Goal: Task Accomplishment & Management: Manage account settings

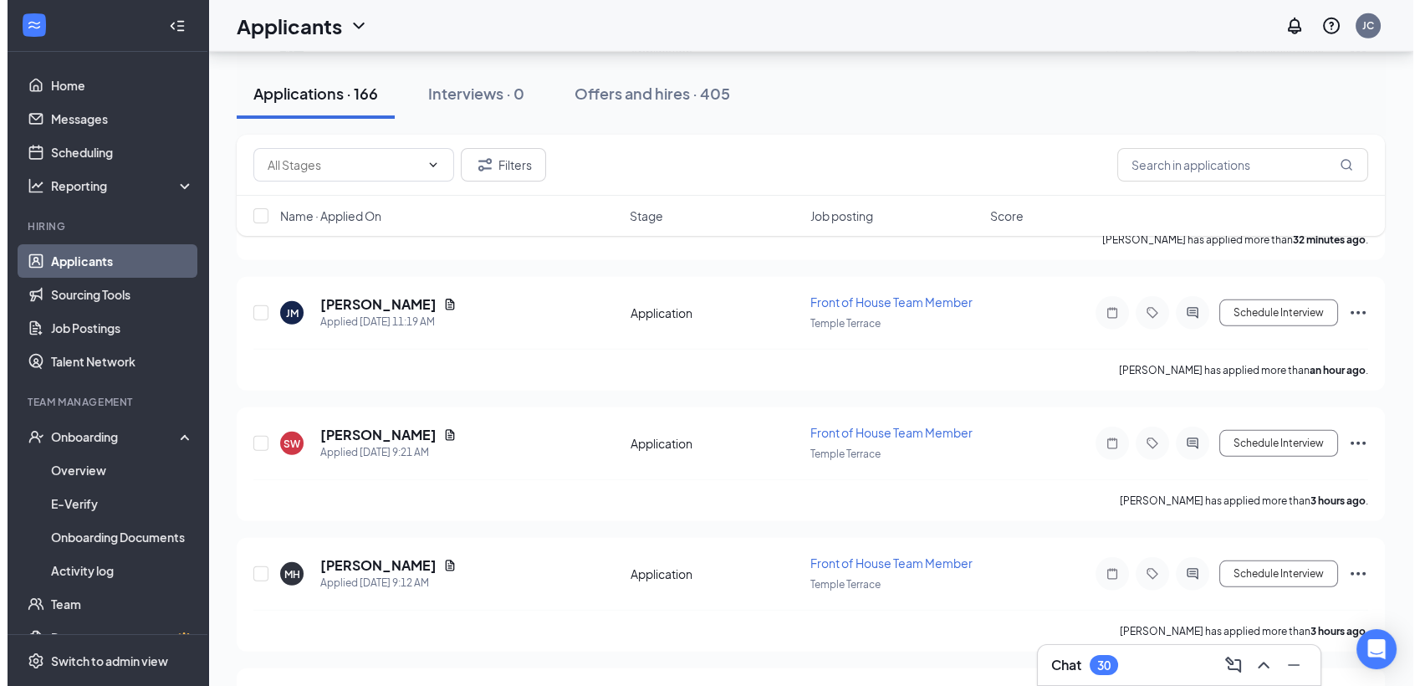
scroll to position [22382, 0]
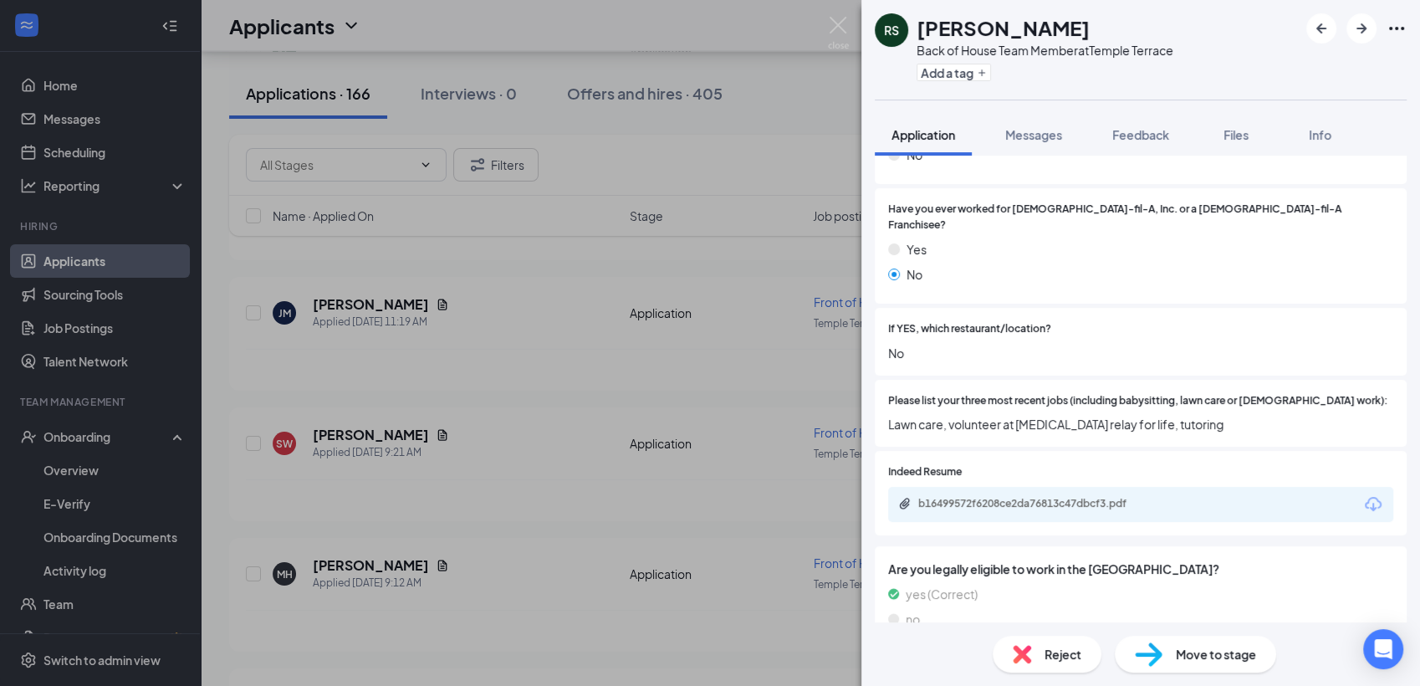
scroll to position [331, 0]
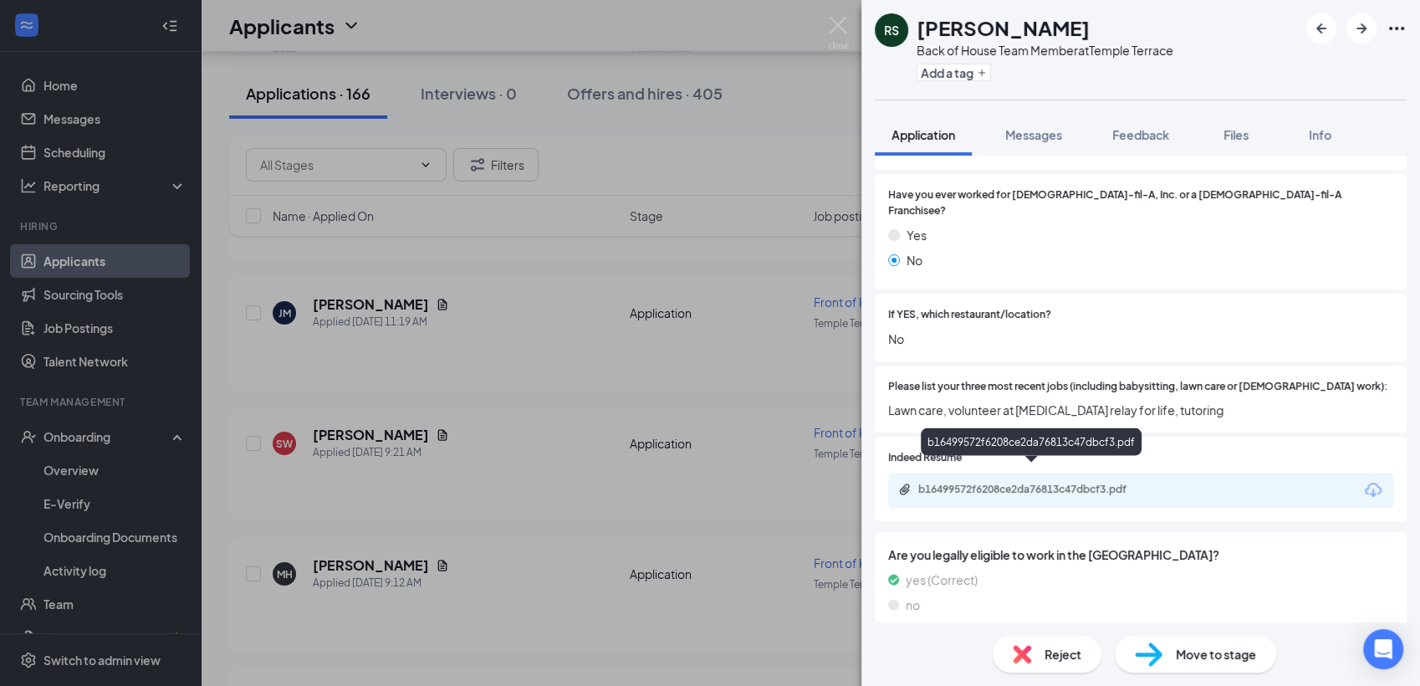
click at [982, 482] on div "b16499572f6208ce2da76813c47dbcf3.pdf" at bounding box center [1035, 488] width 234 height 13
click at [1053, 661] on span "Reject" at bounding box center [1062, 654] width 37 height 18
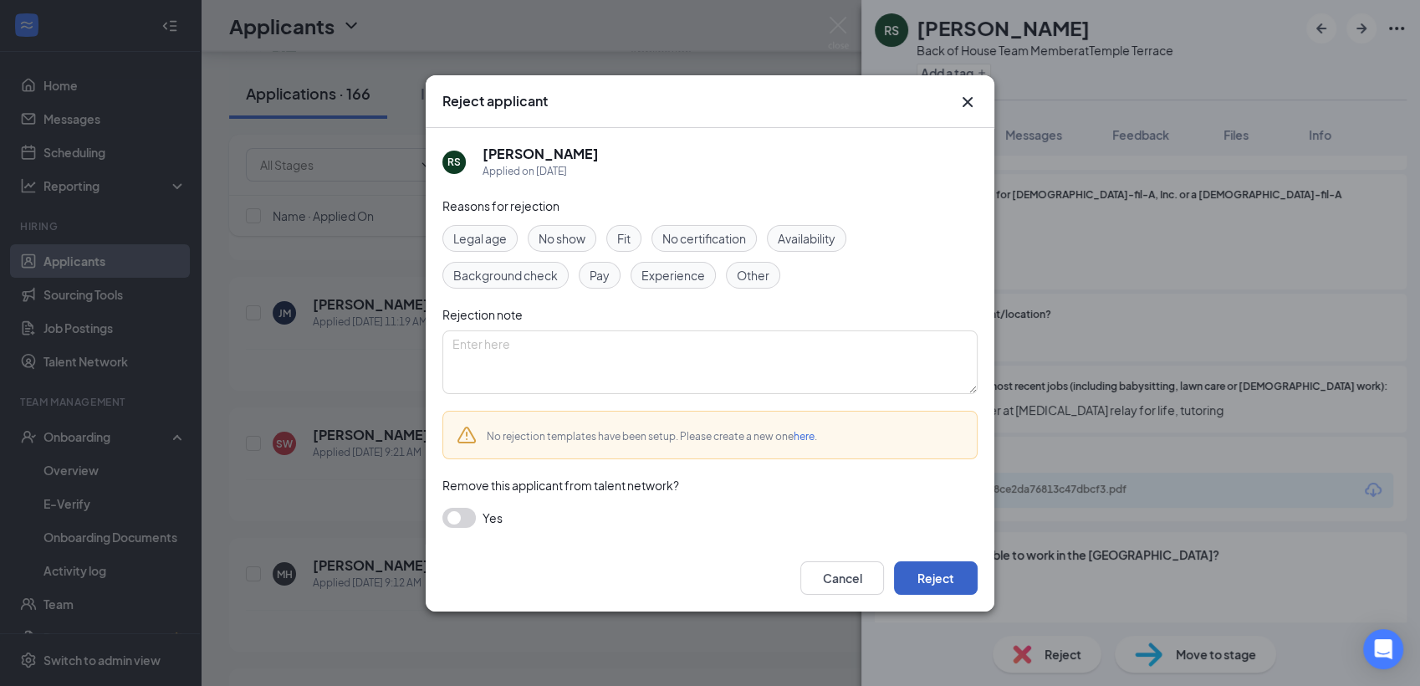
click at [935, 581] on button "Reject" at bounding box center [936, 577] width 84 height 33
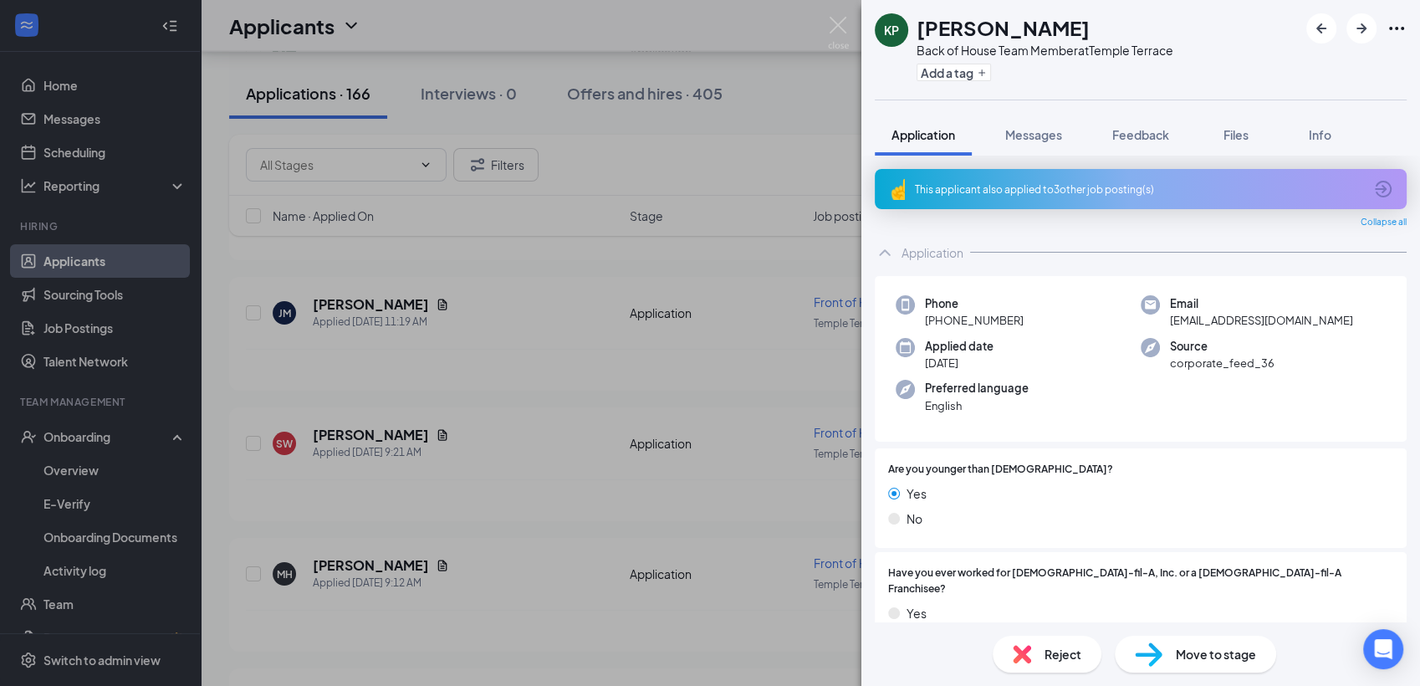
click at [1077, 182] on div "This applicant also applied to 3 other job posting(s)" at bounding box center [1139, 189] width 448 height 14
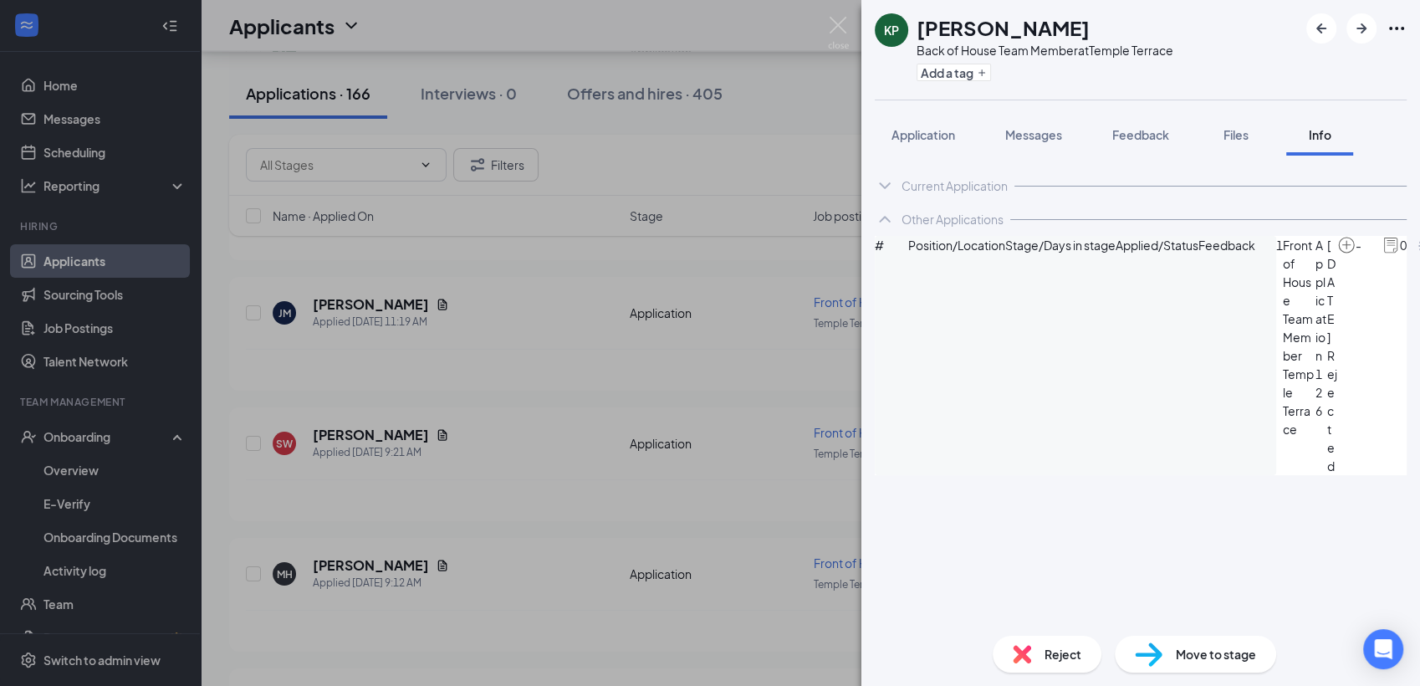
click at [909, 134] on span "Application" at bounding box center [923, 134] width 64 height 15
click at [934, 134] on span "Application" at bounding box center [923, 134] width 64 height 15
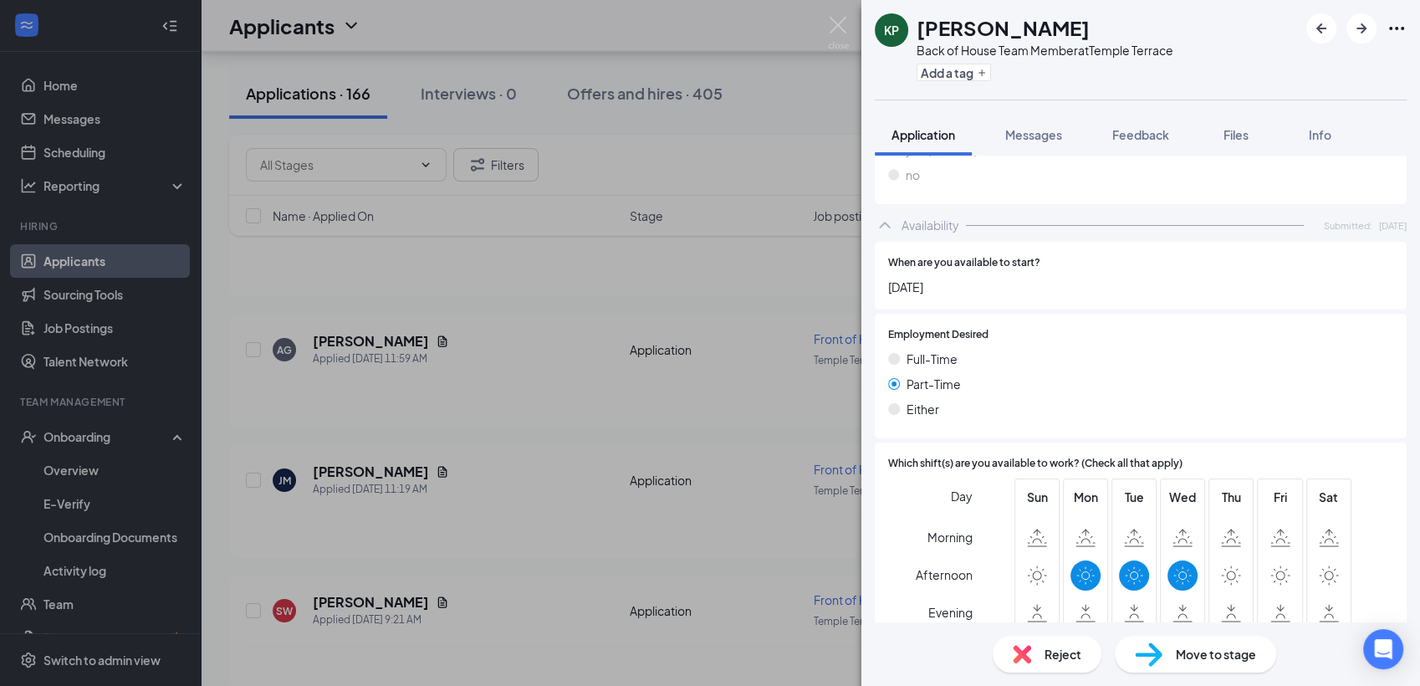
scroll to position [804, 0]
click at [1038, 657] on div "Reject" at bounding box center [1046, 653] width 109 height 37
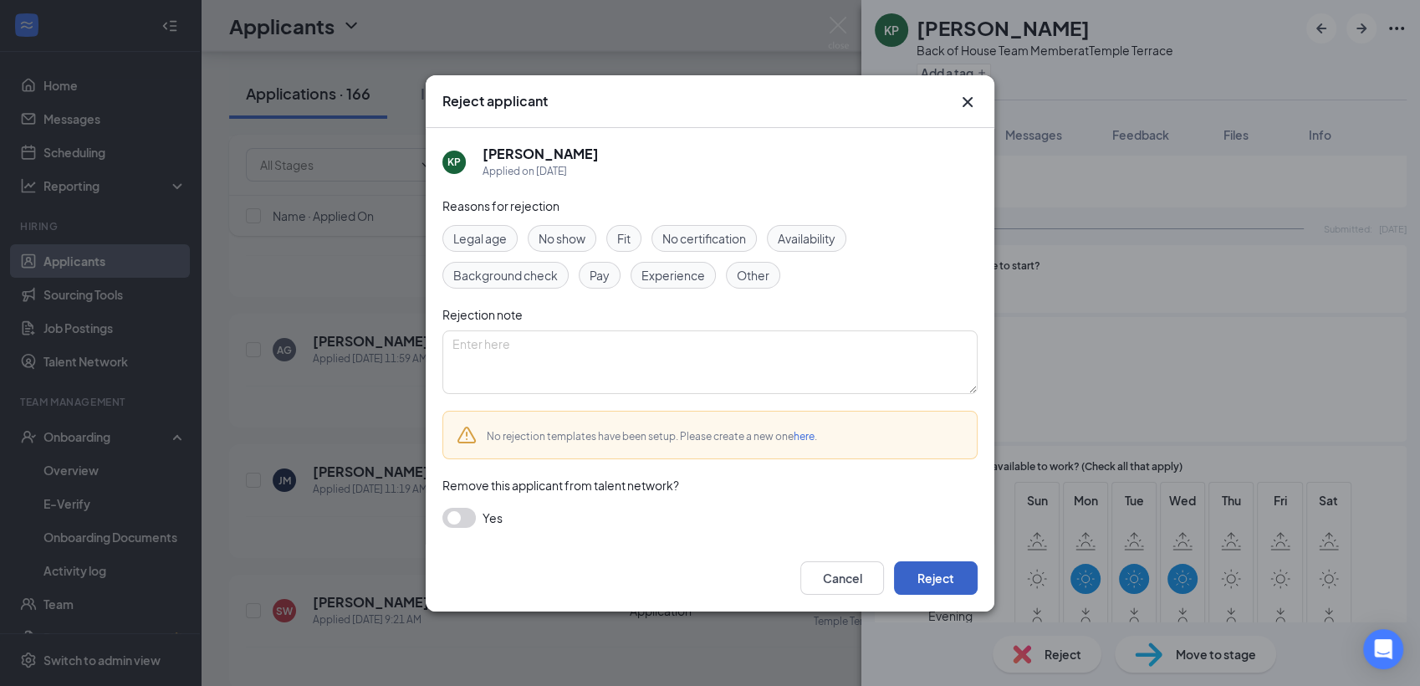
click at [938, 580] on button "Reject" at bounding box center [936, 577] width 84 height 33
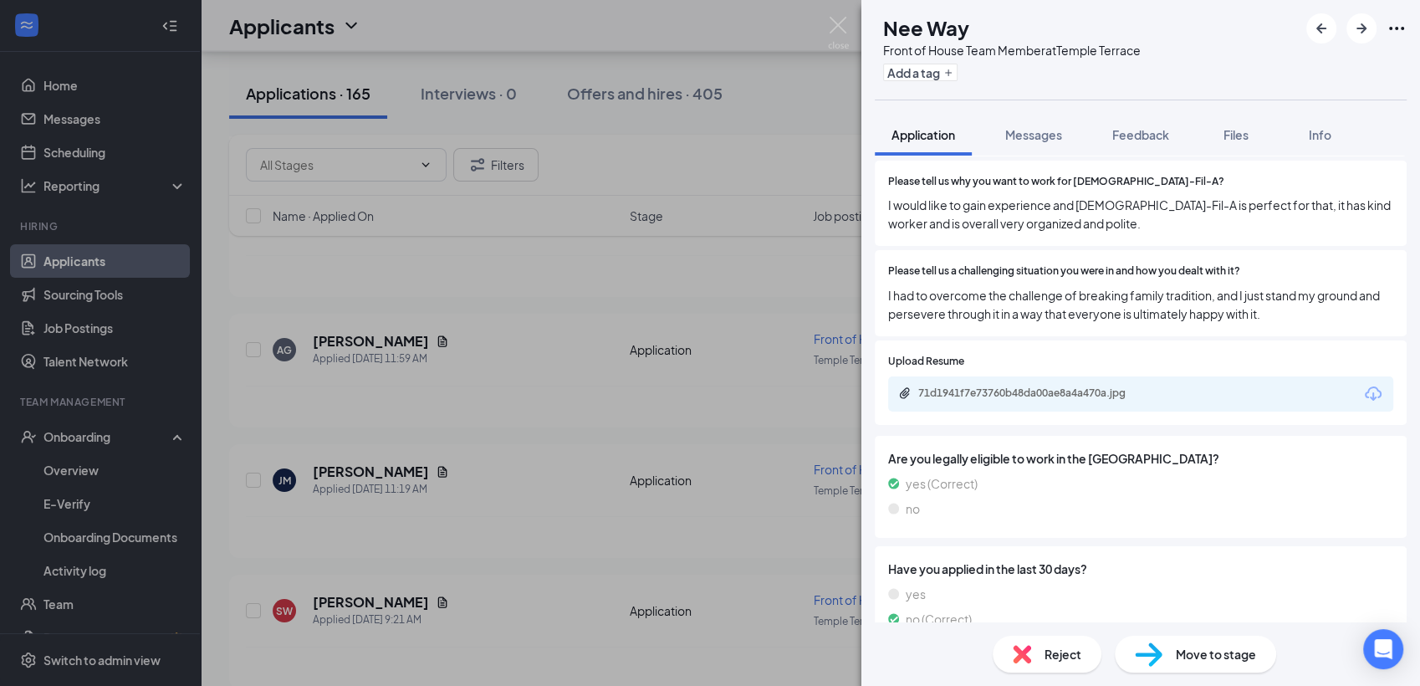
scroll to position [582, 0]
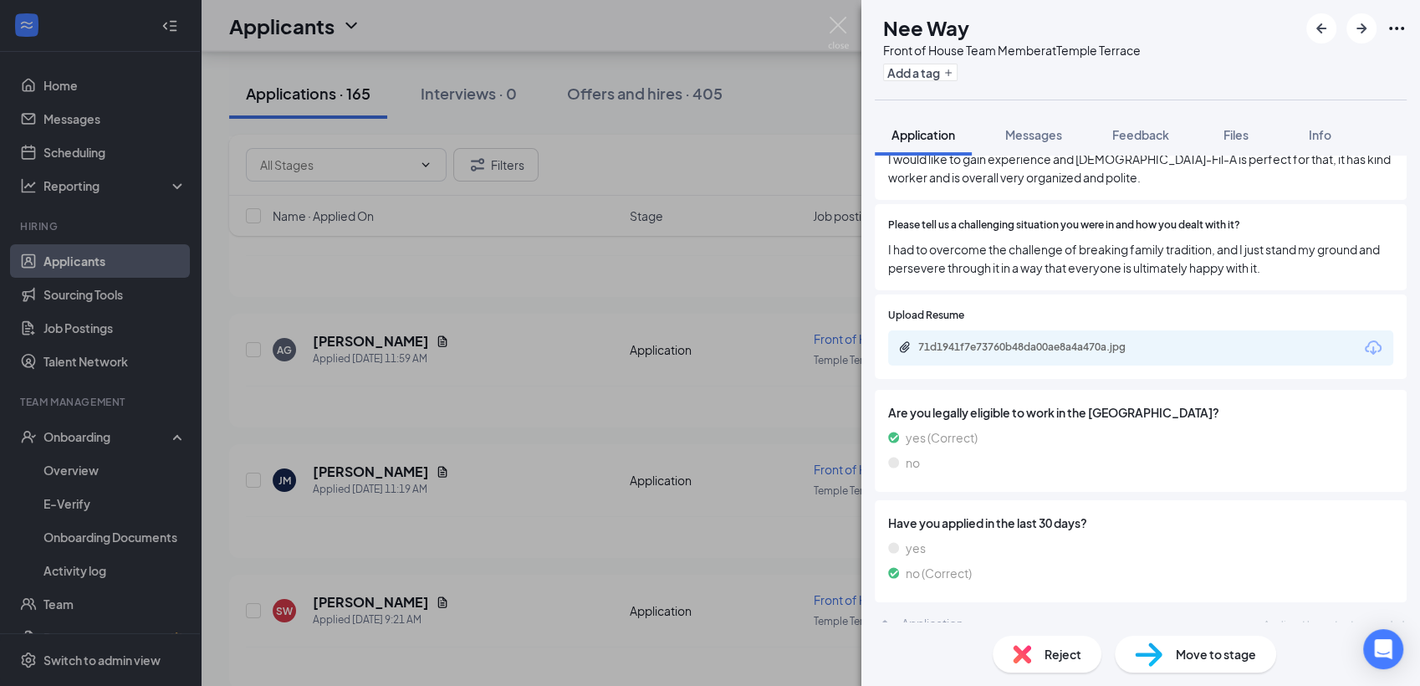
click at [1032, 340] on div "71d1941f7e73760b48da00ae8a4a470a.jpg" at bounding box center [1035, 346] width 234 height 13
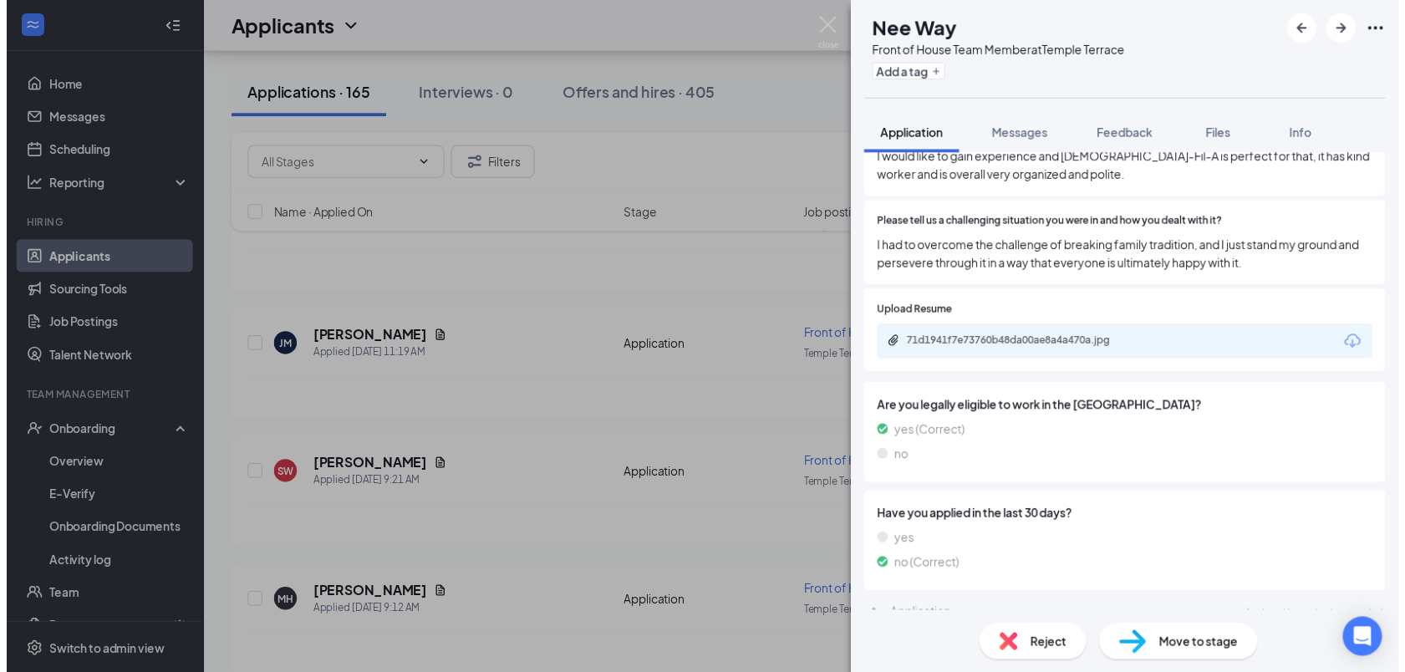
scroll to position [576, 0]
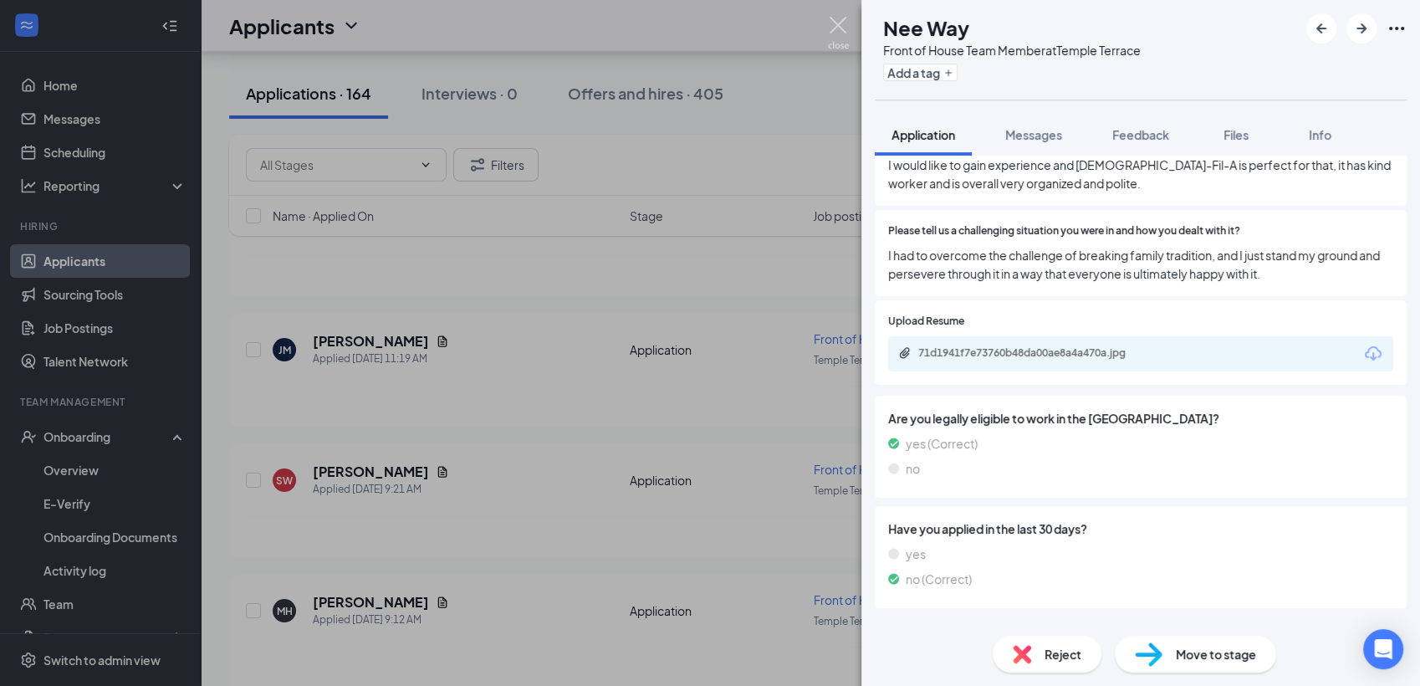
click at [829, 28] on img at bounding box center [838, 33] width 21 height 33
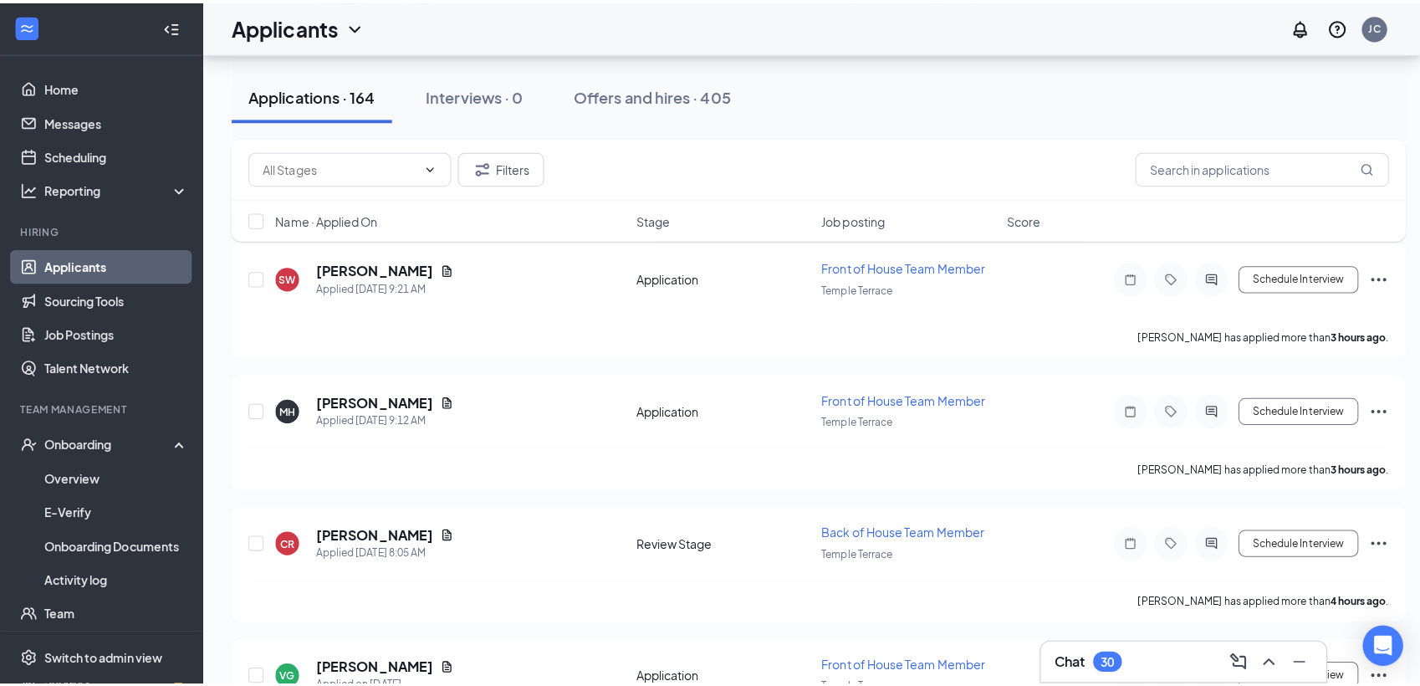
scroll to position [22605, 0]
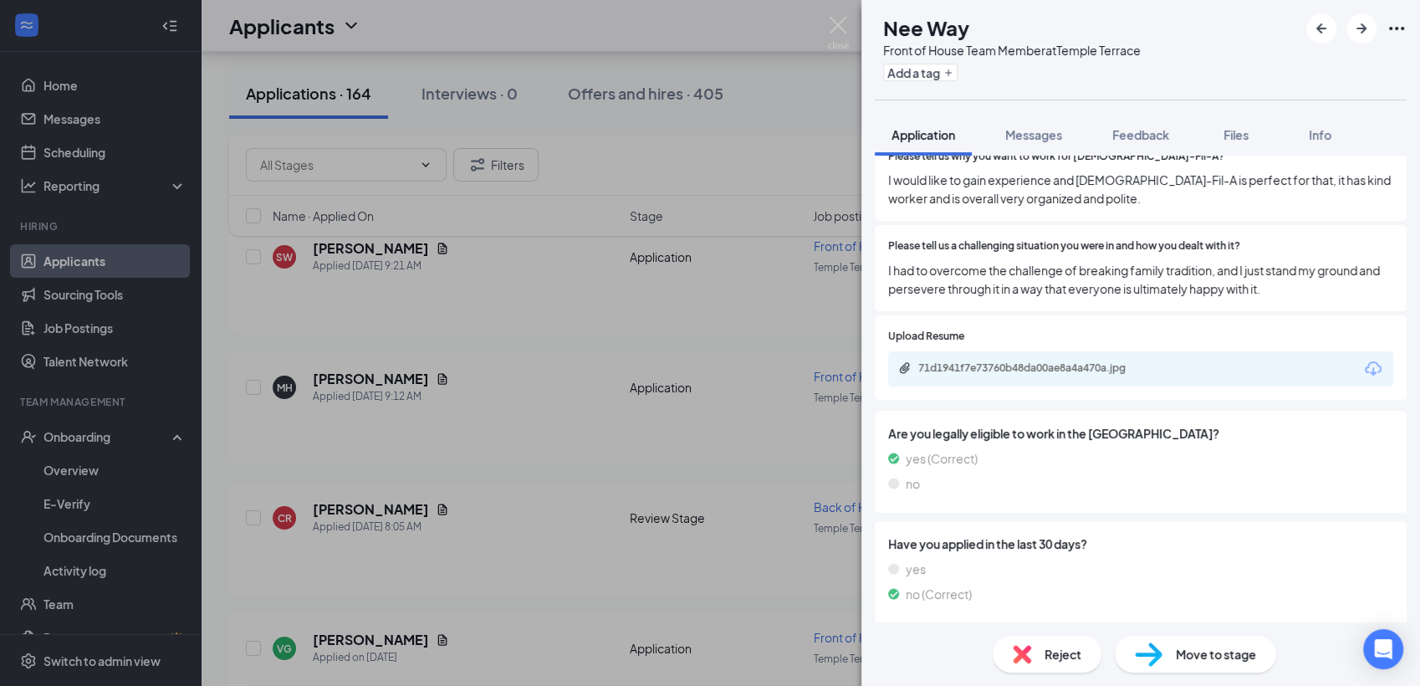
scroll to position [582, 0]
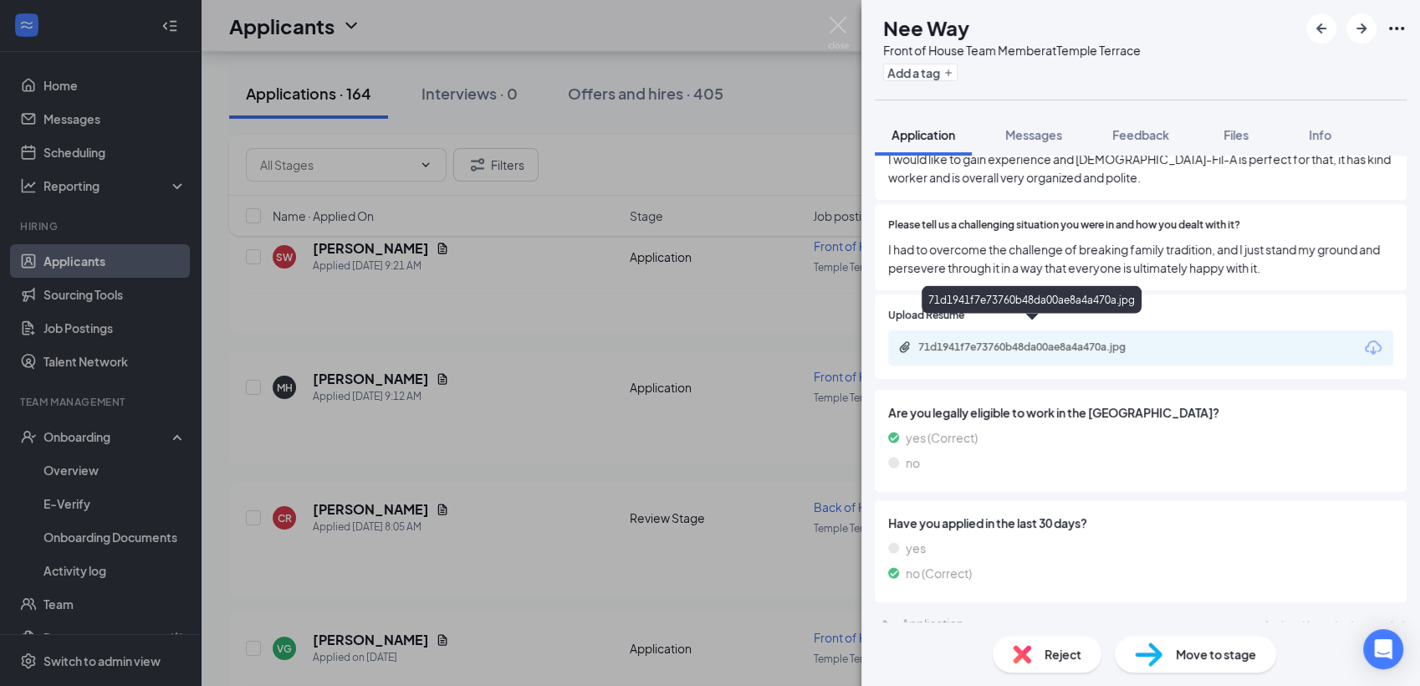
click at [1048, 340] on div "71d1941f7e73760b48da00ae8a4a470a.jpg" at bounding box center [1035, 346] width 234 height 13
click at [834, 33] on img at bounding box center [838, 33] width 21 height 33
click at [391, 486] on div "NW Nee Way Front of House Team Member at [GEOGRAPHIC_DATA] Add a tag Applicatio…" at bounding box center [710, 343] width 1420 height 686
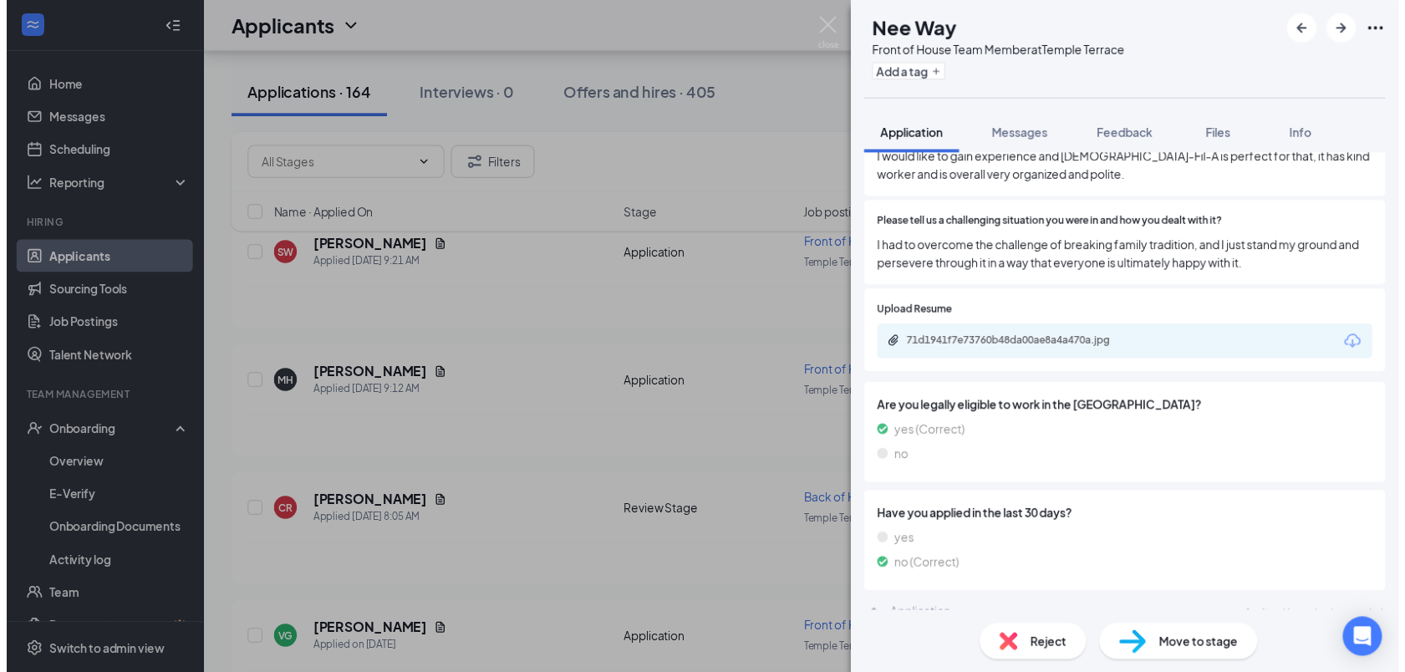
scroll to position [576, 0]
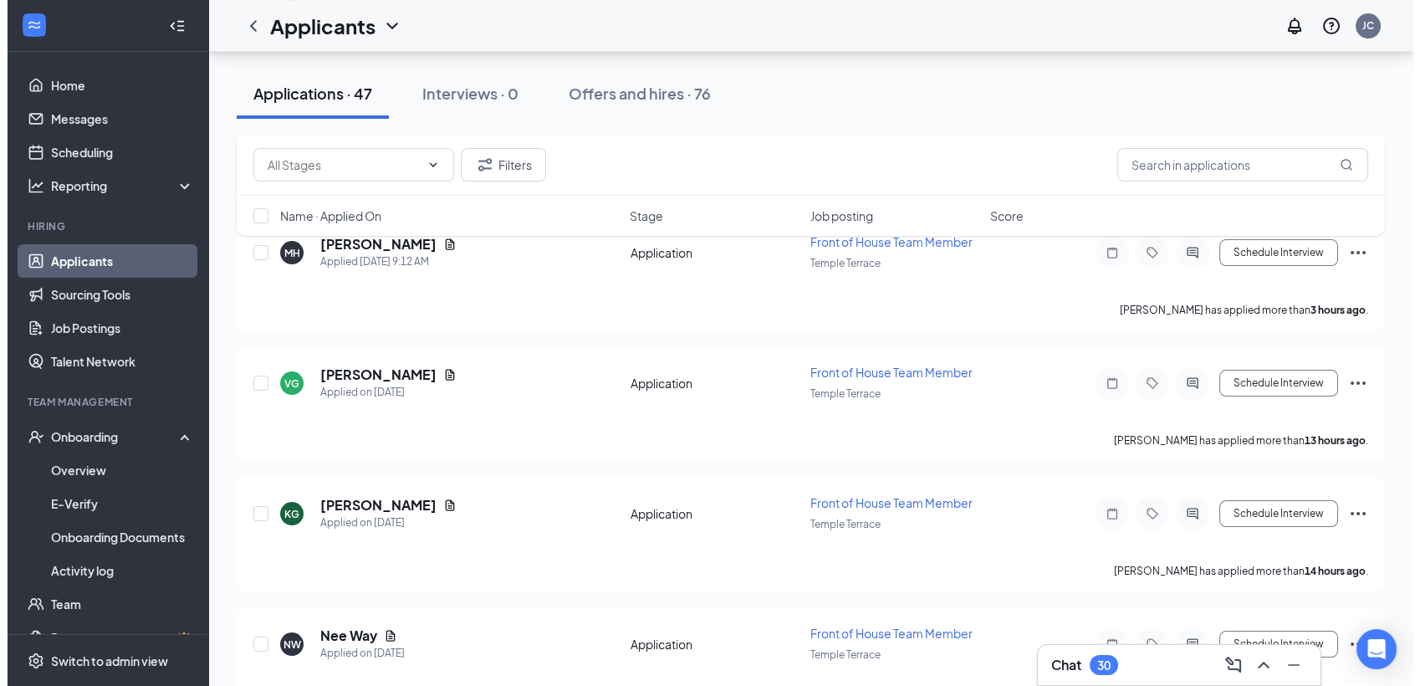
scroll to position [615, 0]
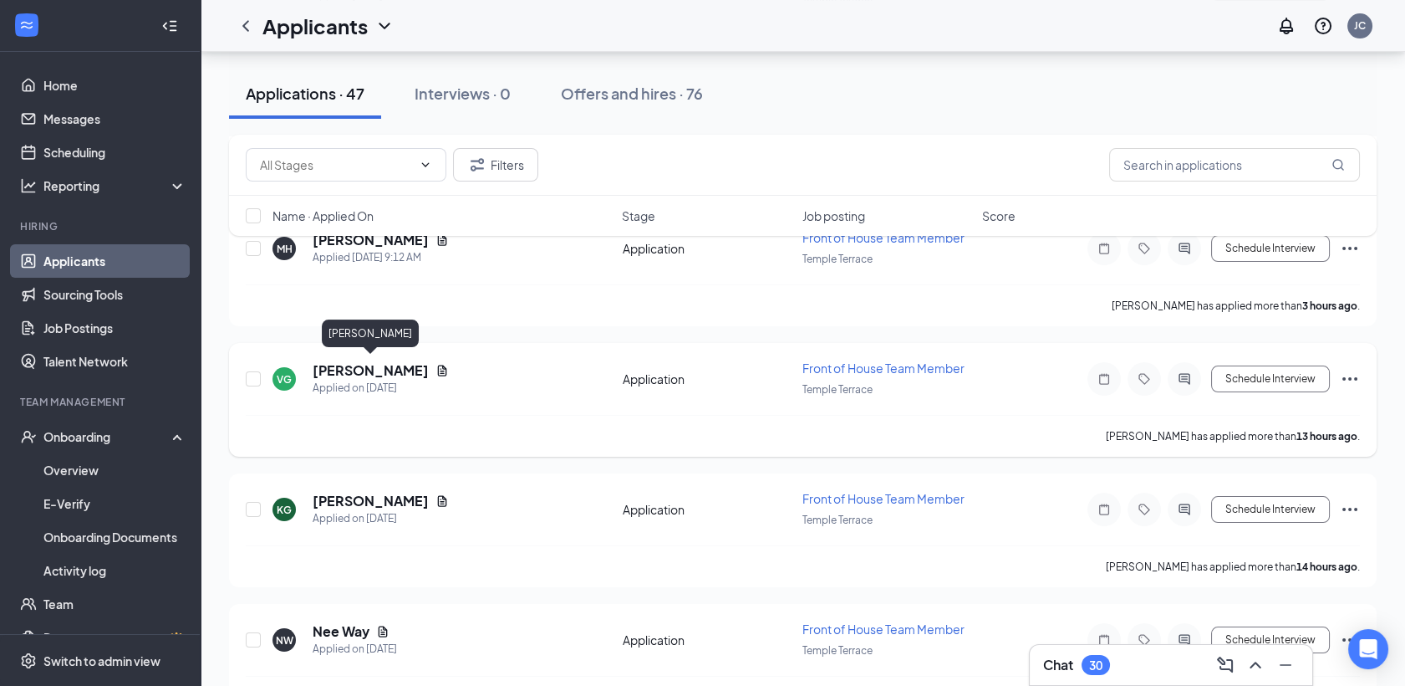
click at [347, 365] on h5 "[PERSON_NAME]" at bounding box center [371, 370] width 116 height 18
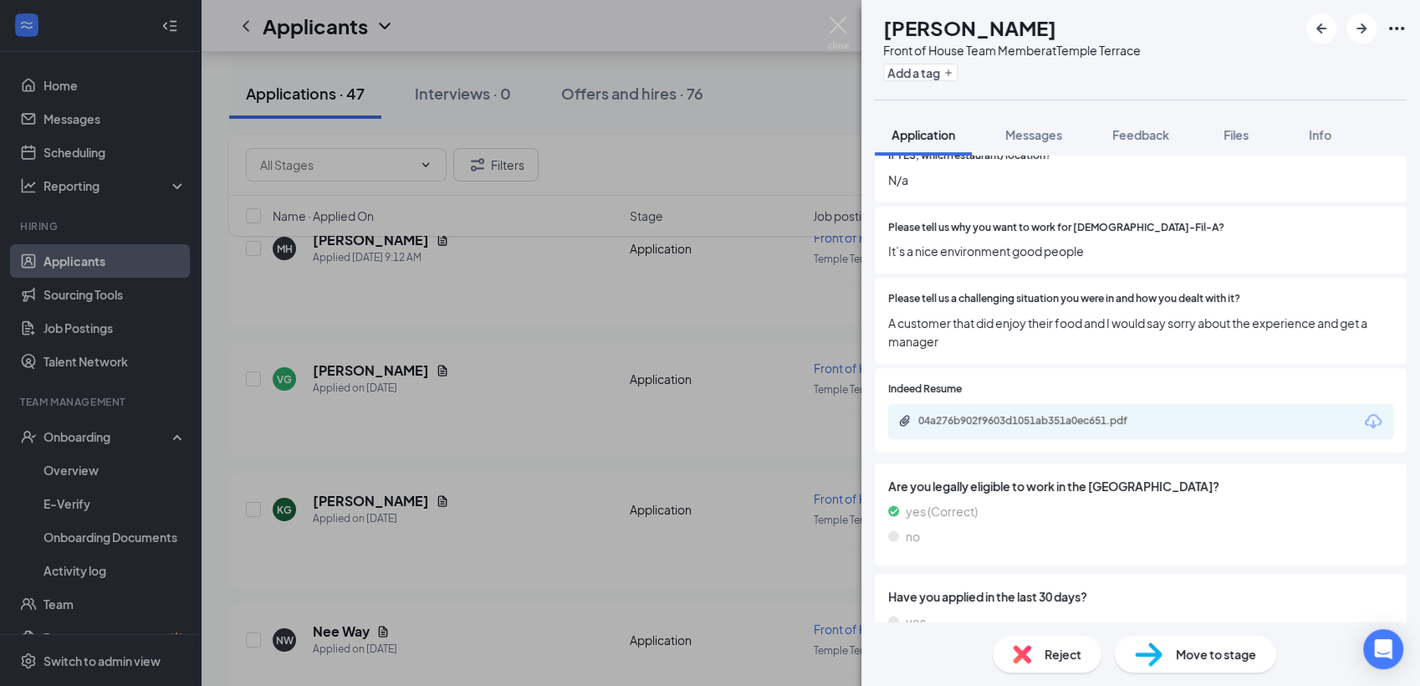
scroll to position [494, 0]
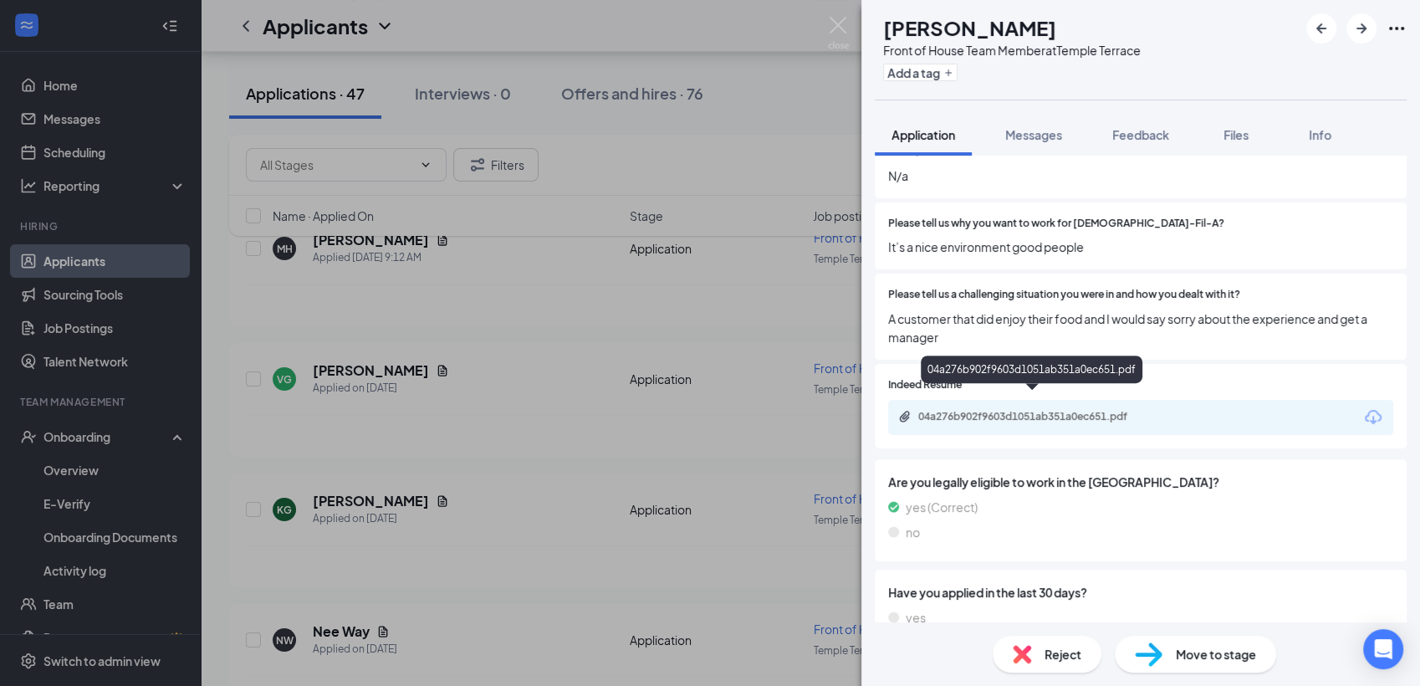
click at [1043, 410] on div "04a276b902f9603d1051ab351a0ec651.pdf" at bounding box center [1035, 416] width 234 height 13
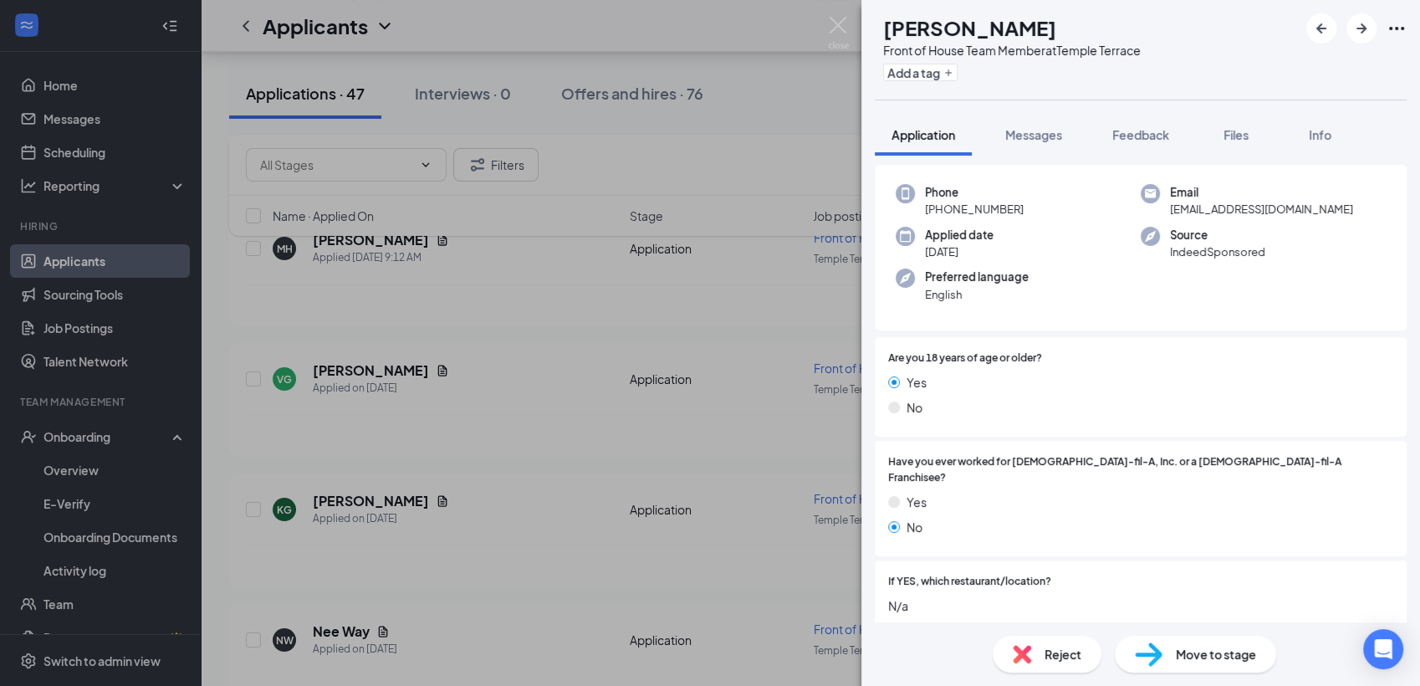
scroll to position [0, 0]
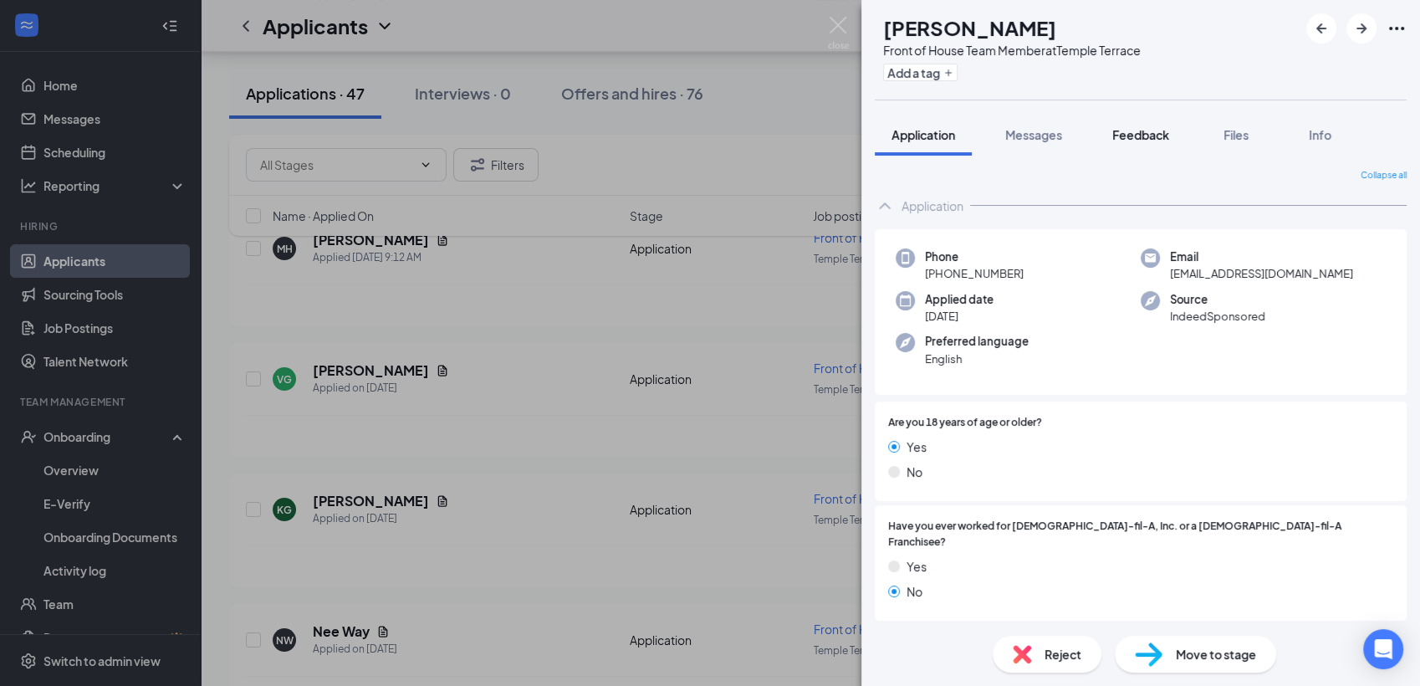
click at [1151, 131] on span "Feedback" at bounding box center [1140, 134] width 57 height 15
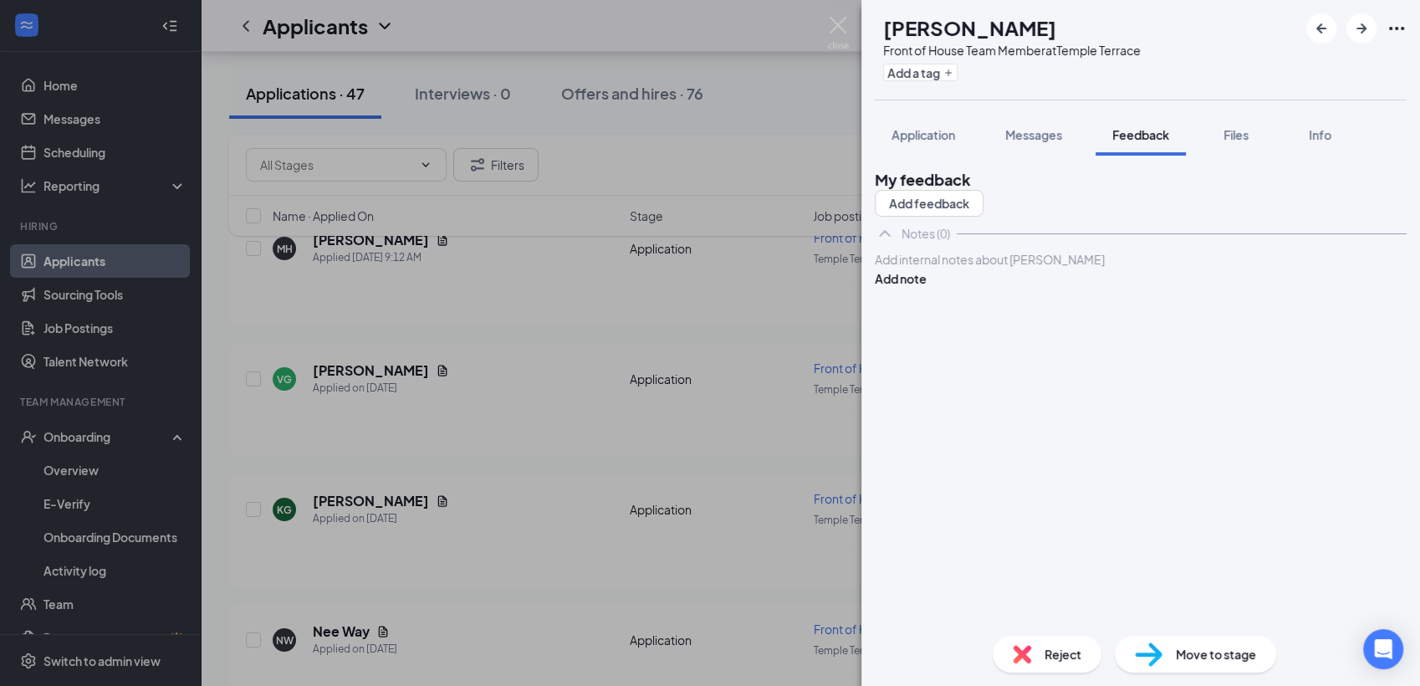
click at [929, 288] on div "Add internal notes about [PERSON_NAME] Add note" at bounding box center [1141, 269] width 532 height 38
click at [925, 268] on div at bounding box center [1140, 260] width 530 height 18
click at [926, 288] on button "Add note" at bounding box center [901, 278] width 52 height 18
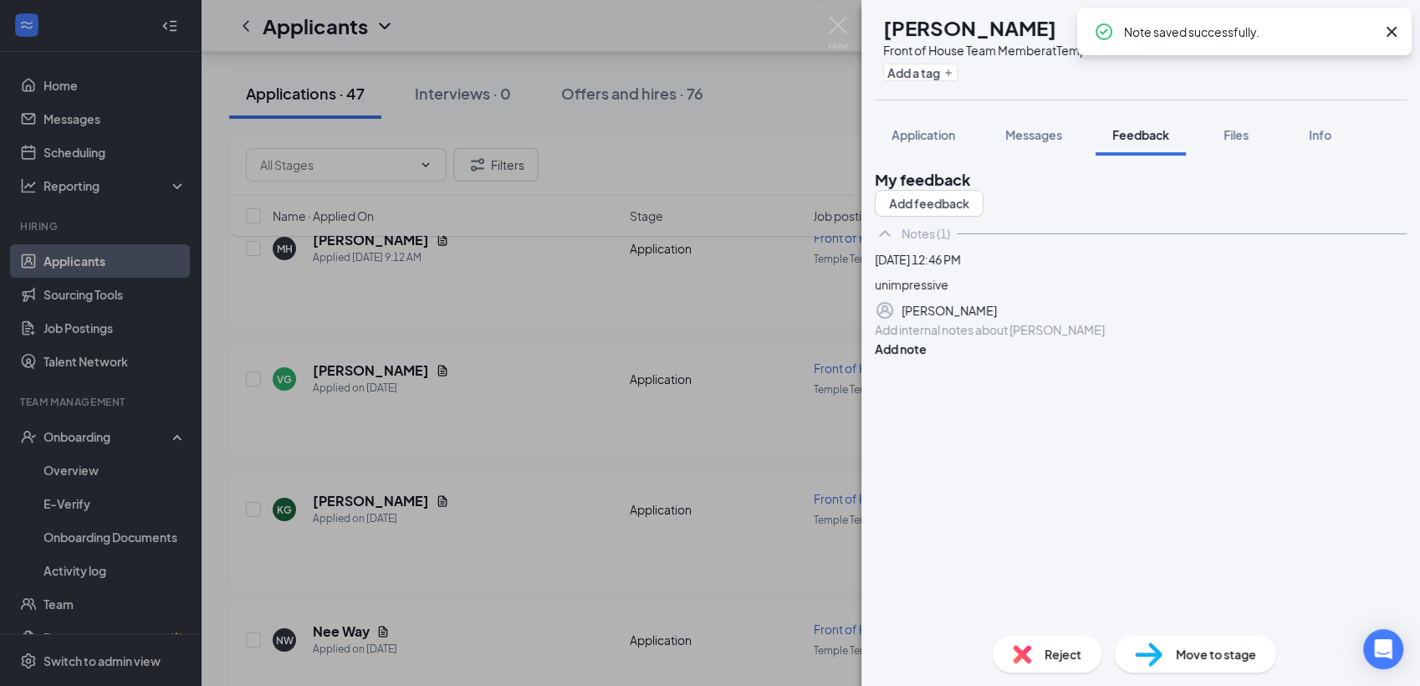
click at [1055, 653] on span "Reject" at bounding box center [1062, 654] width 37 height 18
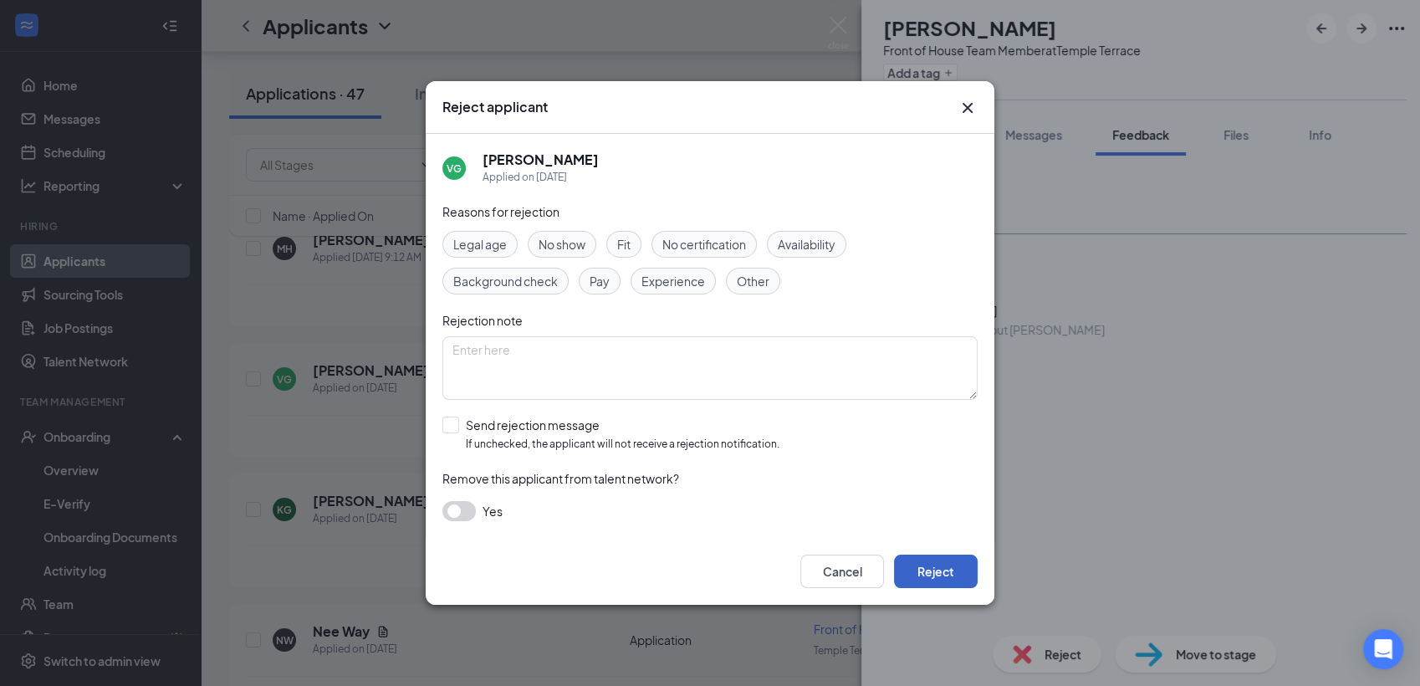
click at [950, 575] on button "Reject" at bounding box center [936, 570] width 84 height 33
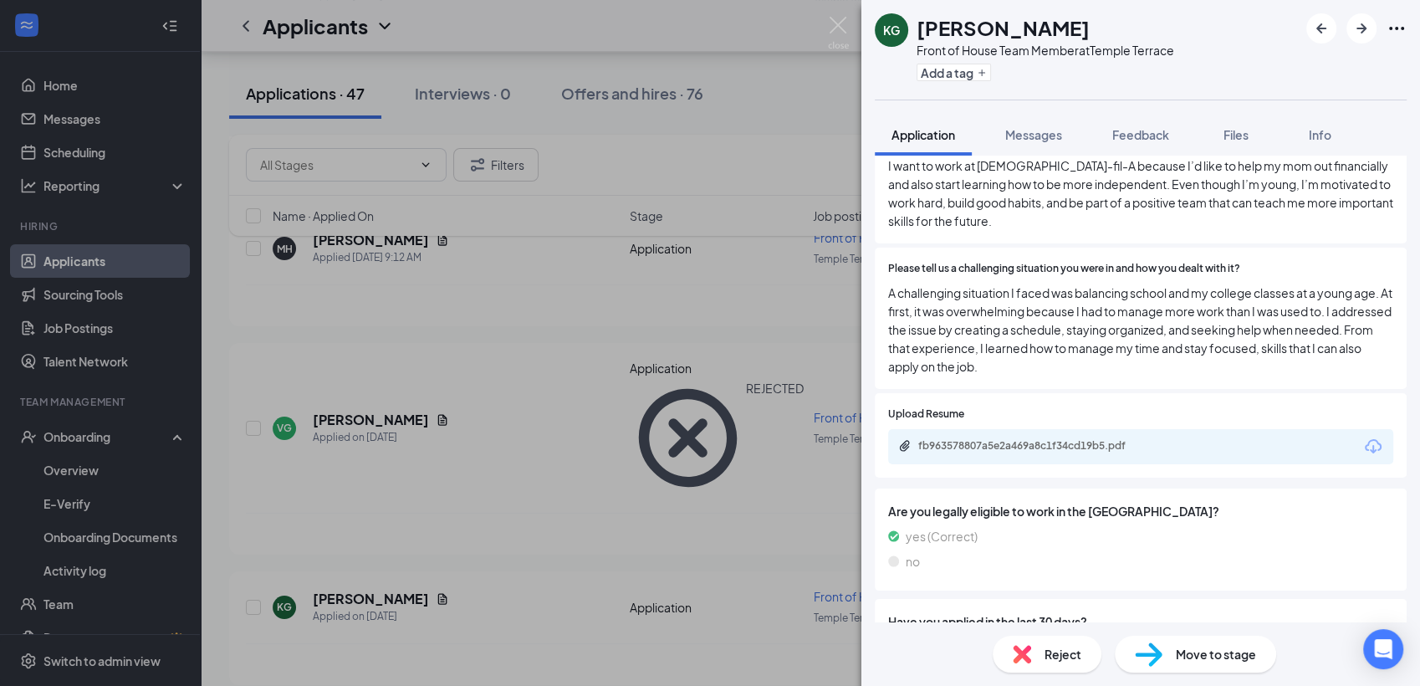
scroll to position [574, 0]
click at [970, 441] on div "fb963578807a5e2a469a8c1f34cd19b5.pdf" at bounding box center [1035, 447] width 234 height 13
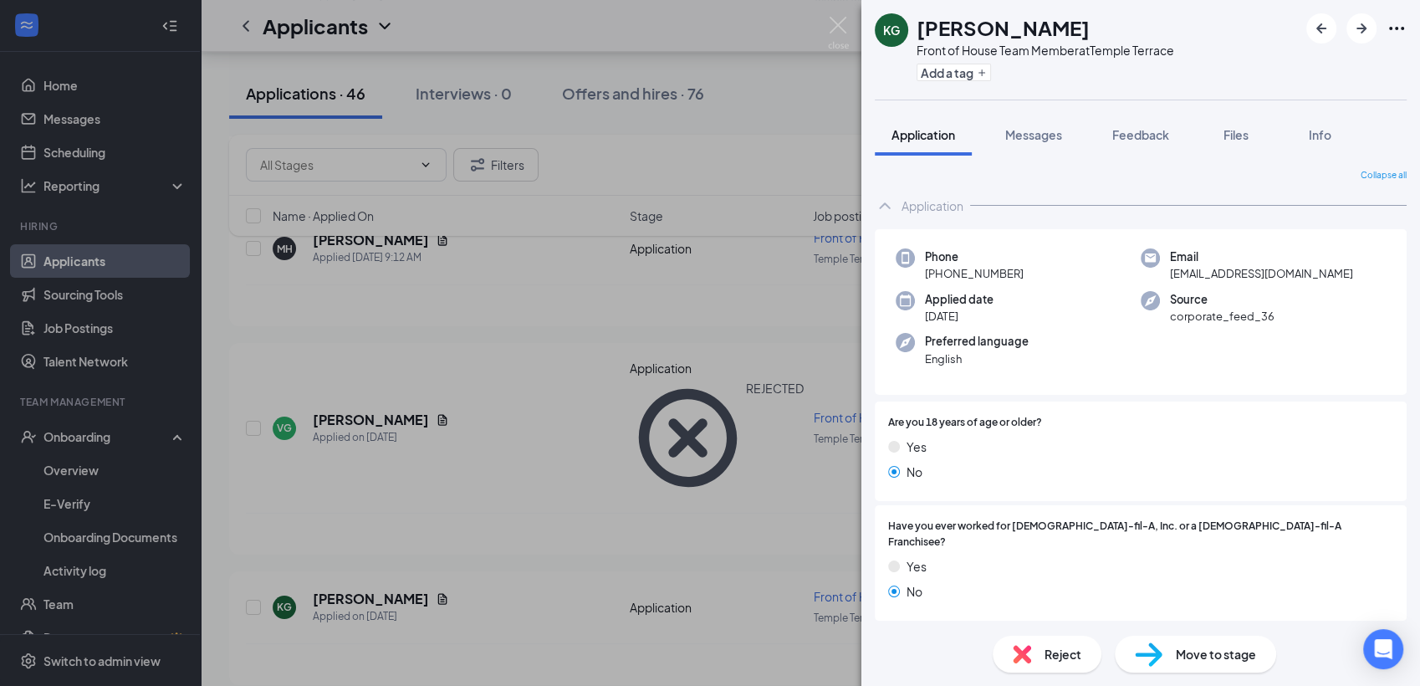
scroll to position [0, 0]
click at [1130, 138] on span "Feedback" at bounding box center [1140, 134] width 57 height 15
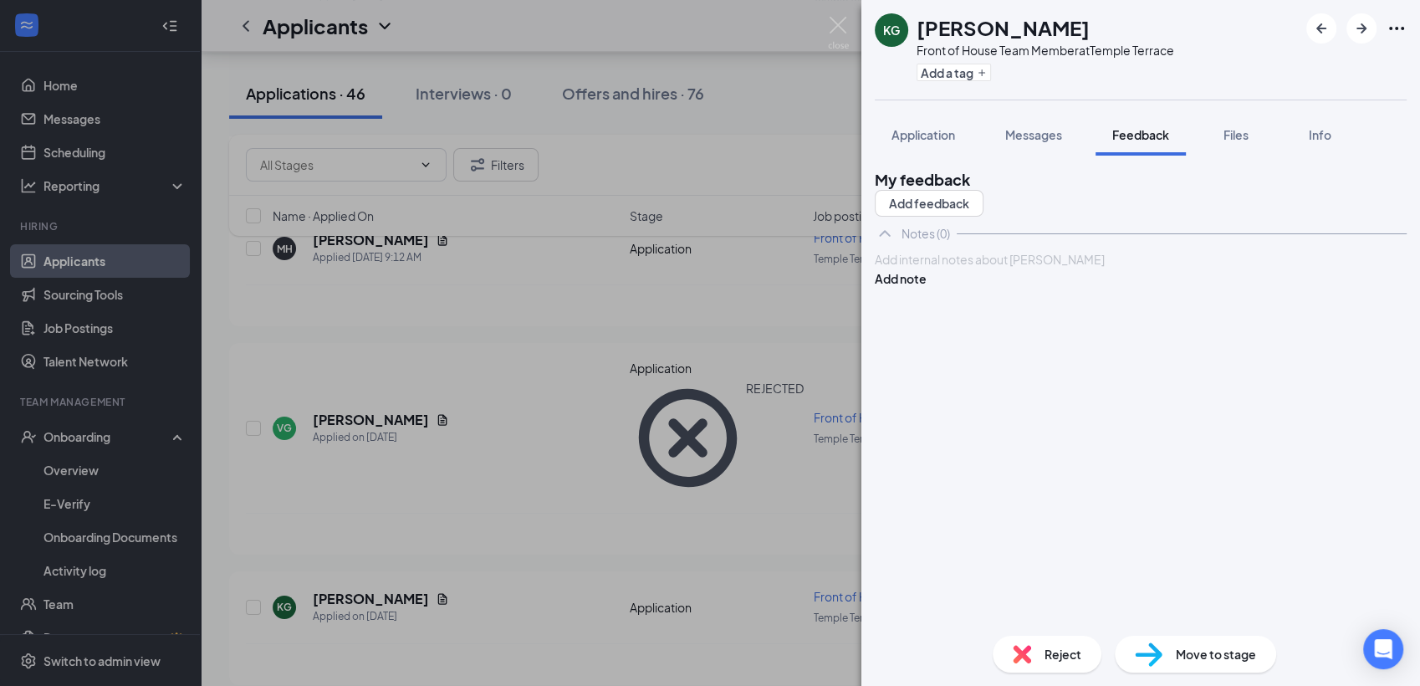
click at [951, 268] on div at bounding box center [1140, 260] width 530 height 18
click at [926, 288] on button "Add note" at bounding box center [901, 278] width 52 height 18
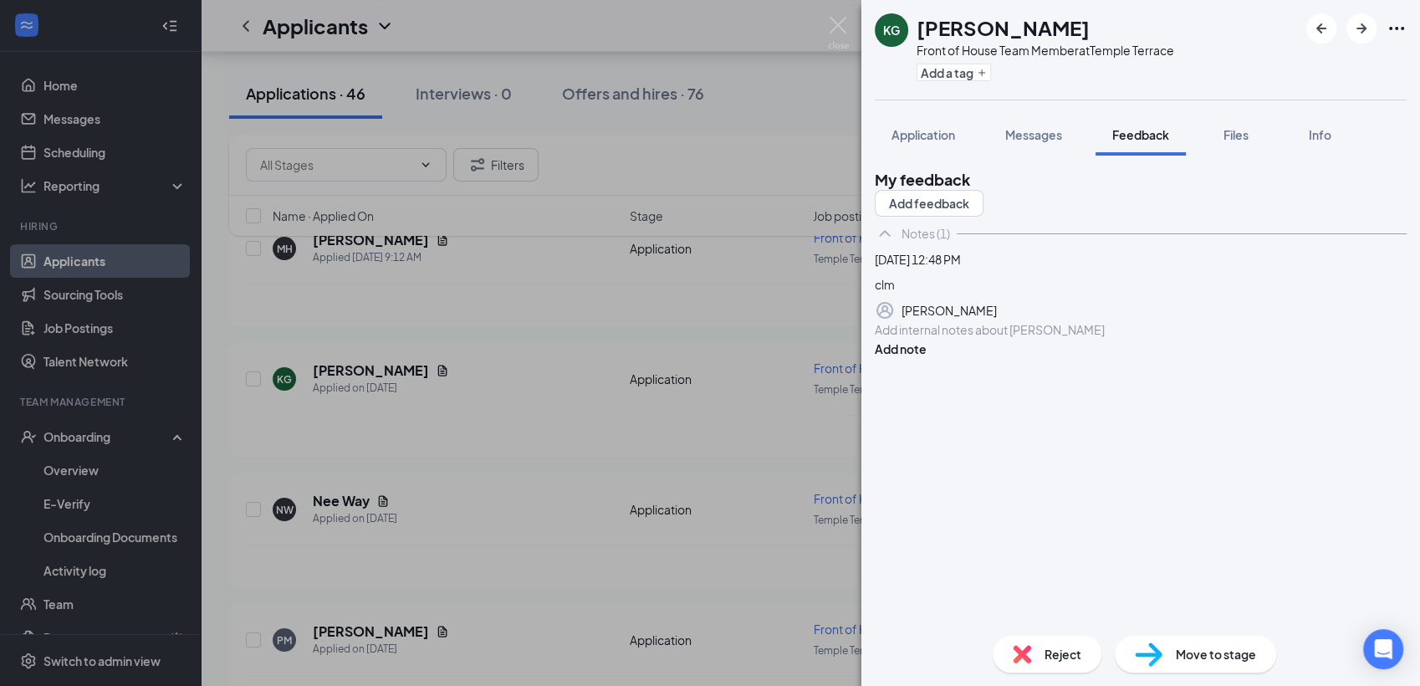
click at [1035, 652] on div "Reject" at bounding box center [1046, 653] width 109 height 37
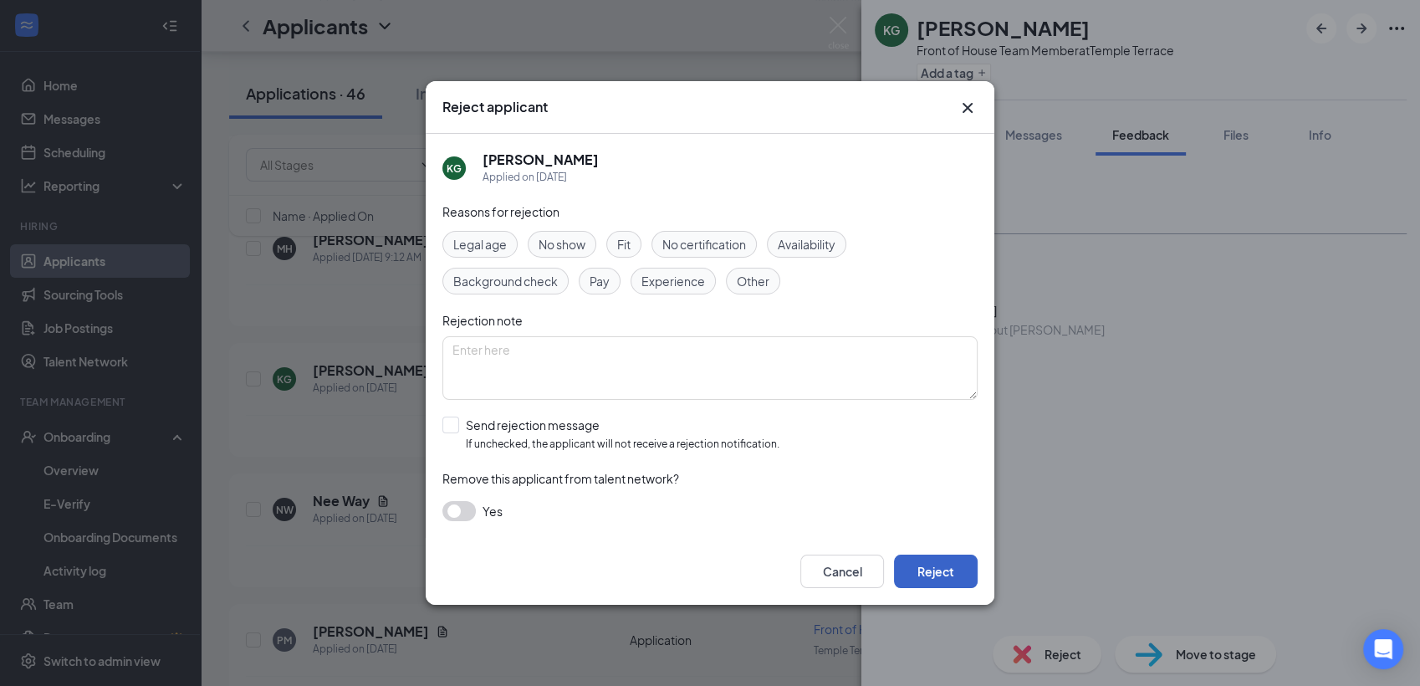
click at [944, 584] on button "Reject" at bounding box center [936, 570] width 84 height 33
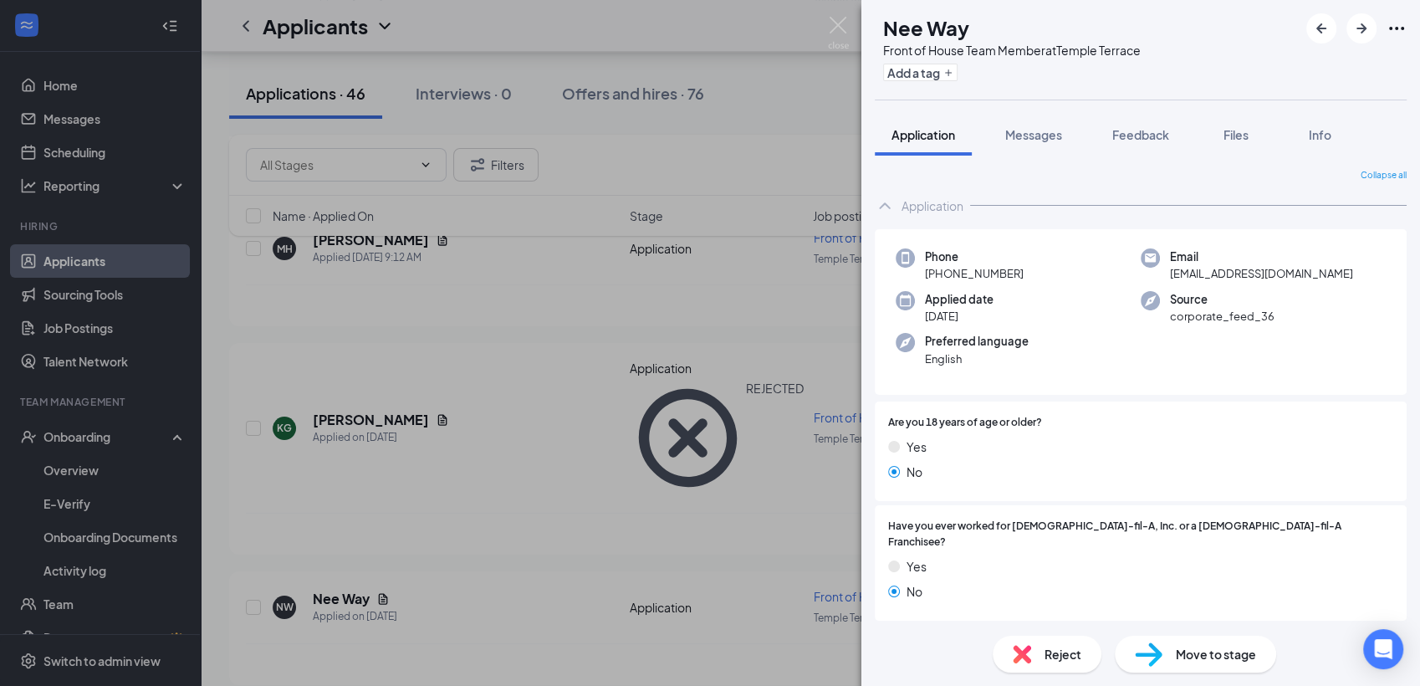
click at [1059, 652] on span "Reject" at bounding box center [1062, 654] width 37 height 18
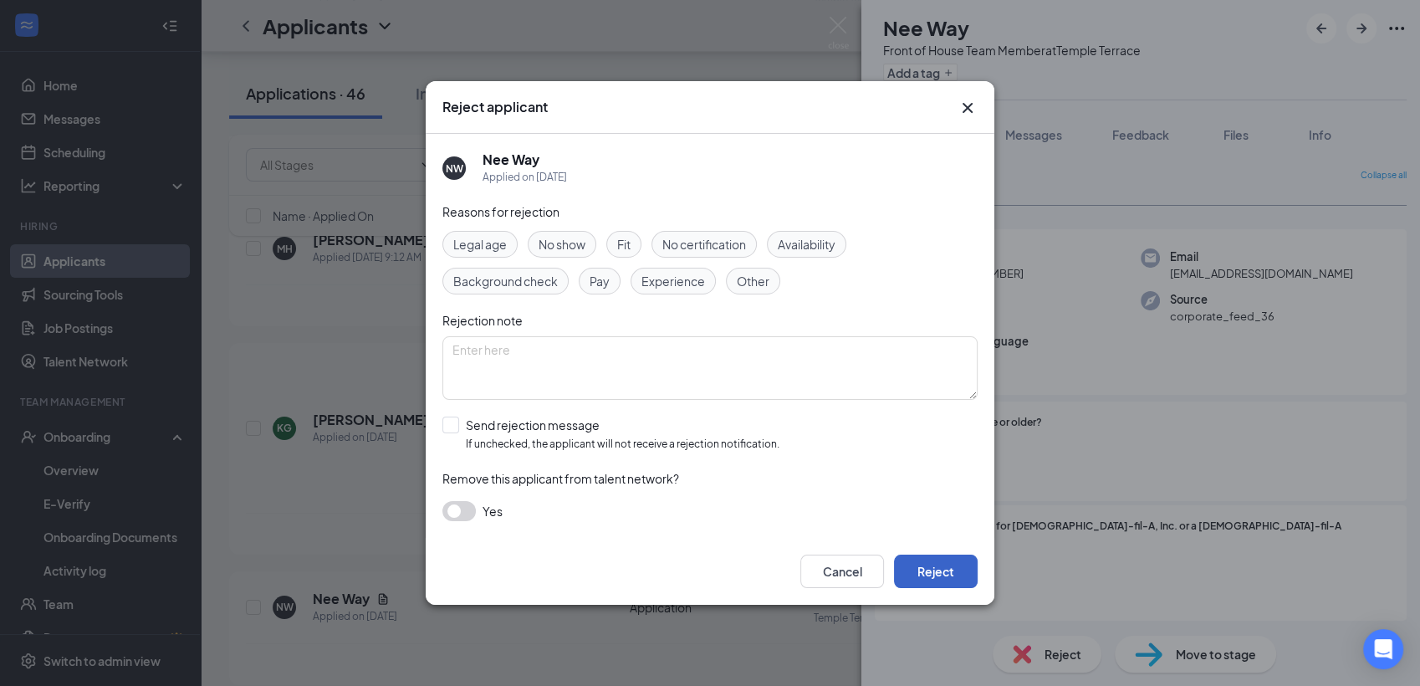
click at [946, 567] on button "Reject" at bounding box center [936, 570] width 84 height 33
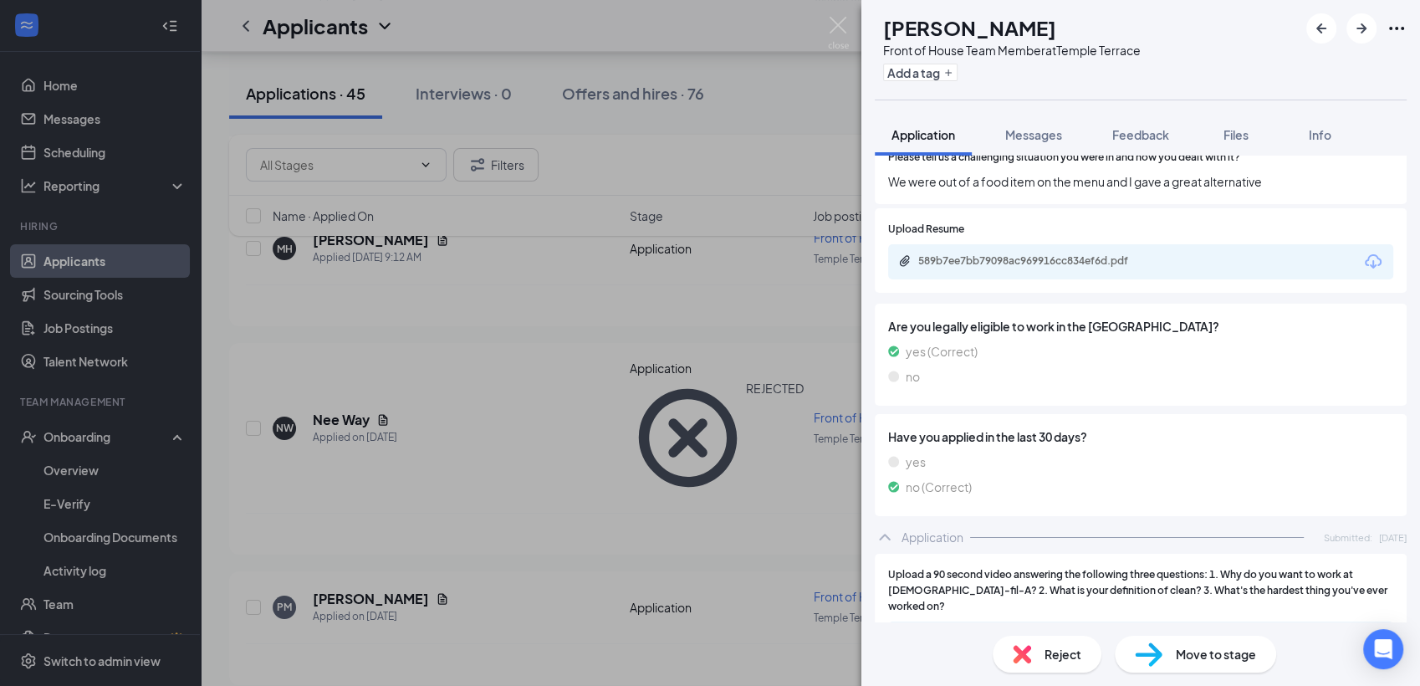
scroll to position [650, 0]
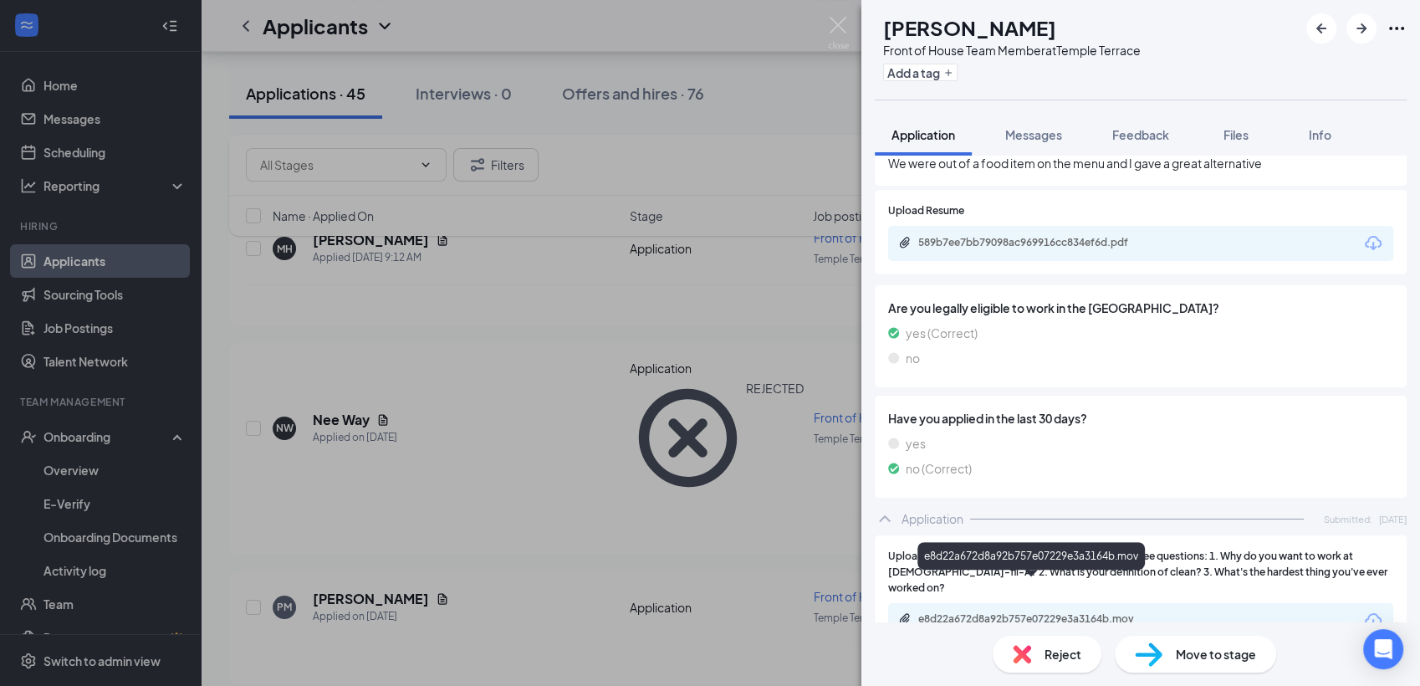
click at [1016, 612] on div "e8d22a672d8a92b757e07229e3a3164b.mov" at bounding box center [1035, 618] width 234 height 13
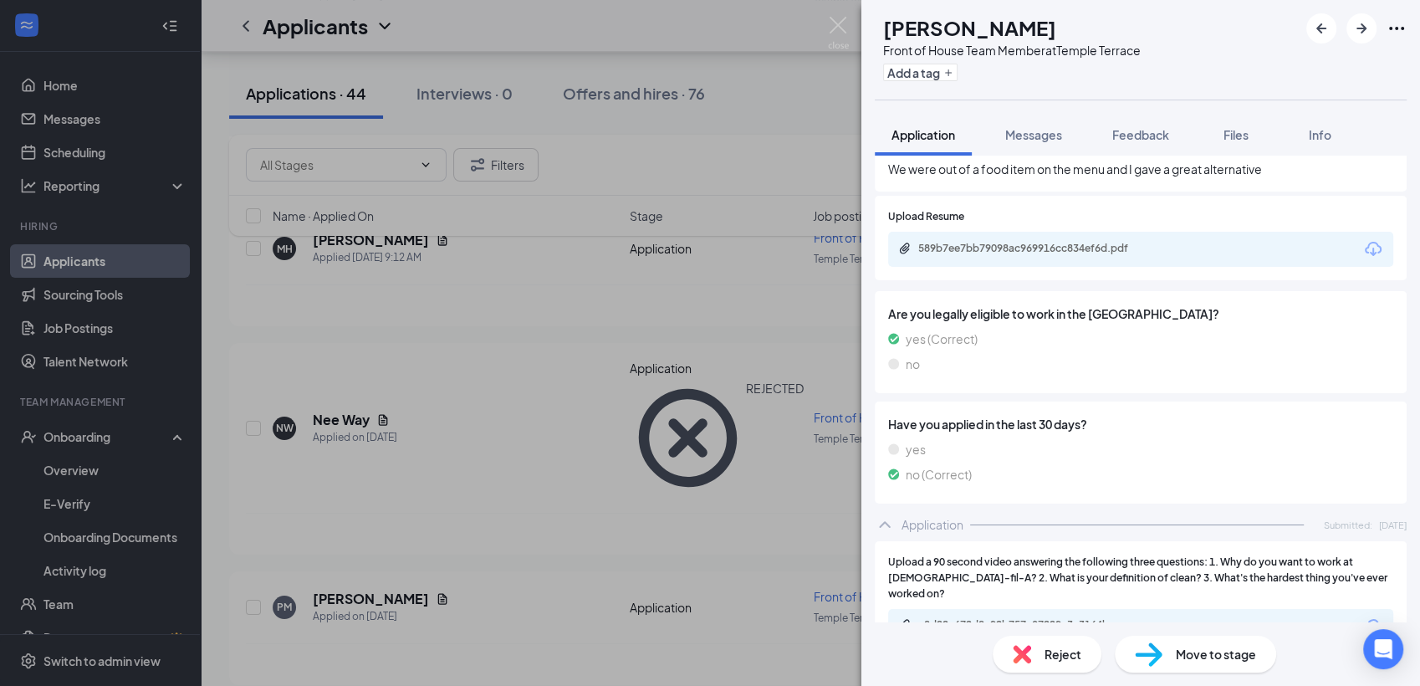
click at [1380, 114] on div "Application Messages Feedback Files Info" at bounding box center [1141, 135] width 532 height 42
click at [983, 242] on div "589b7ee7bb79098ac969916cc834ef6d.pdf" at bounding box center [1035, 248] width 234 height 13
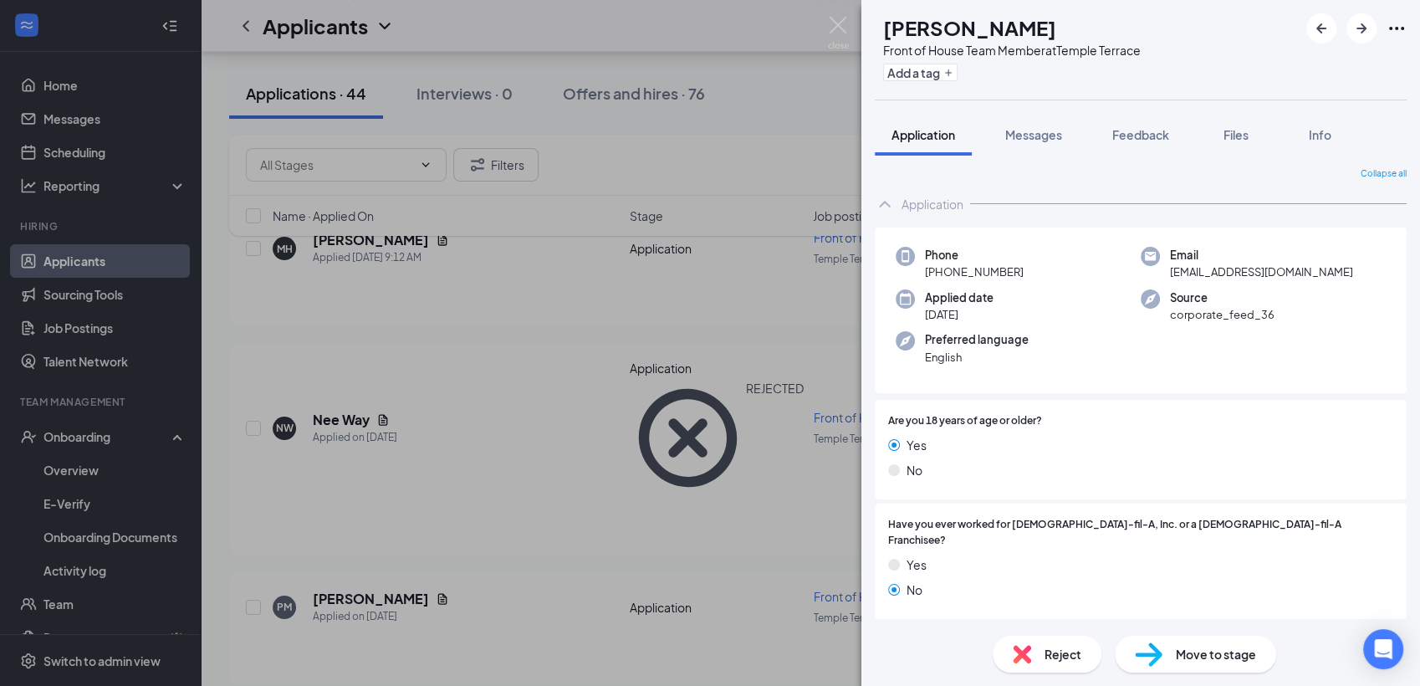
scroll to position [0, 0]
click at [1145, 135] on span "Feedback" at bounding box center [1140, 134] width 57 height 15
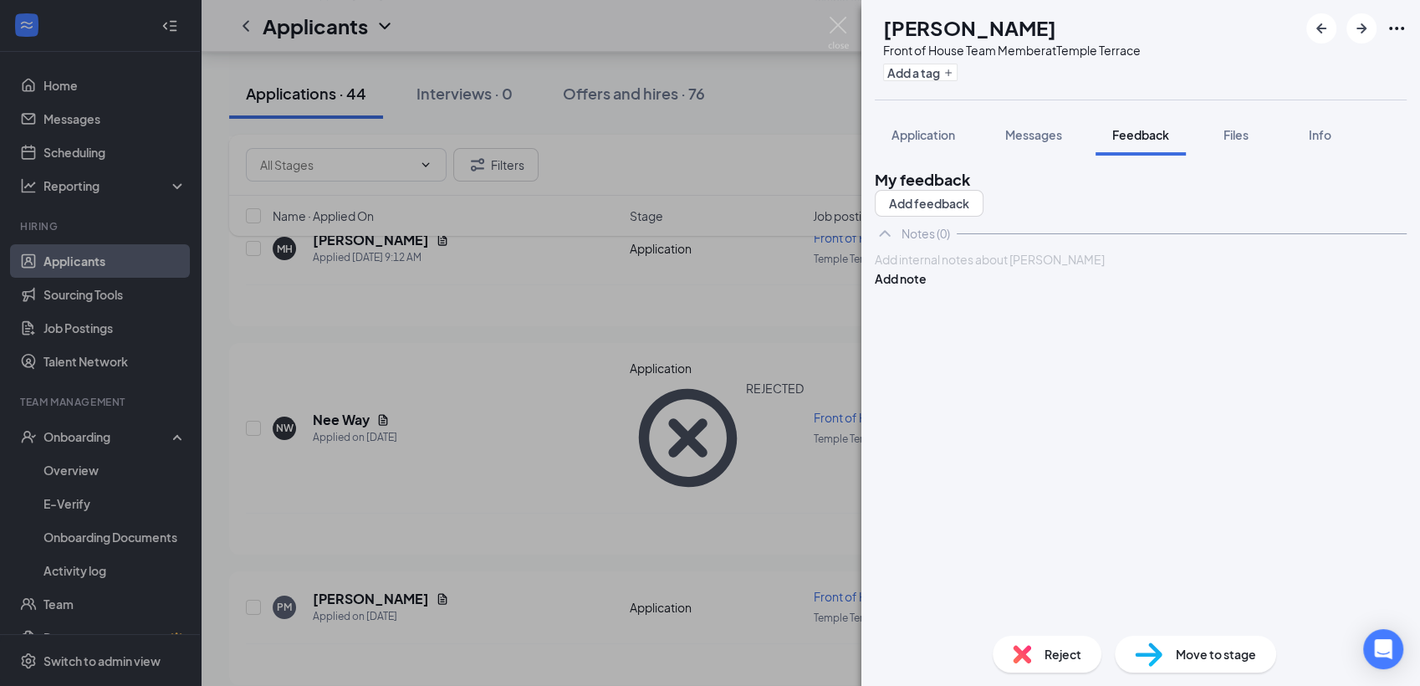
click at [930, 268] on div at bounding box center [1140, 260] width 530 height 18
click at [926, 288] on button "Add note" at bounding box center [901, 278] width 52 height 18
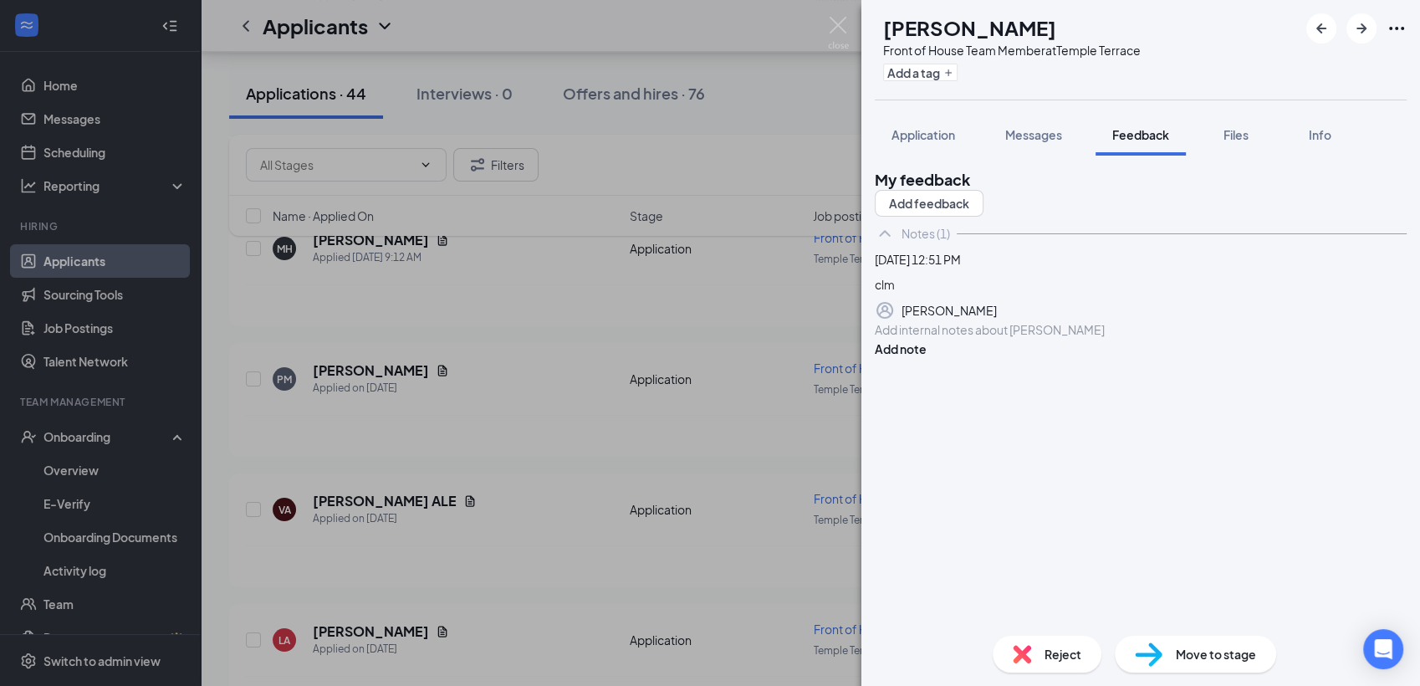
click at [1054, 647] on span "Reject" at bounding box center [1062, 654] width 37 height 18
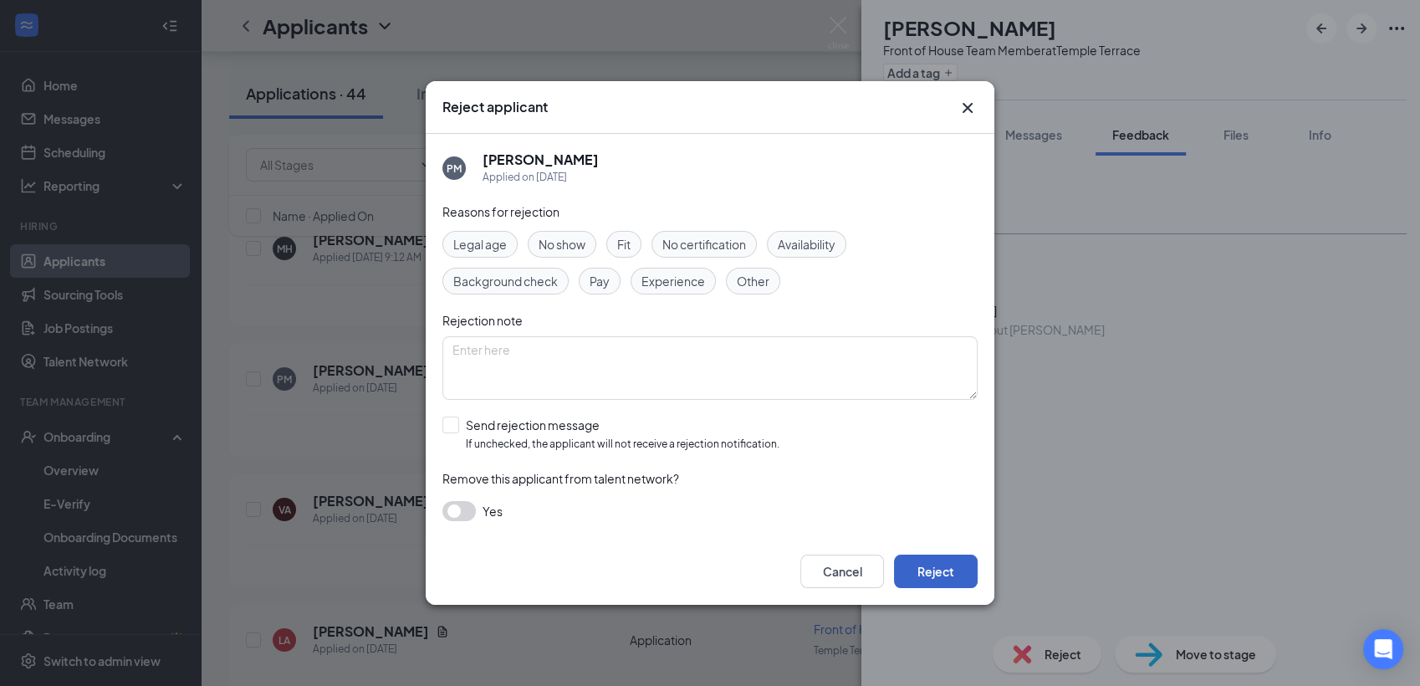
click at [930, 559] on button "Reject" at bounding box center [936, 570] width 84 height 33
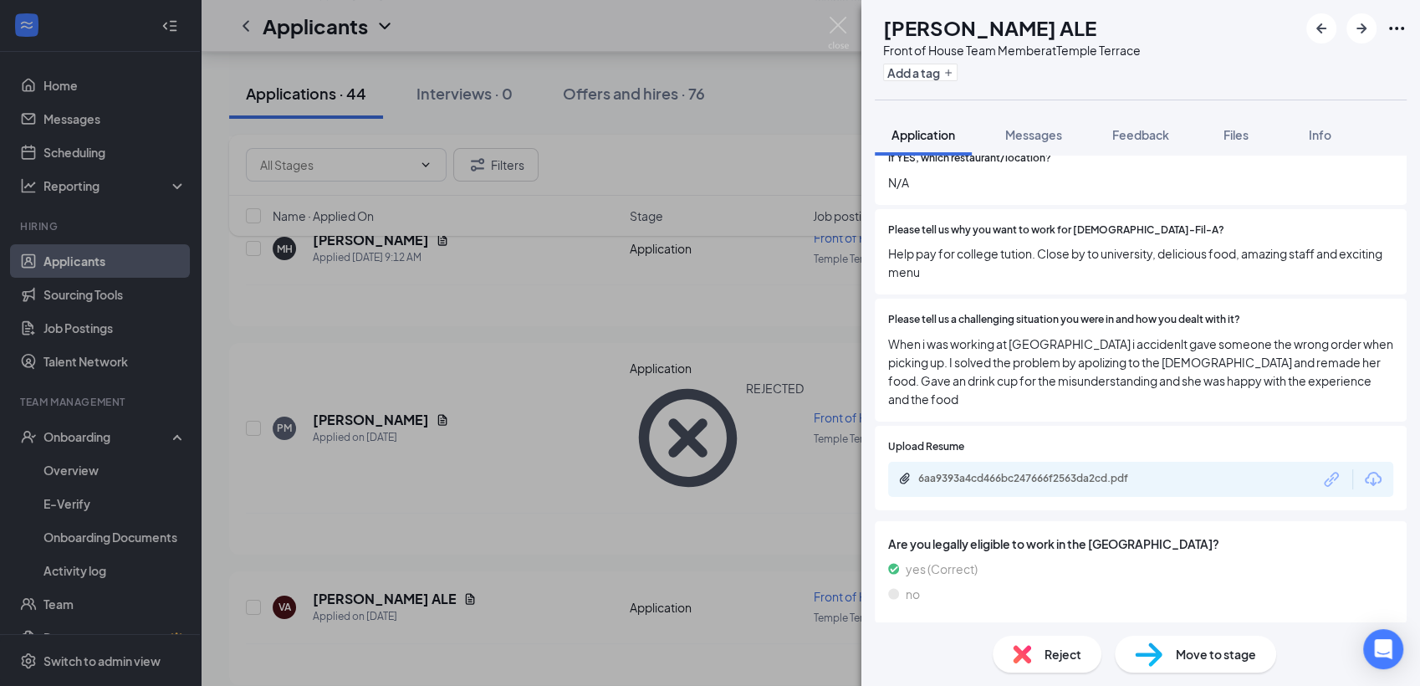
scroll to position [520, 0]
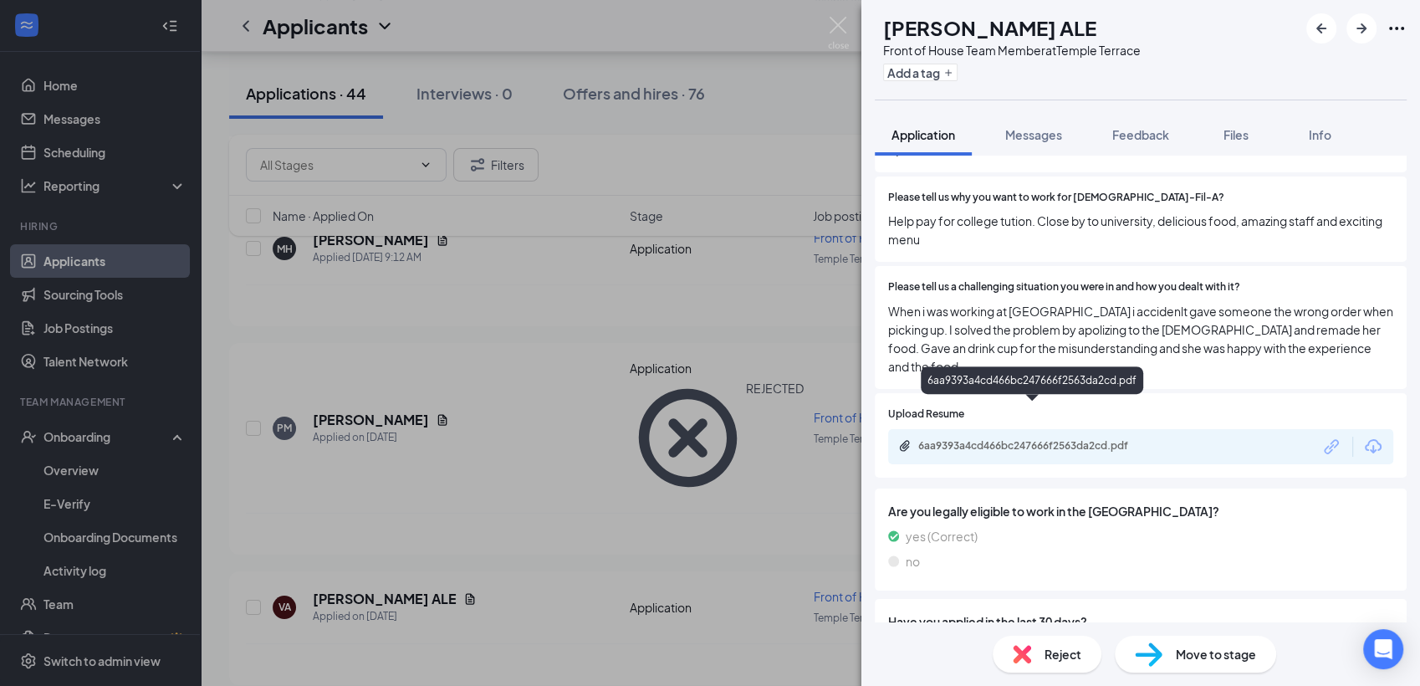
click at [1063, 439] on div "6aa9393a4cd466bc247666f2563da2cd.pdf" at bounding box center [1035, 445] width 234 height 13
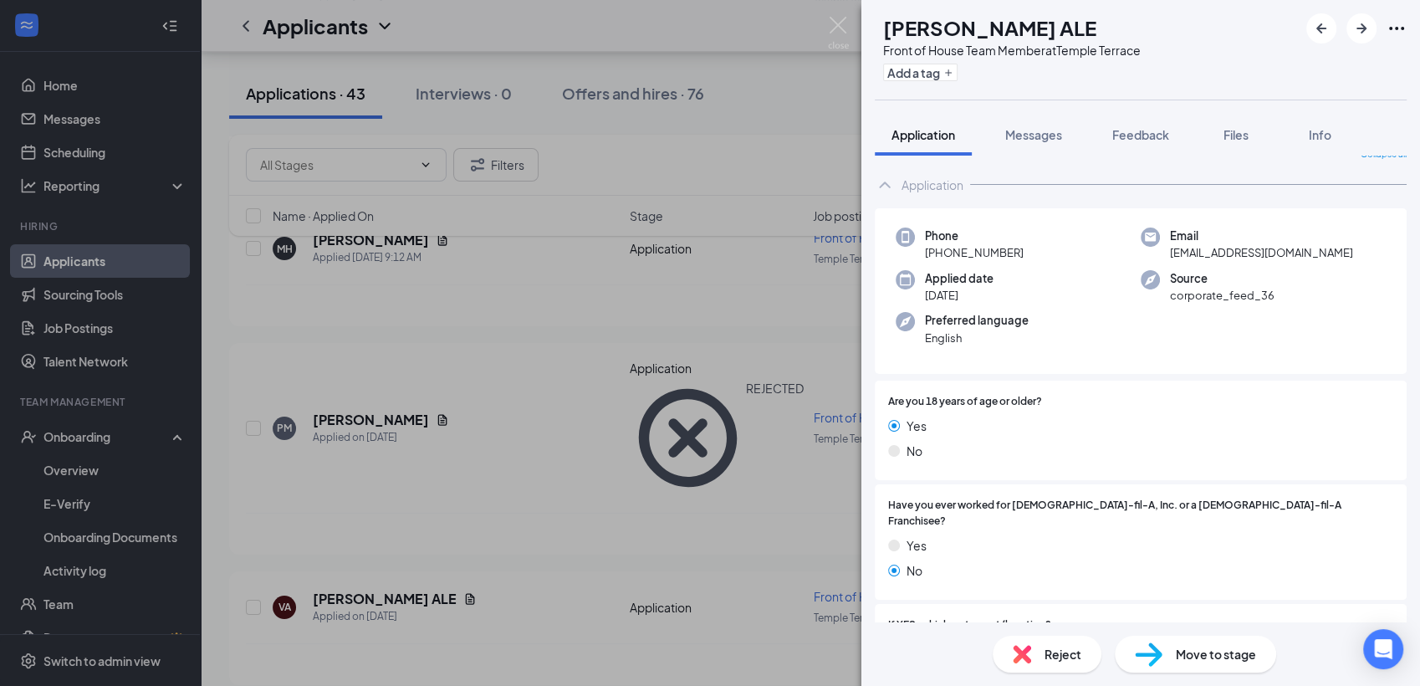
scroll to position [0, 0]
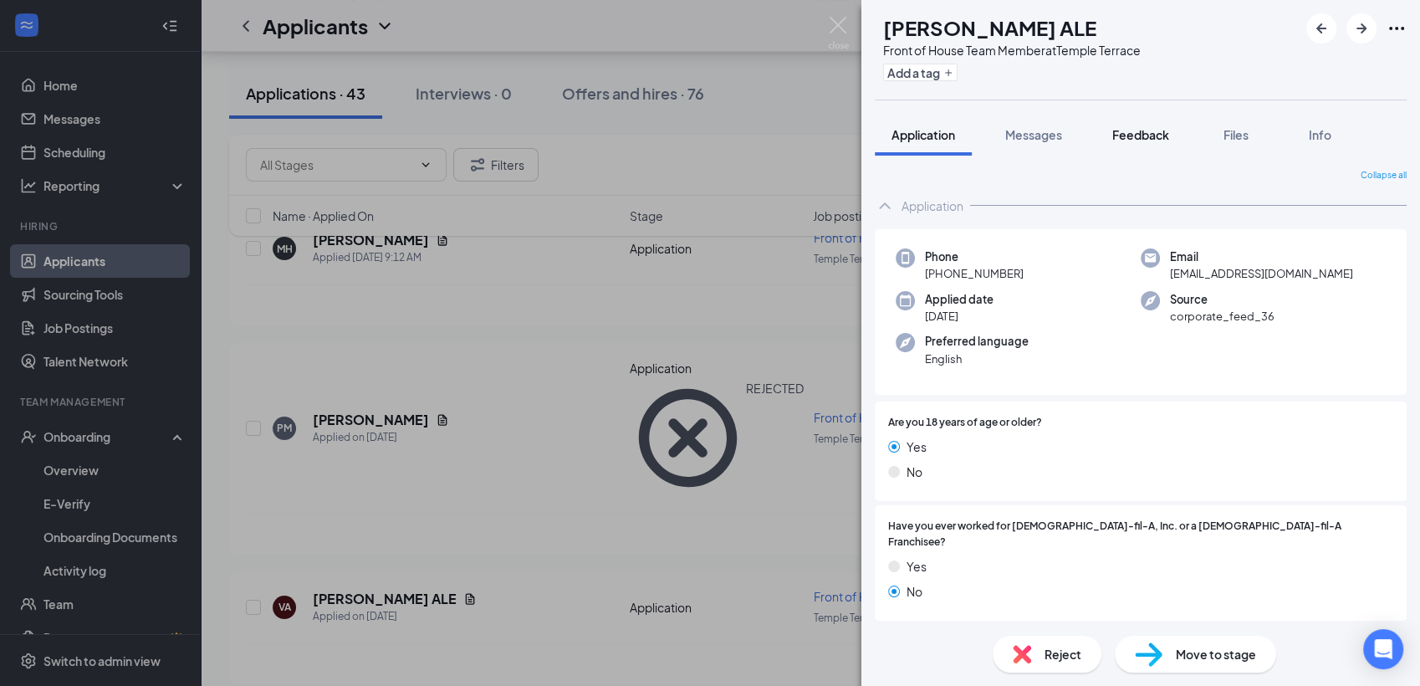
click at [1130, 135] on span "Feedback" at bounding box center [1140, 134] width 57 height 15
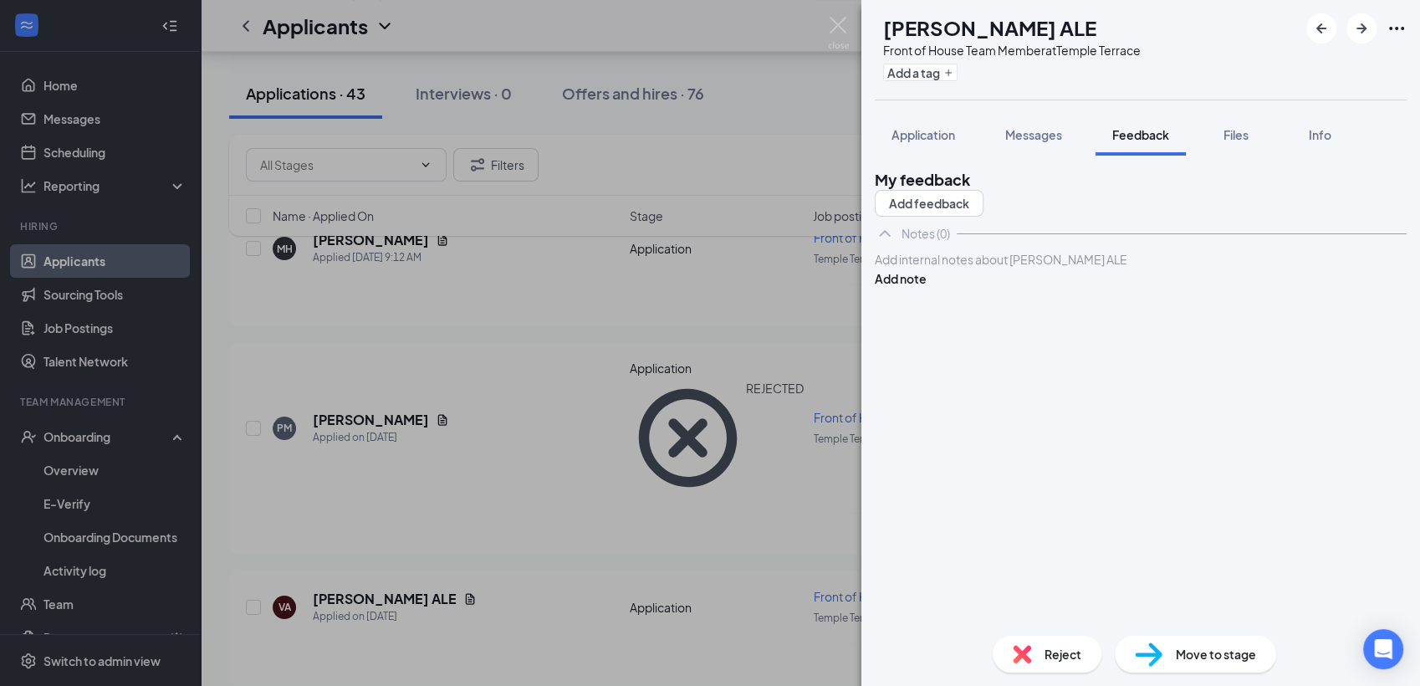
click at [963, 268] on div at bounding box center [1140, 260] width 530 height 18
click at [926, 288] on button "Add note" at bounding box center [901, 278] width 52 height 18
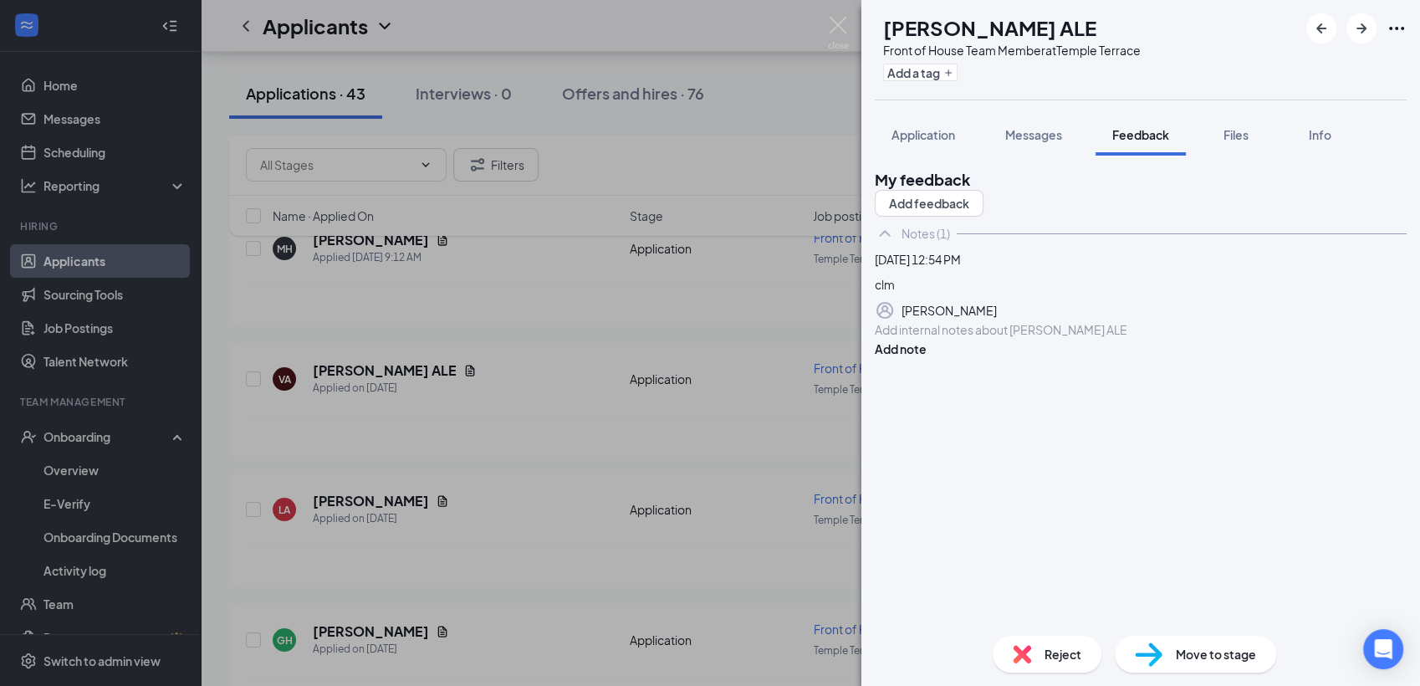
click at [1044, 661] on span "Reject" at bounding box center [1062, 654] width 37 height 18
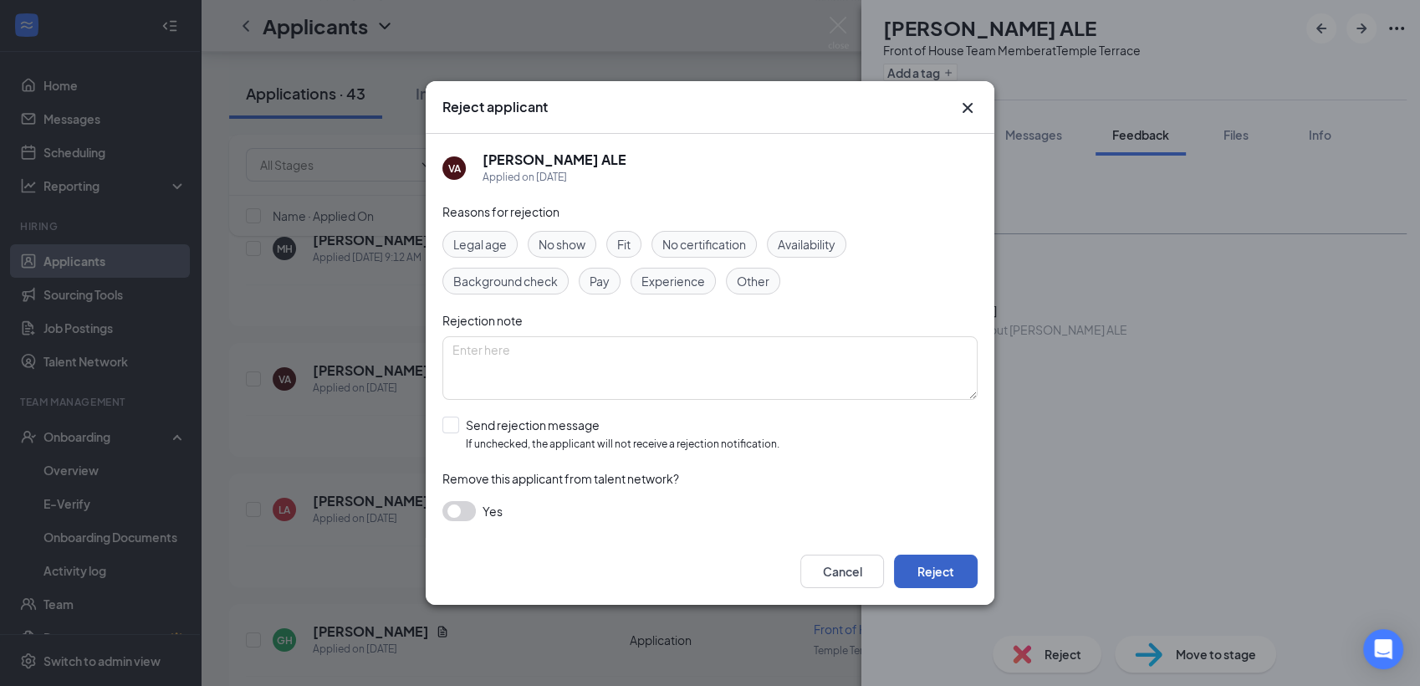
click at [959, 587] on button "Reject" at bounding box center [936, 570] width 84 height 33
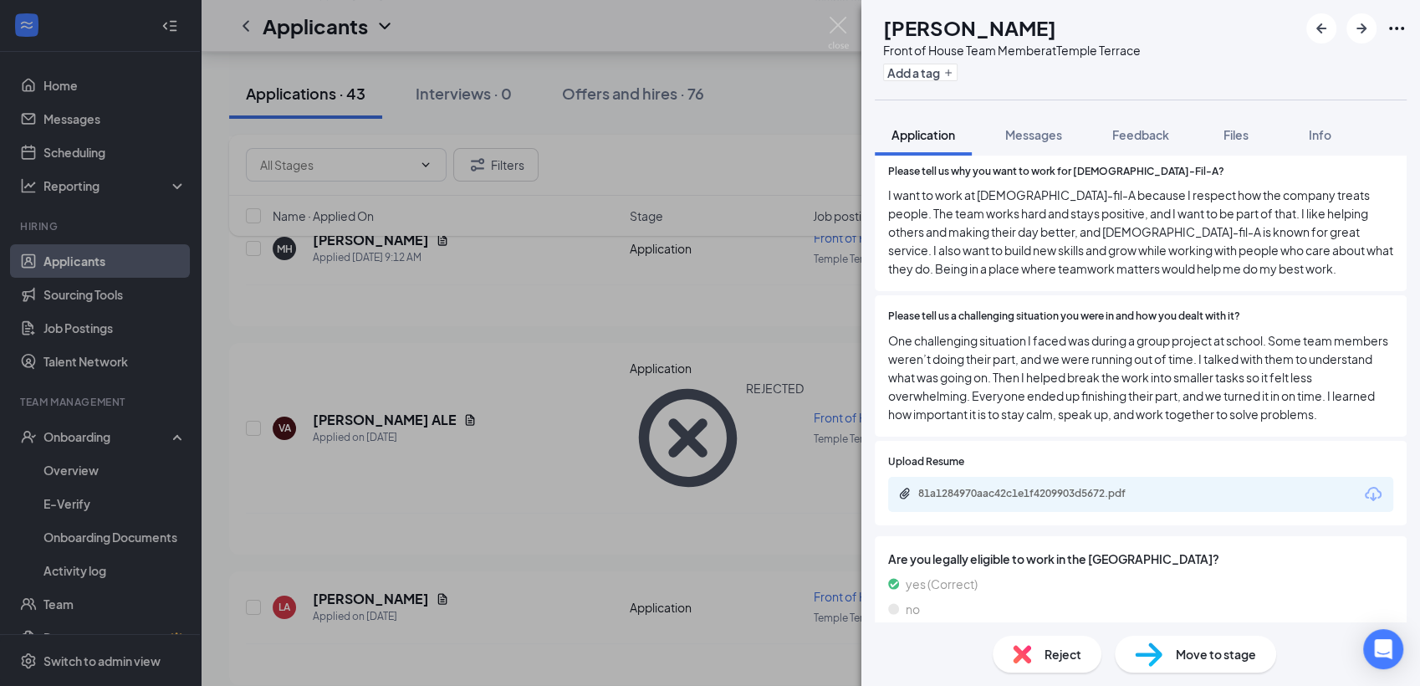
scroll to position [557, 0]
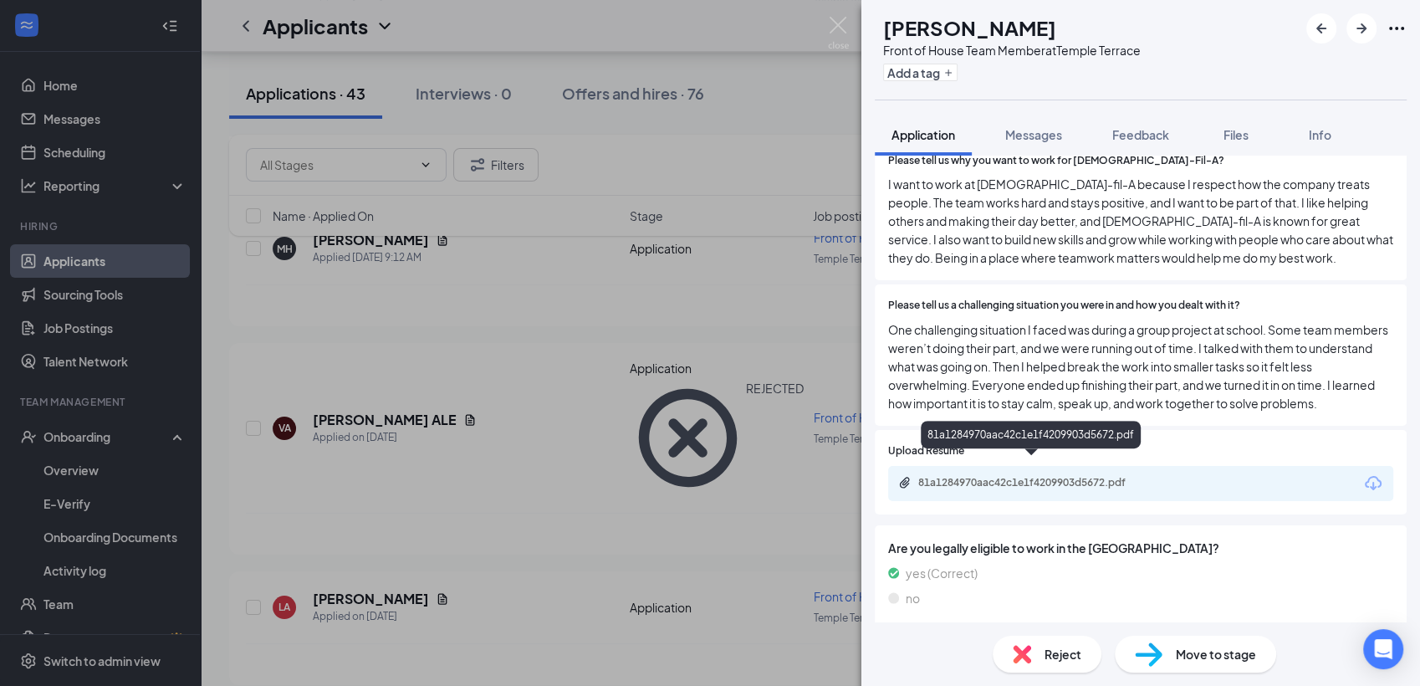
click at [1074, 476] on div "81a1284970aac42c1e1f4209903d5672.pdf" at bounding box center [1035, 482] width 234 height 13
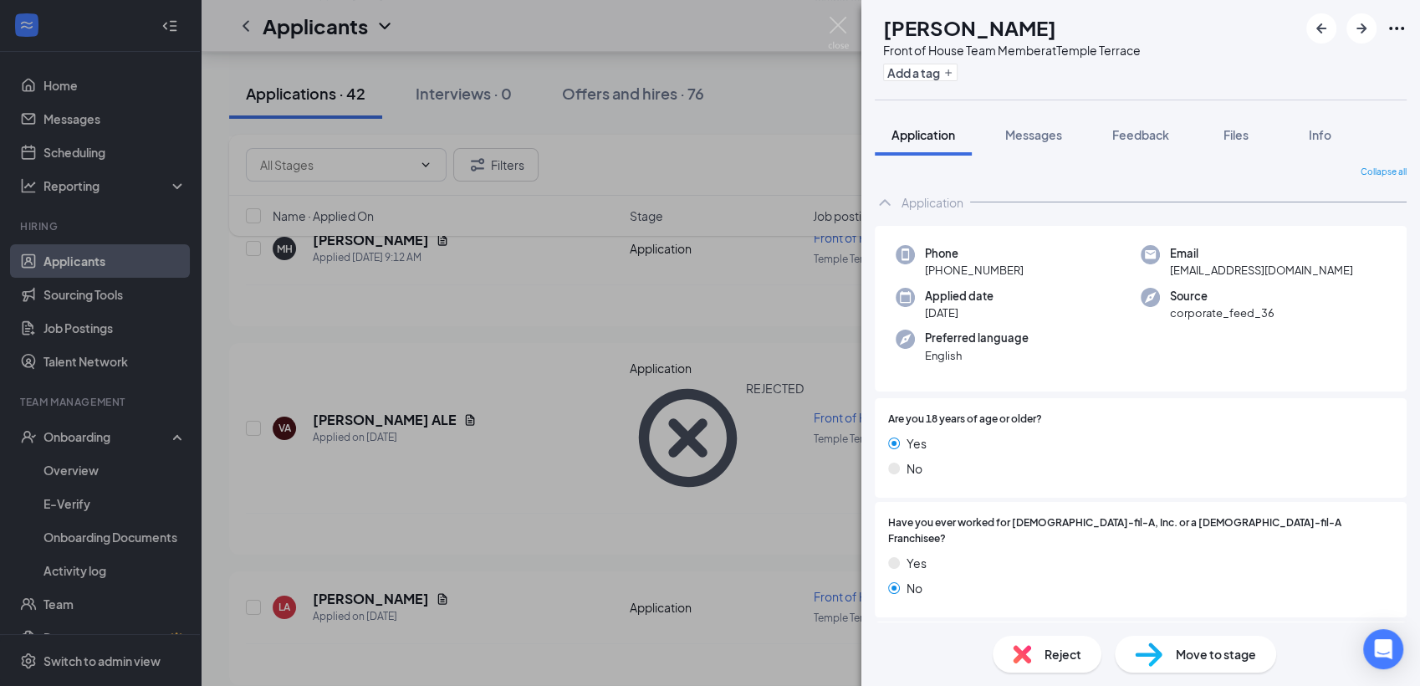
scroll to position [0, 0]
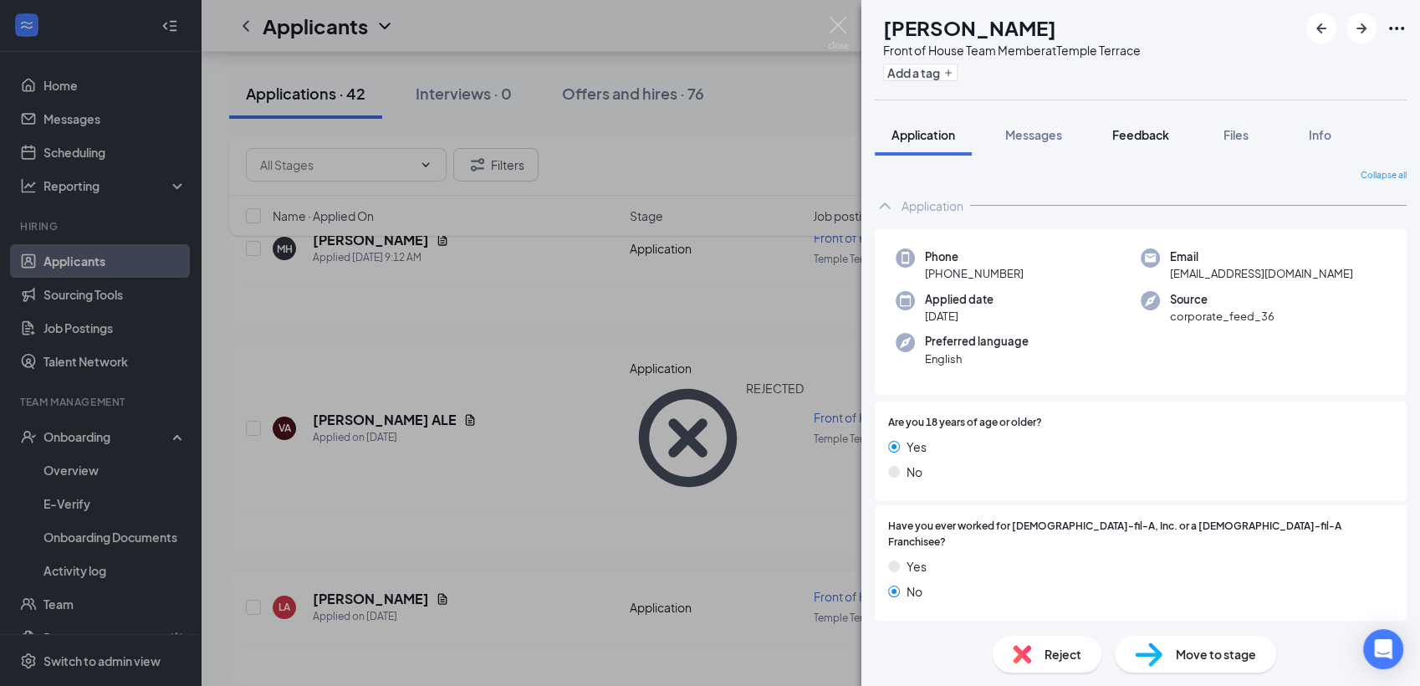
click at [1130, 138] on span "Feedback" at bounding box center [1140, 134] width 57 height 15
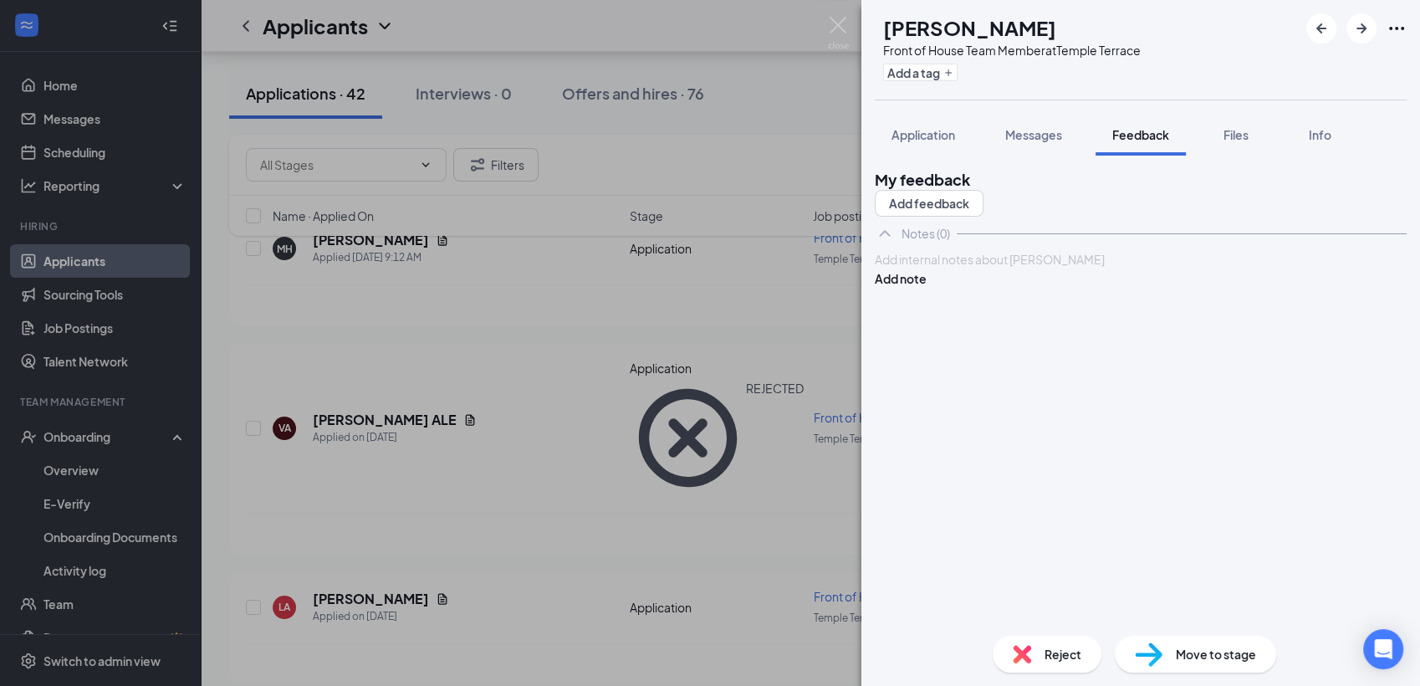
click at [928, 268] on div at bounding box center [1140, 260] width 530 height 18
click at [926, 288] on button "Add note" at bounding box center [901, 278] width 52 height 18
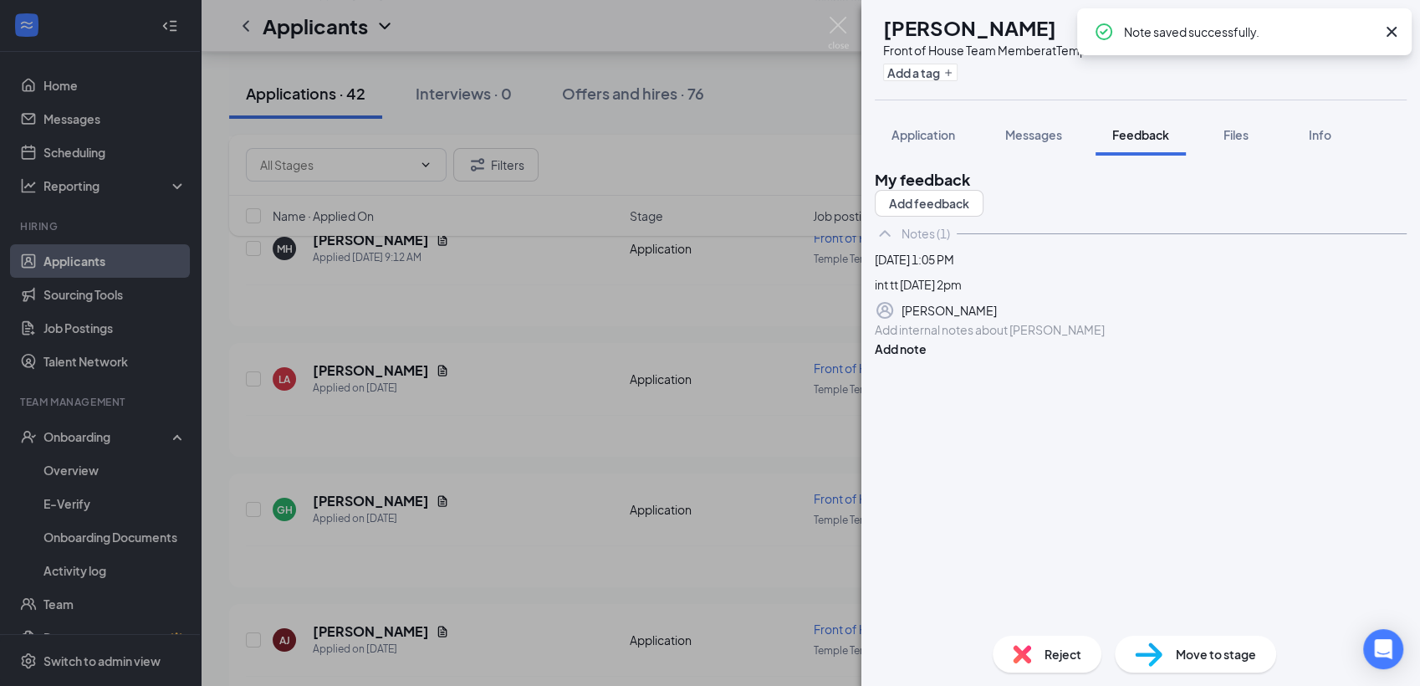
click at [1066, 660] on span "Reject" at bounding box center [1062, 654] width 37 height 18
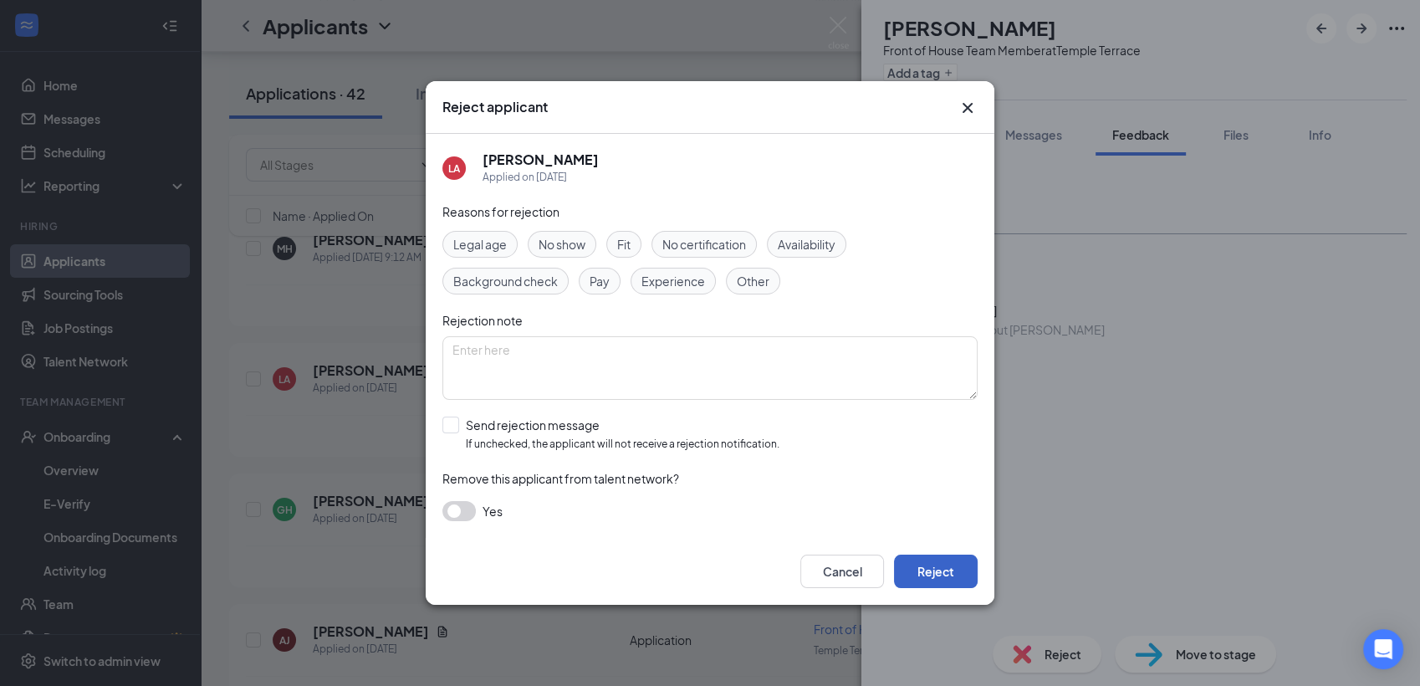
click at [920, 567] on button "Reject" at bounding box center [936, 570] width 84 height 33
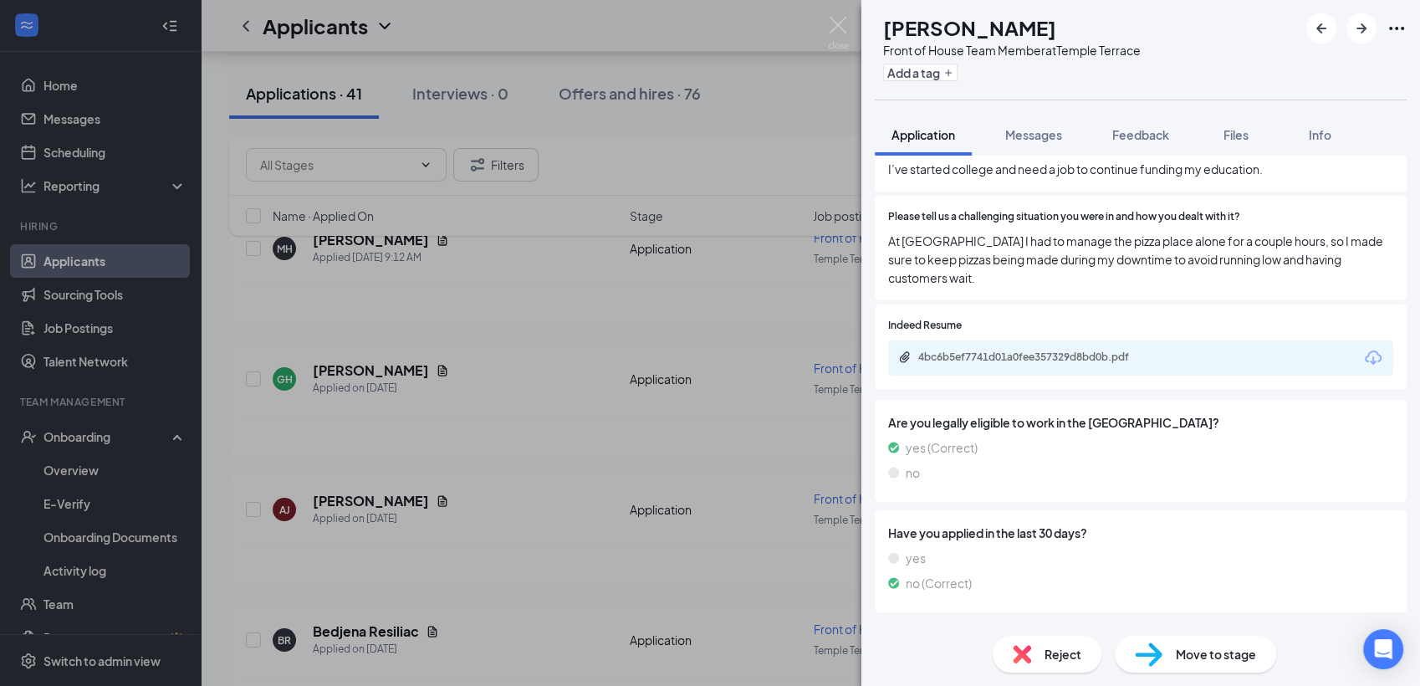
scroll to position [582, 0]
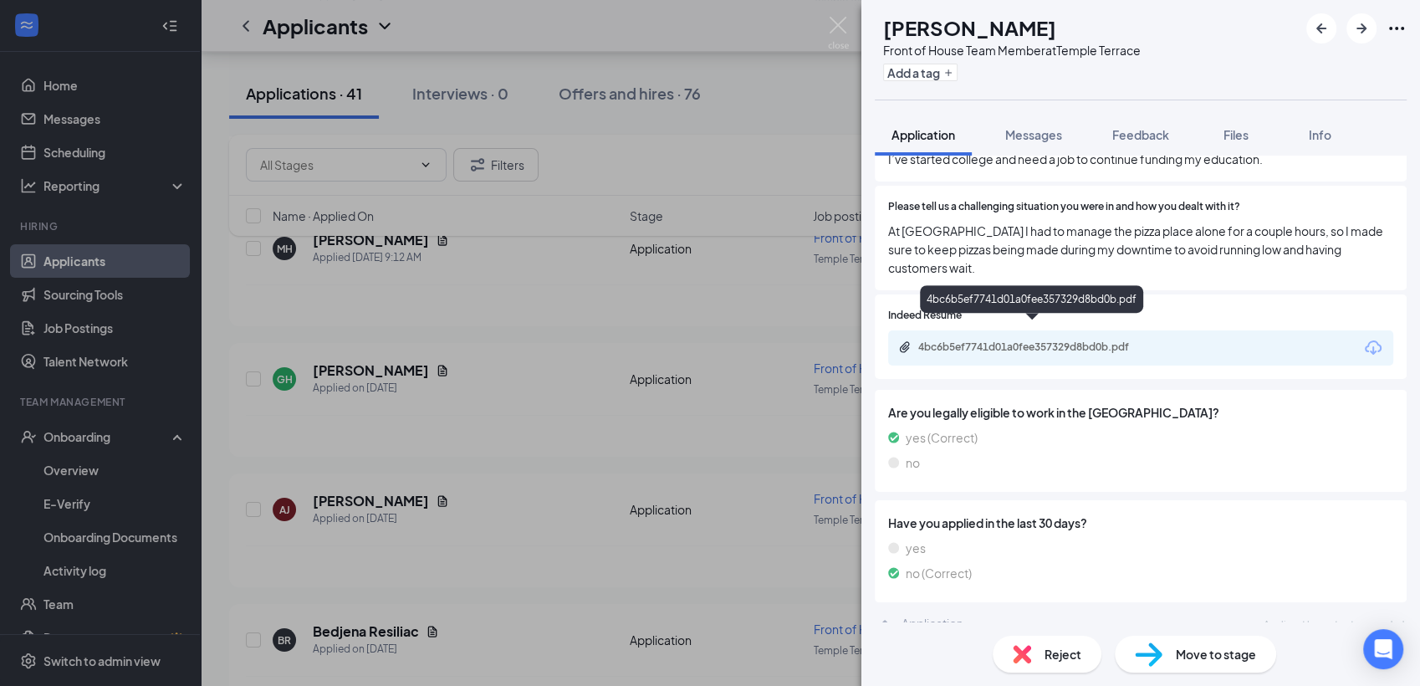
click at [1034, 340] on div "4bc6b5ef7741d01a0fee357329d8bd0b.pdf" at bounding box center [1035, 346] width 234 height 13
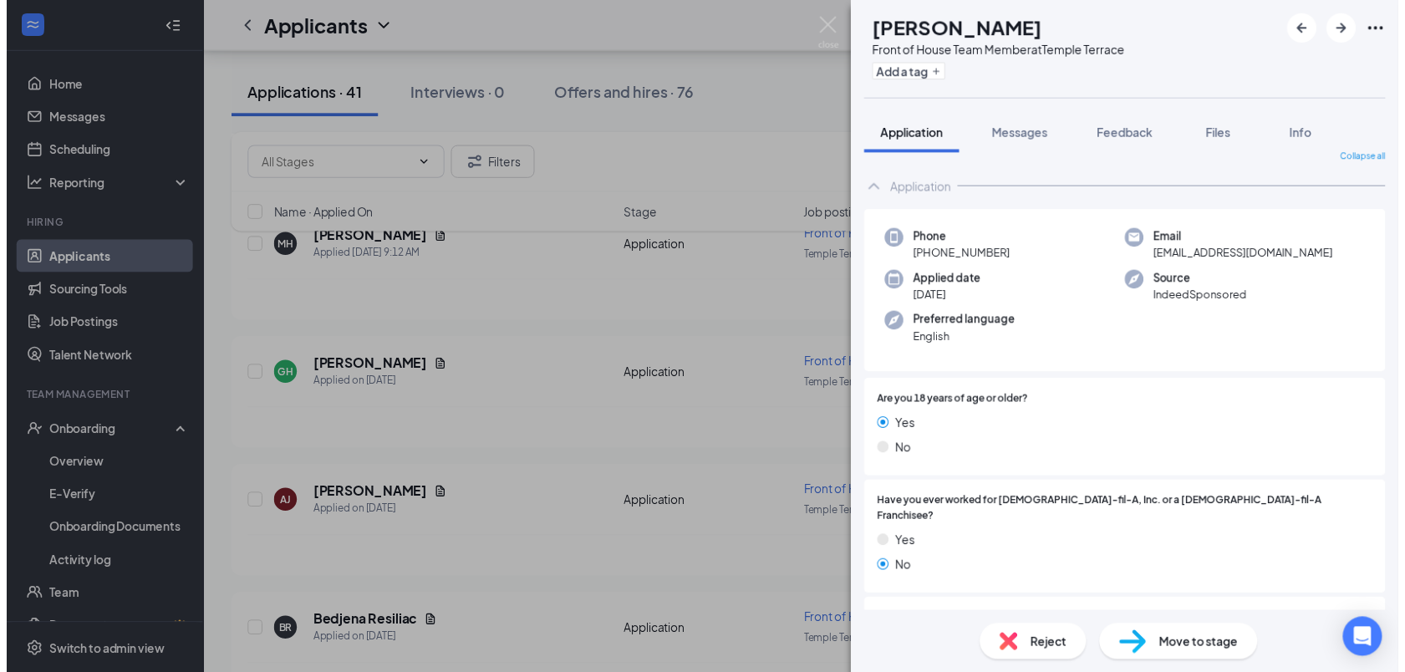
scroll to position [0, 0]
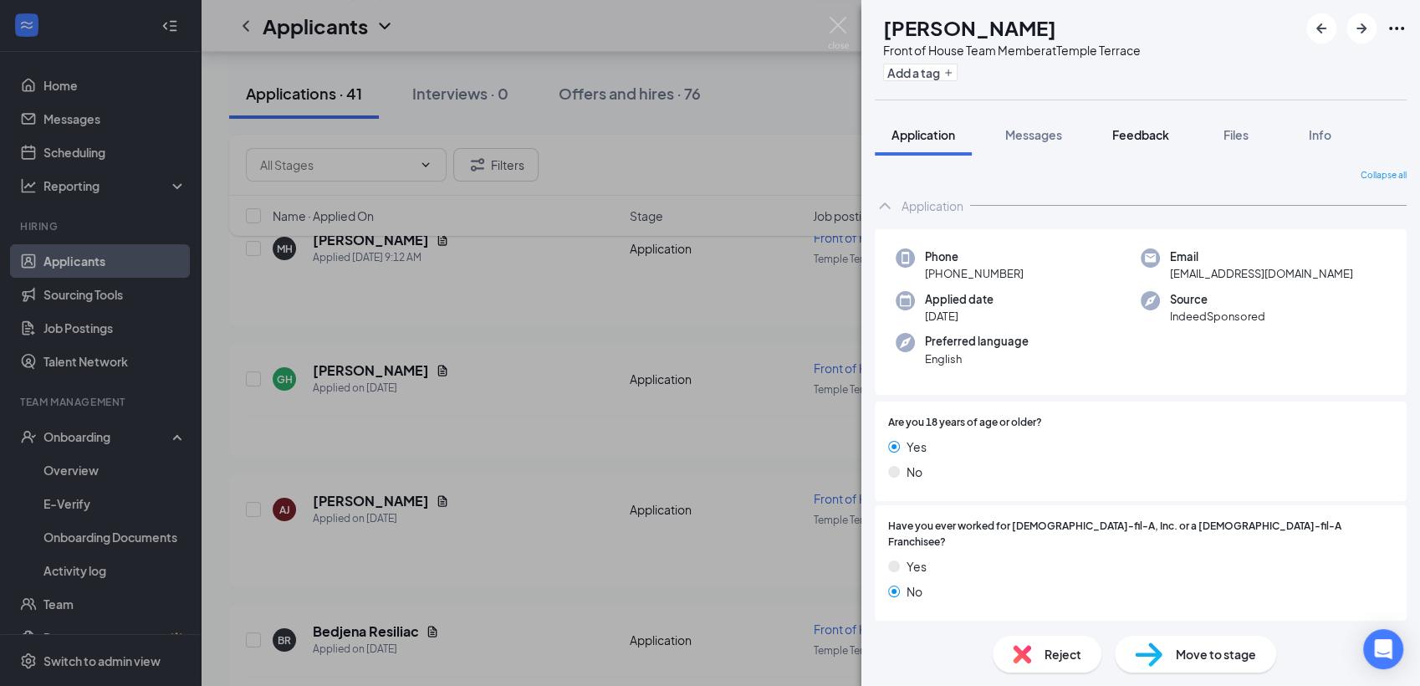
click at [1127, 142] on div "Feedback" at bounding box center [1140, 134] width 57 height 17
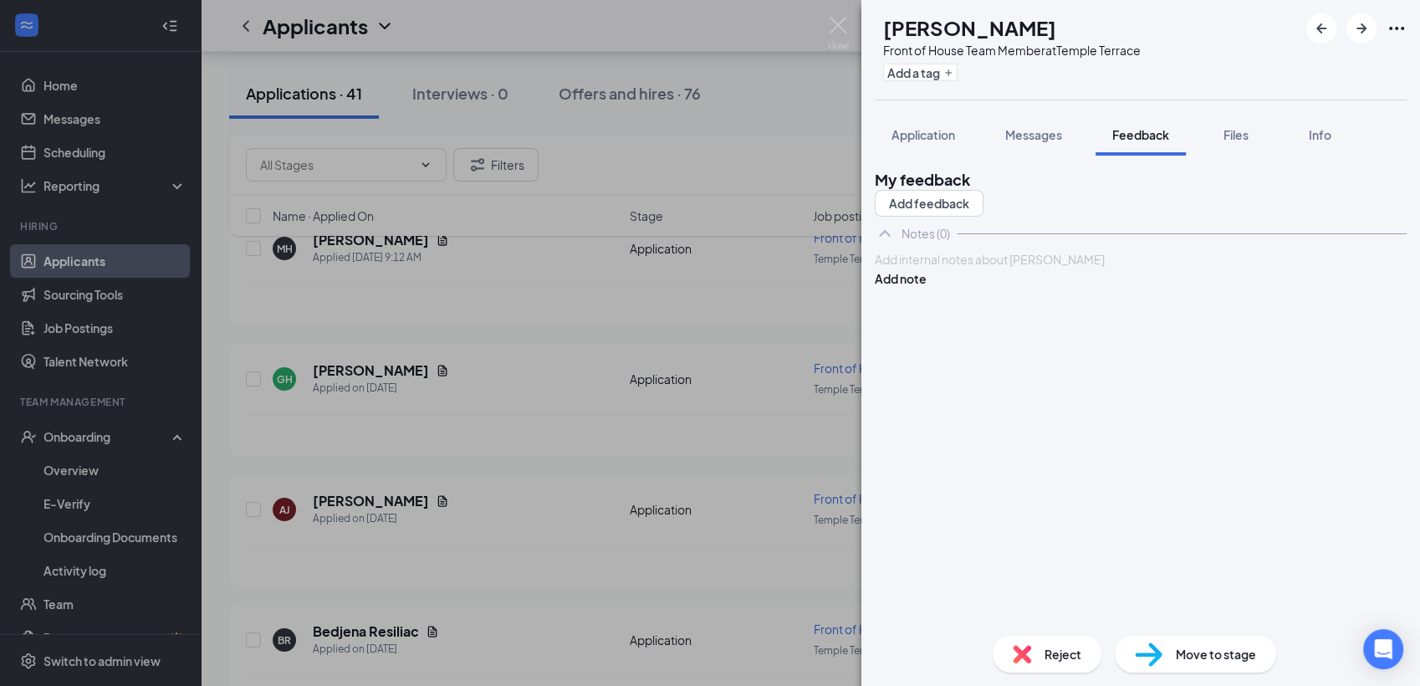
click at [982, 268] on div at bounding box center [1140, 260] width 530 height 18
click at [926, 288] on button "Add note" at bounding box center [901, 278] width 52 height 18
click at [1034, 651] on div "Reject" at bounding box center [1046, 653] width 109 height 37
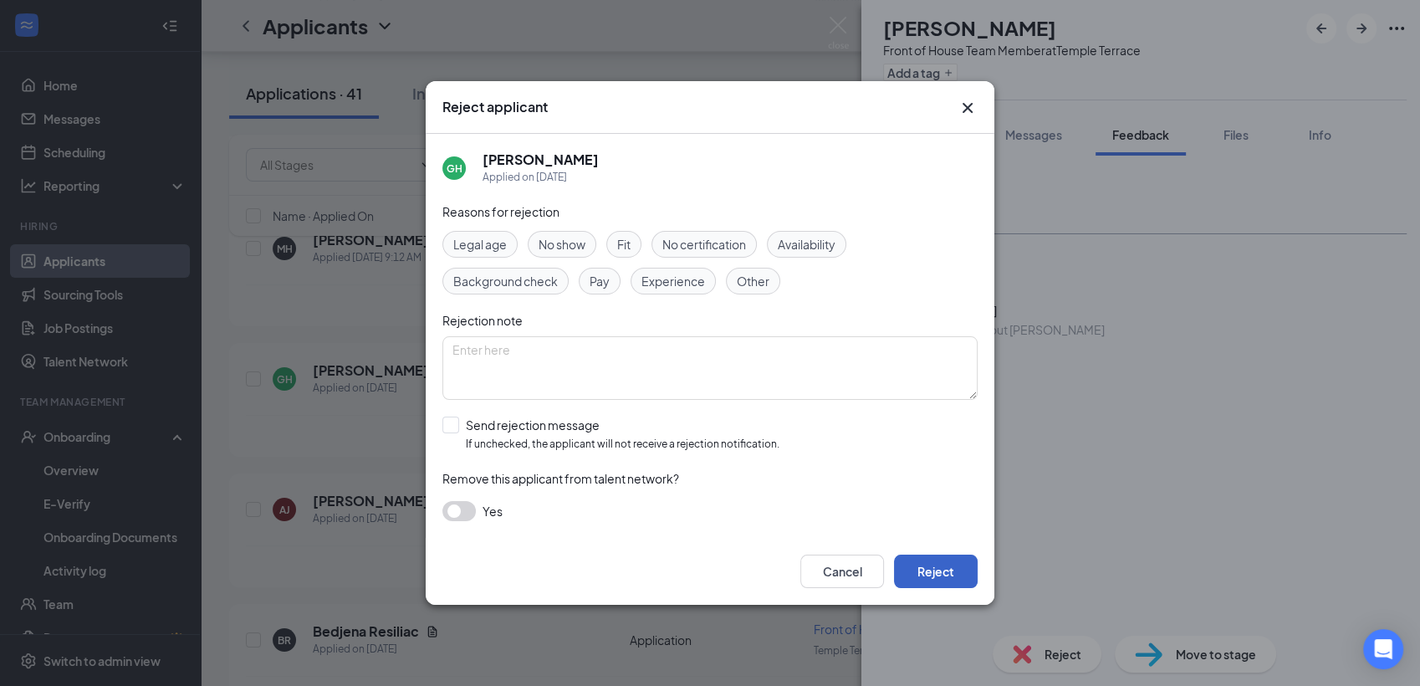
click at [950, 573] on button "Reject" at bounding box center [936, 570] width 84 height 33
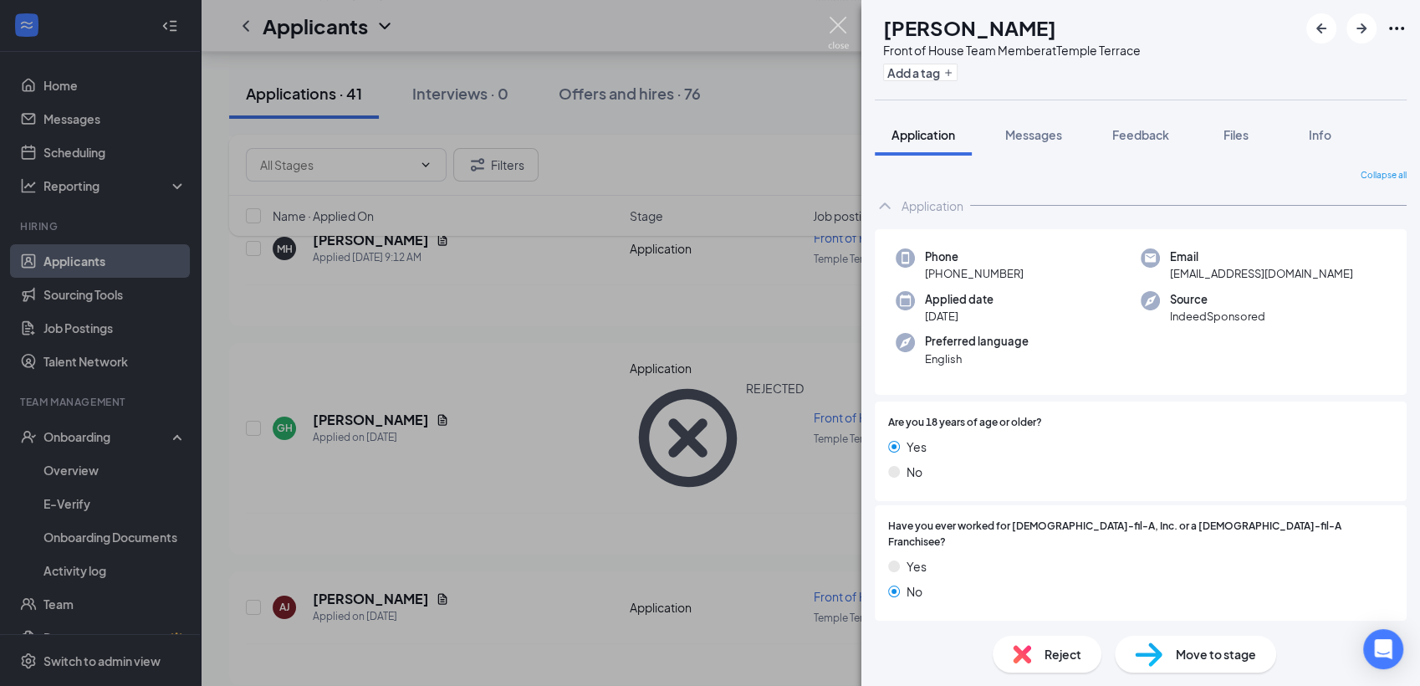
click at [843, 38] on img at bounding box center [838, 33] width 21 height 33
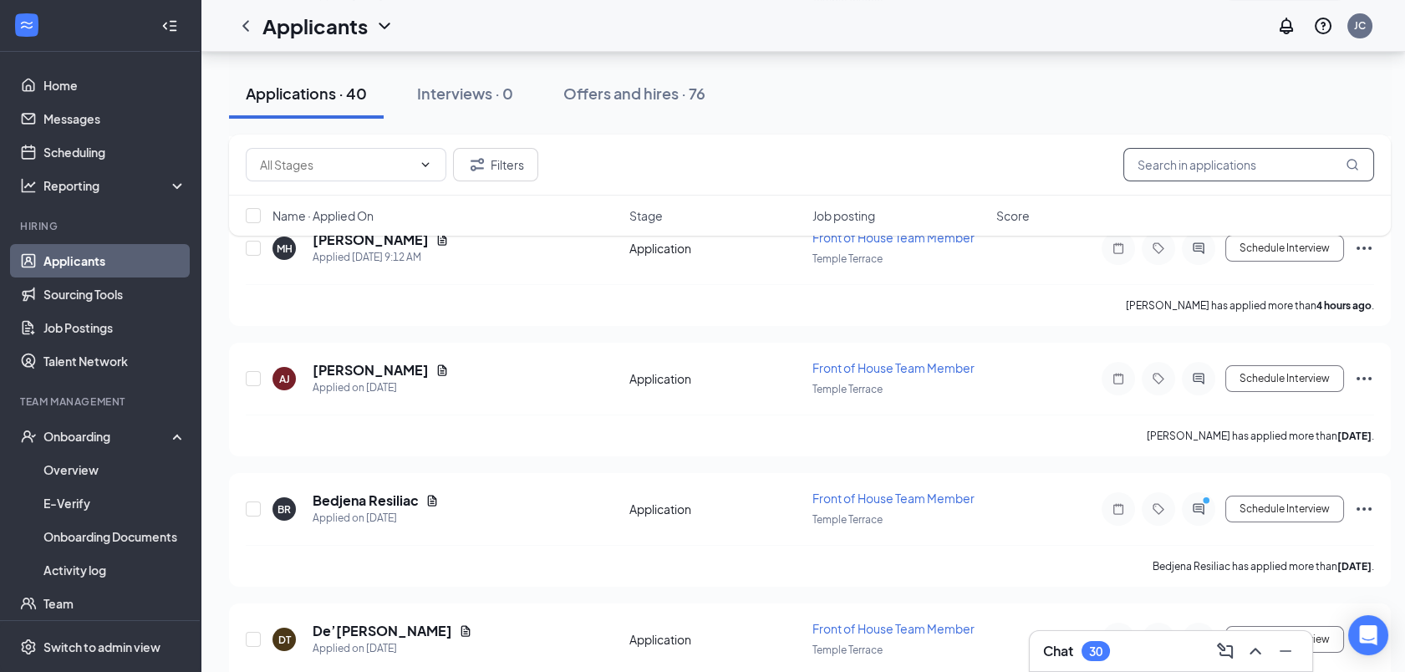
click at [1144, 171] on input "text" at bounding box center [1249, 164] width 251 height 33
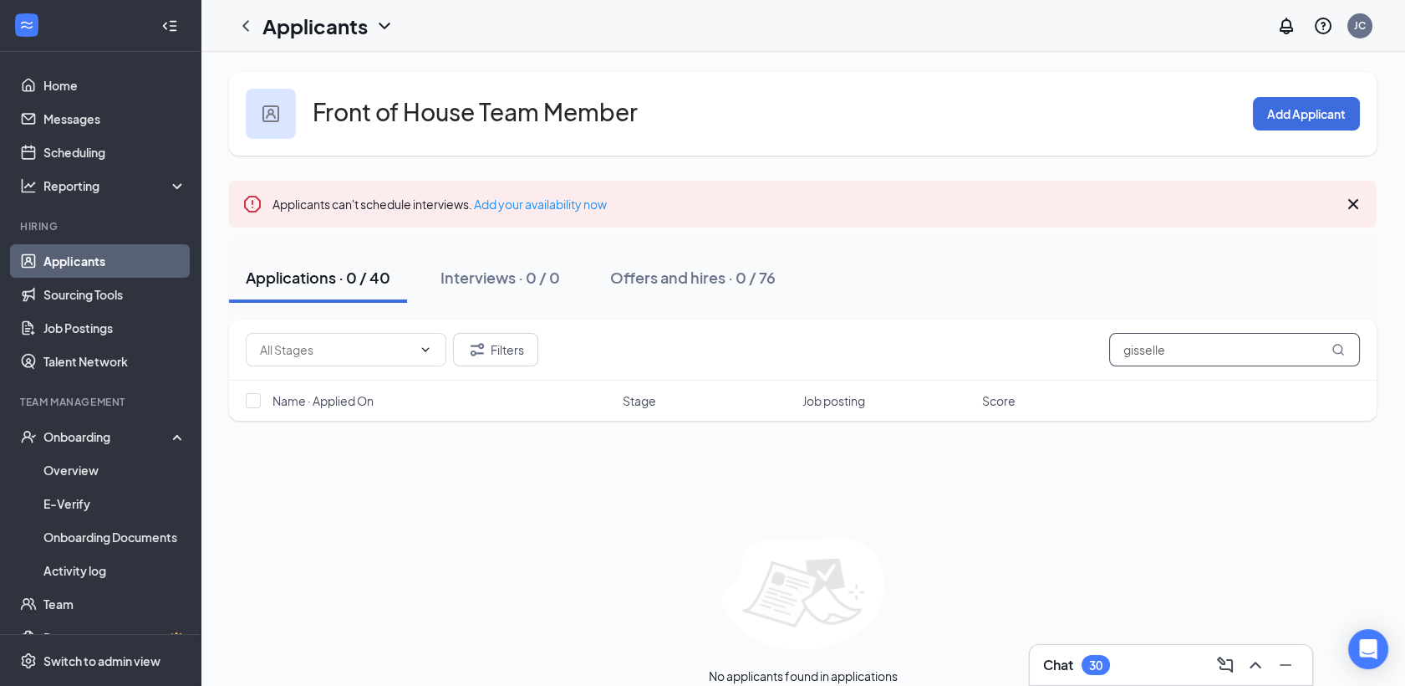
type input "gisselle"
click at [124, 252] on link "Applicants" at bounding box center [114, 260] width 143 height 33
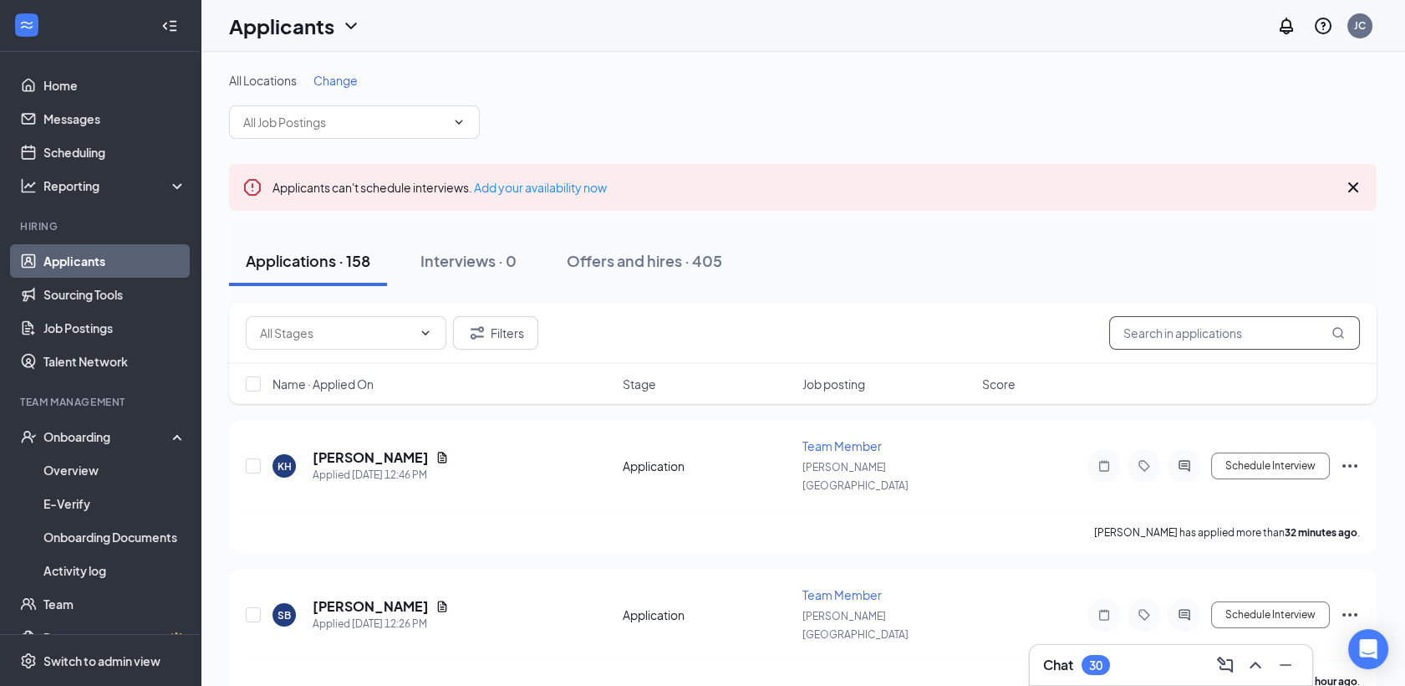
click at [1190, 337] on input "text" at bounding box center [1234, 332] width 251 height 33
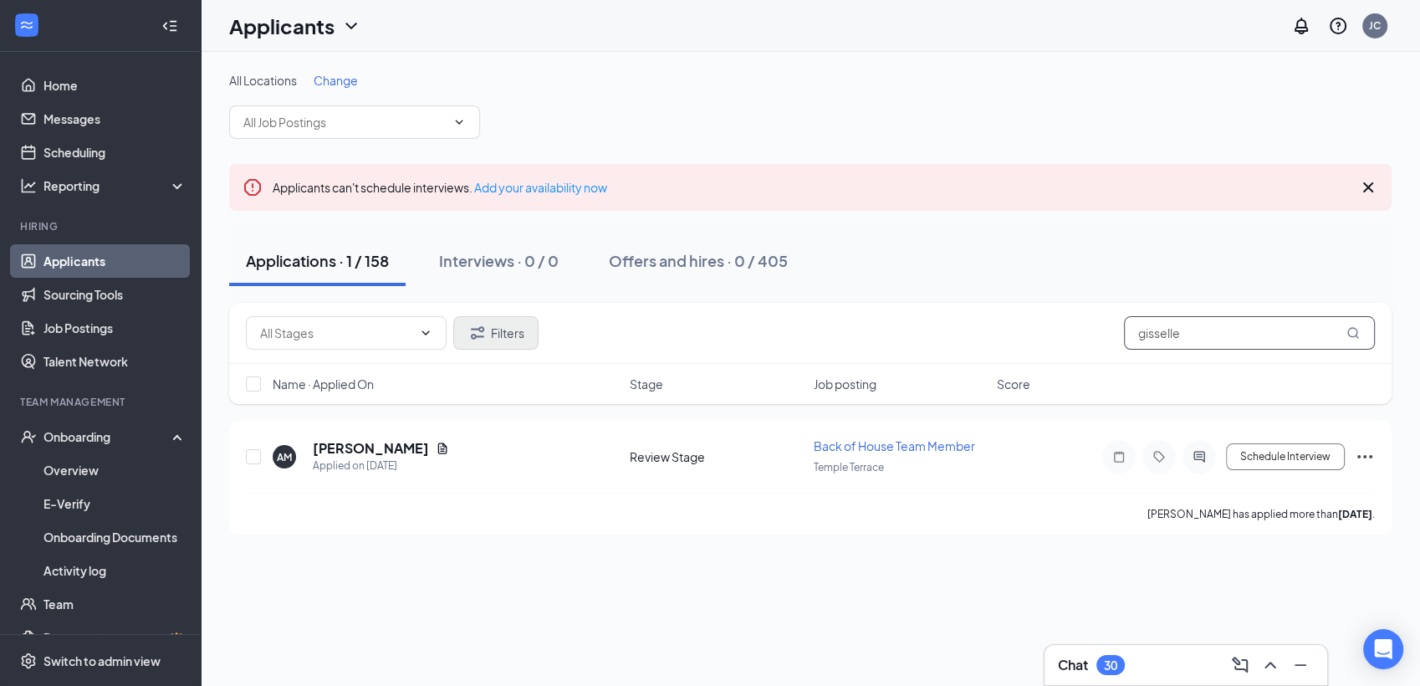
type input "gisselle"
click at [500, 339] on button "Filters" at bounding box center [495, 332] width 85 height 33
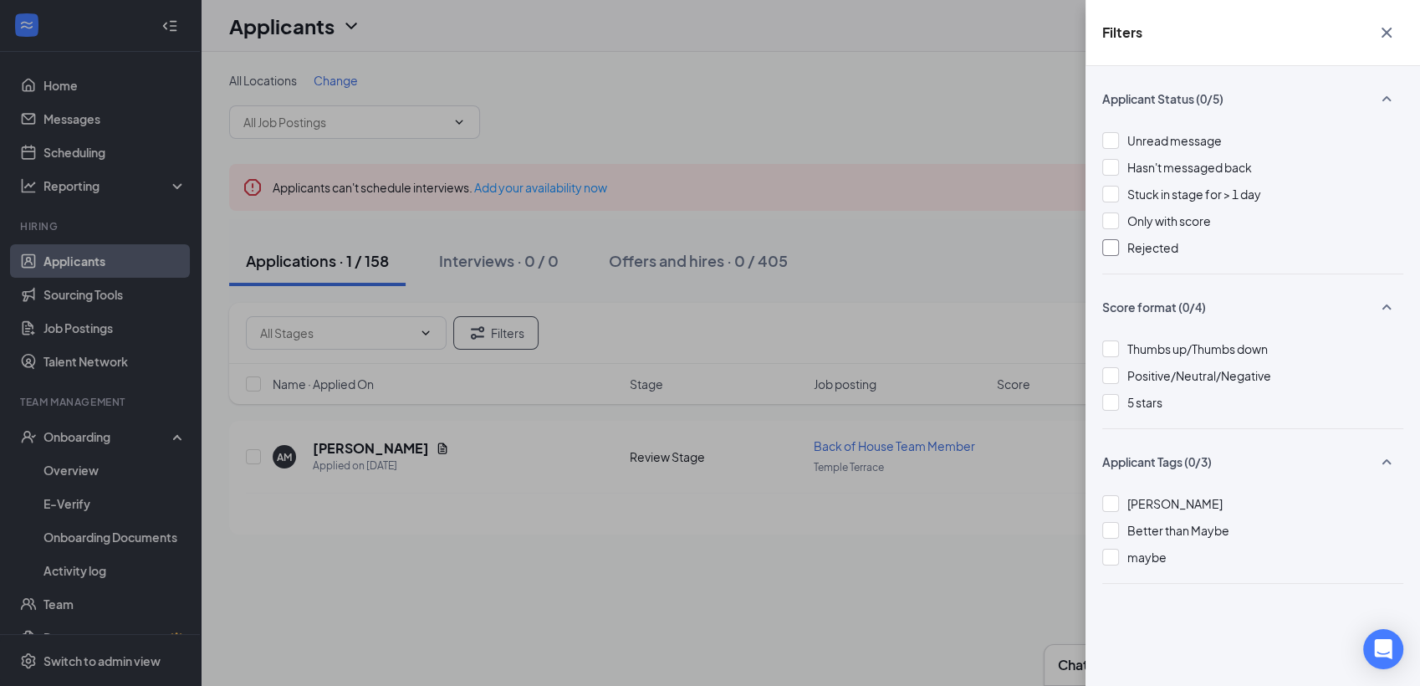
click at [1109, 247] on div at bounding box center [1110, 247] width 17 height 17
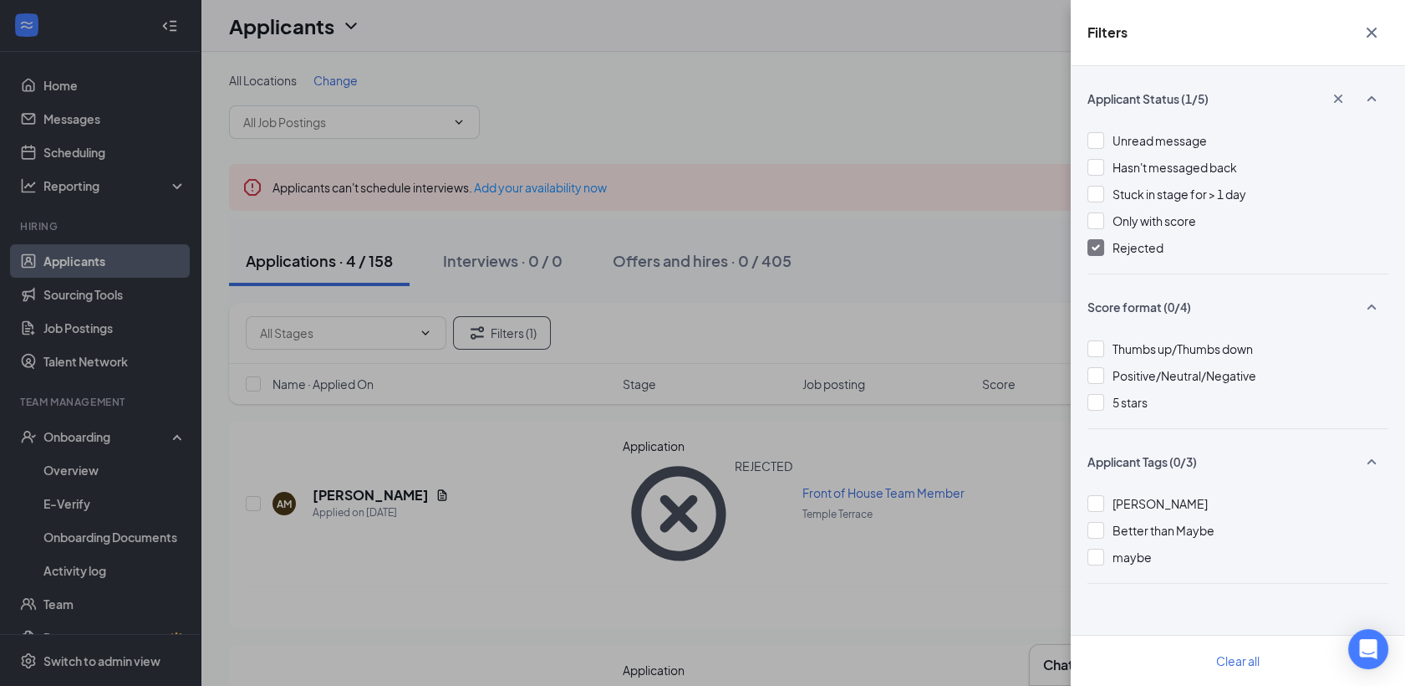
click at [382, 446] on div "Filters Applicant Status (1/5) Unread message Hasn't messaged back Stuck in sta…" at bounding box center [702, 343] width 1405 height 686
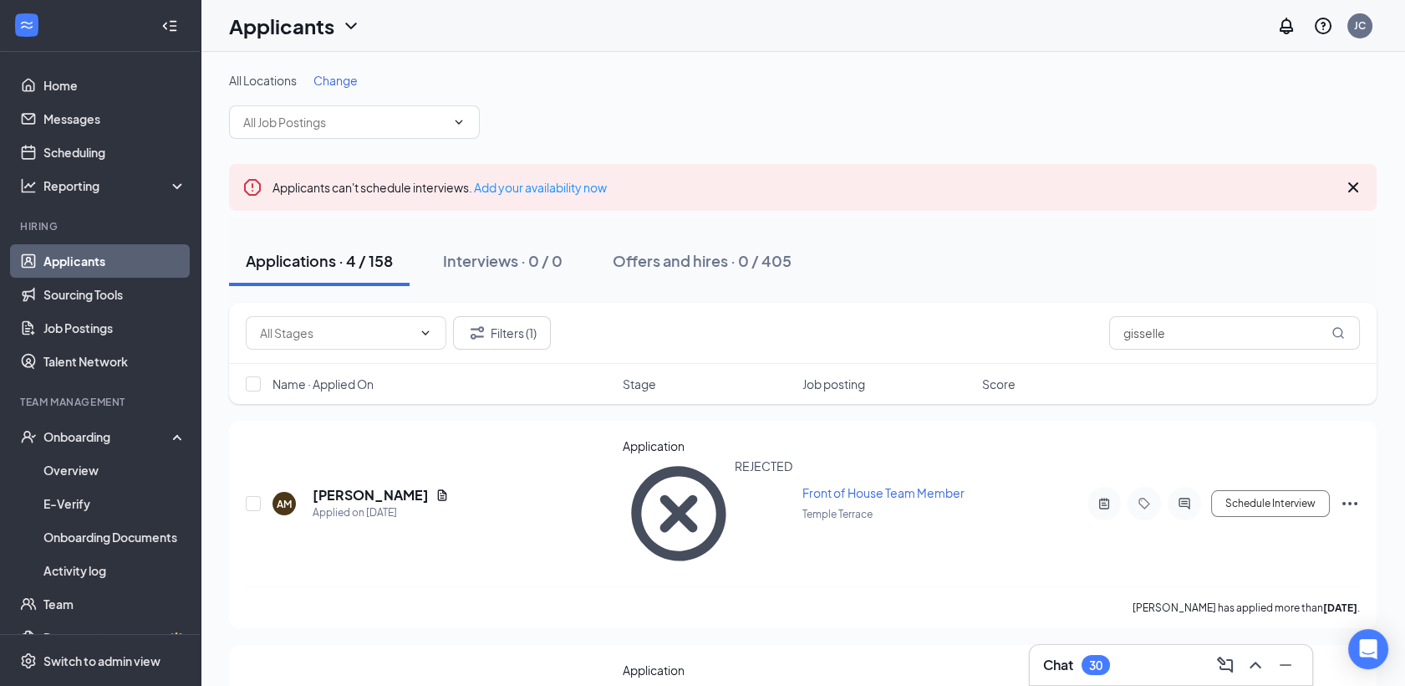
click at [382, 486] on h5 "[PERSON_NAME]" at bounding box center [371, 495] width 116 height 18
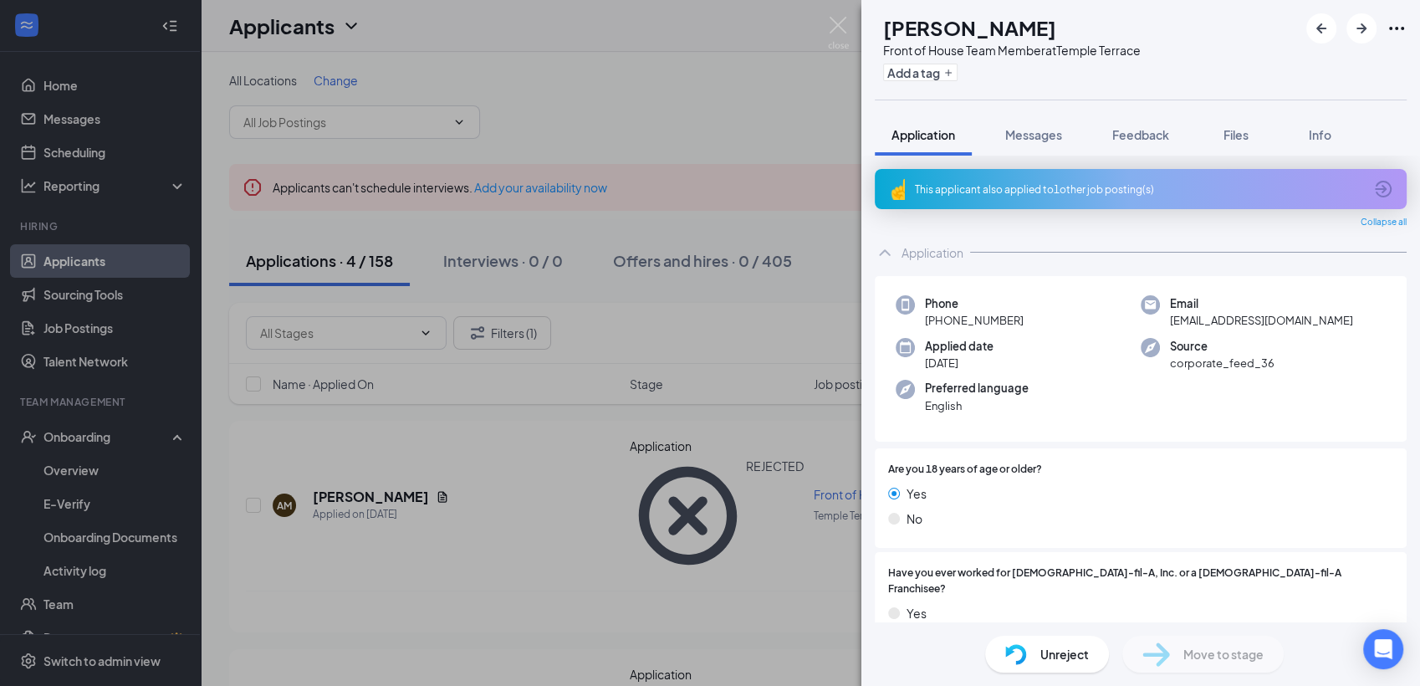
click at [1055, 201] on div "This applicant also applied to 1 other job posting(s)" at bounding box center [1141, 189] width 532 height 40
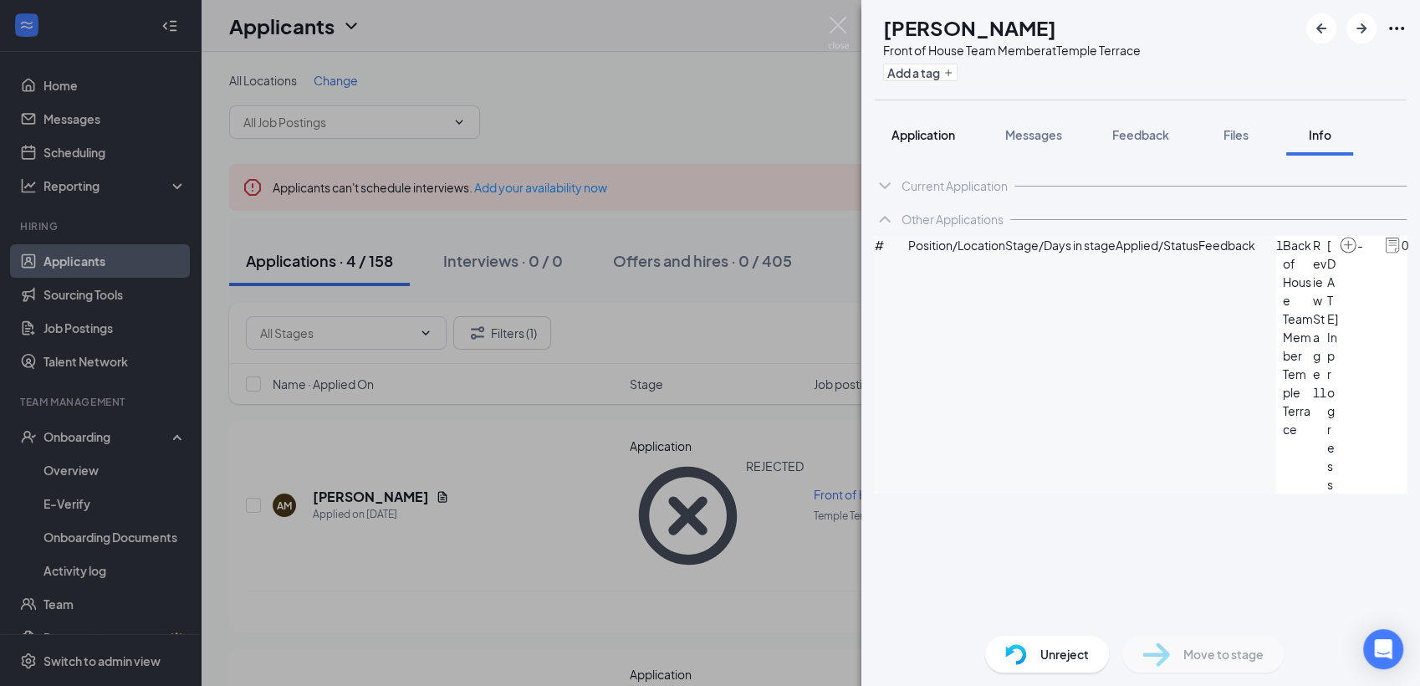
click at [923, 128] on span "Application" at bounding box center [923, 134] width 64 height 15
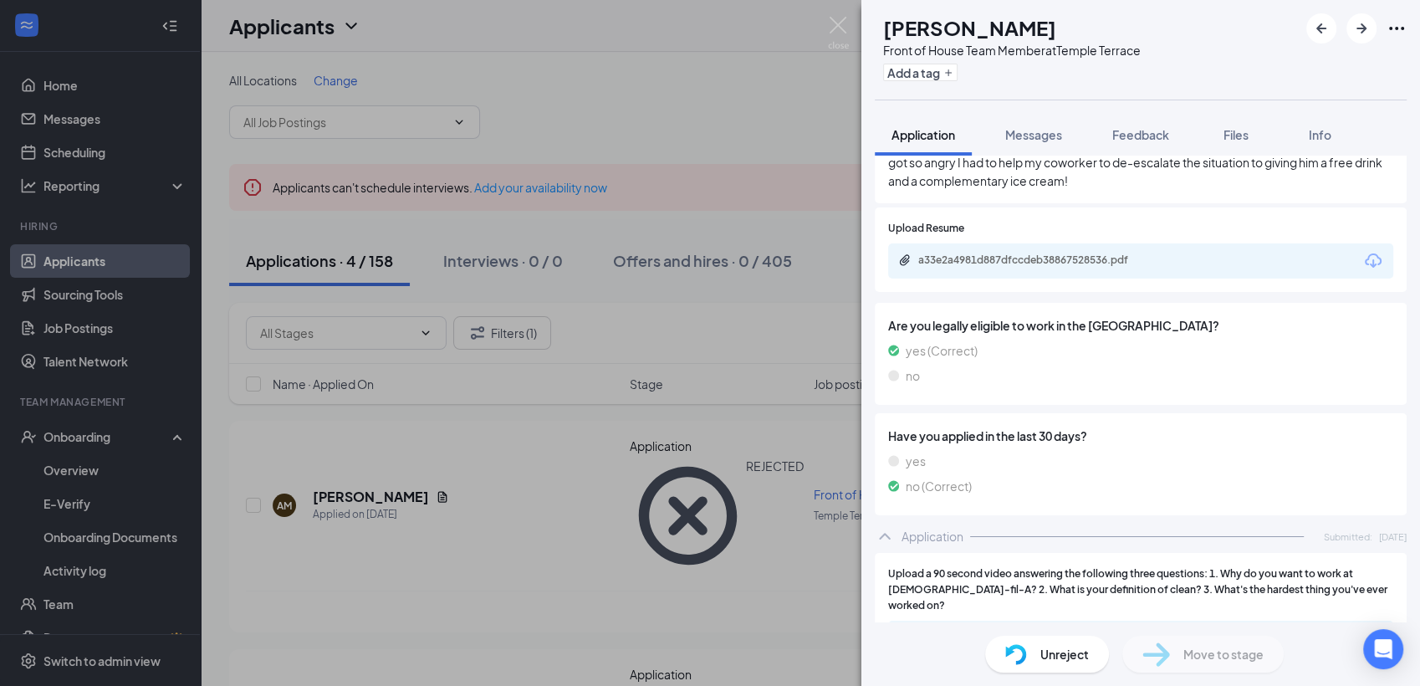
scroll to position [733, 0]
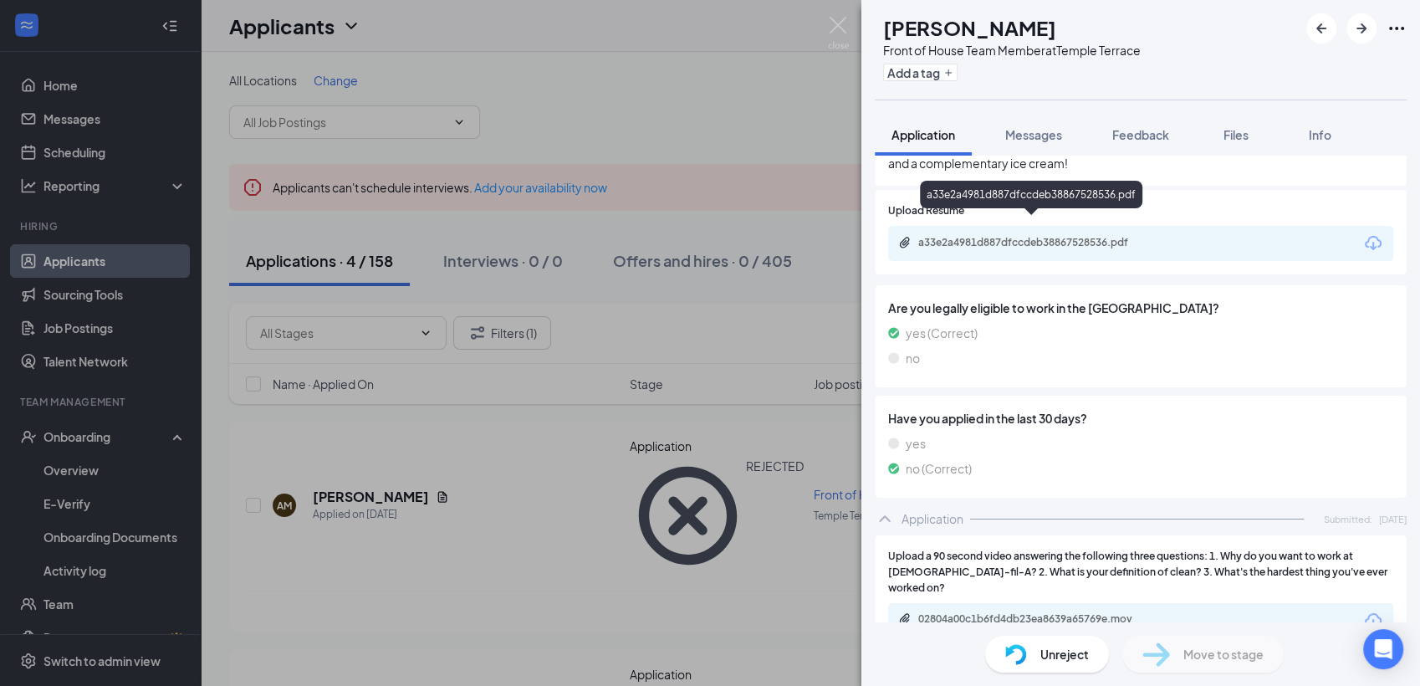
click at [1074, 236] on div "a33e2a4981d887dfccdeb38867528536.pdf" at bounding box center [1035, 242] width 234 height 13
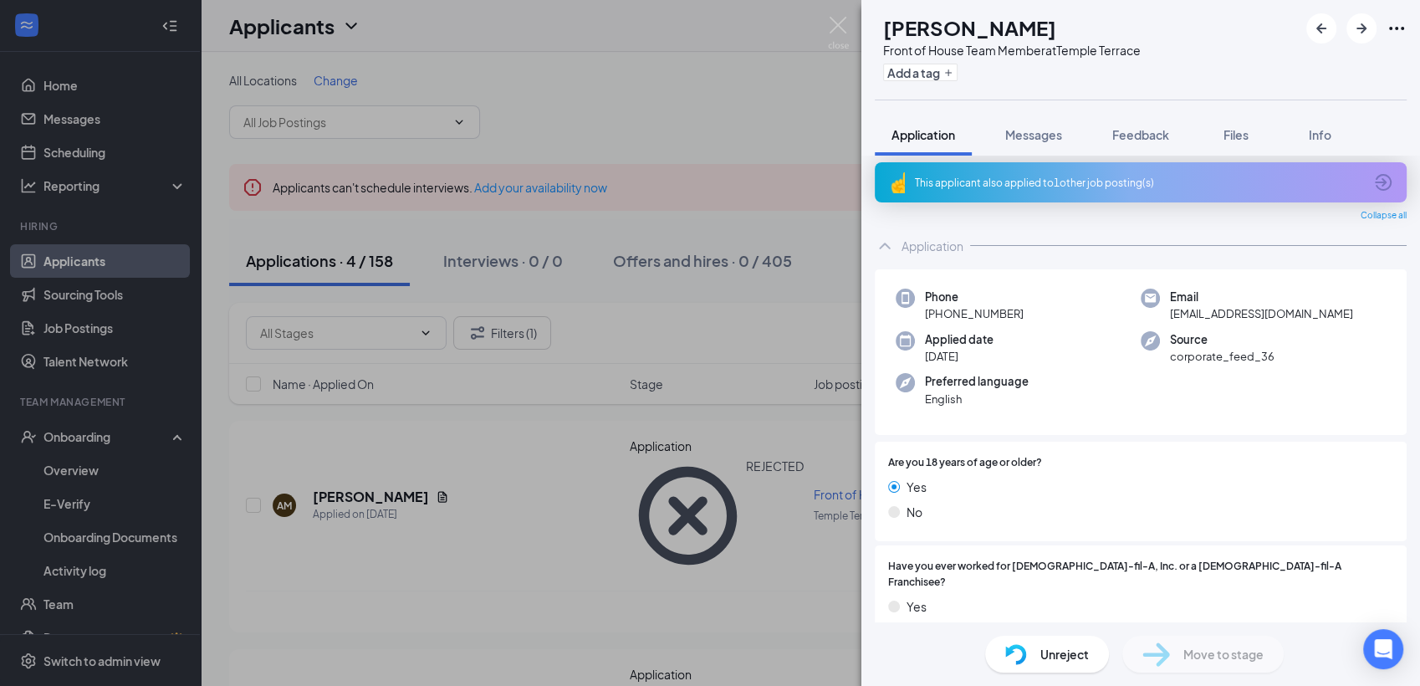
scroll to position [0, 0]
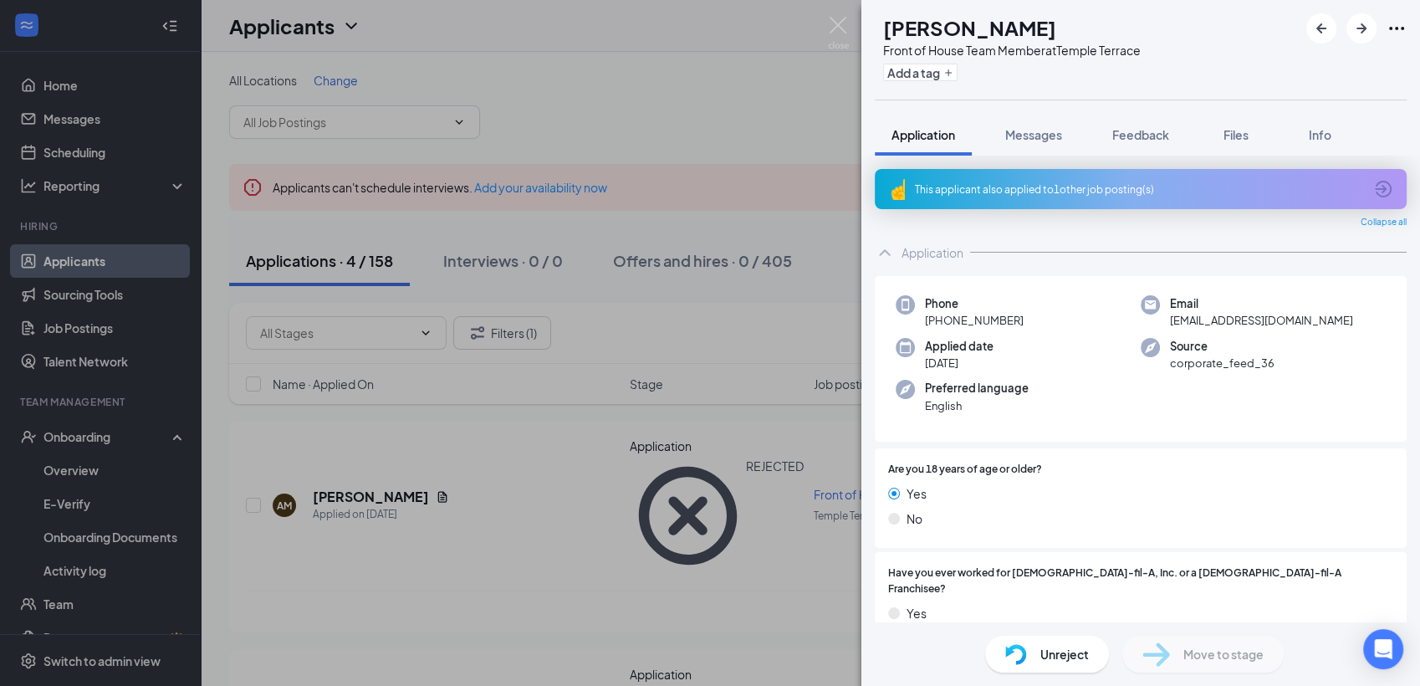
click at [1081, 187] on div "This applicant also applied to 1 other job posting(s)" at bounding box center [1139, 189] width 448 height 14
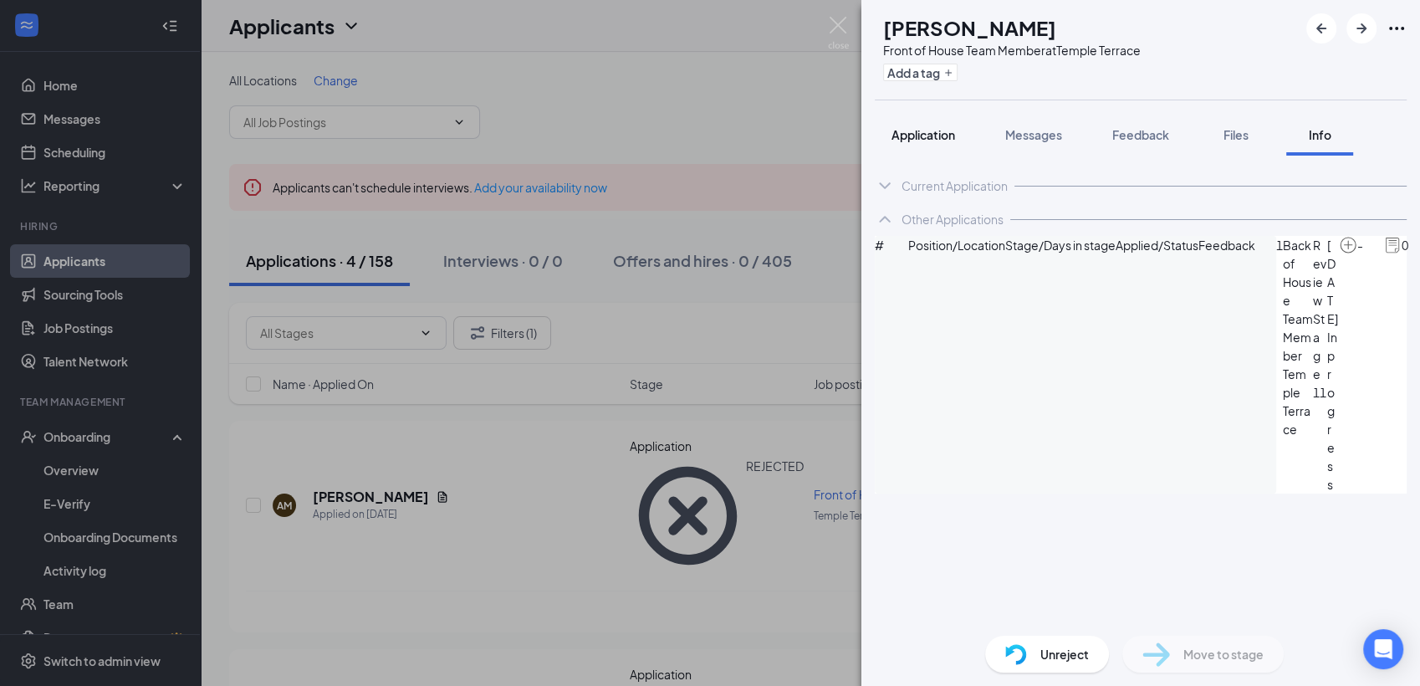
click at [930, 144] on button "Application" at bounding box center [923, 135] width 97 height 42
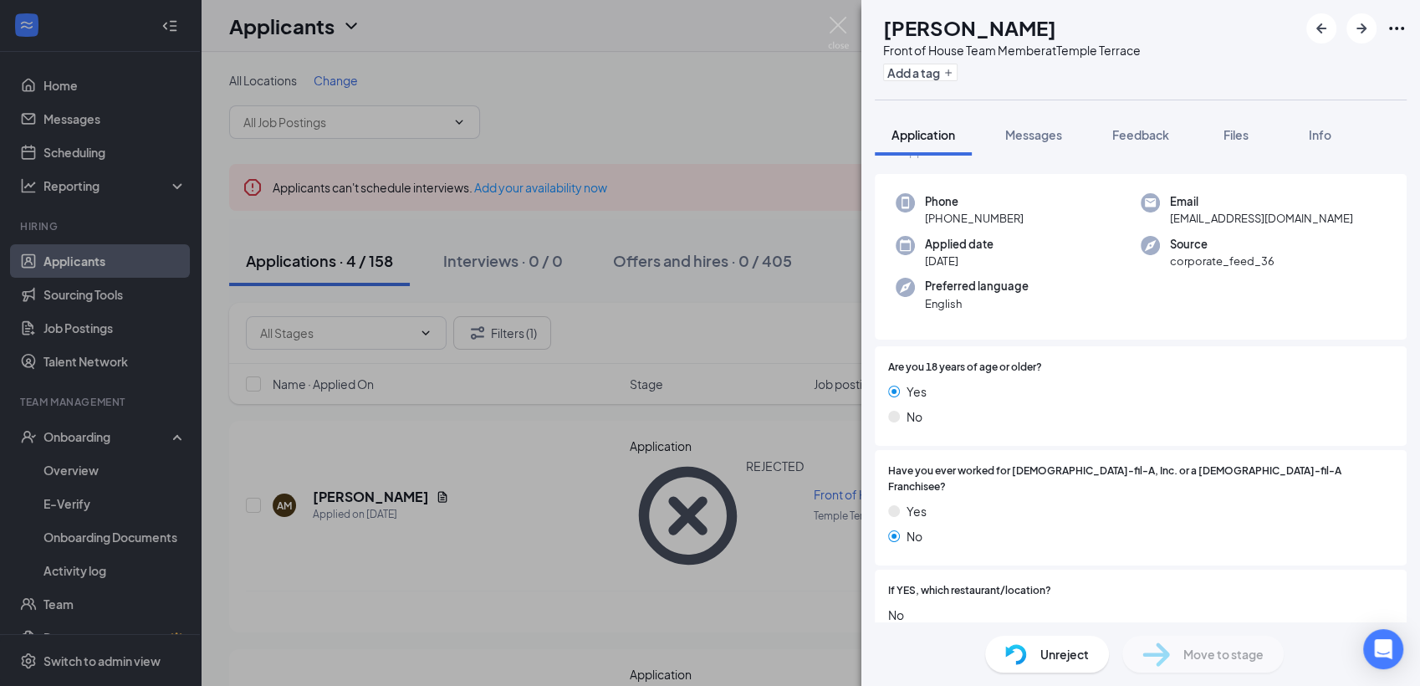
scroll to position [111, 0]
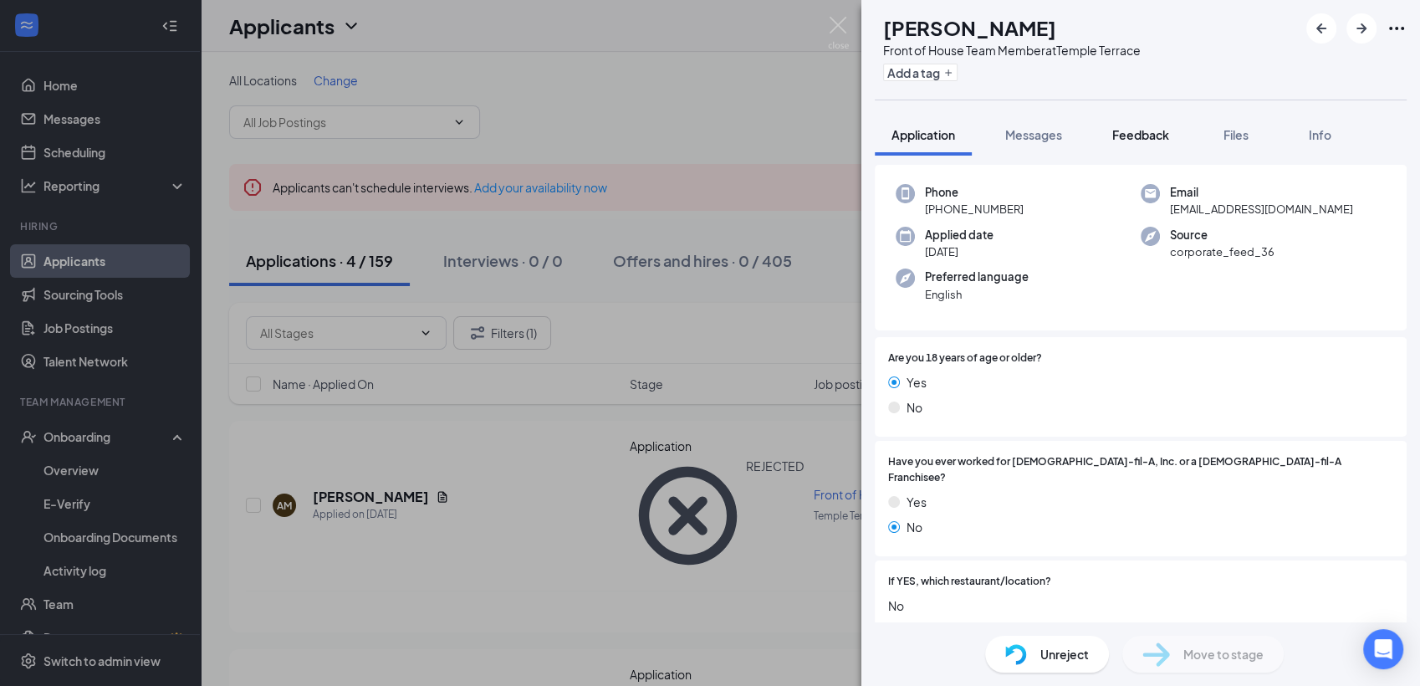
click at [1145, 130] on span "Feedback" at bounding box center [1140, 134] width 57 height 15
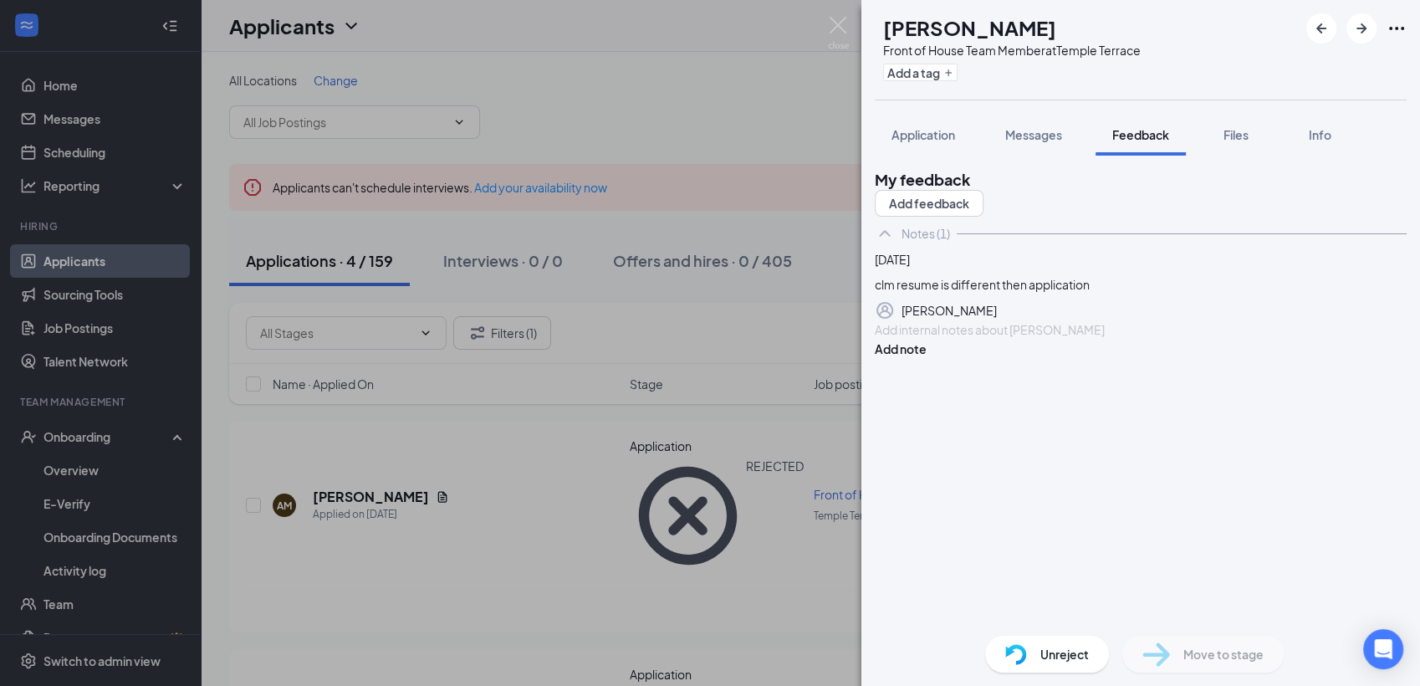
click at [960, 339] on div at bounding box center [1140, 330] width 530 height 18
click at [926, 358] on button "Add note" at bounding box center [901, 348] width 52 height 18
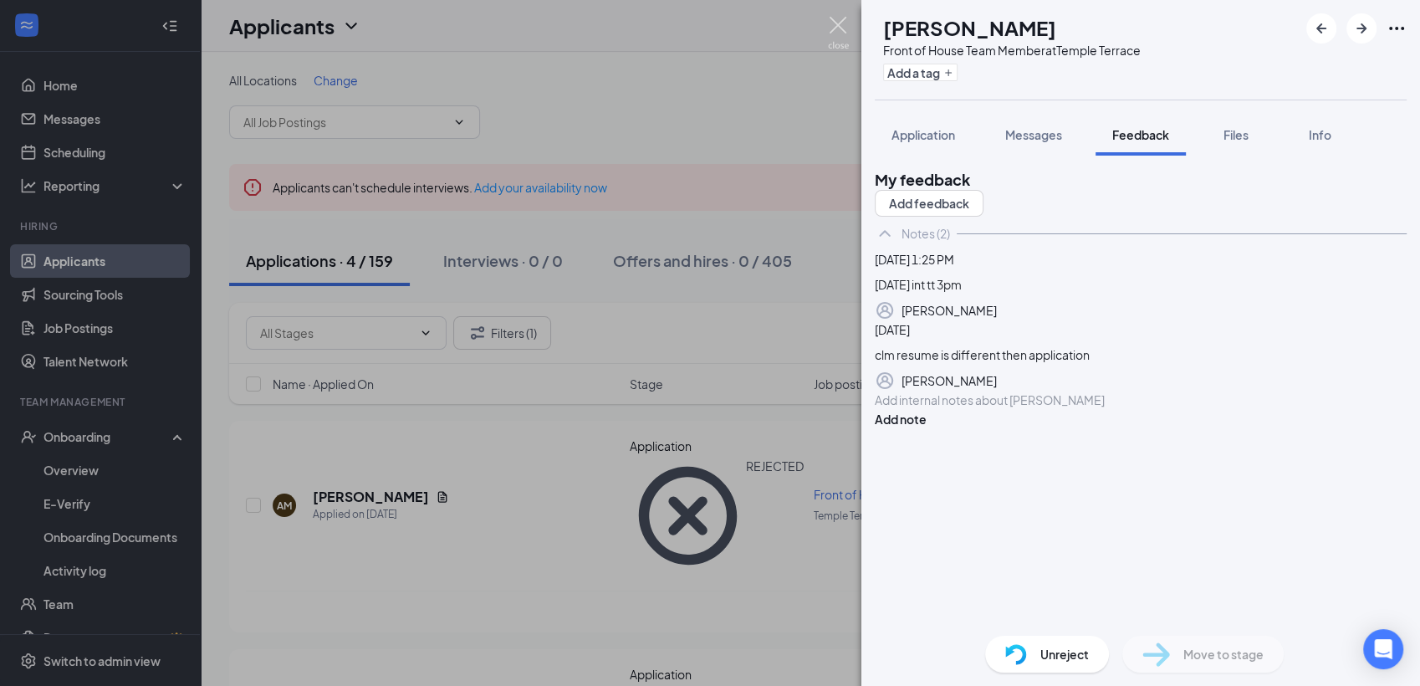
click at [836, 28] on img at bounding box center [838, 33] width 21 height 33
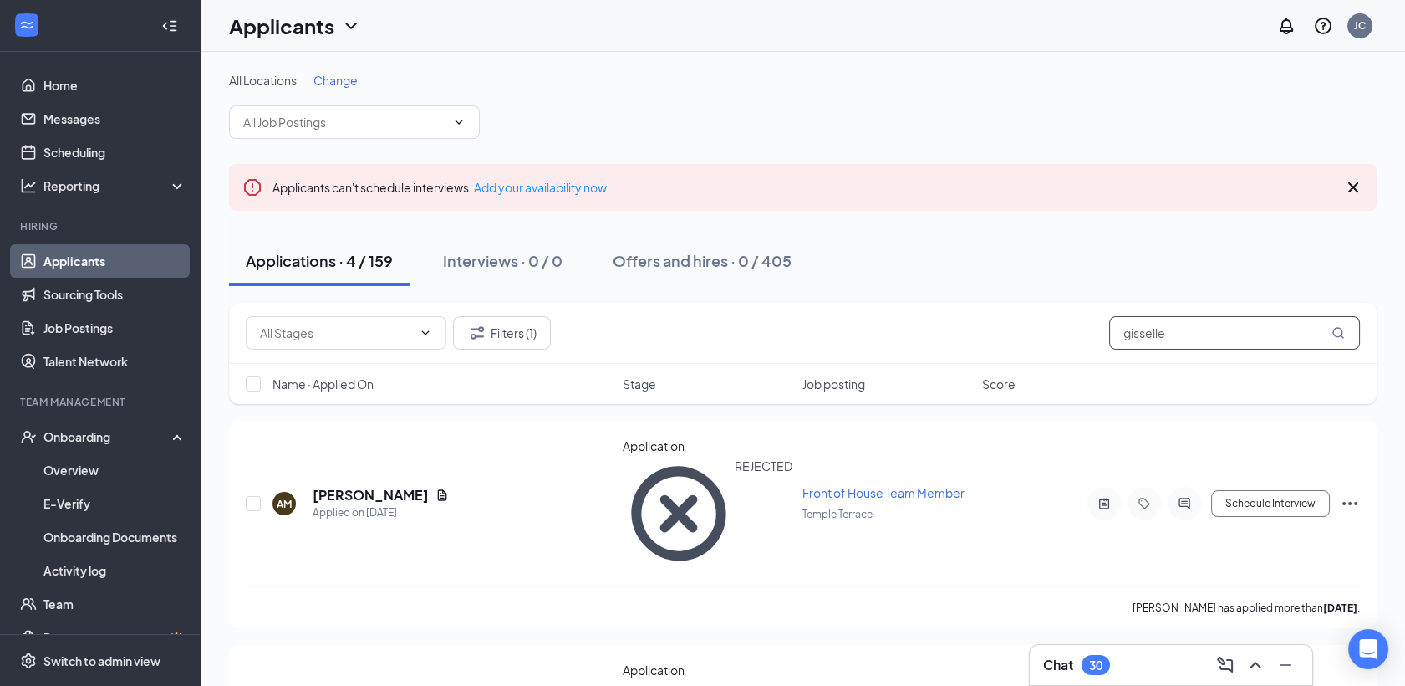
click at [1168, 337] on input "gisselle" at bounding box center [1234, 332] width 251 height 33
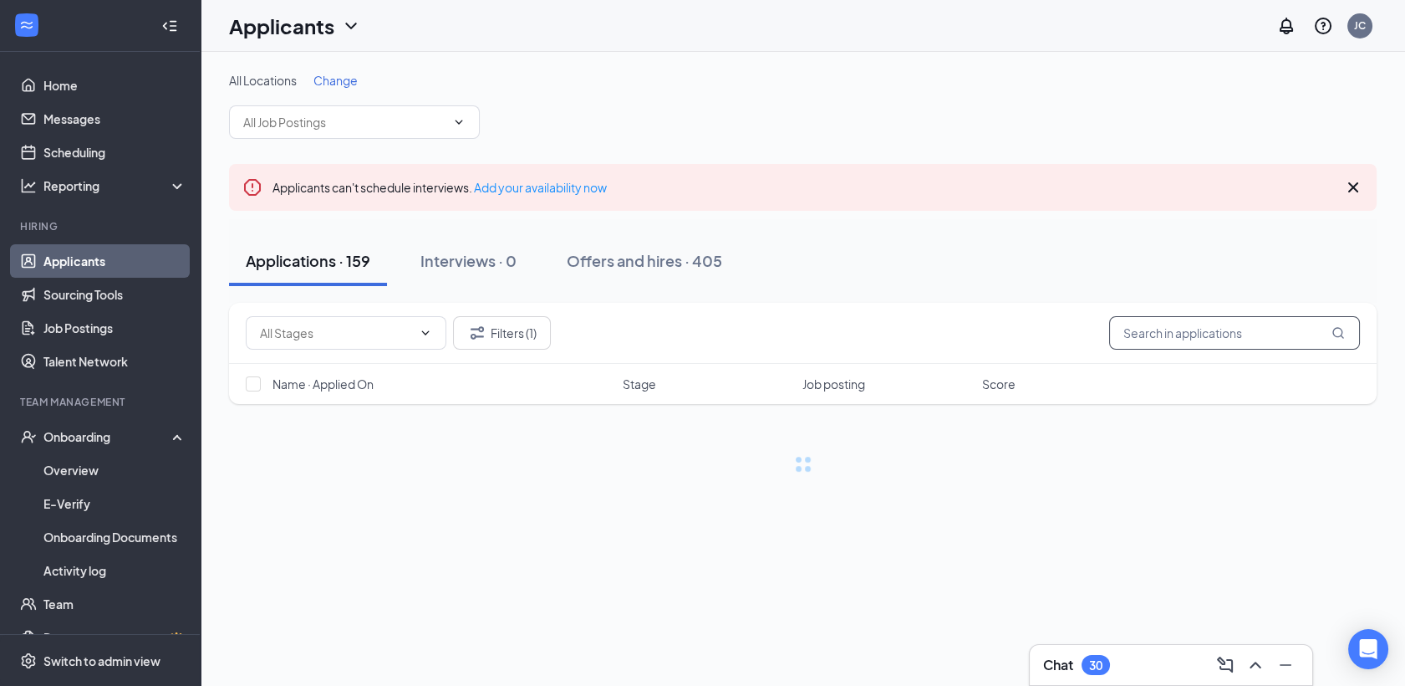
type input "\"
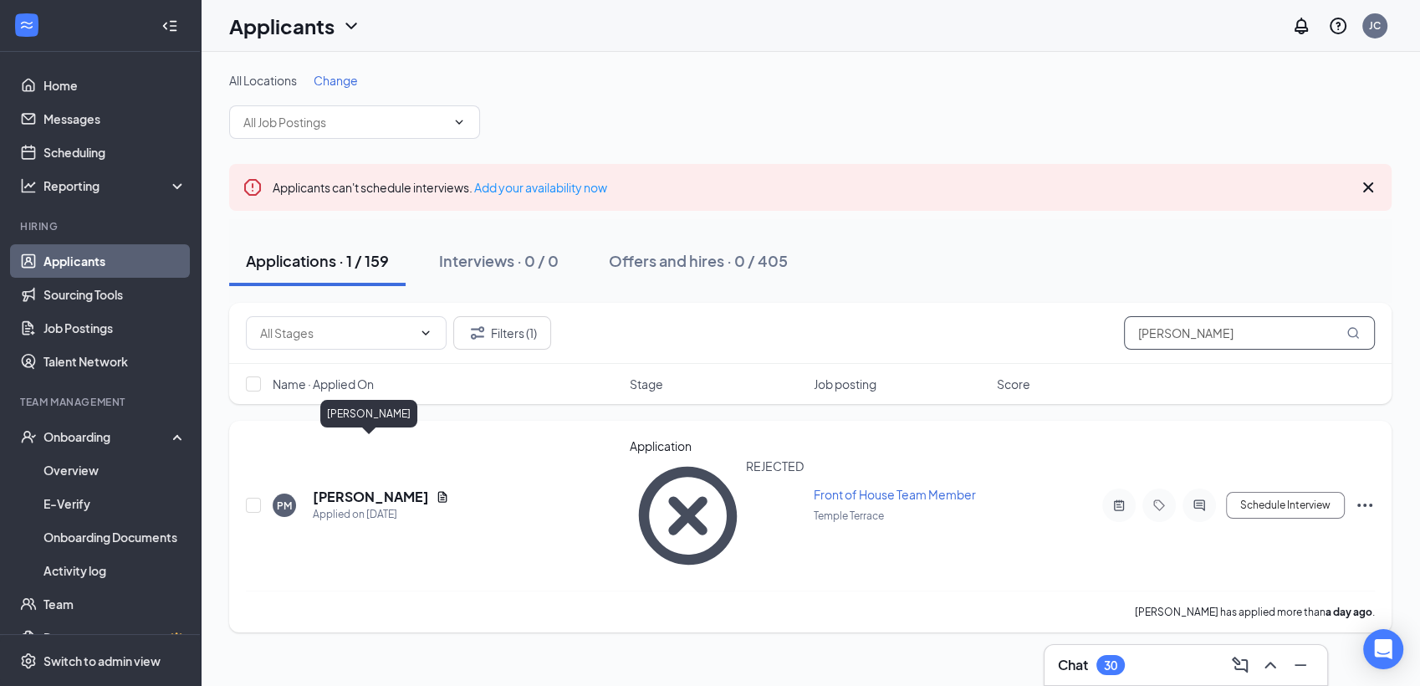
type input "[PERSON_NAME]"
click at [400, 487] on h5 "[PERSON_NAME]" at bounding box center [371, 496] width 116 height 18
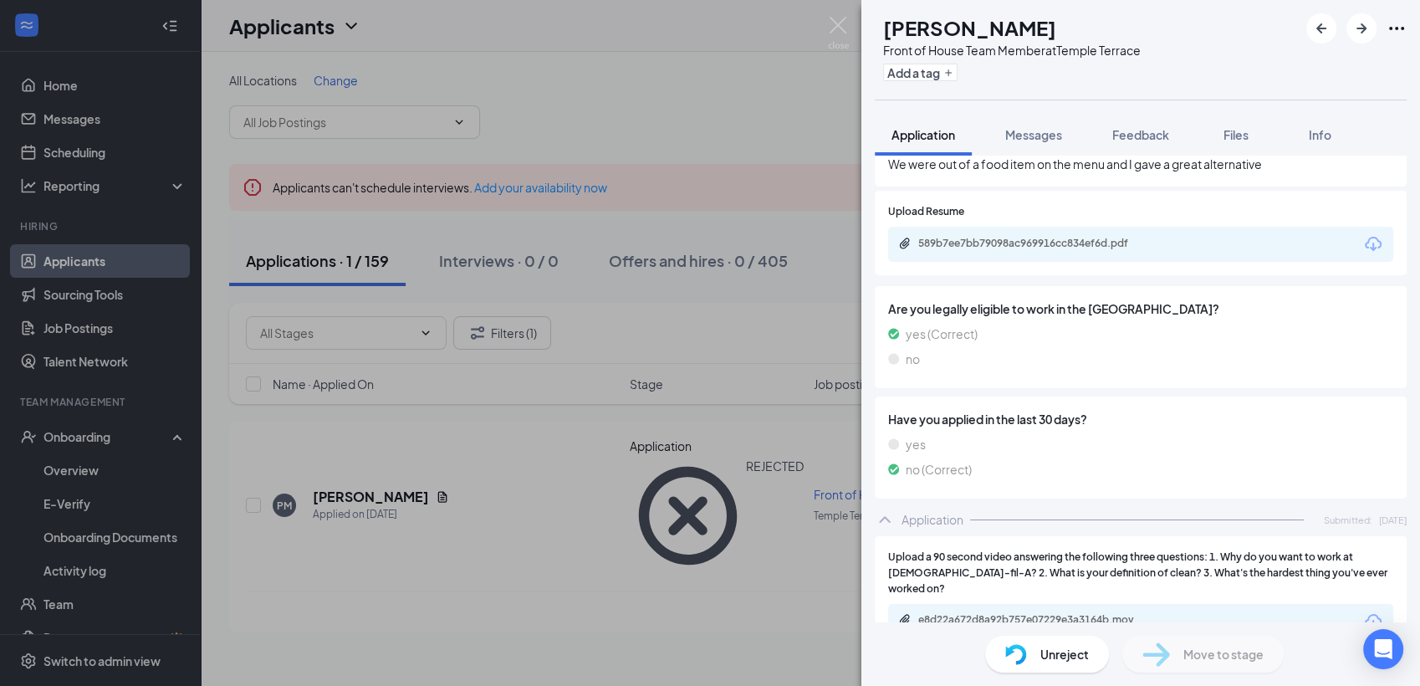
scroll to position [650, 0]
click at [1051, 236] on div "589b7ee7bb79098ac969916cc834ef6d.pdf" at bounding box center [1035, 242] width 234 height 13
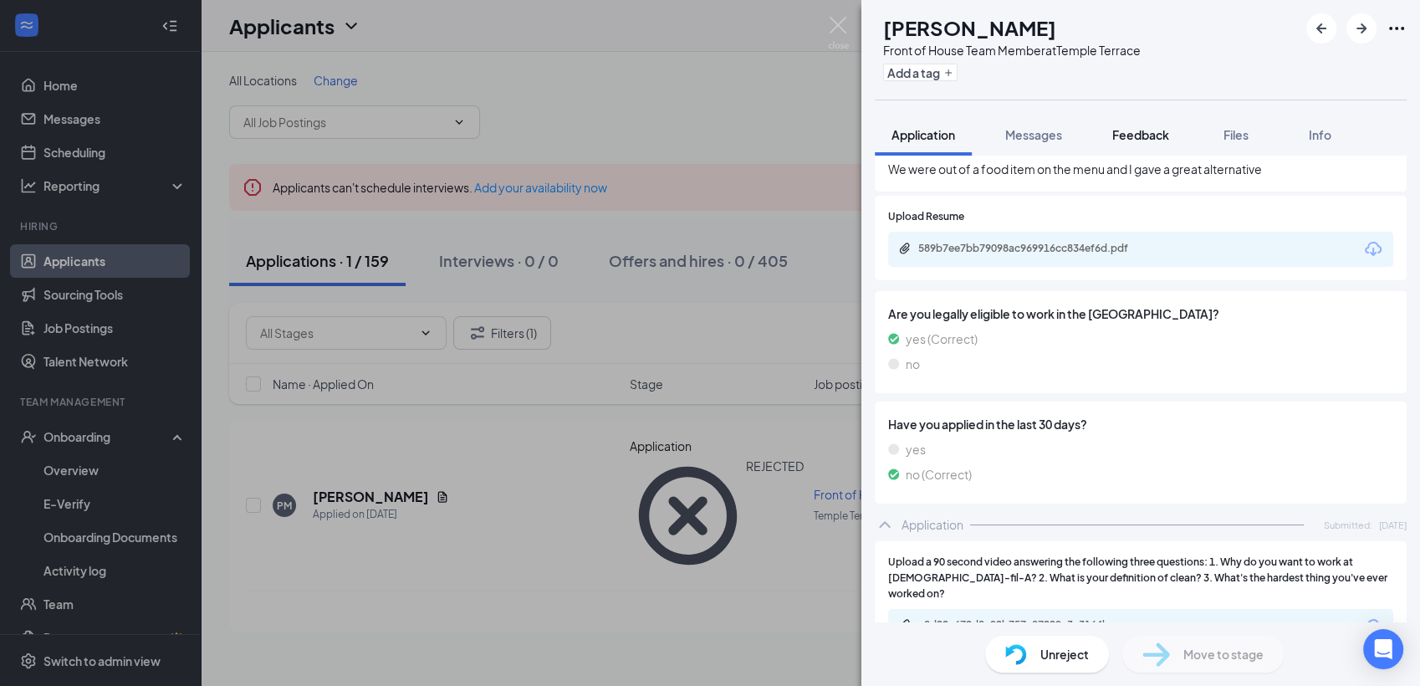
click at [1117, 139] on span "Feedback" at bounding box center [1140, 134] width 57 height 15
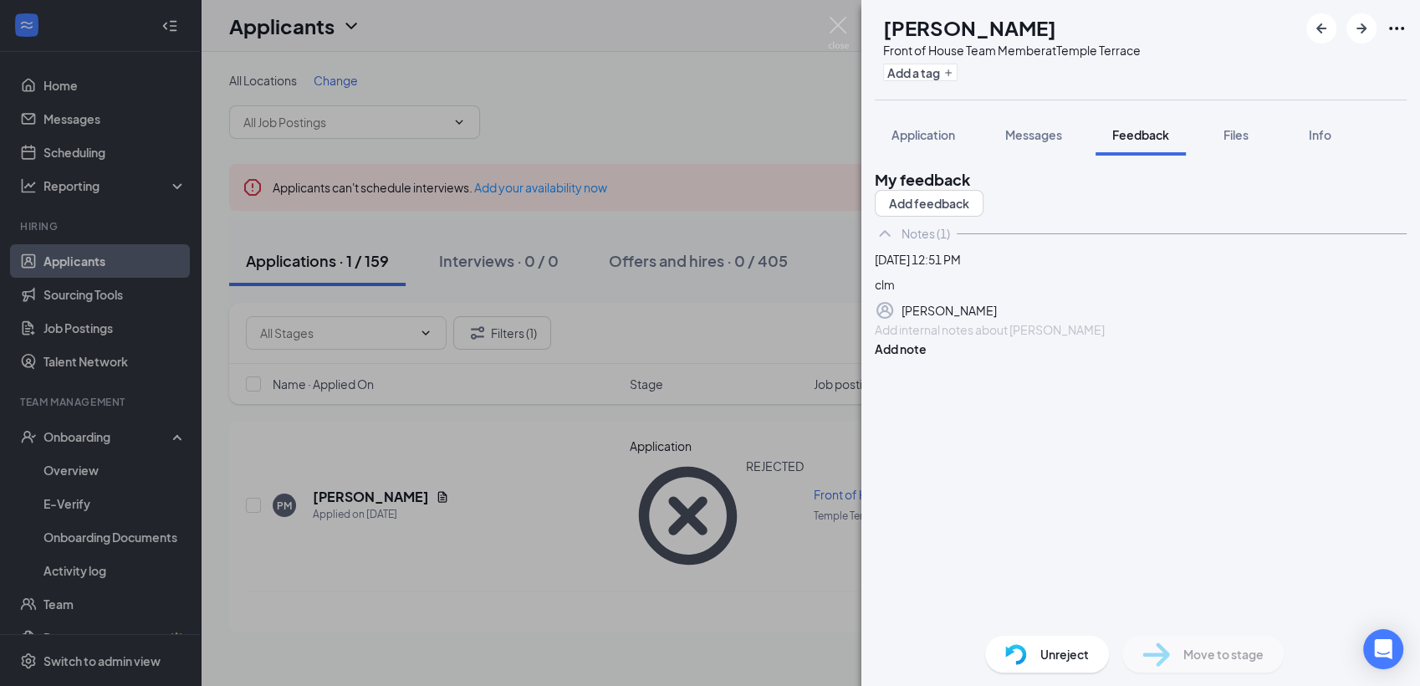
click at [939, 339] on div at bounding box center [1140, 330] width 530 height 18
click at [926, 358] on button "Add note" at bounding box center [901, 348] width 52 height 18
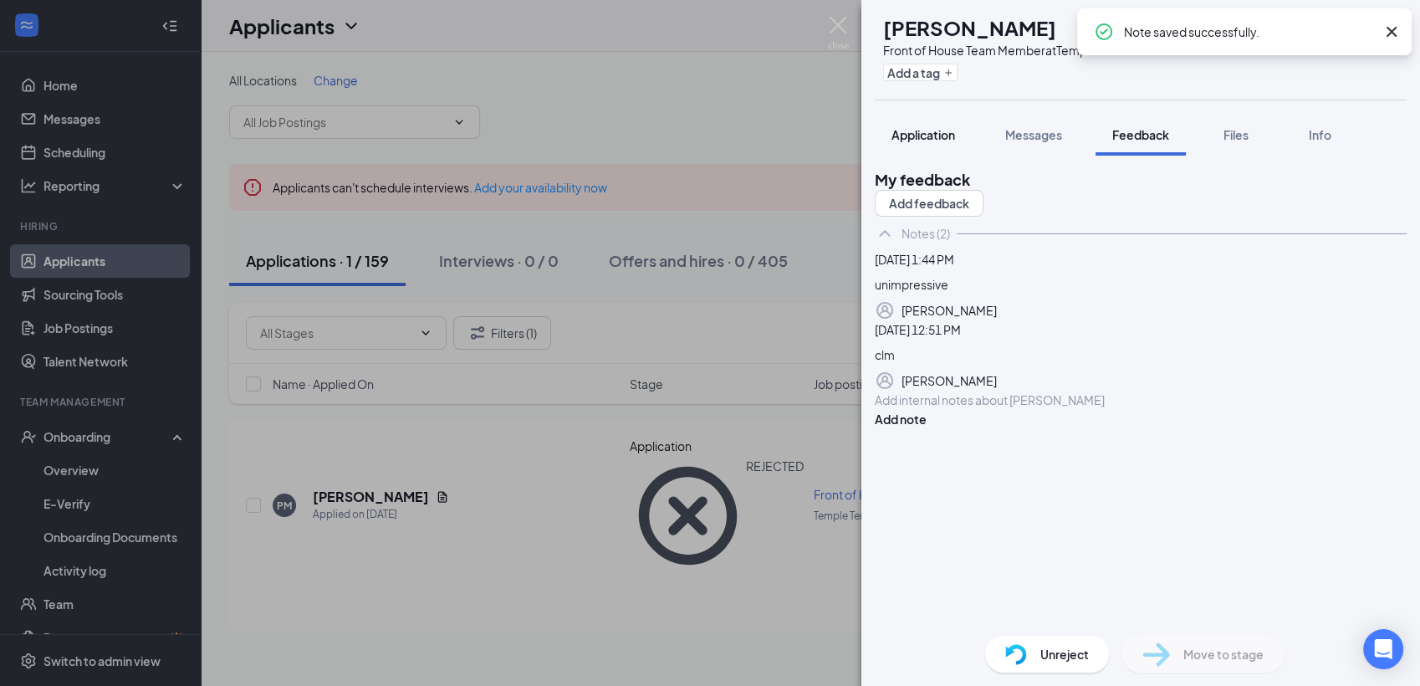
click at [933, 132] on span "Application" at bounding box center [923, 134] width 64 height 15
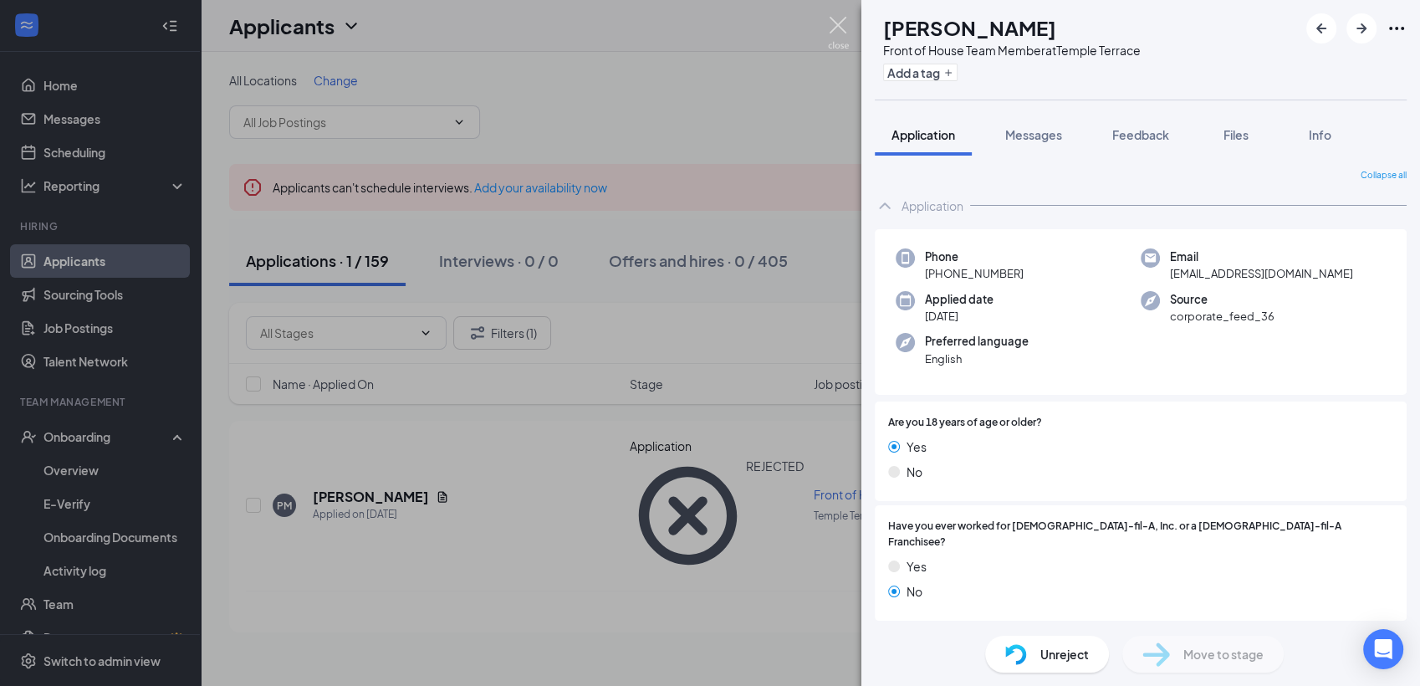
click at [832, 30] on img at bounding box center [838, 33] width 21 height 33
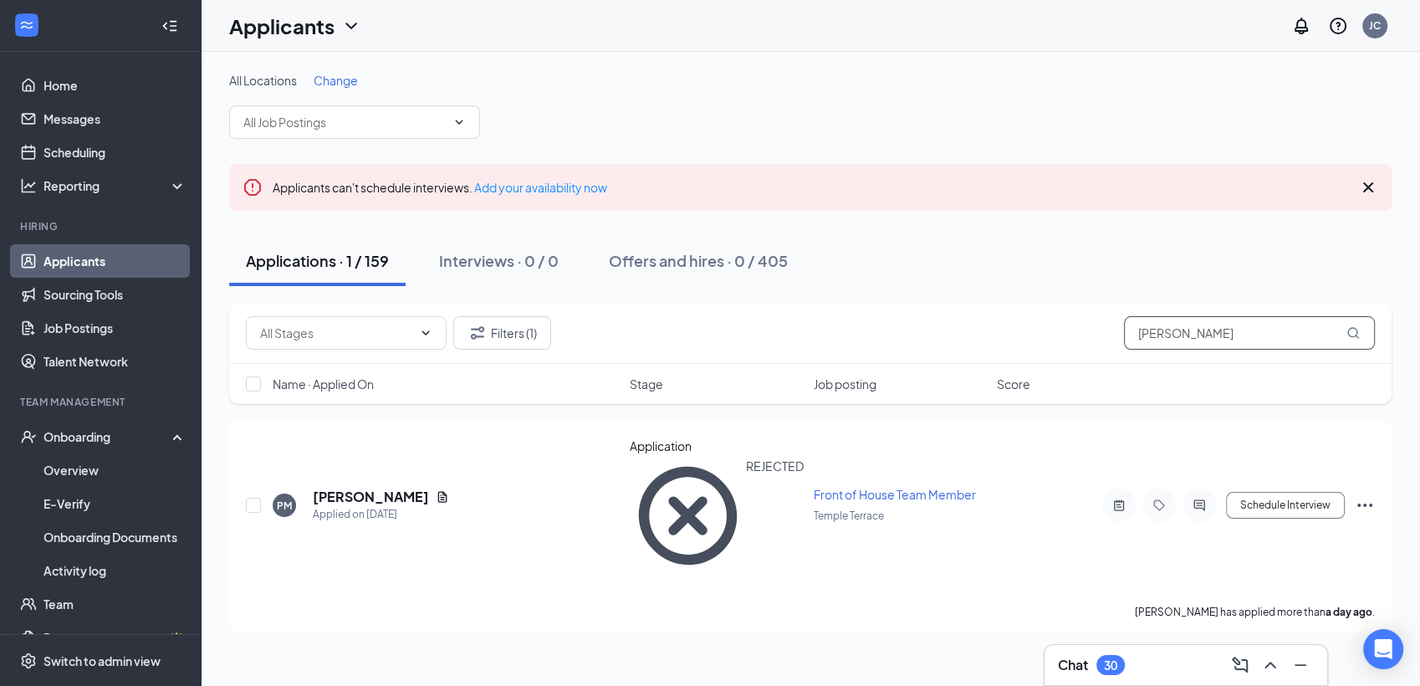
click at [1257, 329] on input "[PERSON_NAME]" at bounding box center [1249, 332] width 251 height 33
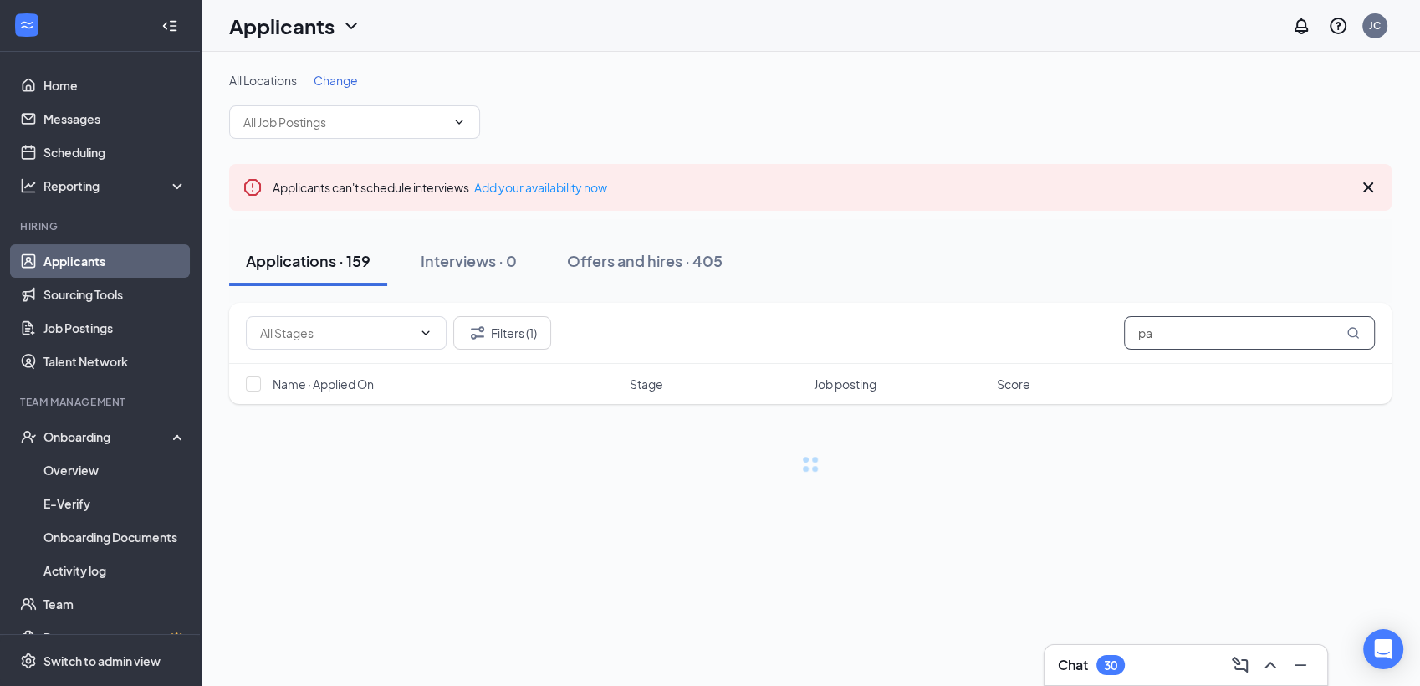
type input "p"
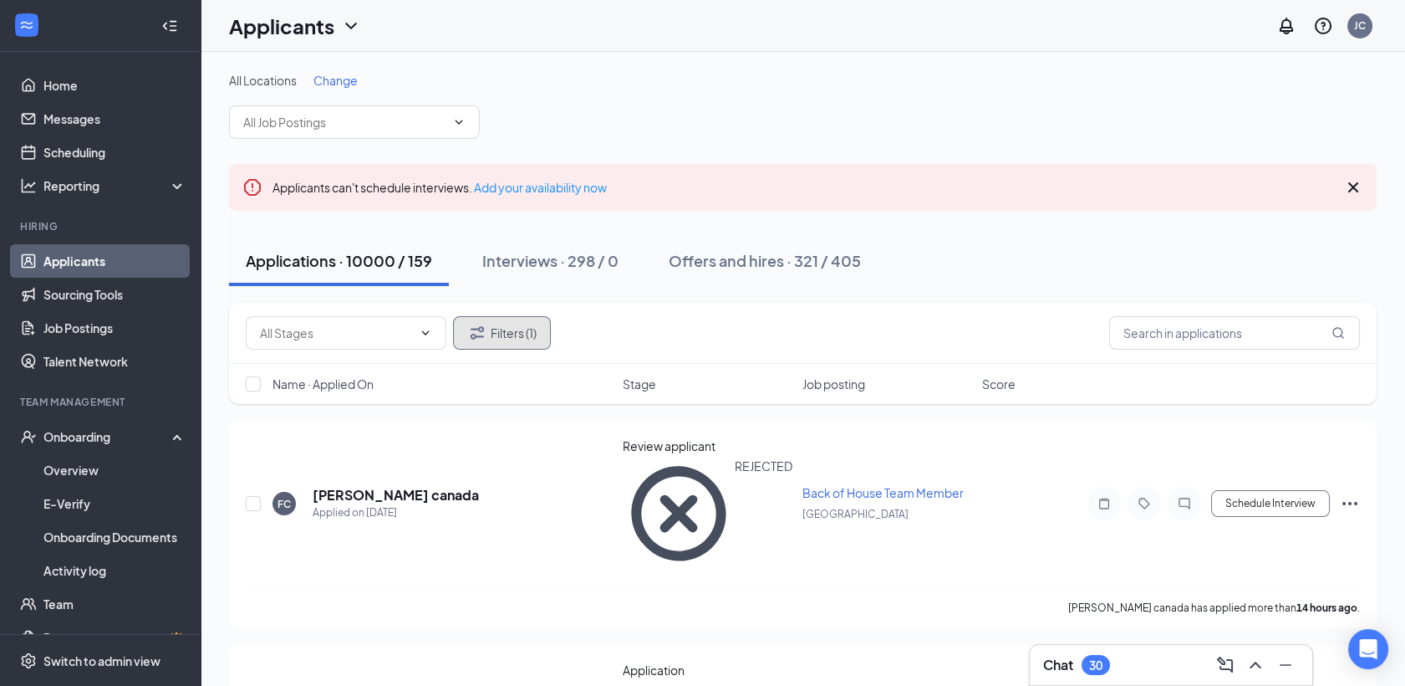
click at [492, 337] on button "Filters (1)" at bounding box center [502, 332] width 98 height 33
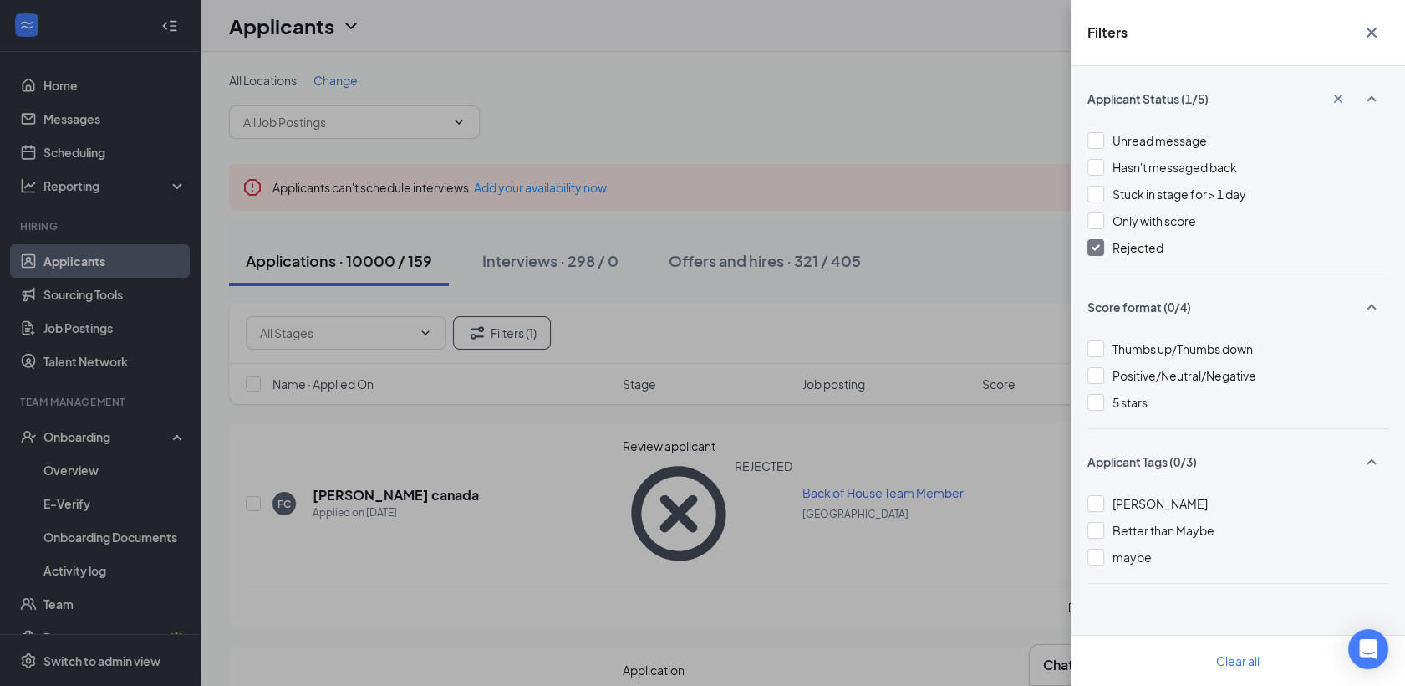
click at [1094, 251] on div at bounding box center [1096, 247] width 17 height 17
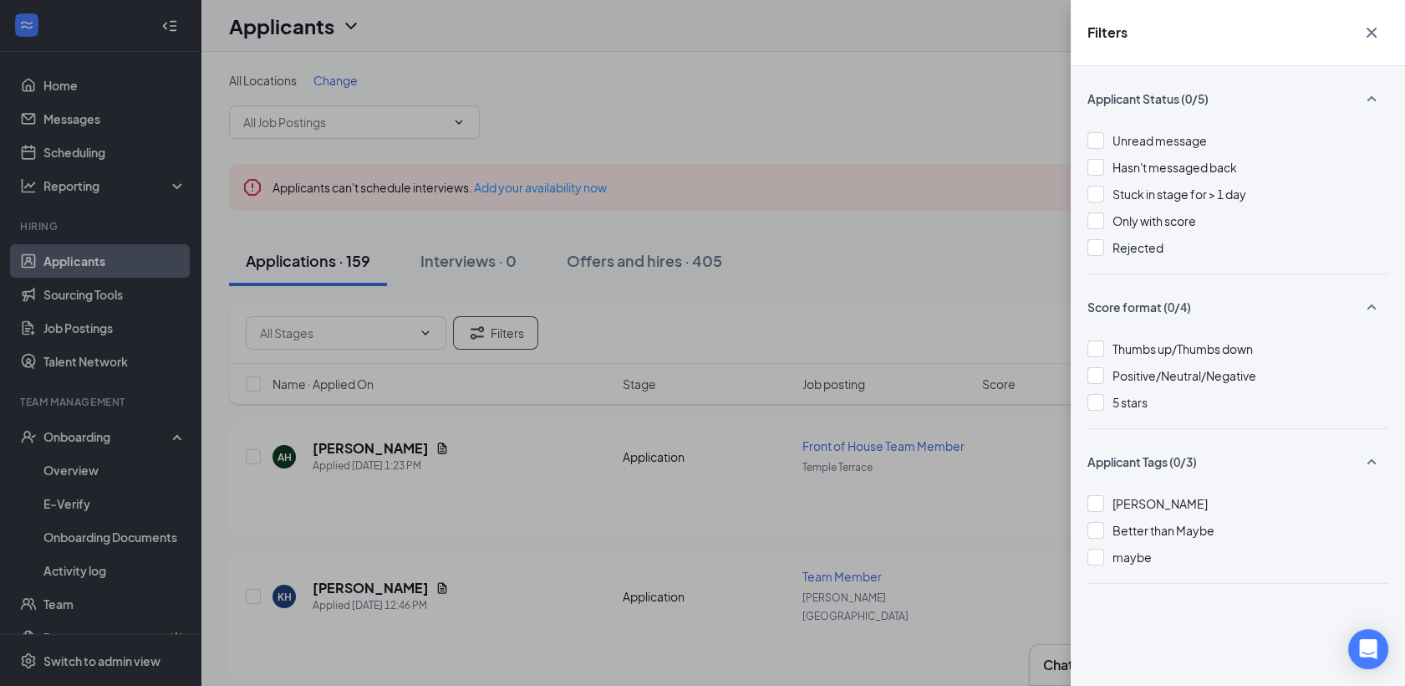
click at [1375, 30] on icon "Cross" at bounding box center [1372, 33] width 20 height 20
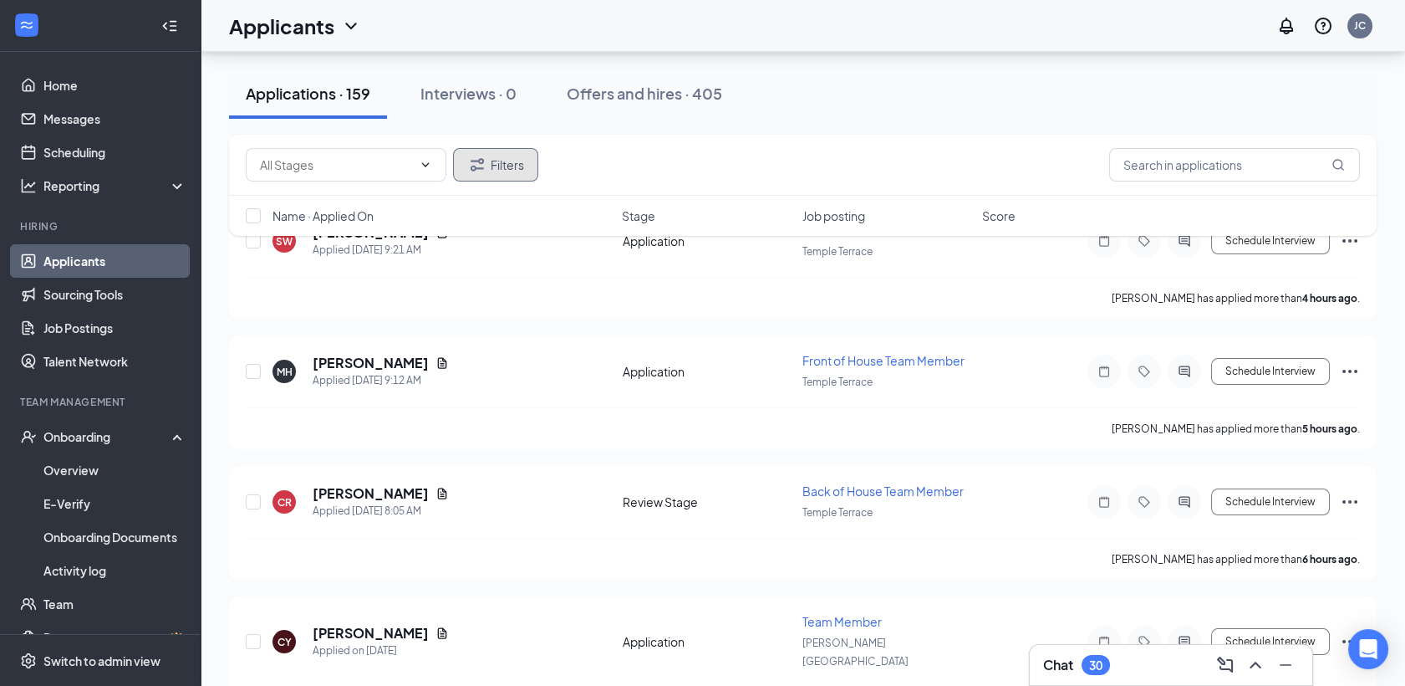
scroll to position [941, 0]
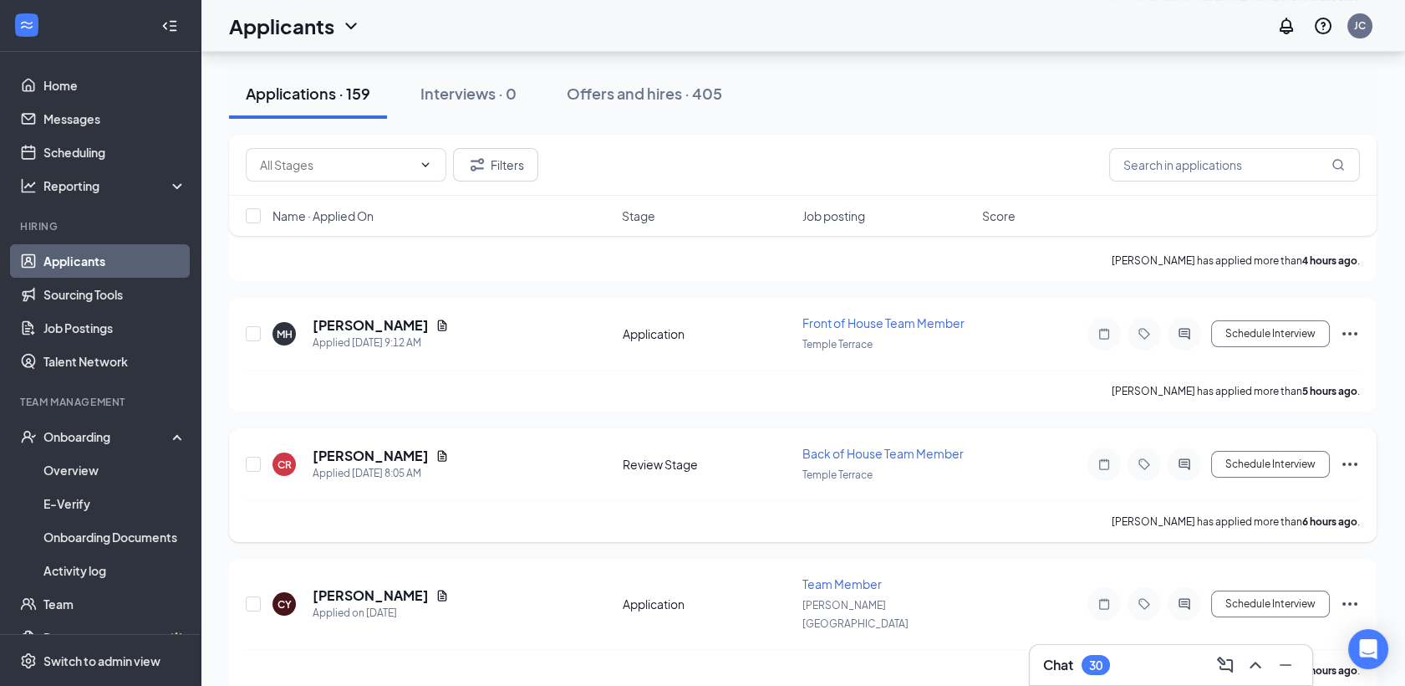
click at [936, 446] on span "Back of House Team Member" at bounding box center [883, 453] width 161 height 15
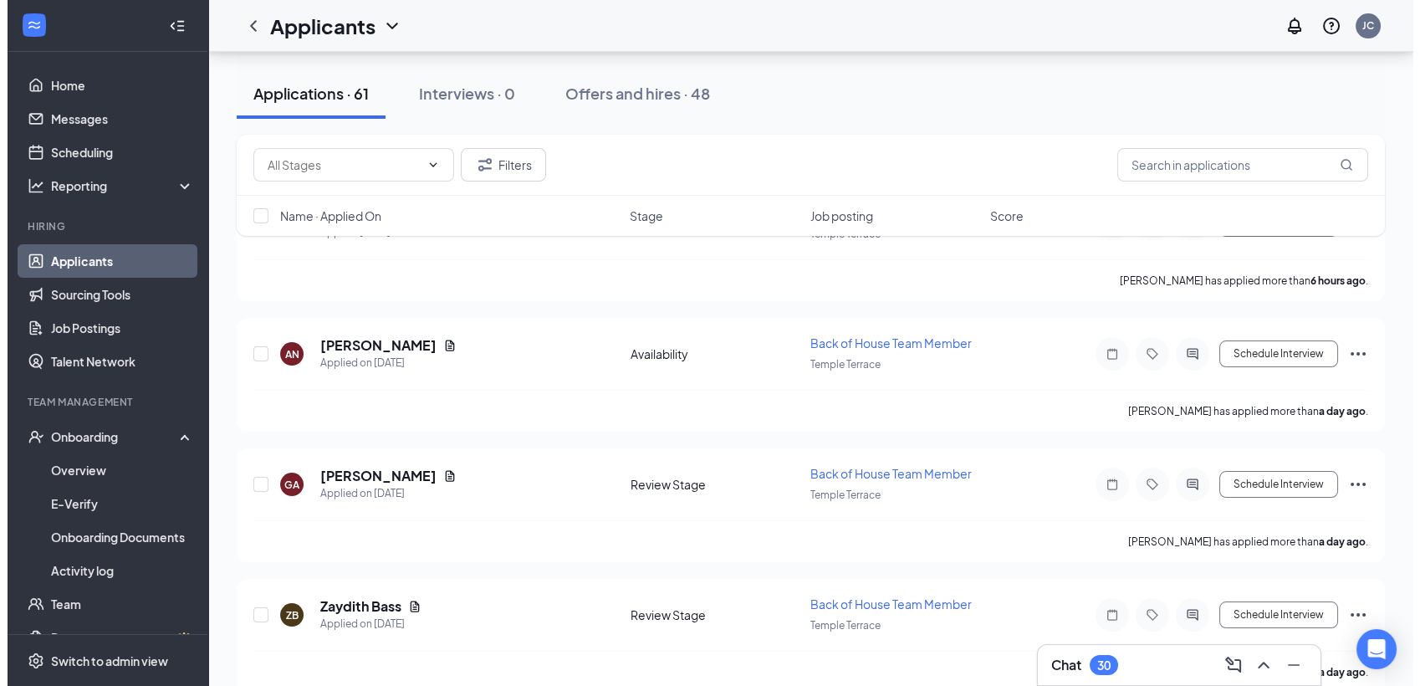
scroll to position [260, 0]
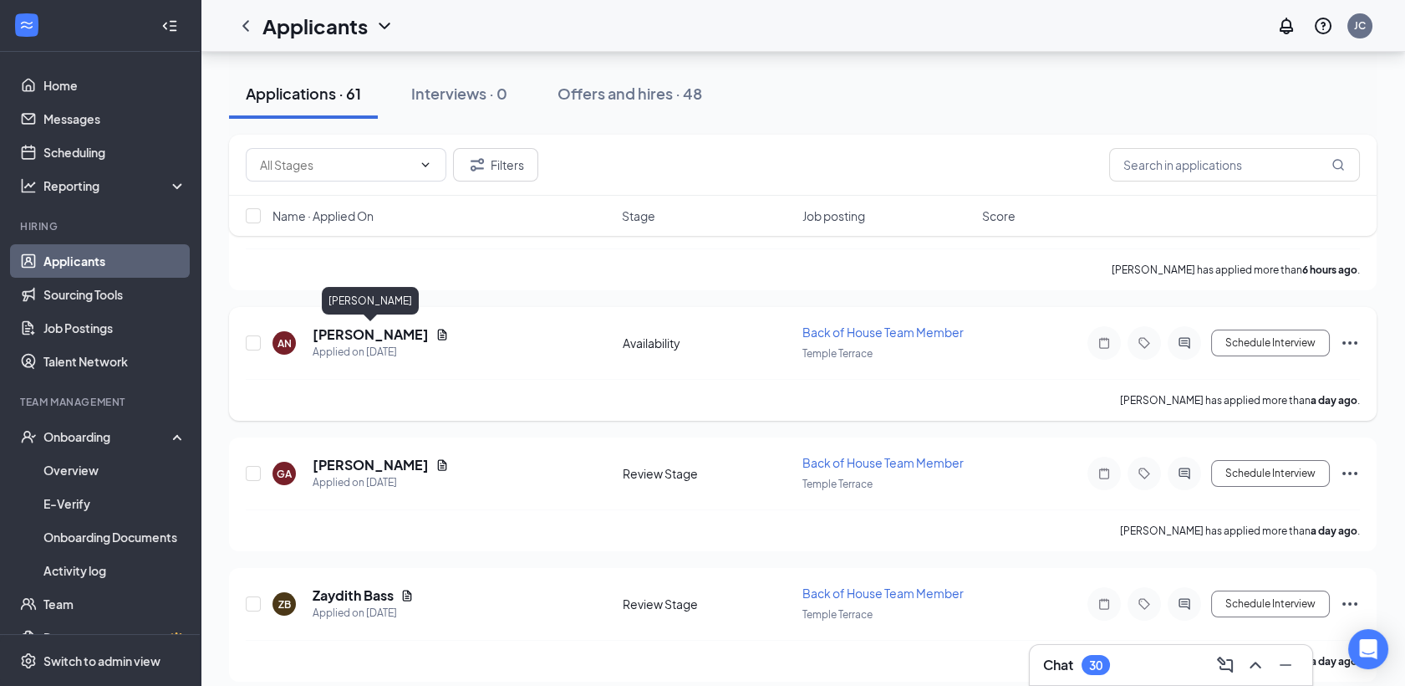
click at [404, 334] on h5 "[PERSON_NAME]" at bounding box center [371, 334] width 116 height 18
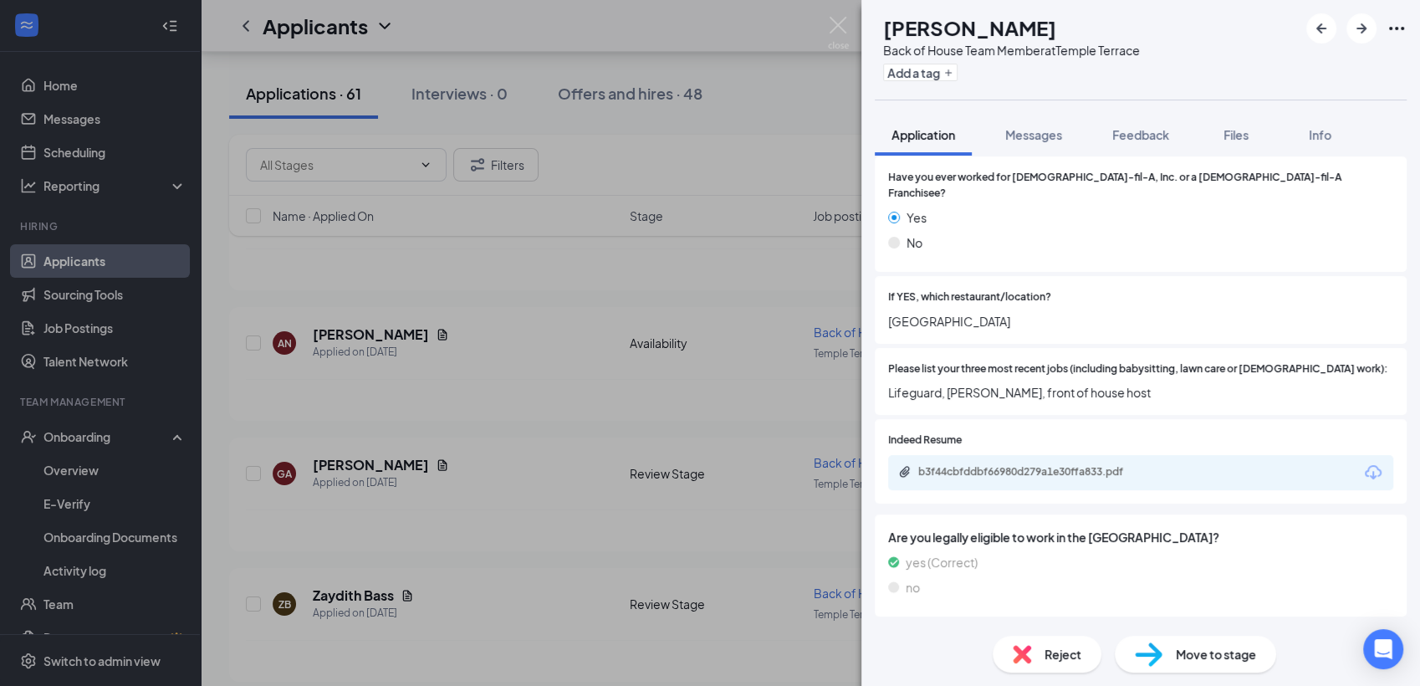
scroll to position [363, 0]
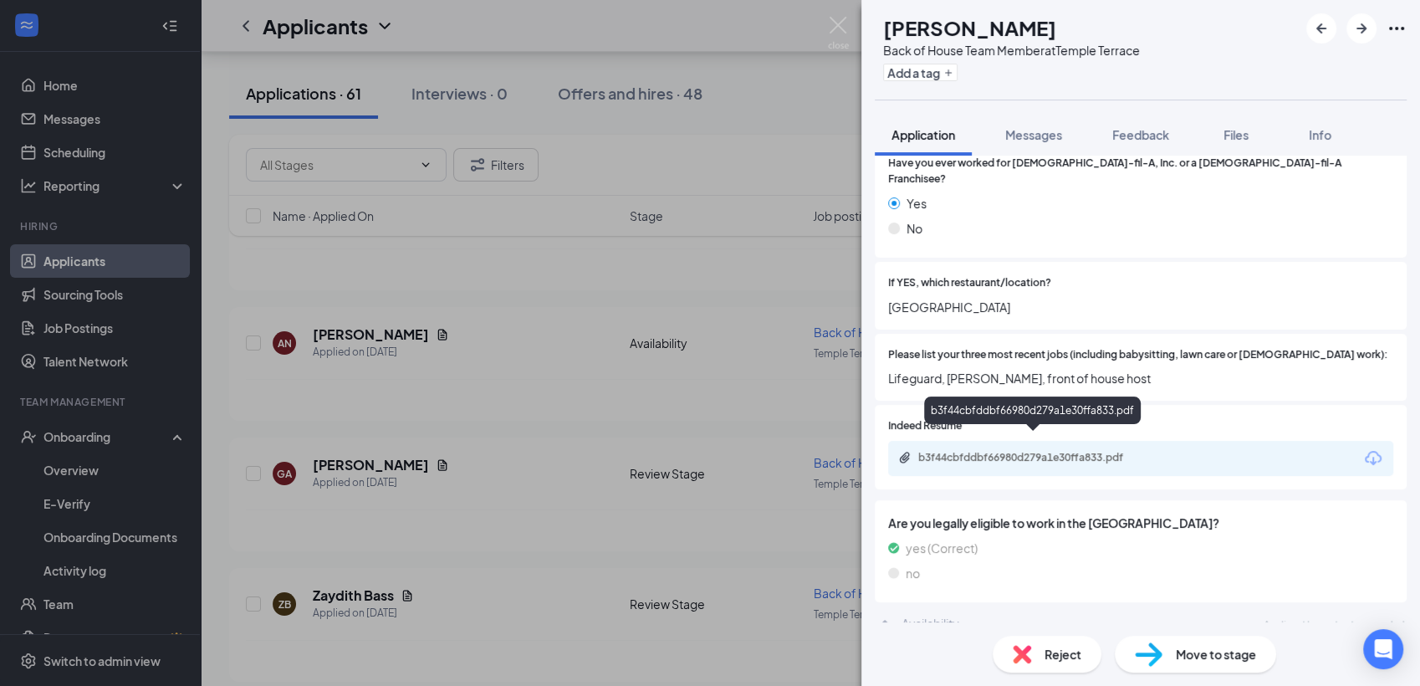
click at [1058, 451] on div "b3f44cbfddbf66980d279a1e30ffa833.pdf" at bounding box center [1035, 457] width 234 height 13
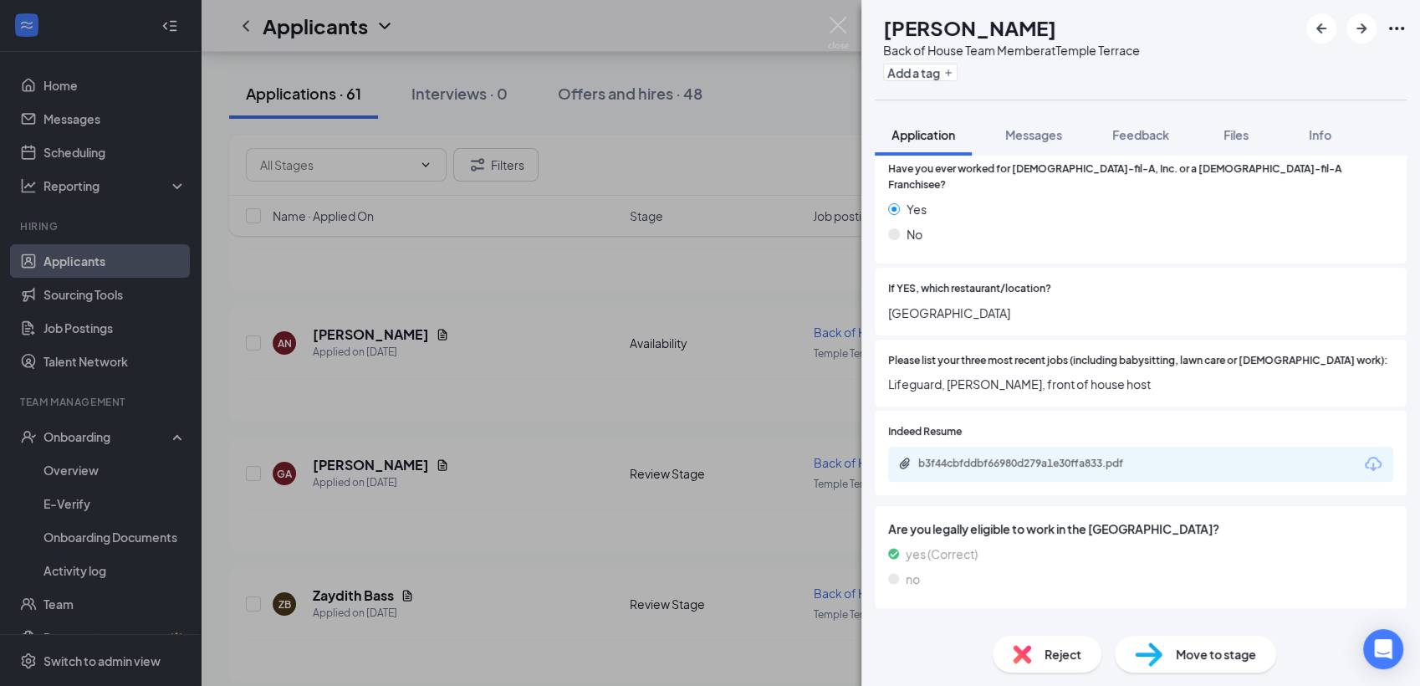
scroll to position [0, 0]
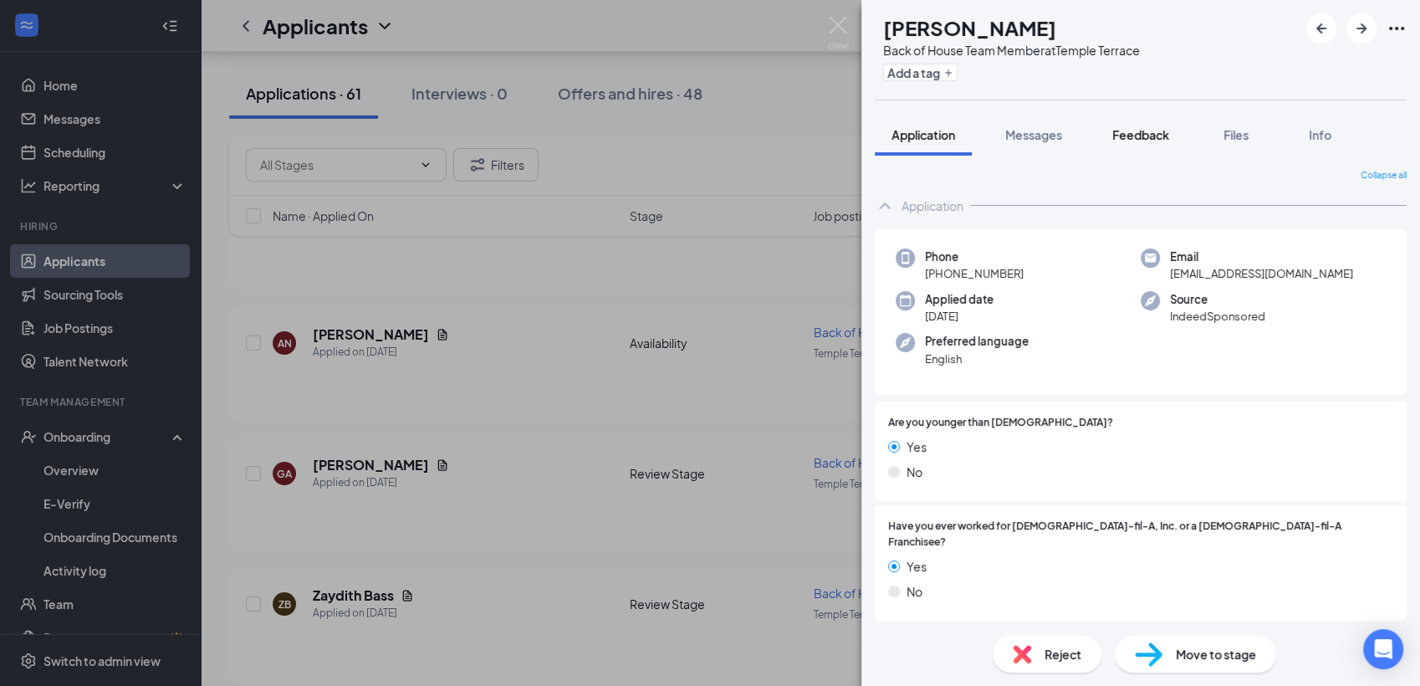
click at [1148, 145] on button "Feedback" at bounding box center [1140, 135] width 90 height 42
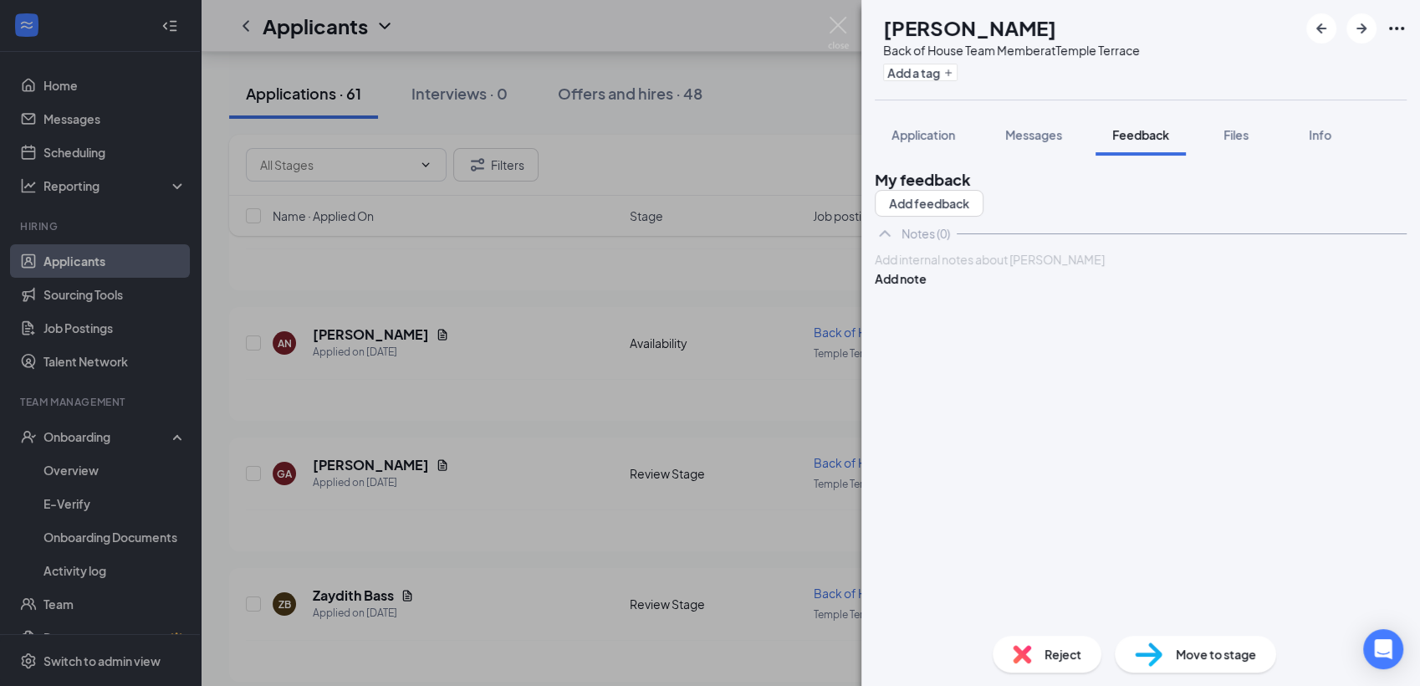
click at [992, 268] on div at bounding box center [1140, 260] width 530 height 18
click at [926, 288] on button "Add note" at bounding box center [901, 278] width 52 height 18
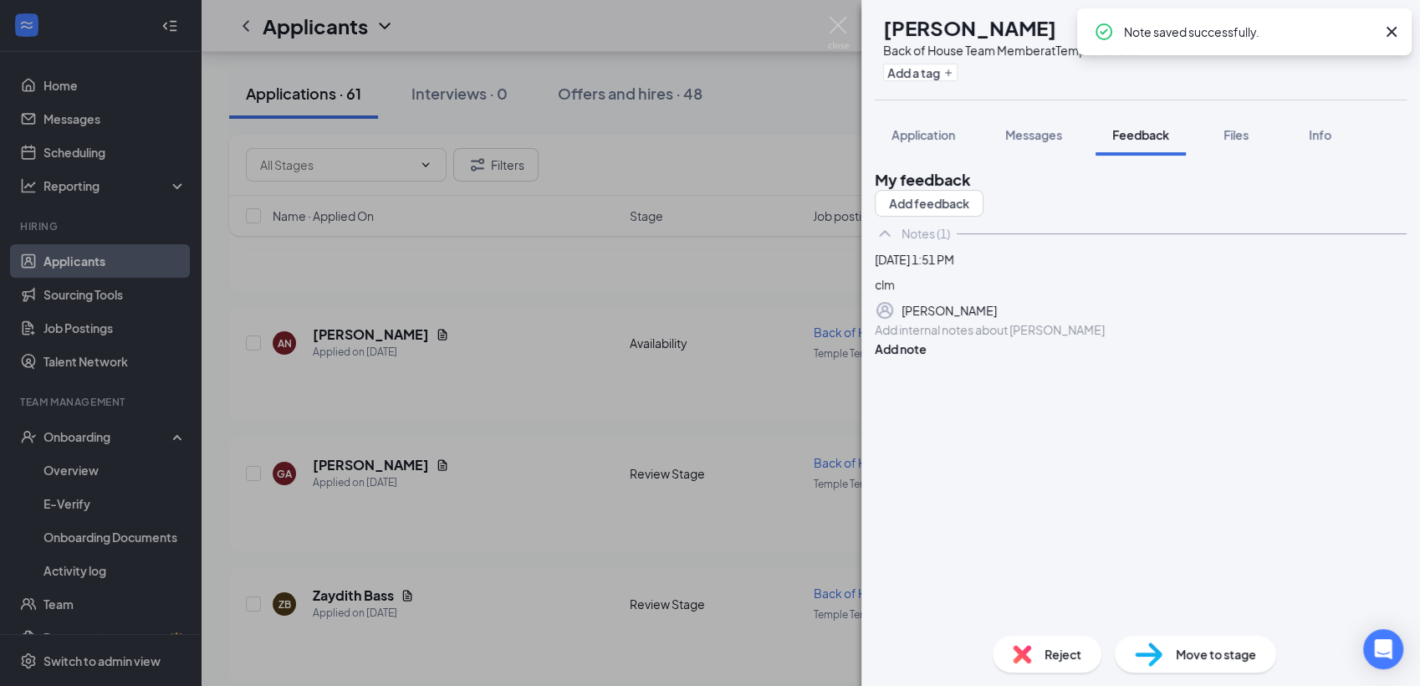
click at [1075, 662] on span "Reject" at bounding box center [1062, 654] width 37 height 18
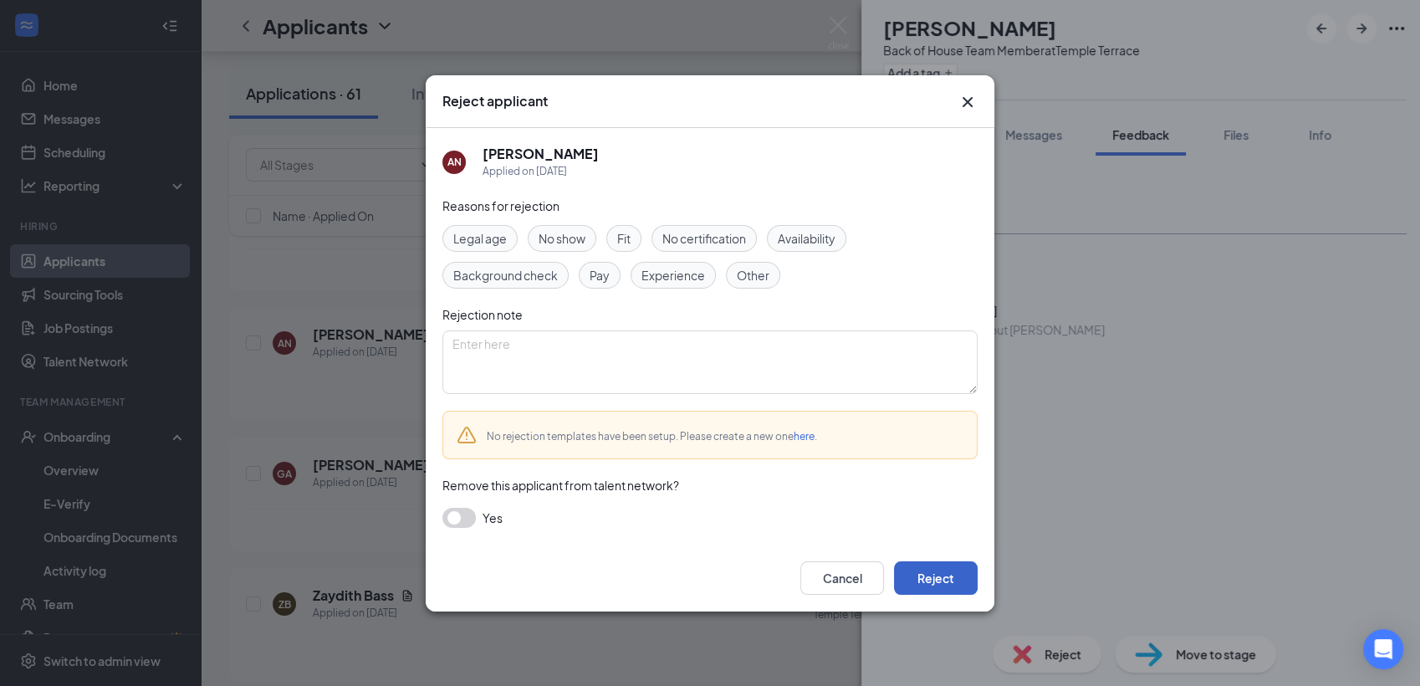
click at [951, 579] on button "Reject" at bounding box center [936, 577] width 84 height 33
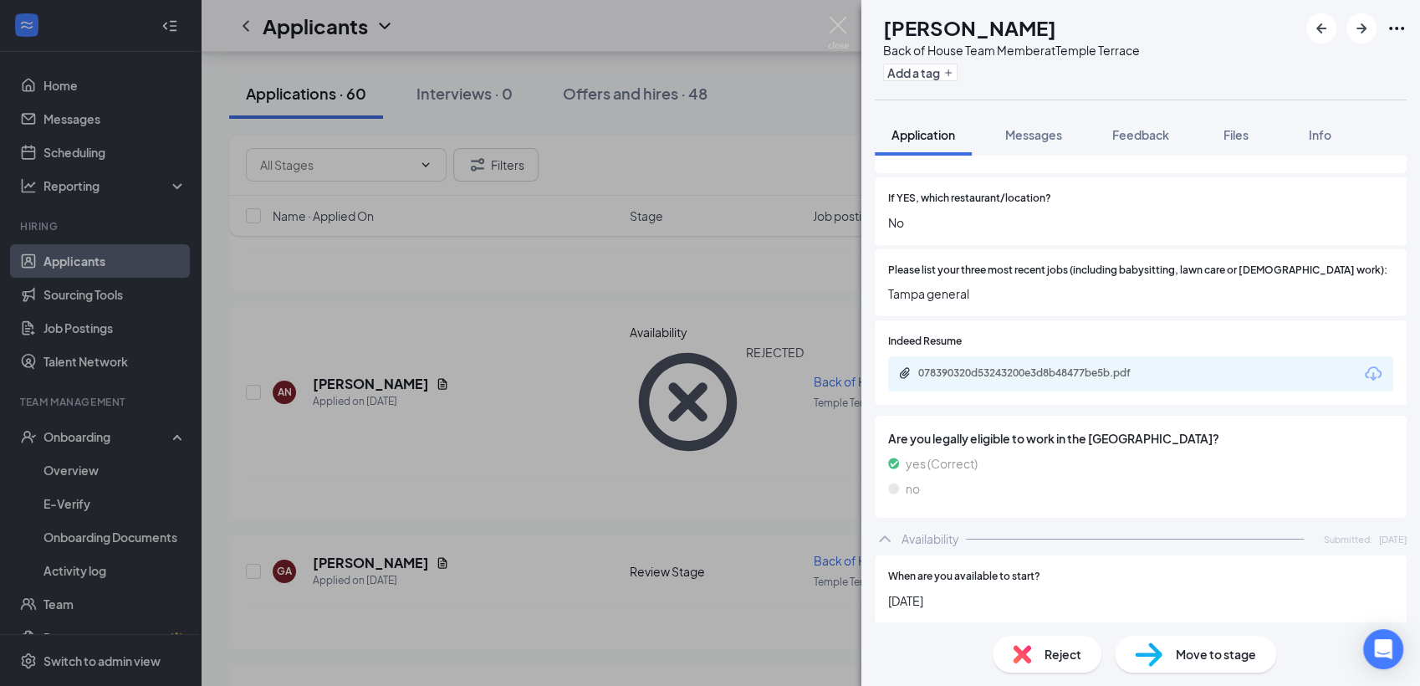
scroll to position [402, 0]
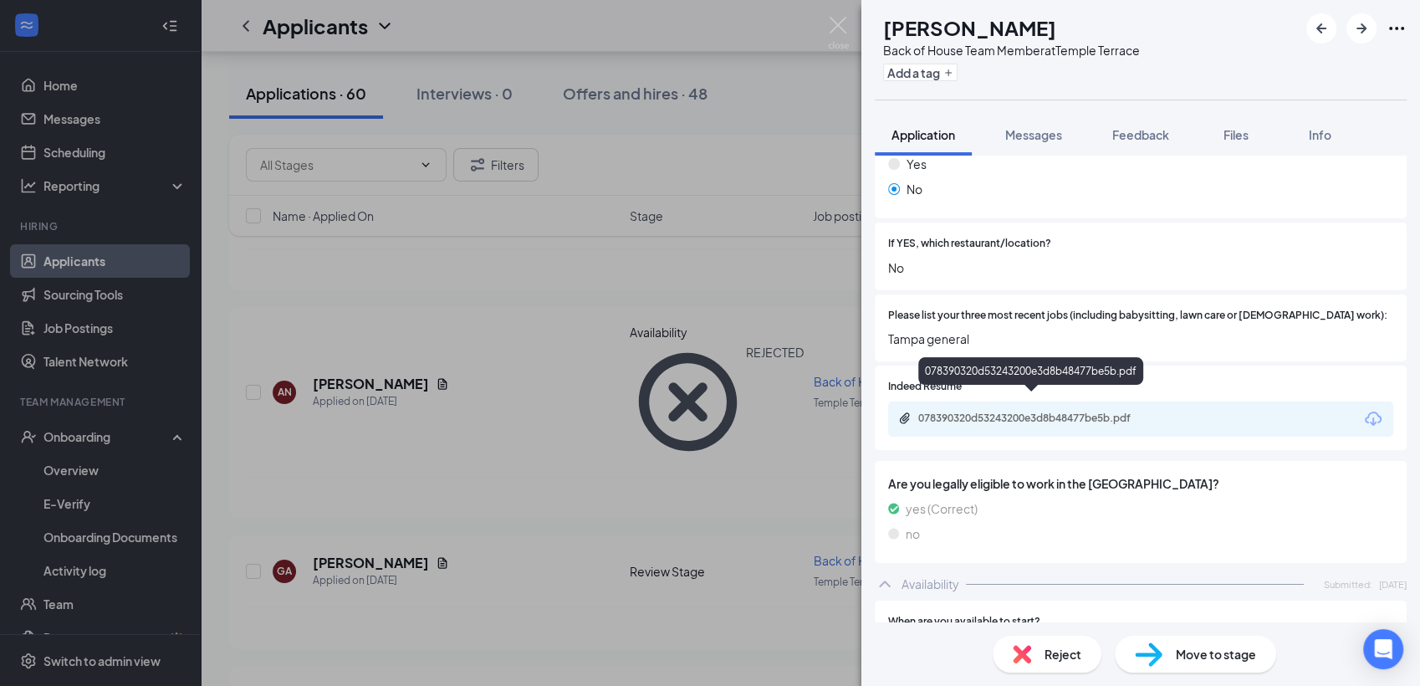
click at [997, 411] on div "078390320d53243200e3d8b48477be5b.pdf" at bounding box center [1033, 419] width 271 height 16
click at [1049, 655] on span "Reject" at bounding box center [1062, 654] width 37 height 18
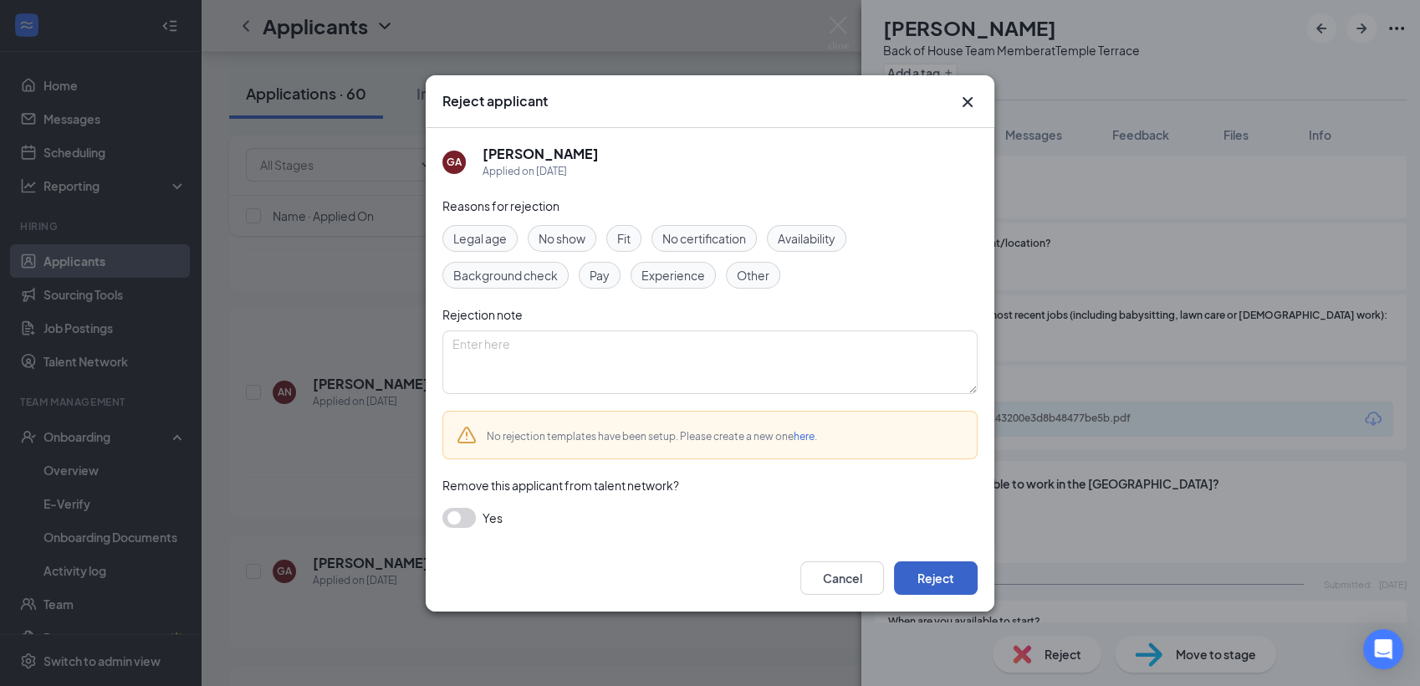
click at [936, 580] on button "Reject" at bounding box center [936, 577] width 84 height 33
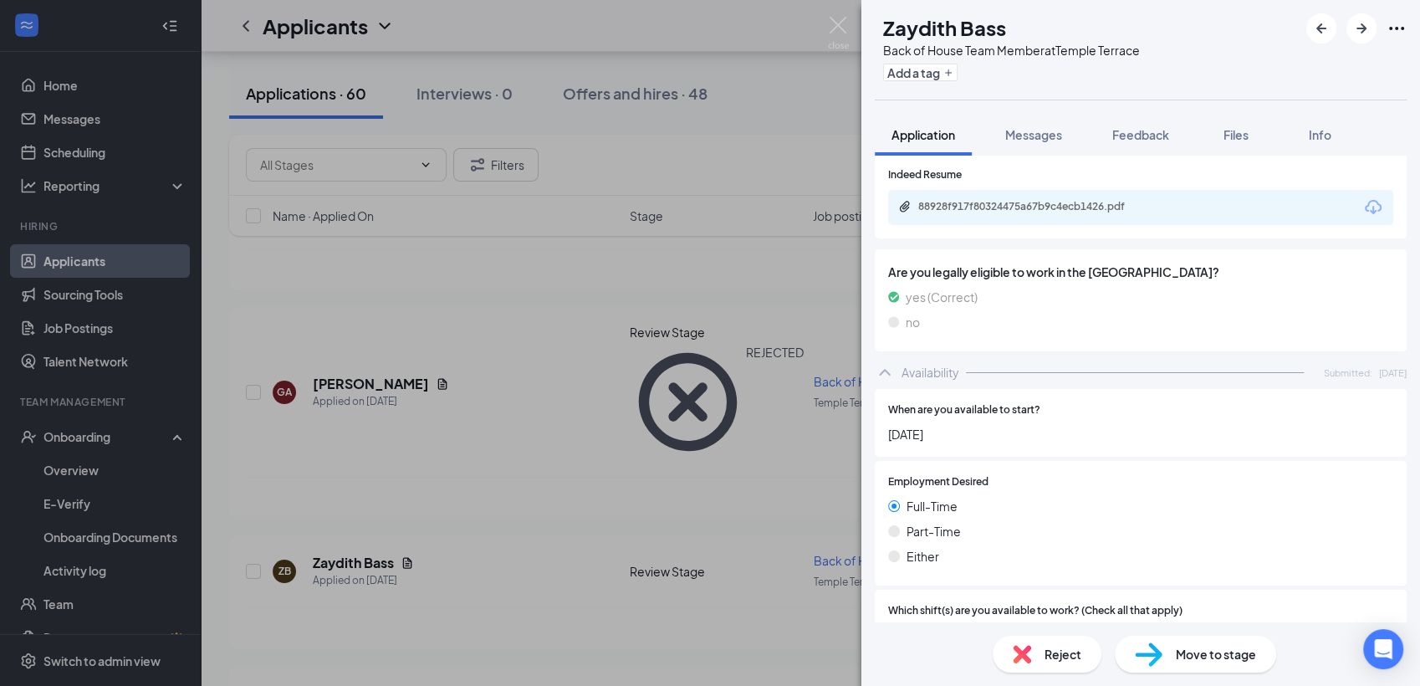
scroll to position [551, 0]
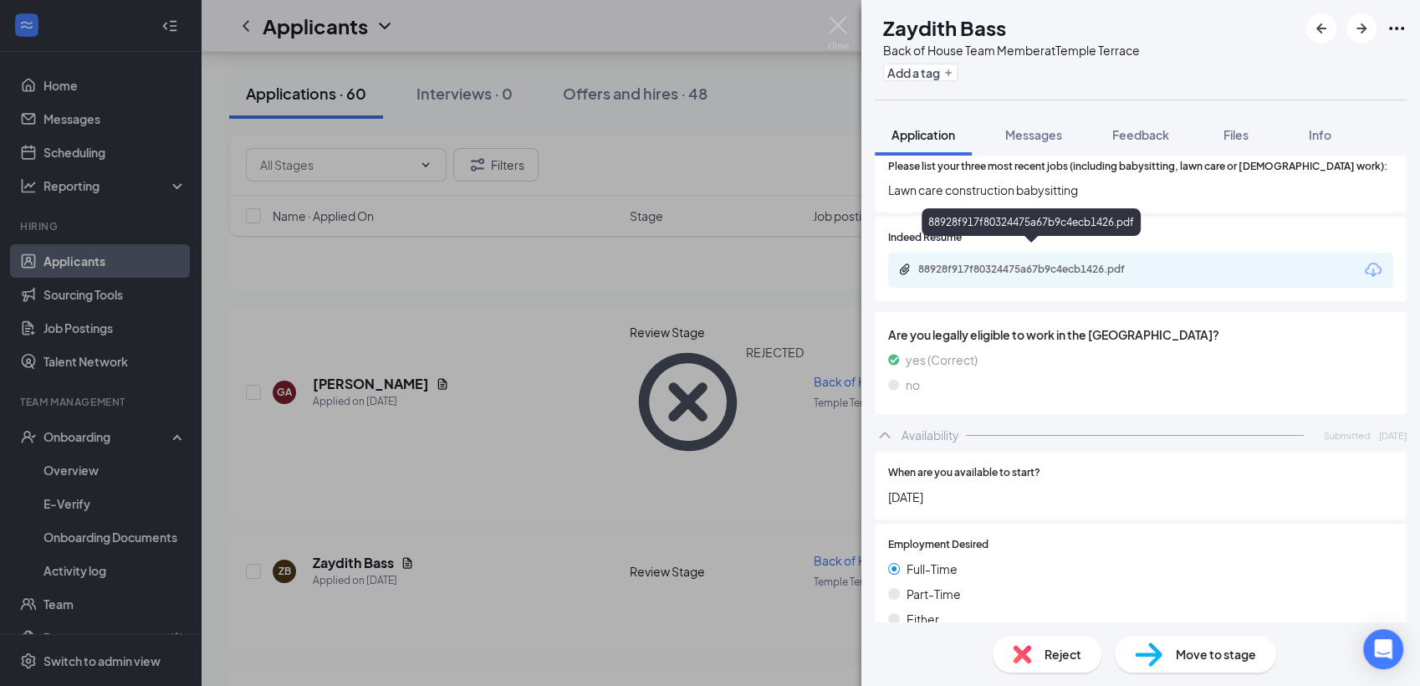
click at [1034, 263] on div "88928f917f80324475a67b9c4ecb1426.pdf" at bounding box center [1035, 269] width 234 height 13
click at [1030, 650] on img at bounding box center [1021, 654] width 18 height 18
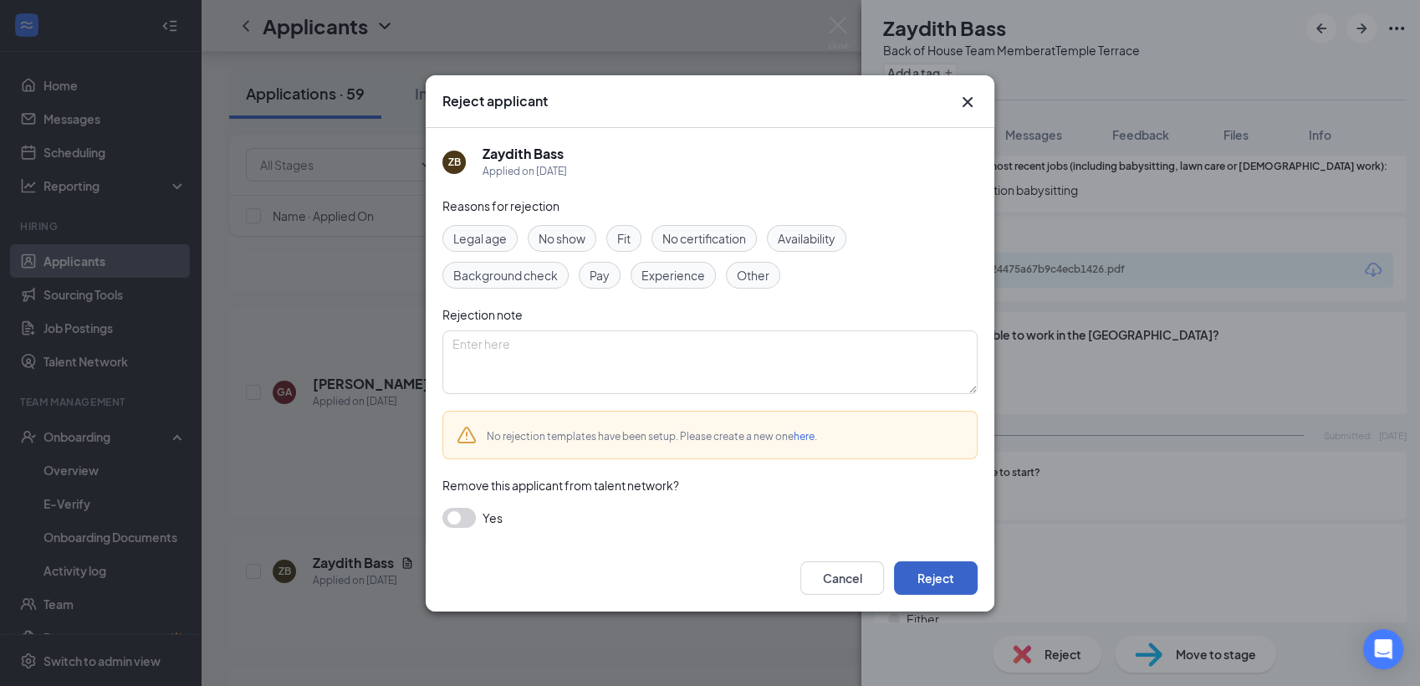
click at [920, 579] on button "Reject" at bounding box center [936, 577] width 84 height 33
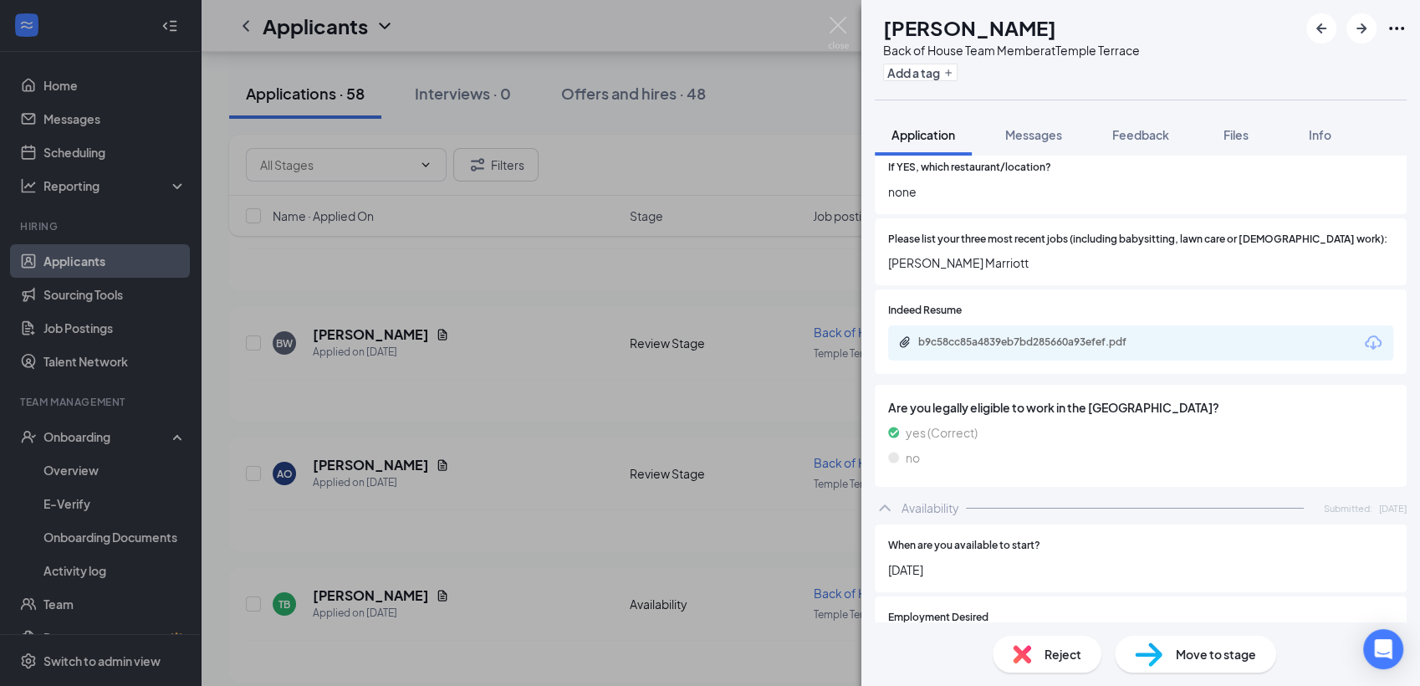
scroll to position [402, 0]
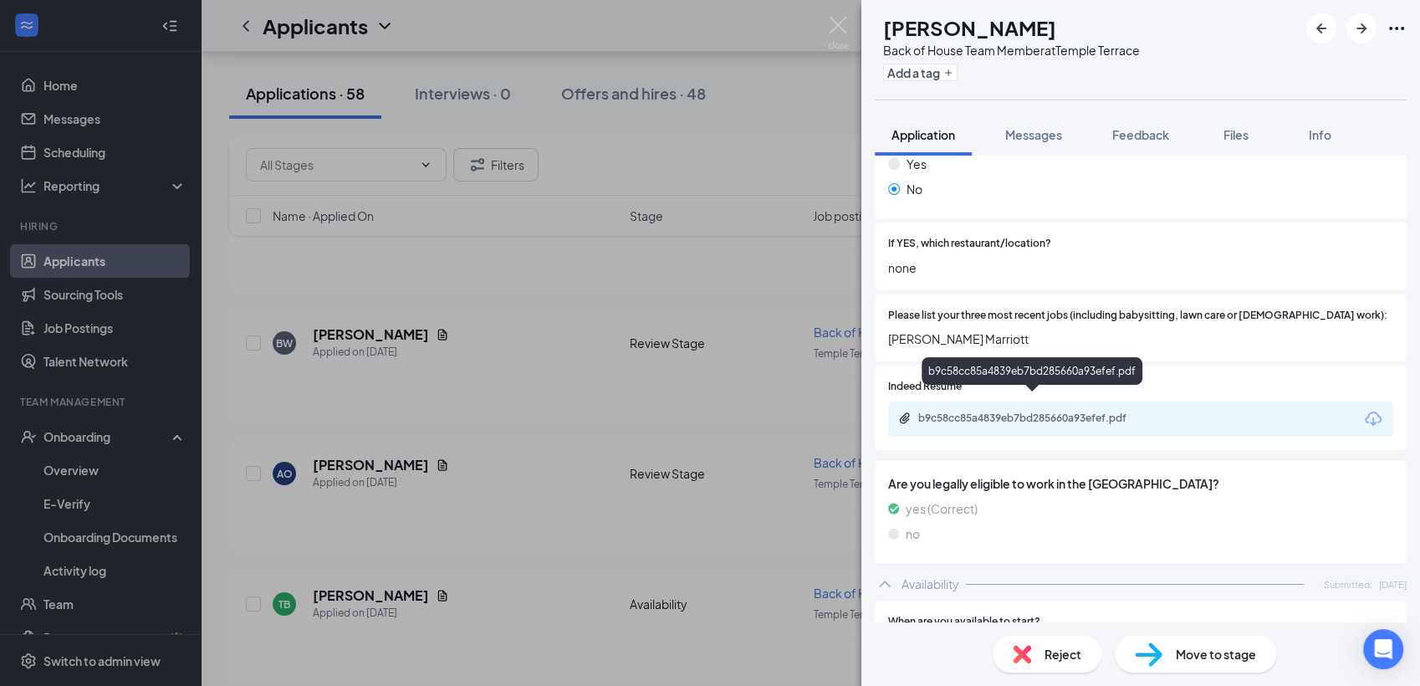
click at [982, 411] on div "b9c58cc85a4839eb7bd285660a93efef.pdf" at bounding box center [1035, 417] width 234 height 13
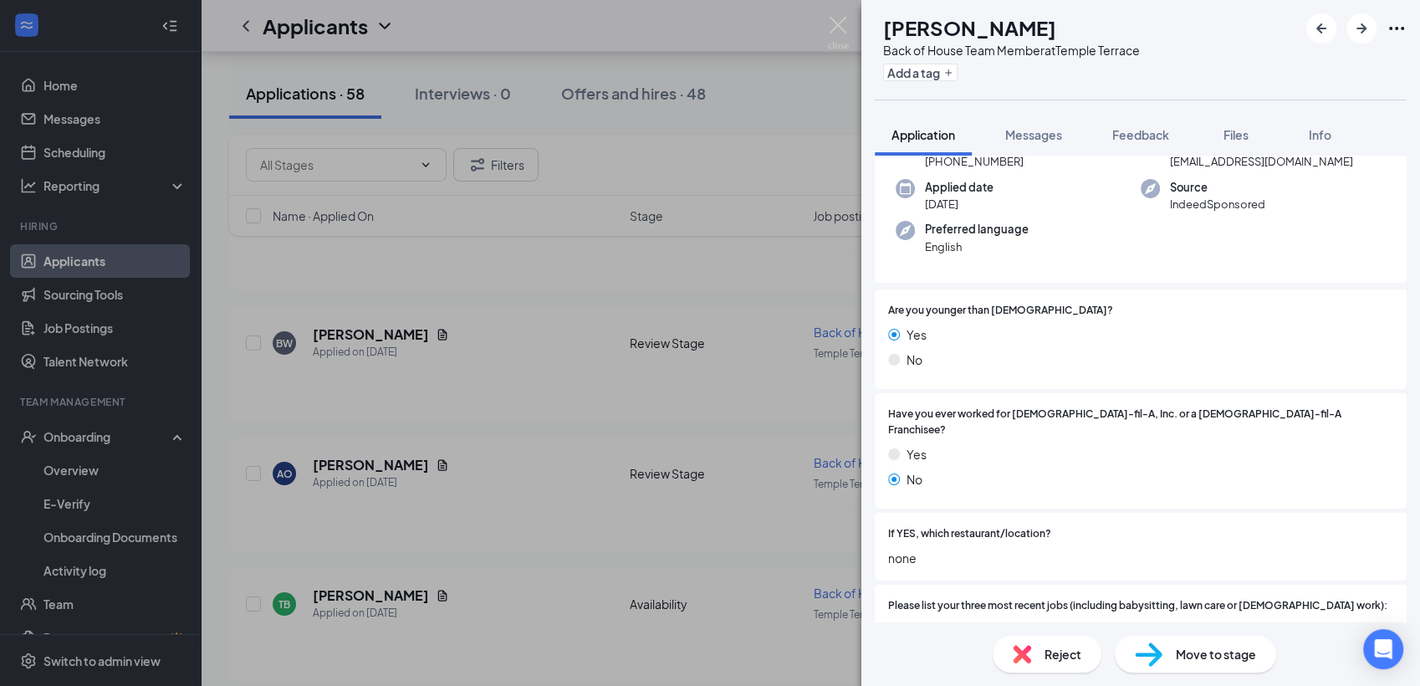
scroll to position [0, 0]
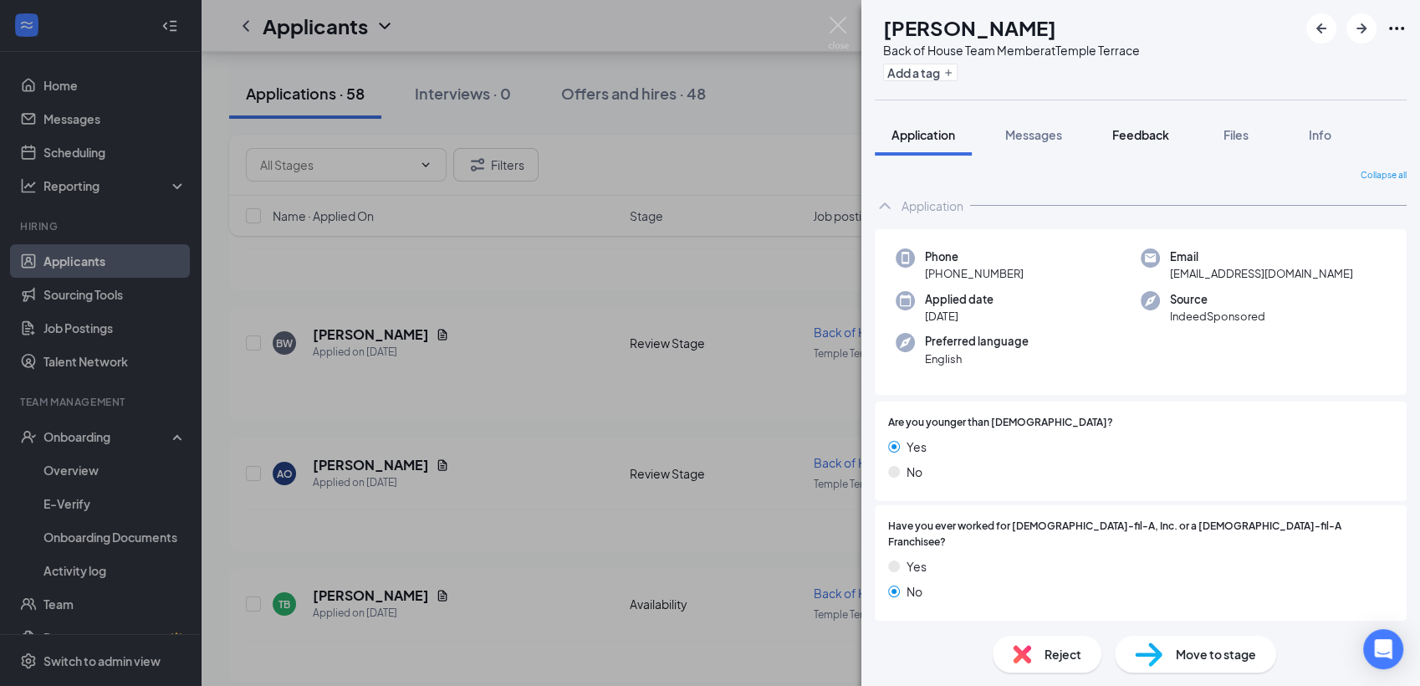
click at [1124, 134] on span "Feedback" at bounding box center [1140, 134] width 57 height 15
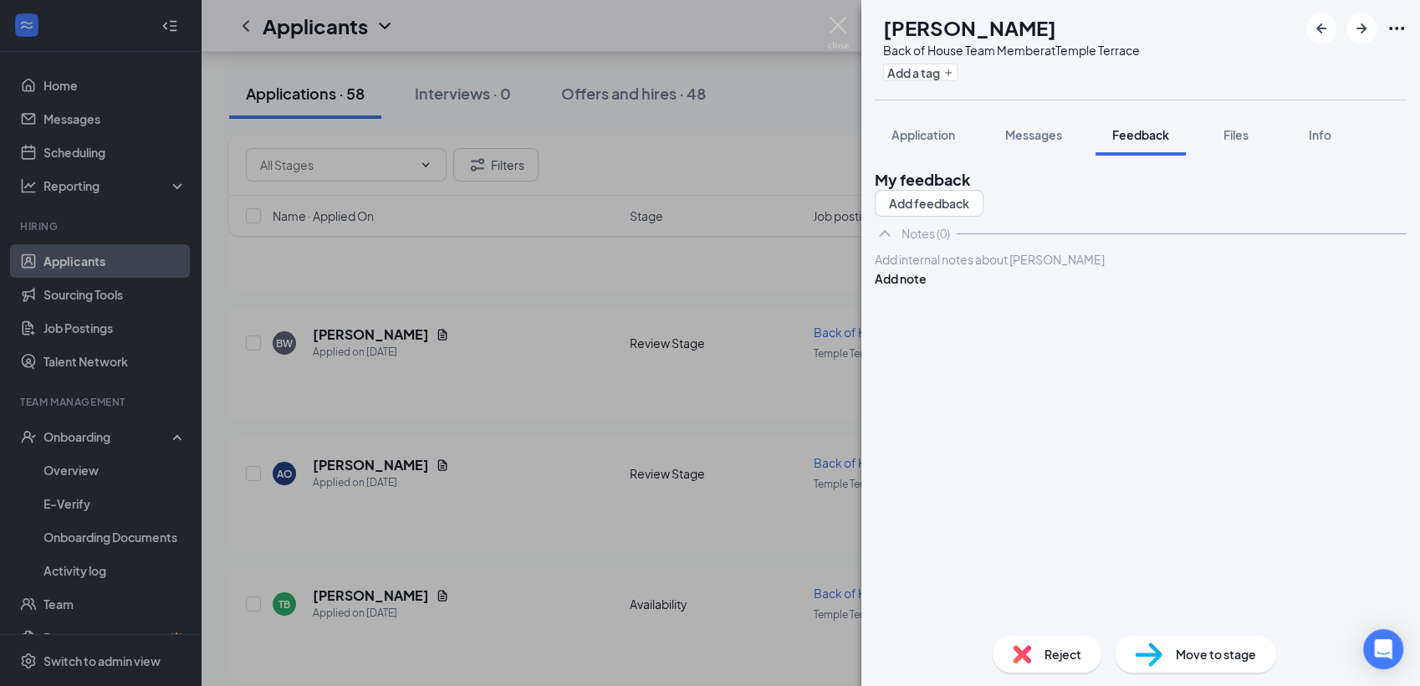
click at [951, 268] on div at bounding box center [1140, 260] width 530 height 18
click at [926, 288] on button "Add note" at bounding box center [901, 278] width 52 height 18
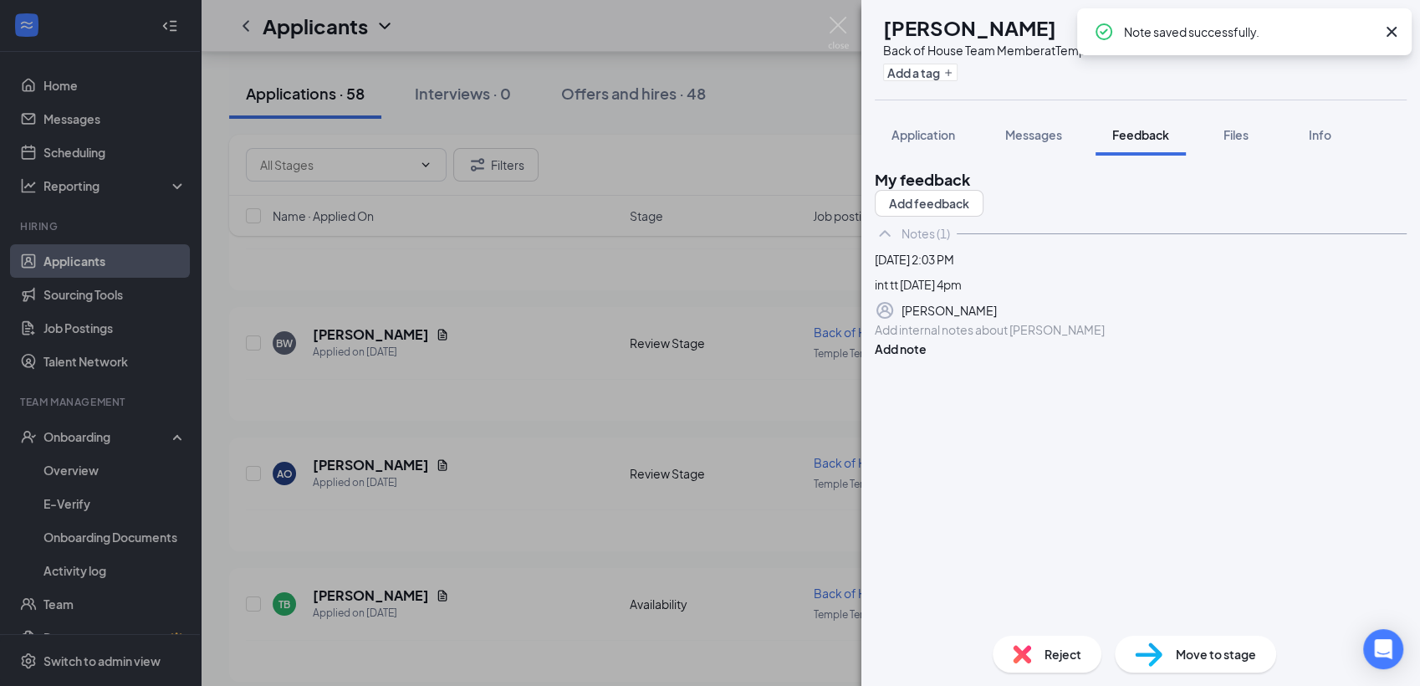
click at [1052, 660] on span "Reject" at bounding box center [1062, 654] width 37 height 18
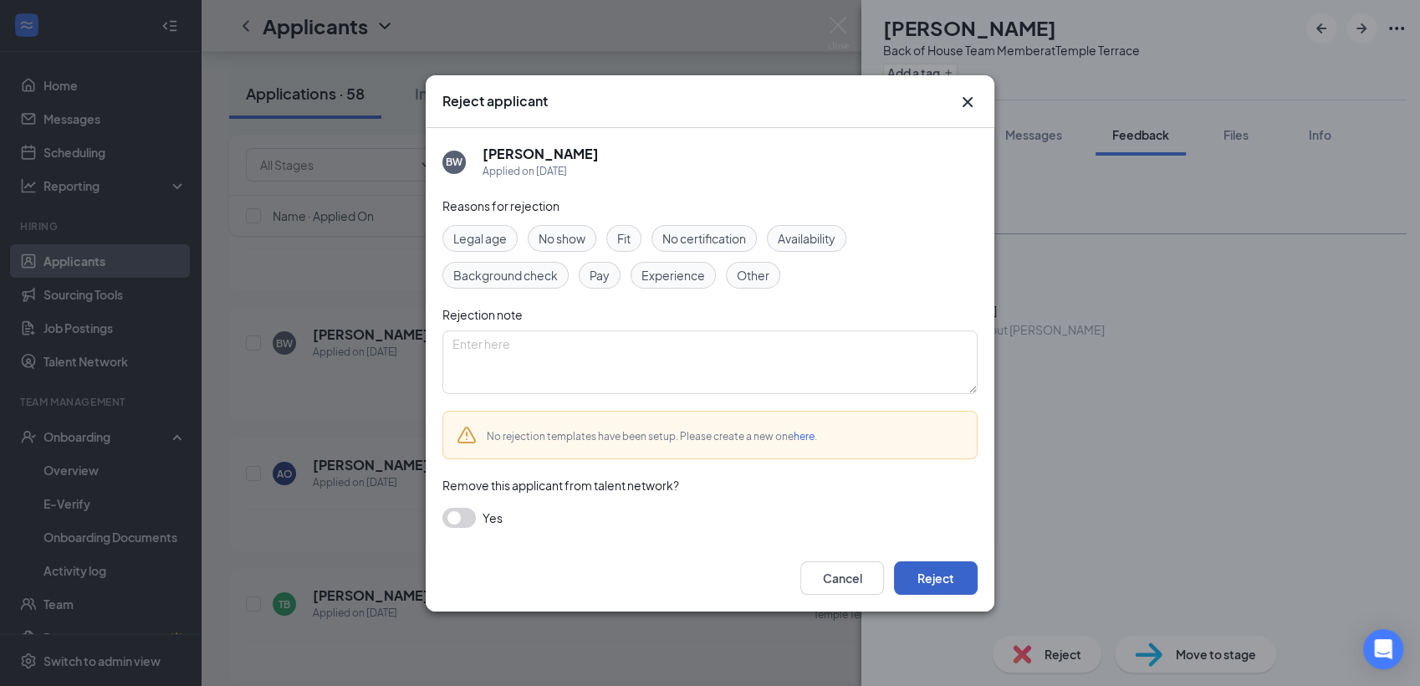
click at [939, 572] on button "Reject" at bounding box center [936, 577] width 84 height 33
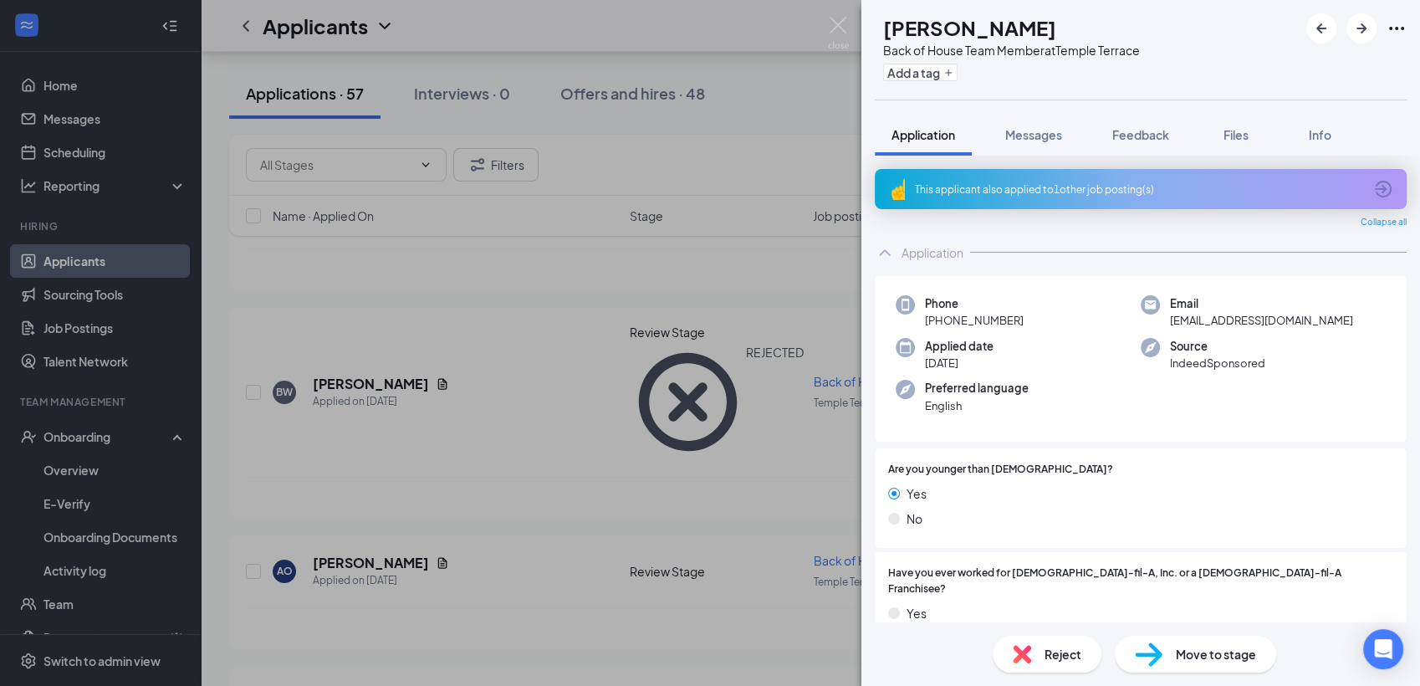
click at [1049, 192] on div "This applicant also applied to 1 other job posting(s)" at bounding box center [1139, 189] width 448 height 14
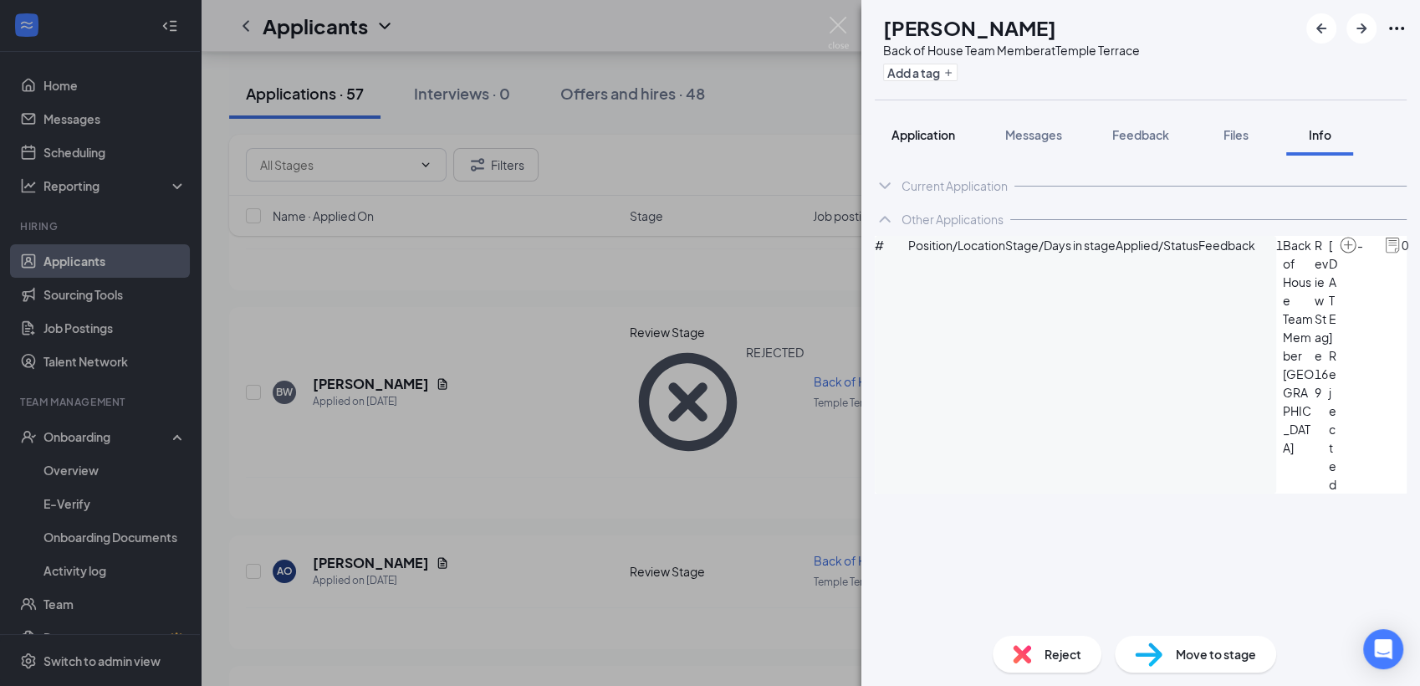
click at [943, 135] on span "Application" at bounding box center [923, 134] width 64 height 15
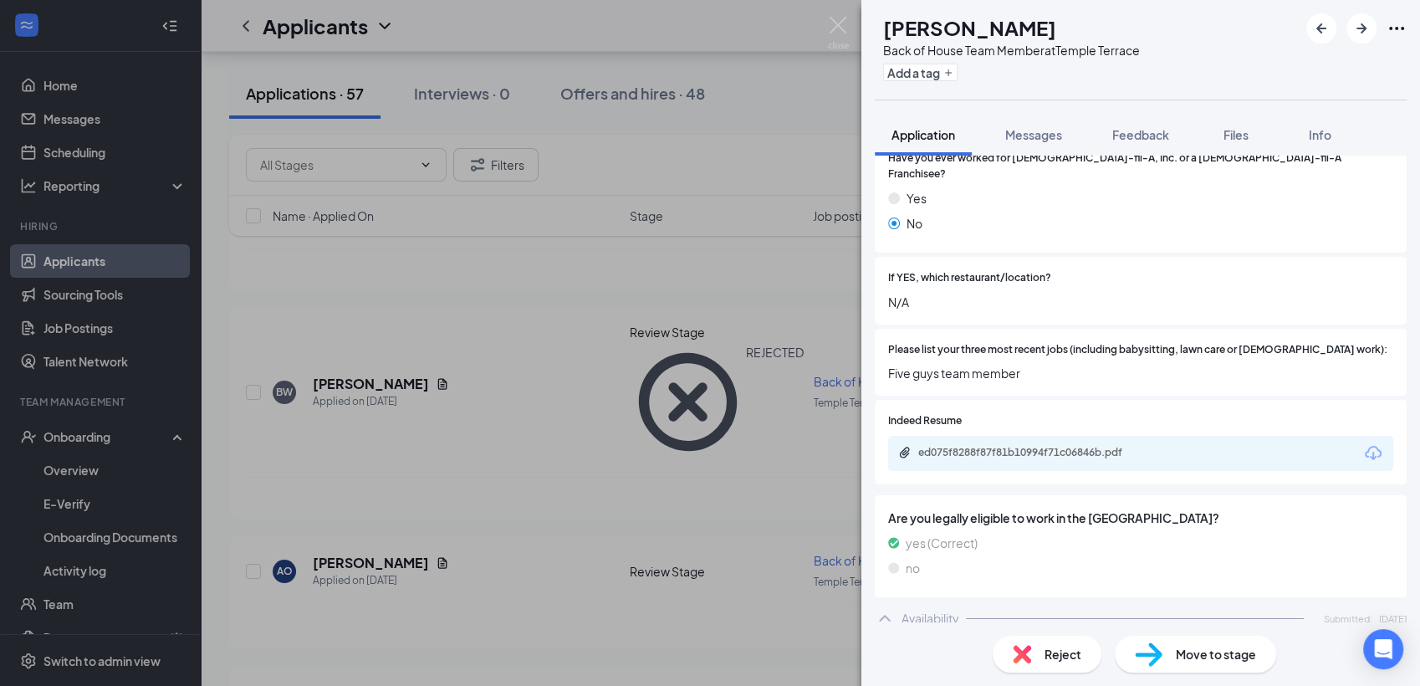
scroll to position [412, 0]
click at [1145, 132] on span "Feedback" at bounding box center [1140, 134] width 57 height 15
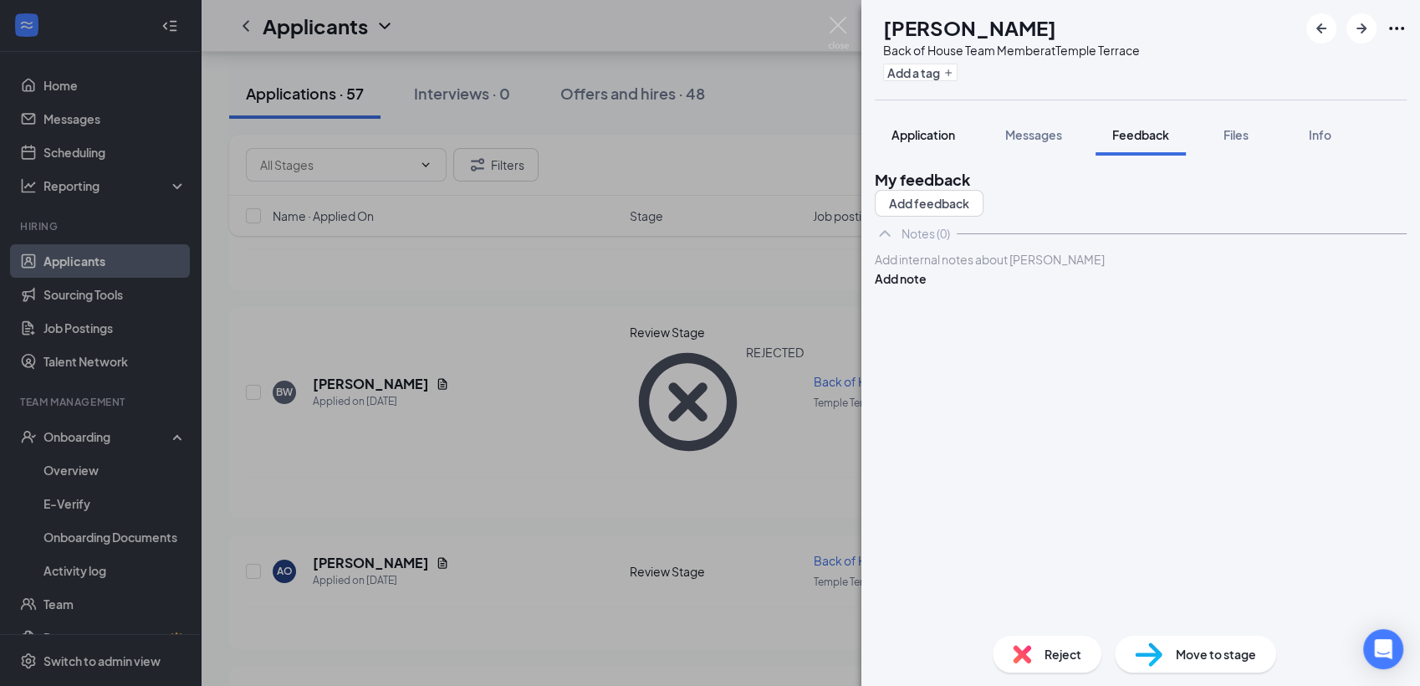
click at [938, 129] on span "Application" at bounding box center [923, 134] width 64 height 15
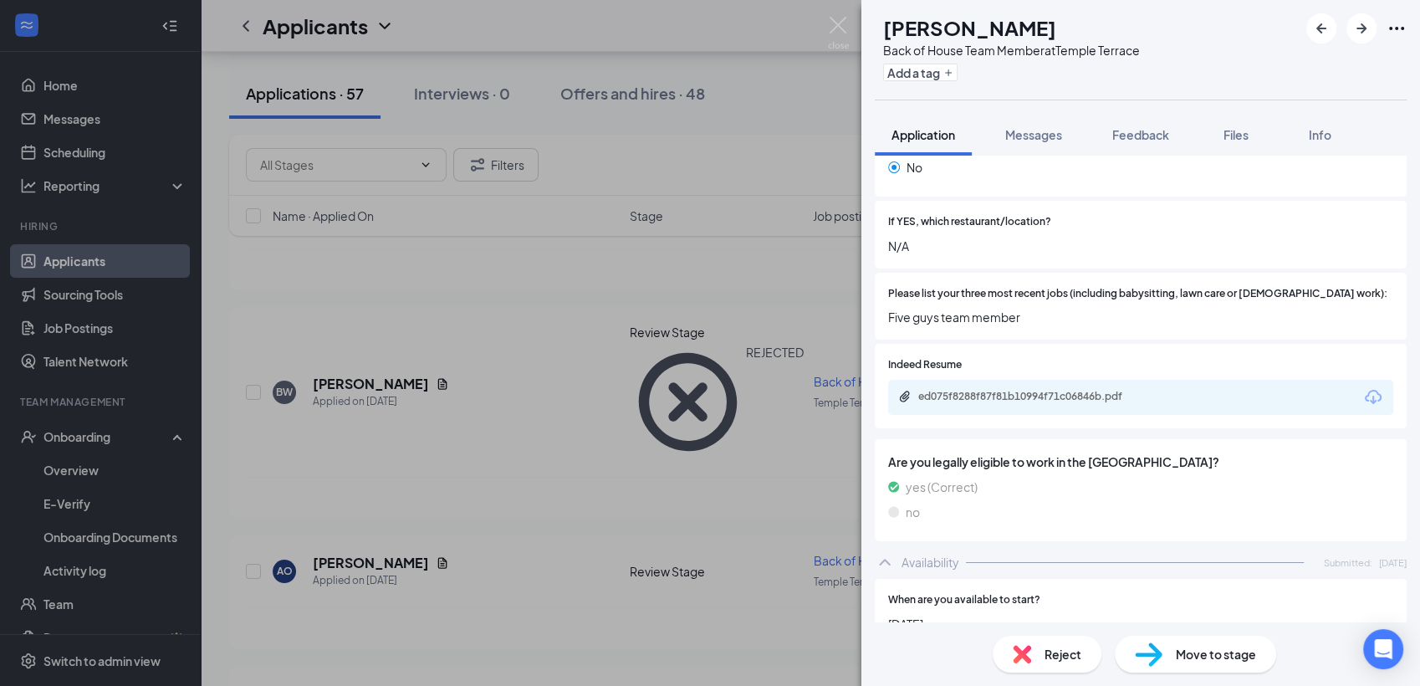
scroll to position [482, 0]
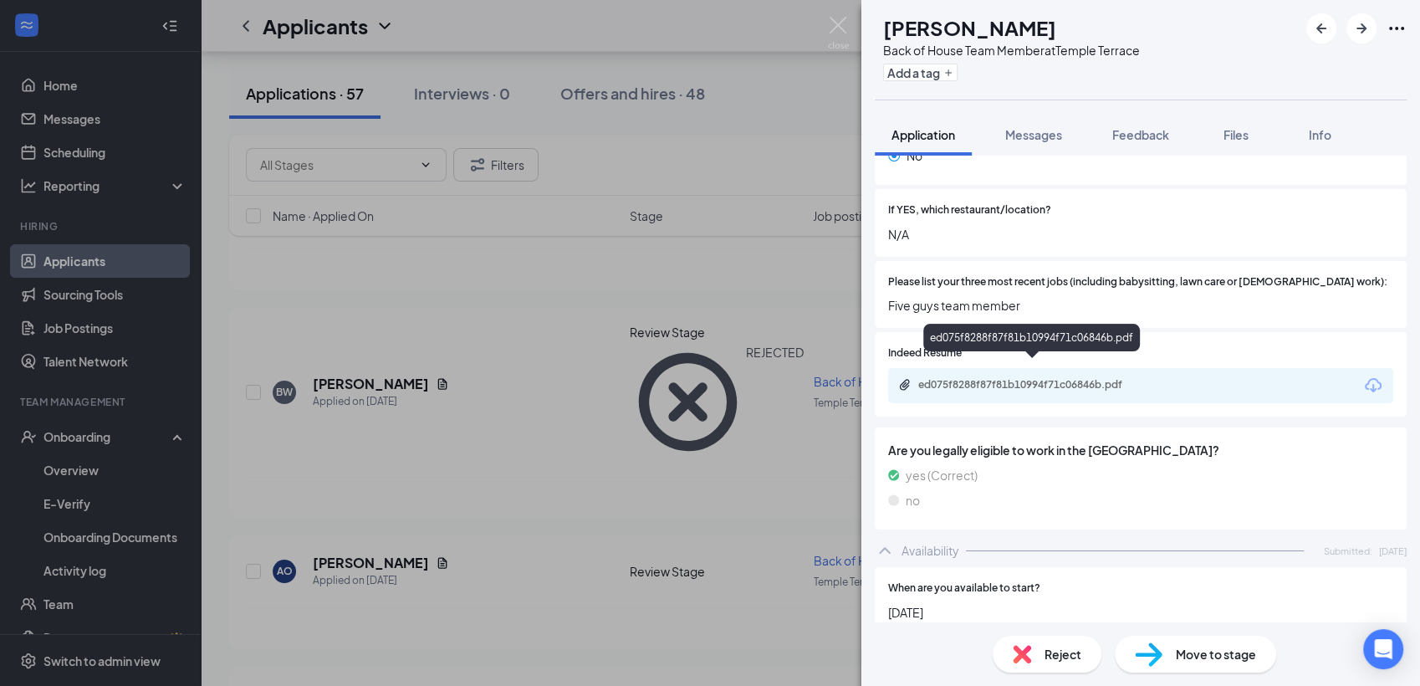
click at [1031, 378] on div "ed075f8288f87f81b10994f71c06846b.pdf" at bounding box center [1035, 384] width 234 height 13
click at [841, 30] on img at bounding box center [838, 33] width 21 height 33
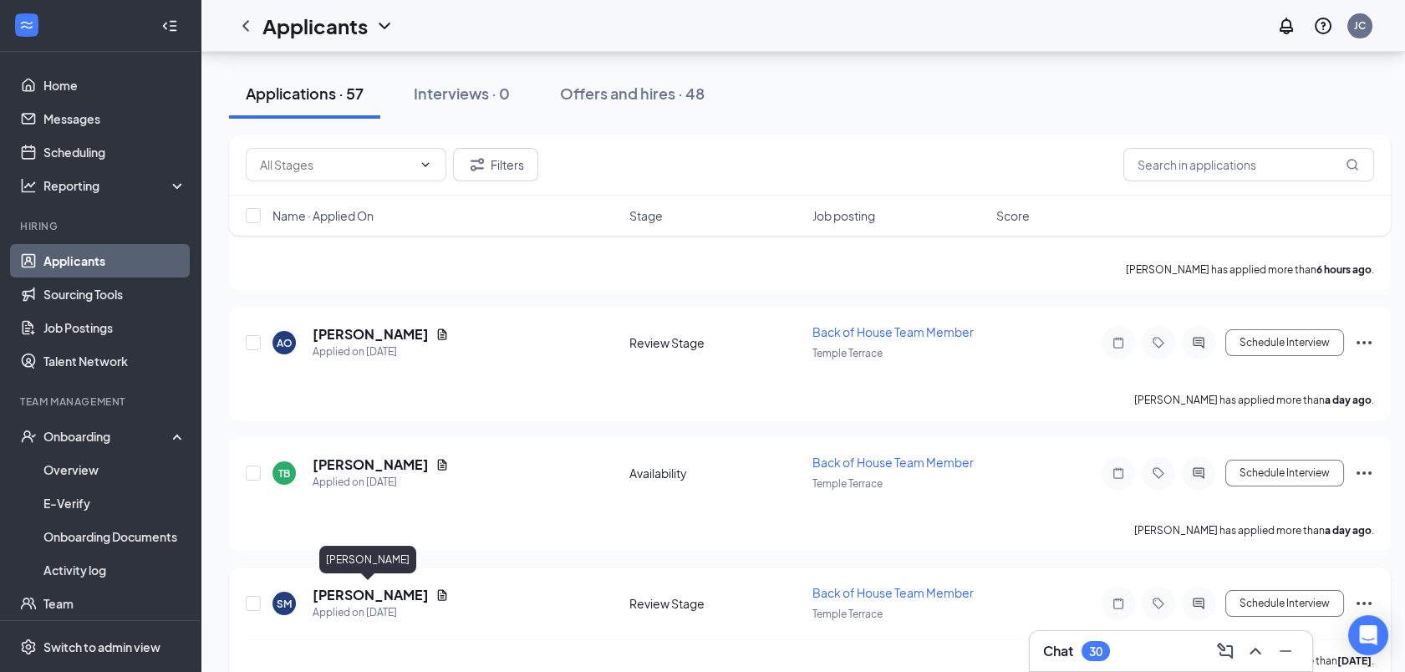
click at [378, 587] on h5 "[PERSON_NAME]" at bounding box center [371, 595] width 116 height 18
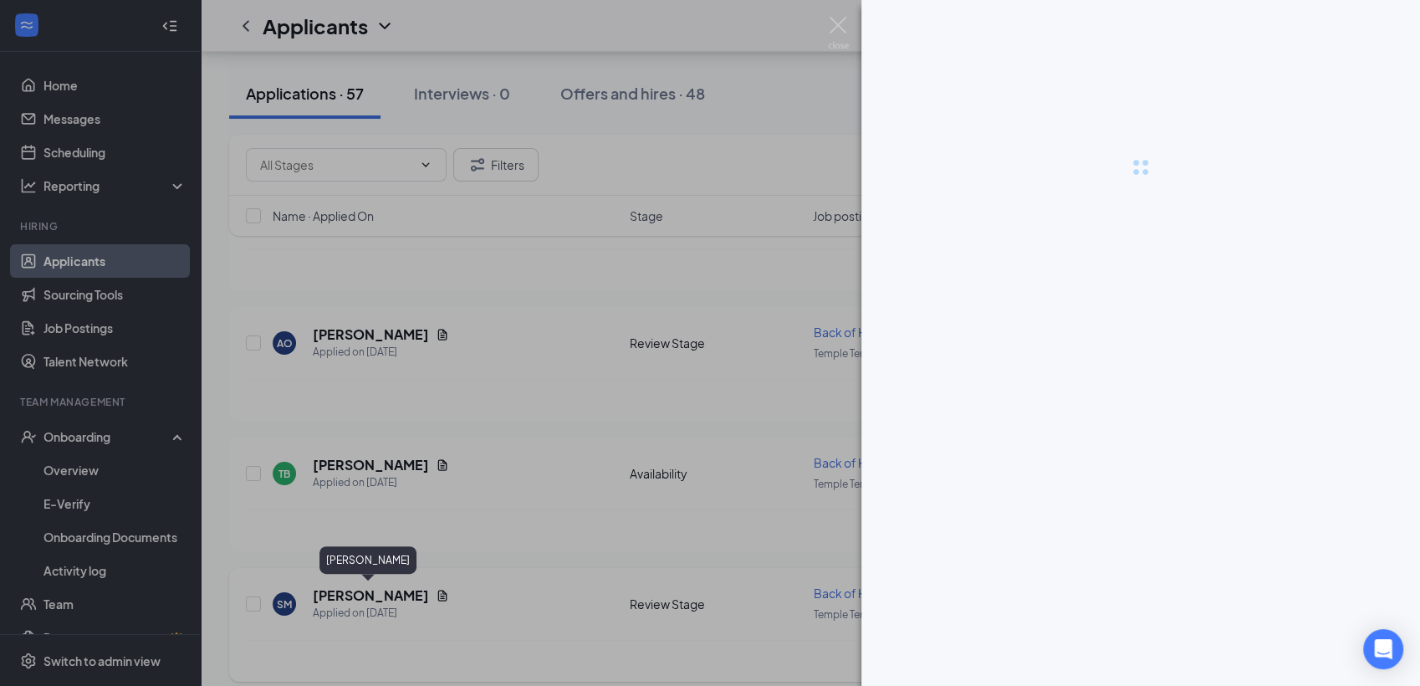
click at [378, 587] on div at bounding box center [710, 343] width 1420 height 686
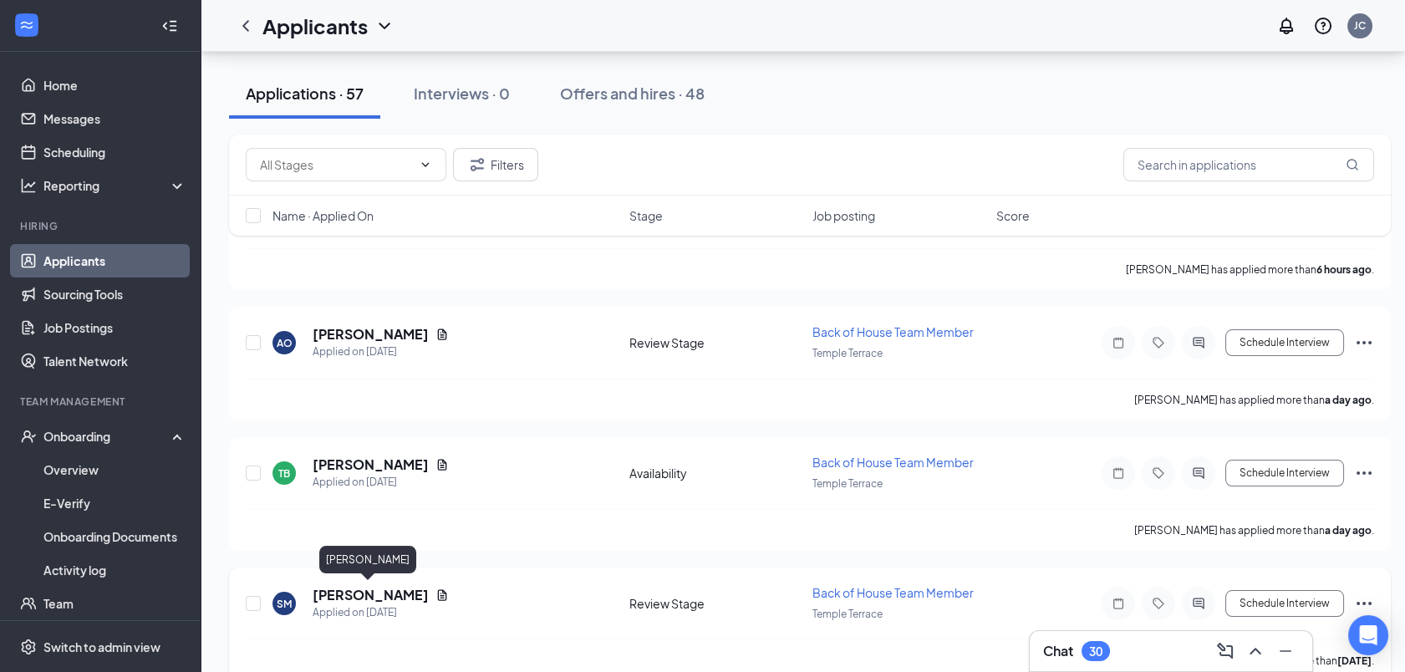
click at [378, 587] on h5 "[PERSON_NAME]" at bounding box center [371, 595] width 116 height 18
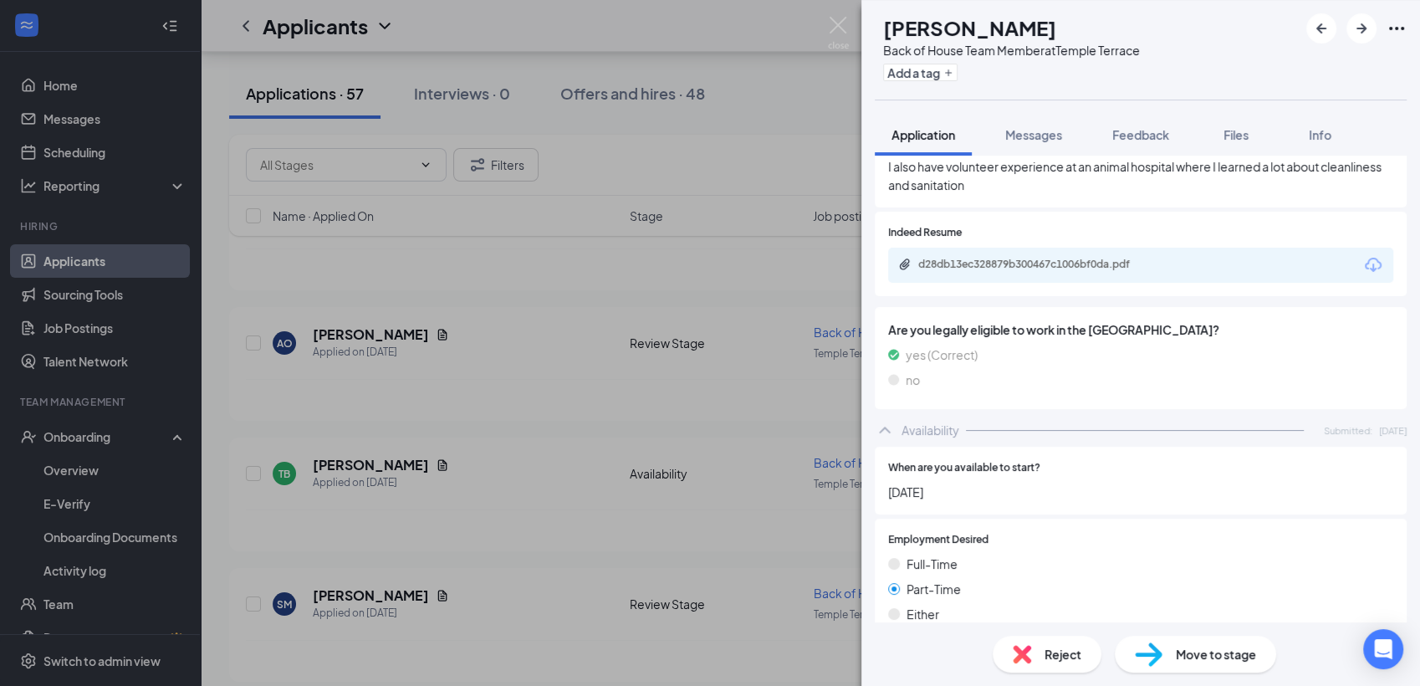
scroll to position [643, 0]
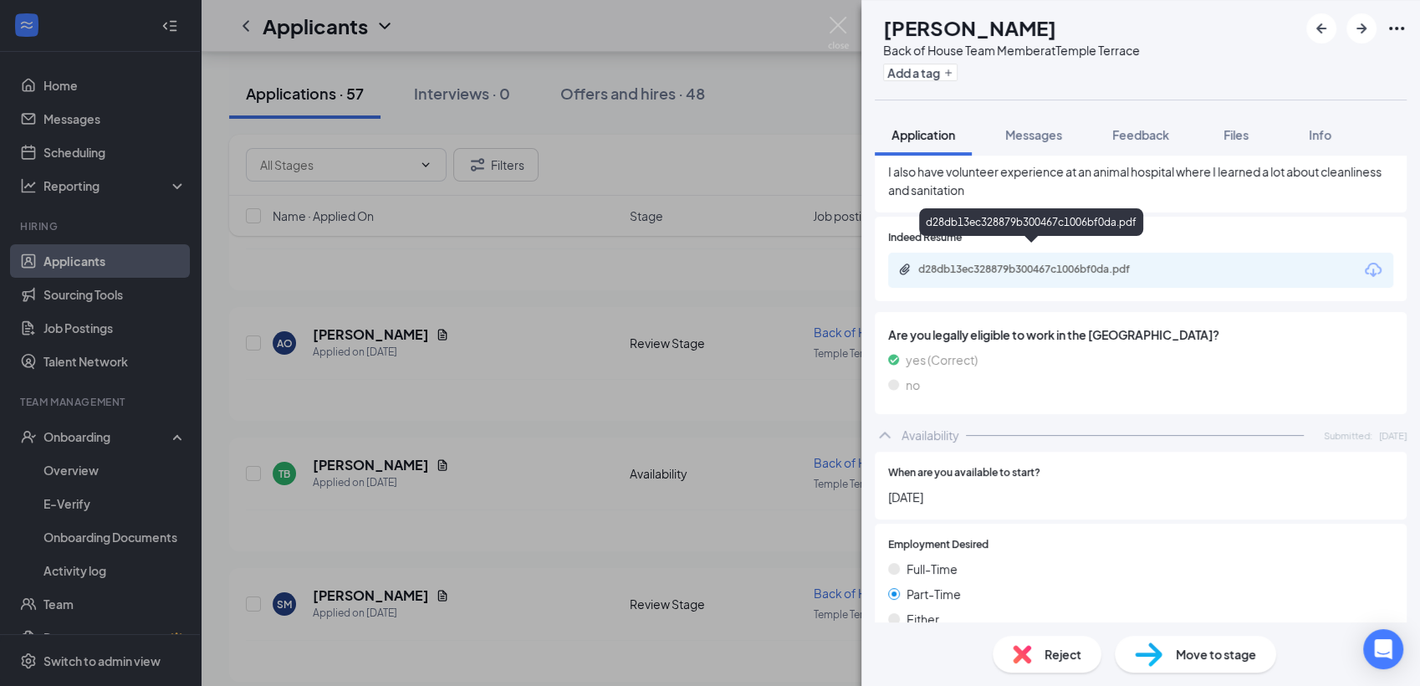
click at [1060, 263] on div "d28db13ec328879b300467c1006bf0da.pdf" at bounding box center [1035, 269] width 234 height 13
click at [1068, 651] on span "Reject" at bounding box center [1062, 654] width 37 height 18
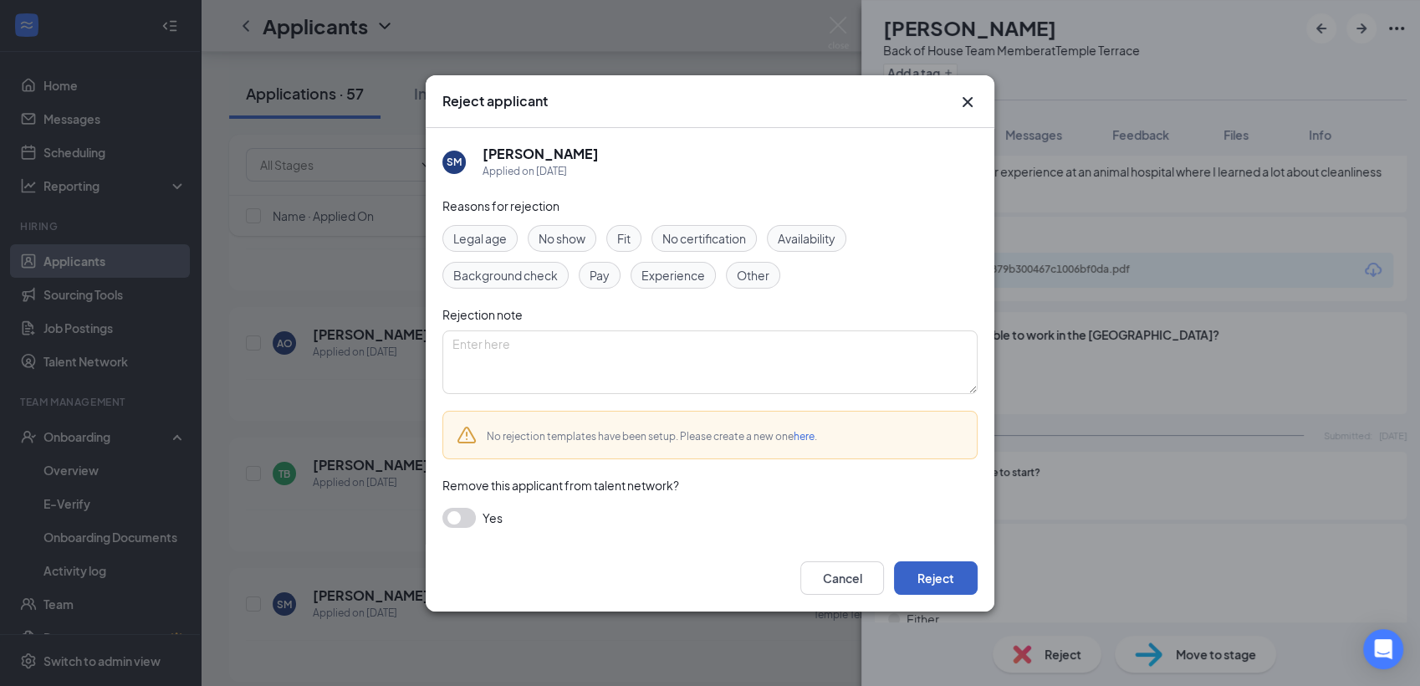
click at [956, 582] on button "Reject" at bounding box center [936, 577] width 84 height 33
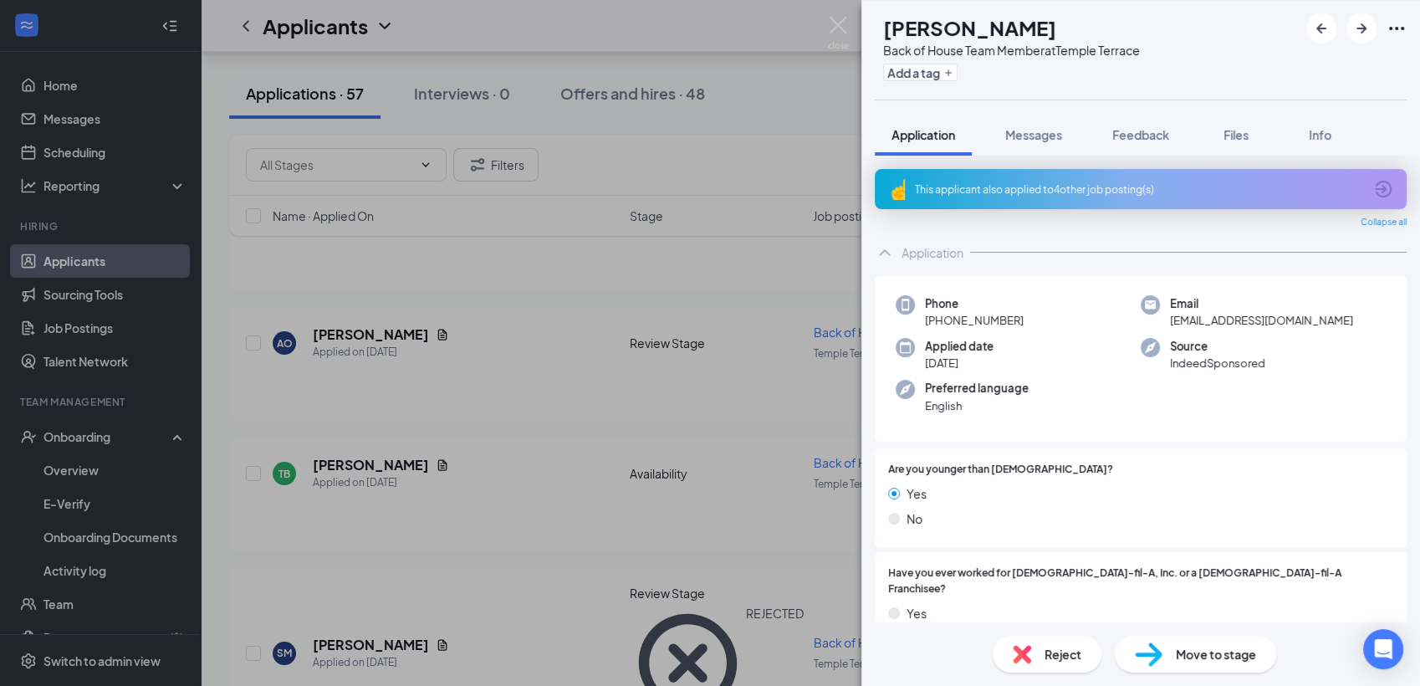
click at [1076, 182] on div "This applicant also applied to 4 other job posting(s)" at bounding box center [1139, 189] width 448 height 14
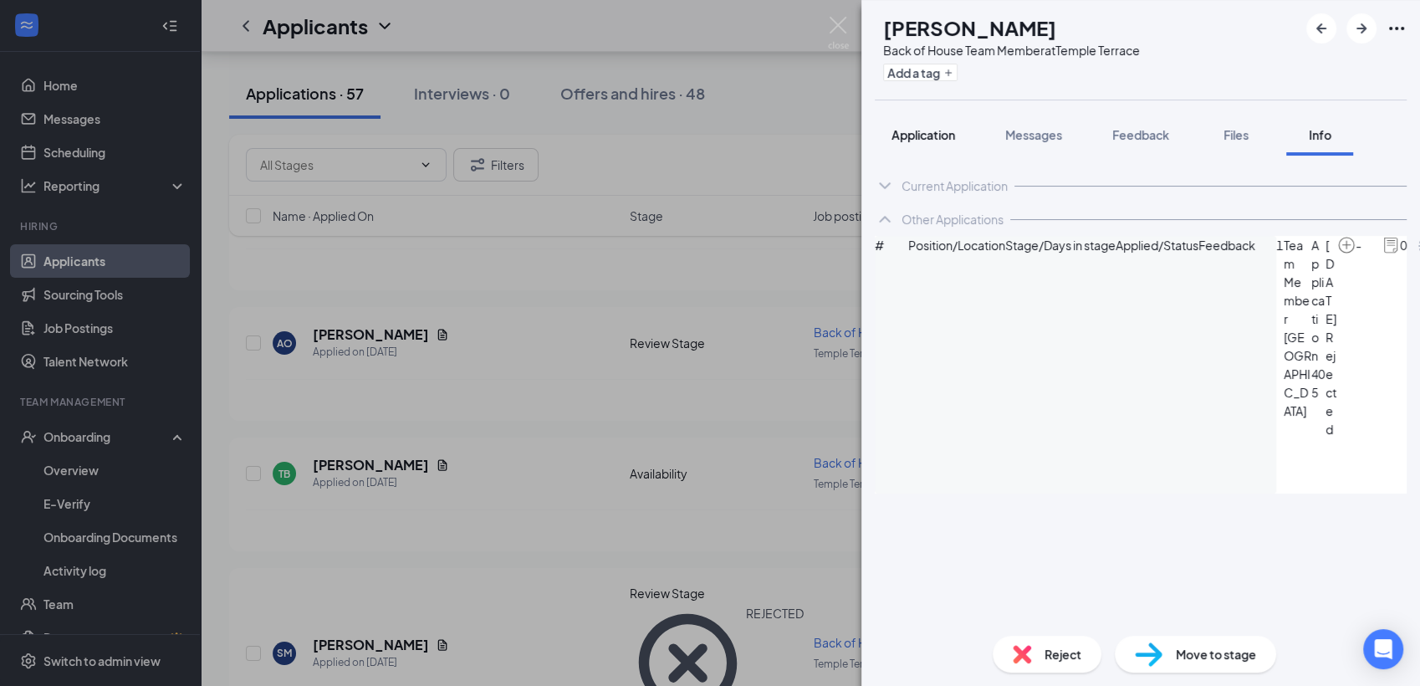
click at [927, 136] on span "Application" at bounding box center [923, 134] width 64 height 15
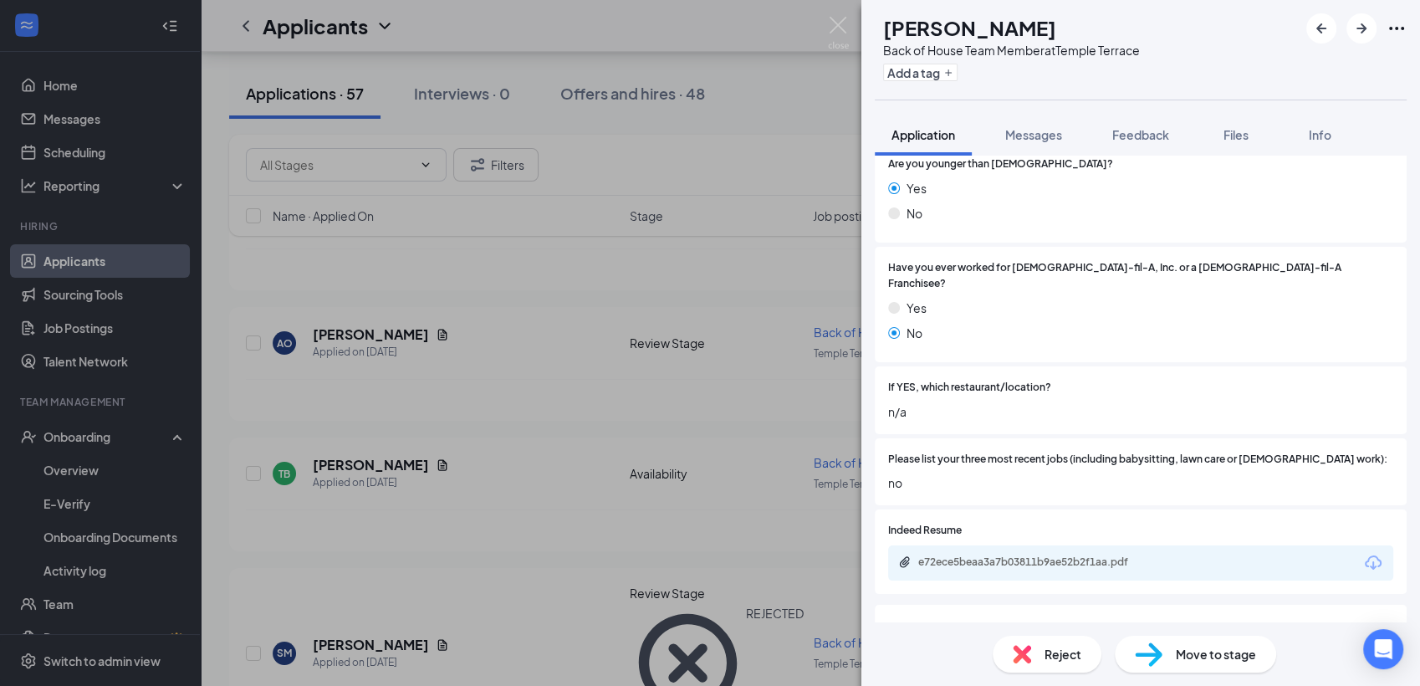
scroll to position [410, 0]
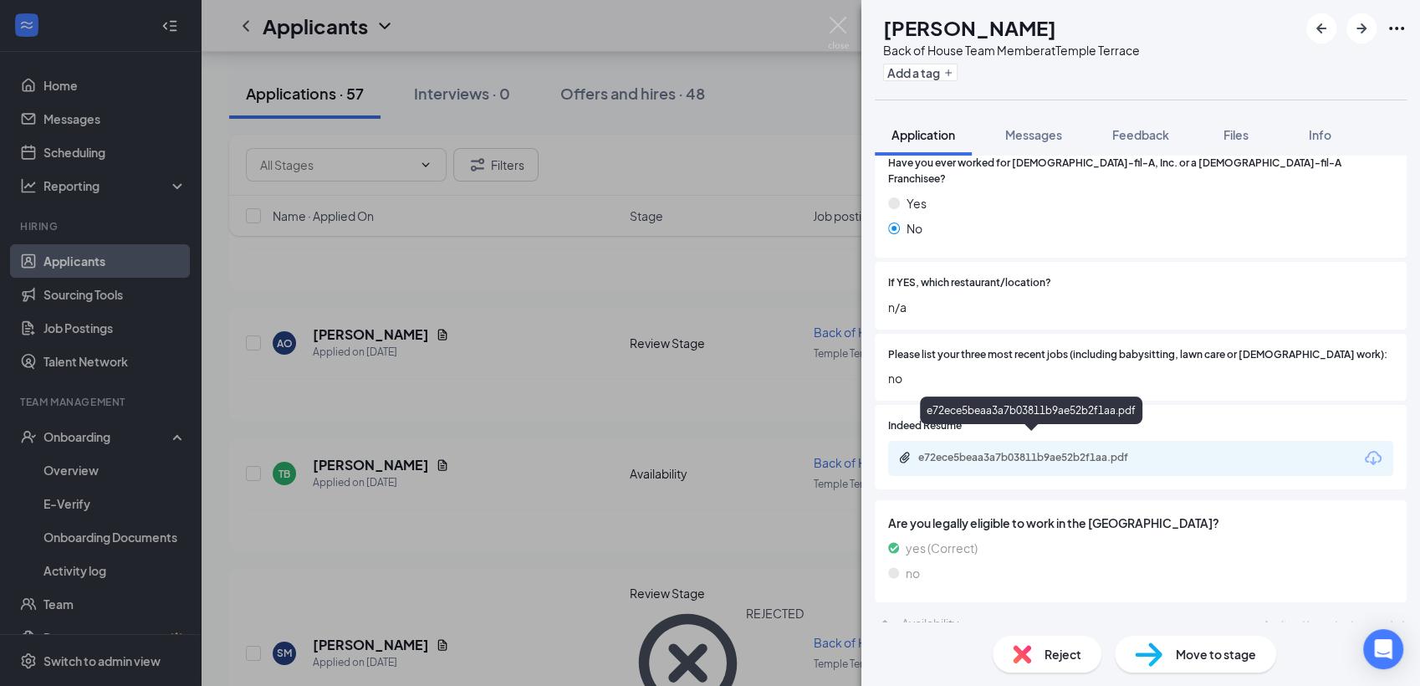
click at [1061, 451] on div "e72ece5beaa3a7b03811b9ae52b2f1aa.pdf" at bounding box center [1035, 457] width 234 height 13
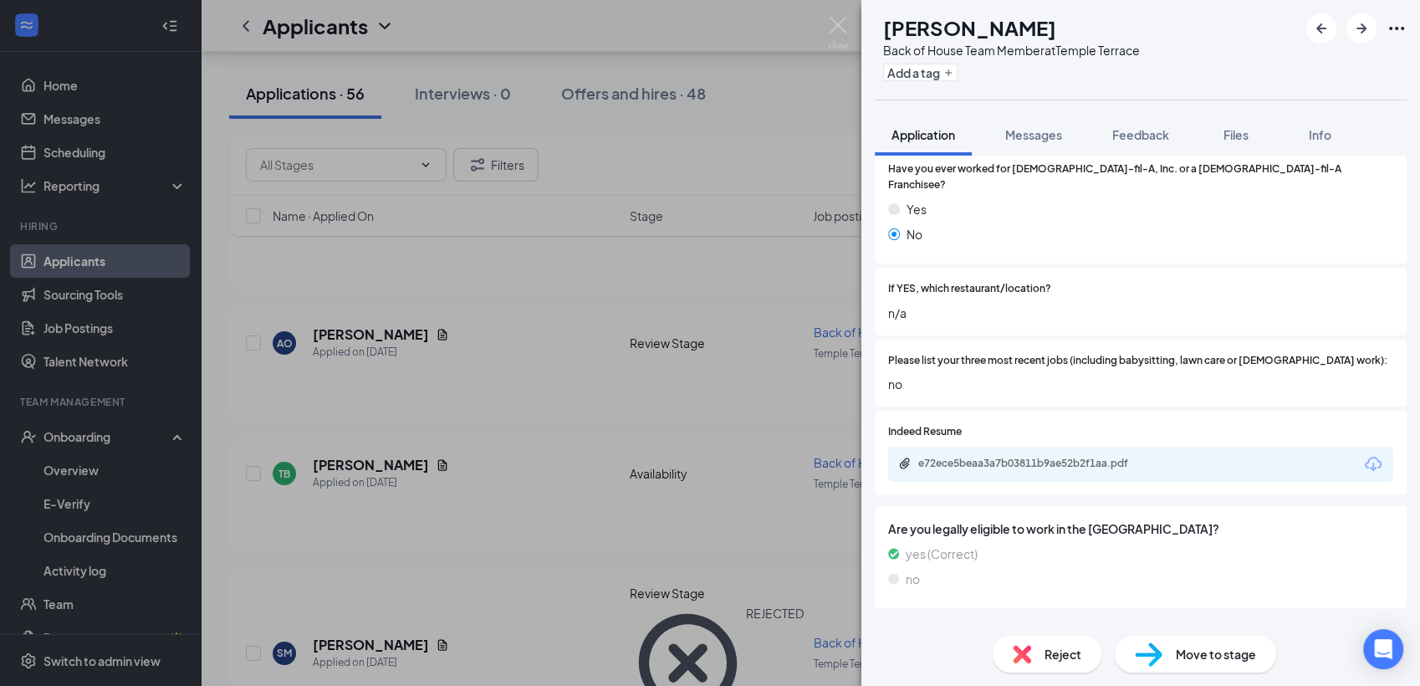
click at [1072, 659] on span "Reject" at bounding box center [1062, 654] width 37 height 18
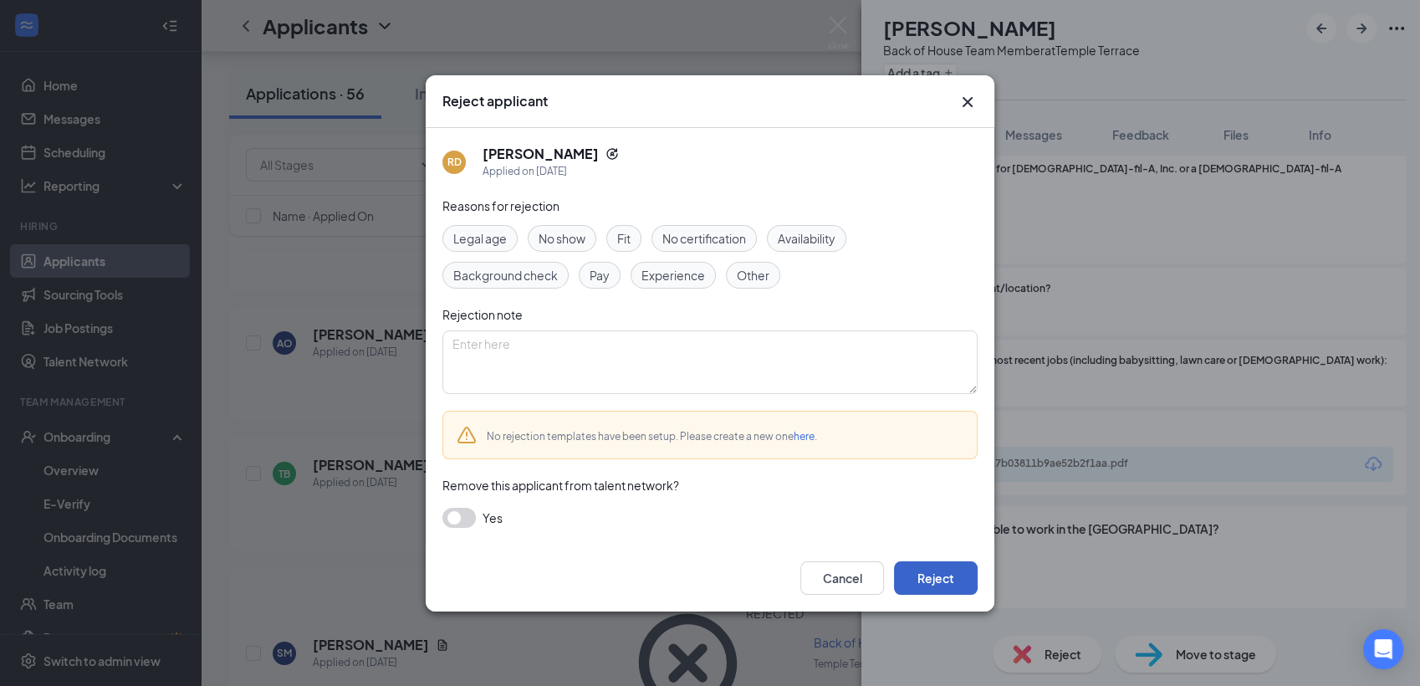
click at [919, 575] on button "Reject" at bounding box center [936, 577] width 84 height 33
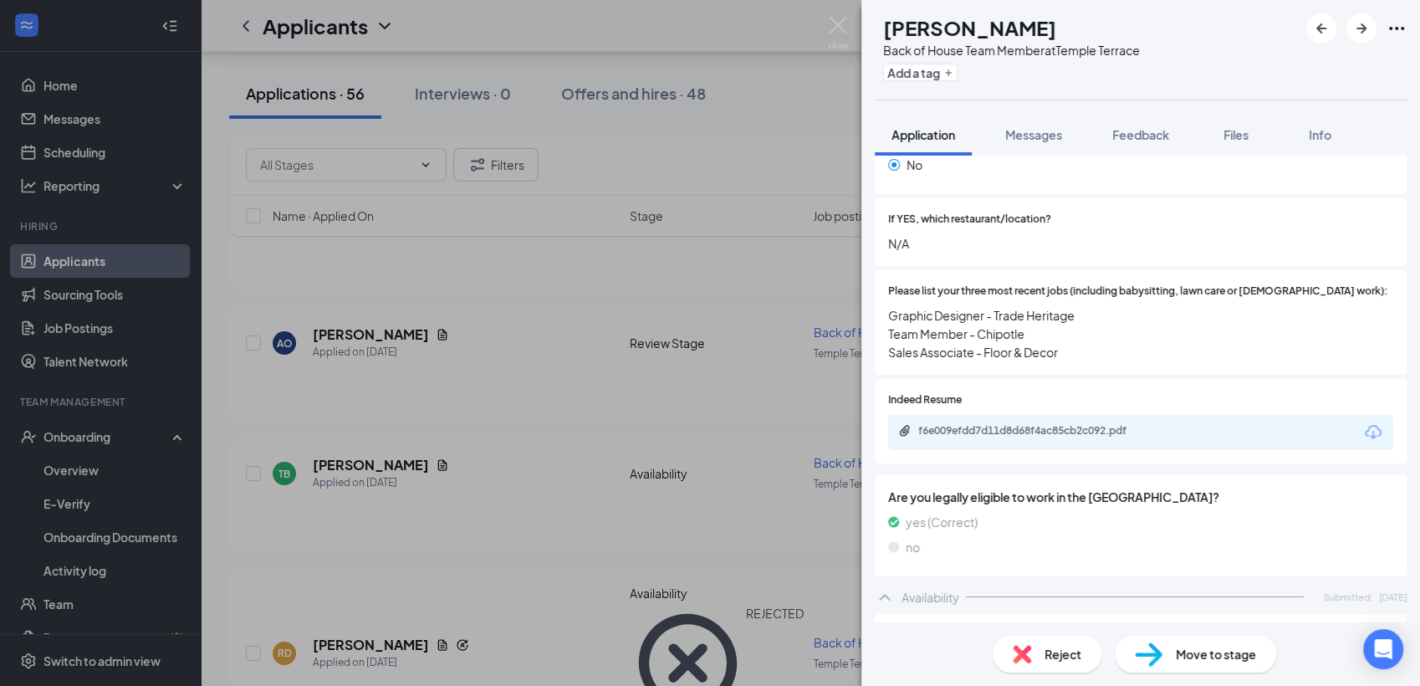
scroll to position [439, 0]
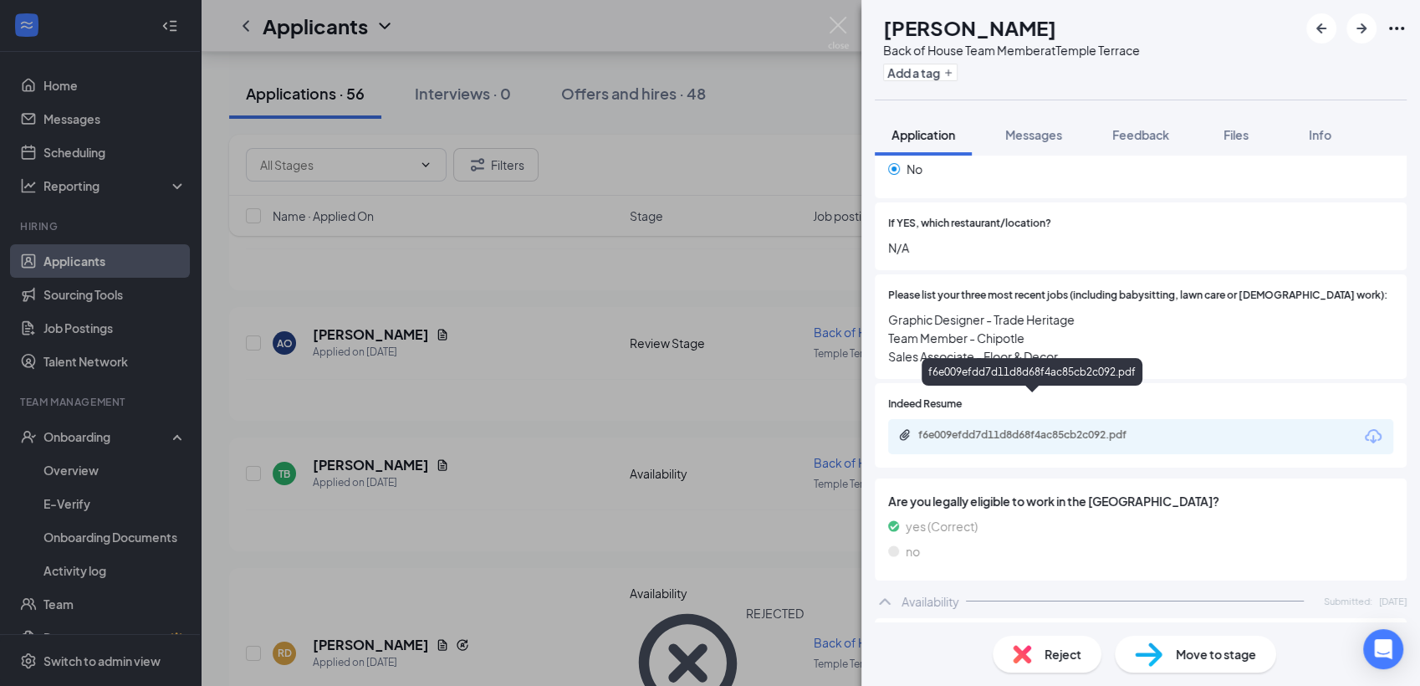
click at [1003, 428] on div "f6e009efdd7d11d8d68f4ac85cb2c092.pdf" at bounding box center [1035, 434] width 234 height 13
click at [840, 33] on img at bounding box center [838, 33] width 21 height 33
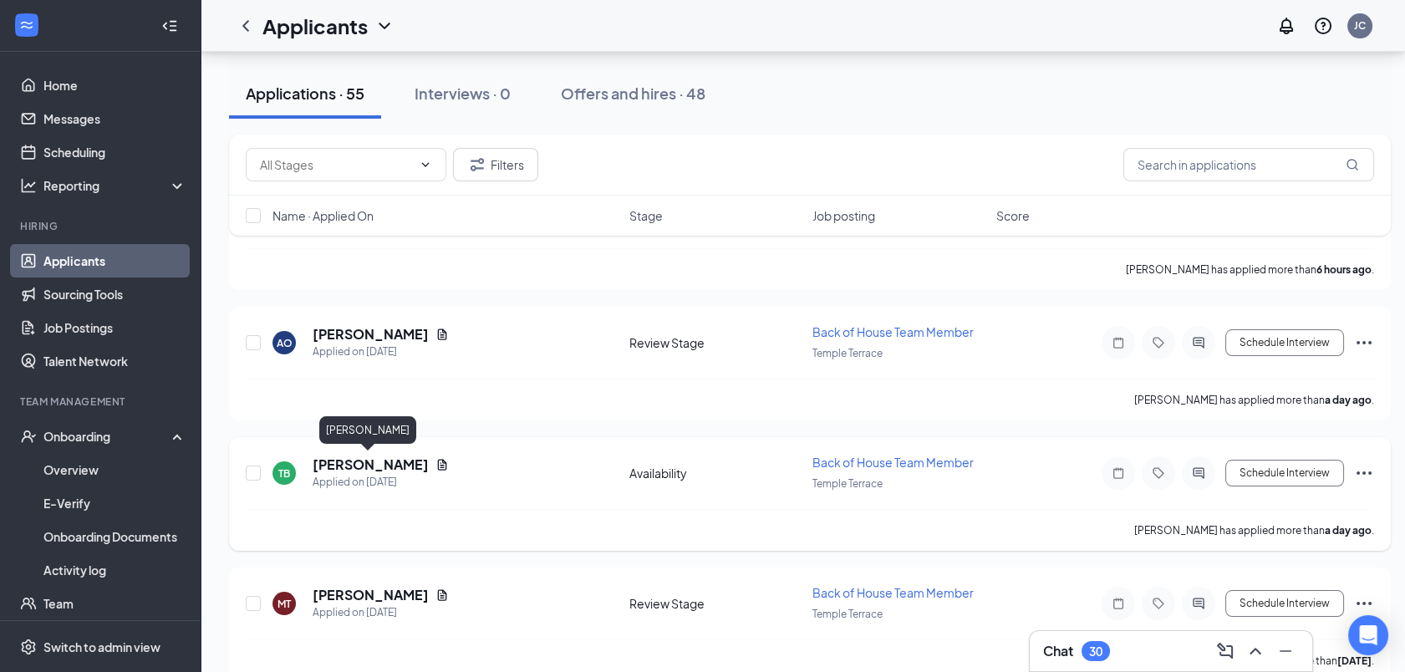
click at [352, 463] on h5 "[PERSON_NAME]" at bounding box center [371, 465] width 116 height 18
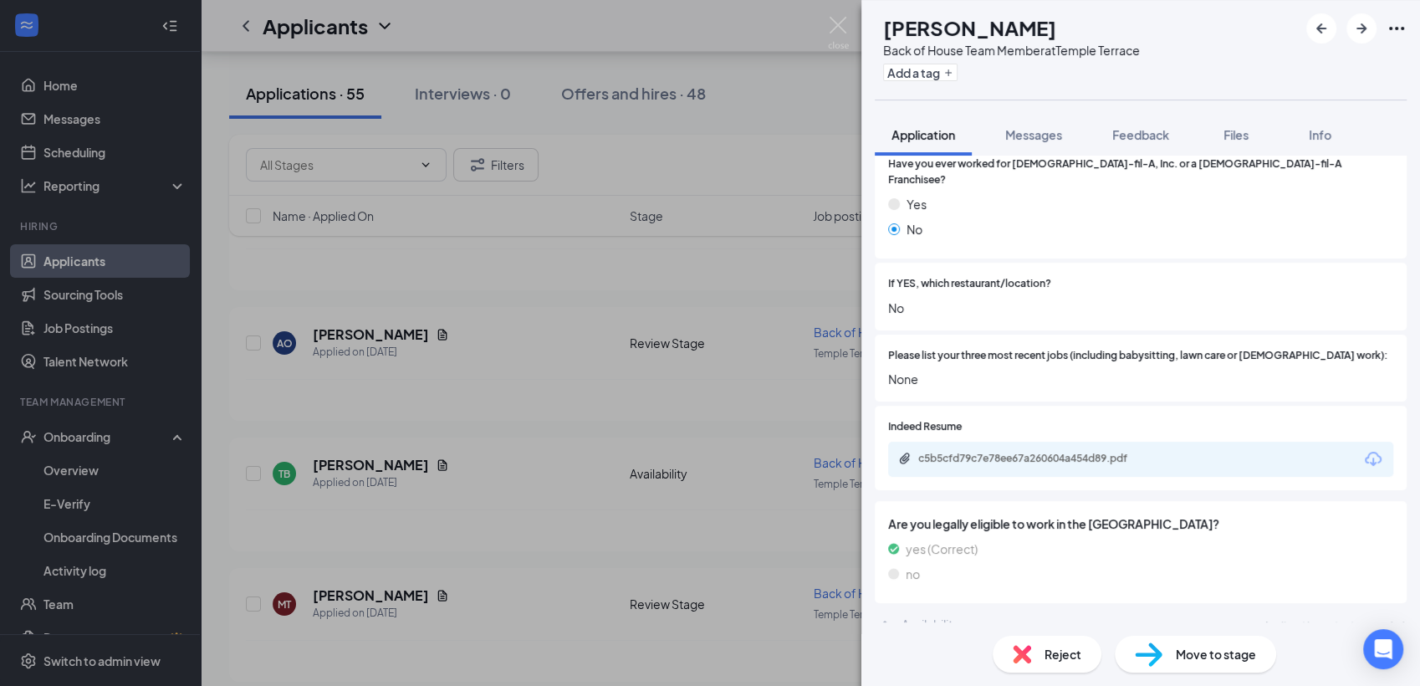
scroll to position [363, 0]
click at [1081, 451] on div "c5b5cfd79c7e78ee67a260604a454d89.pdf" at bounding box center [1035, 457] width 234 height 13
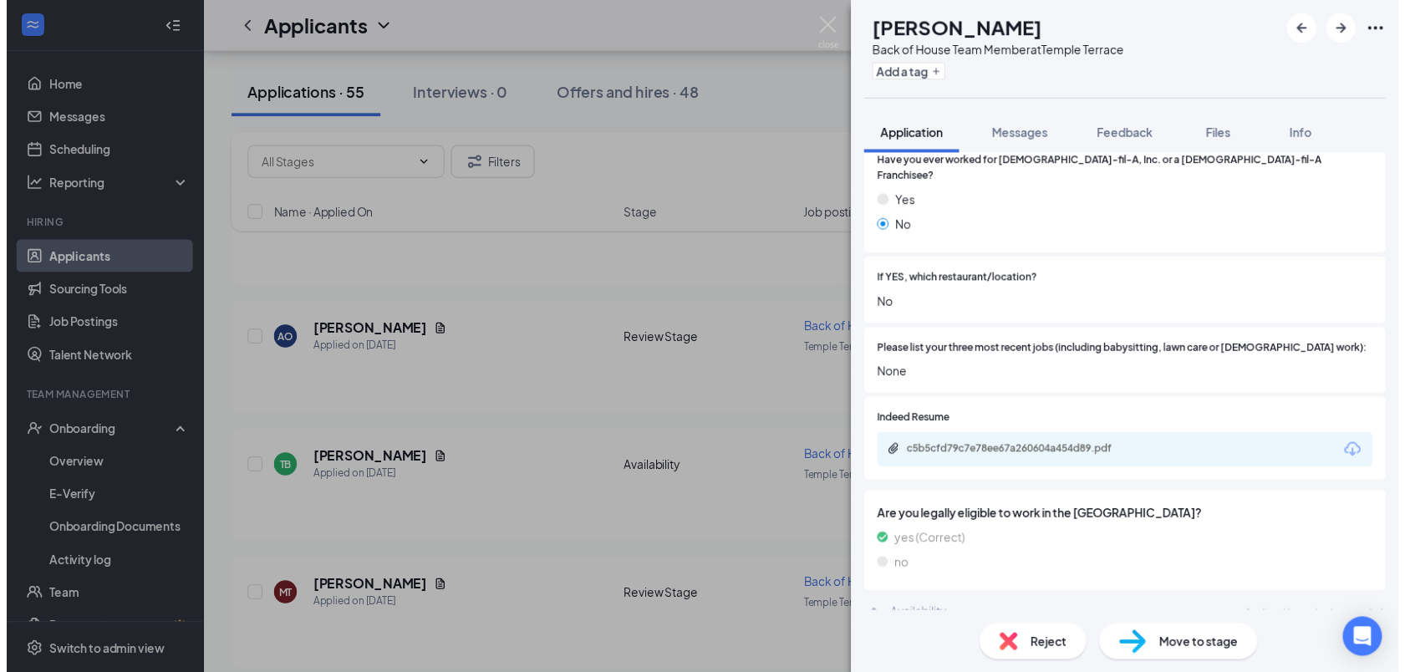
scroll to position [357, 0]
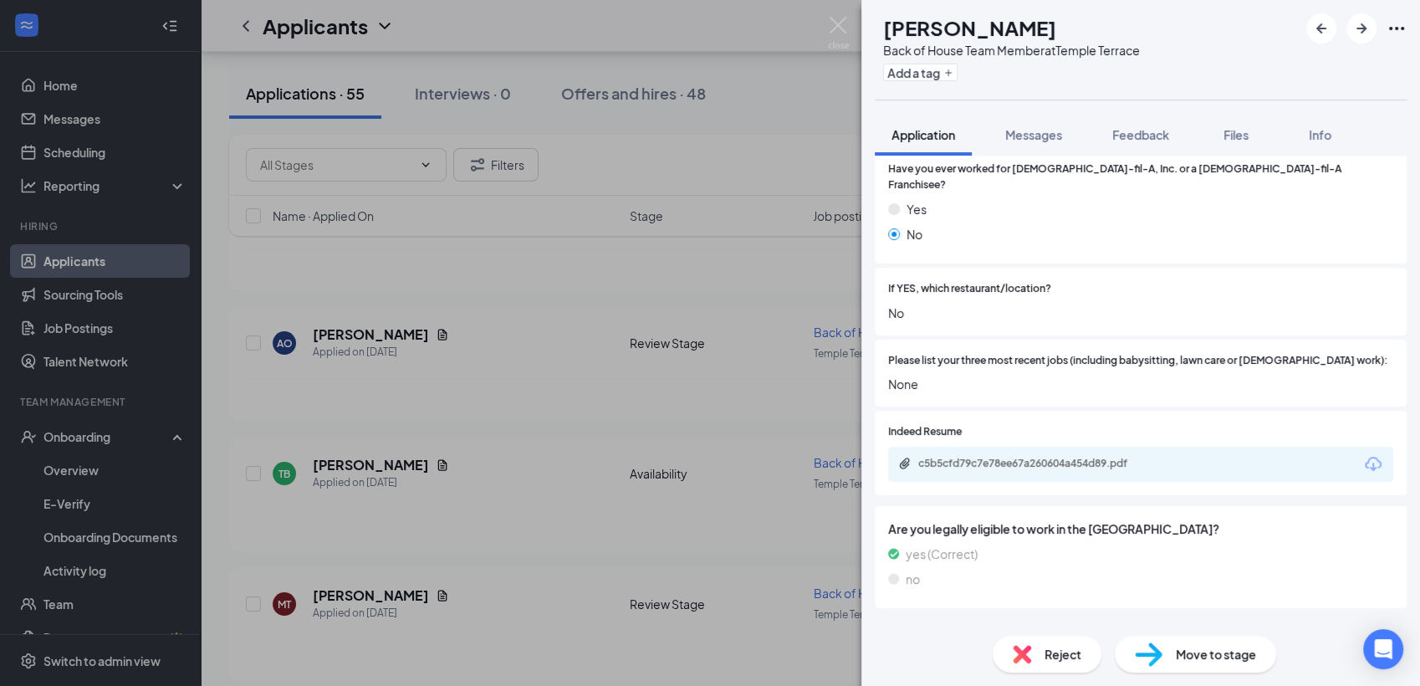
click at [1048, 645] on span "Reject" at bounding box center [1062, 654] width 37 height 18
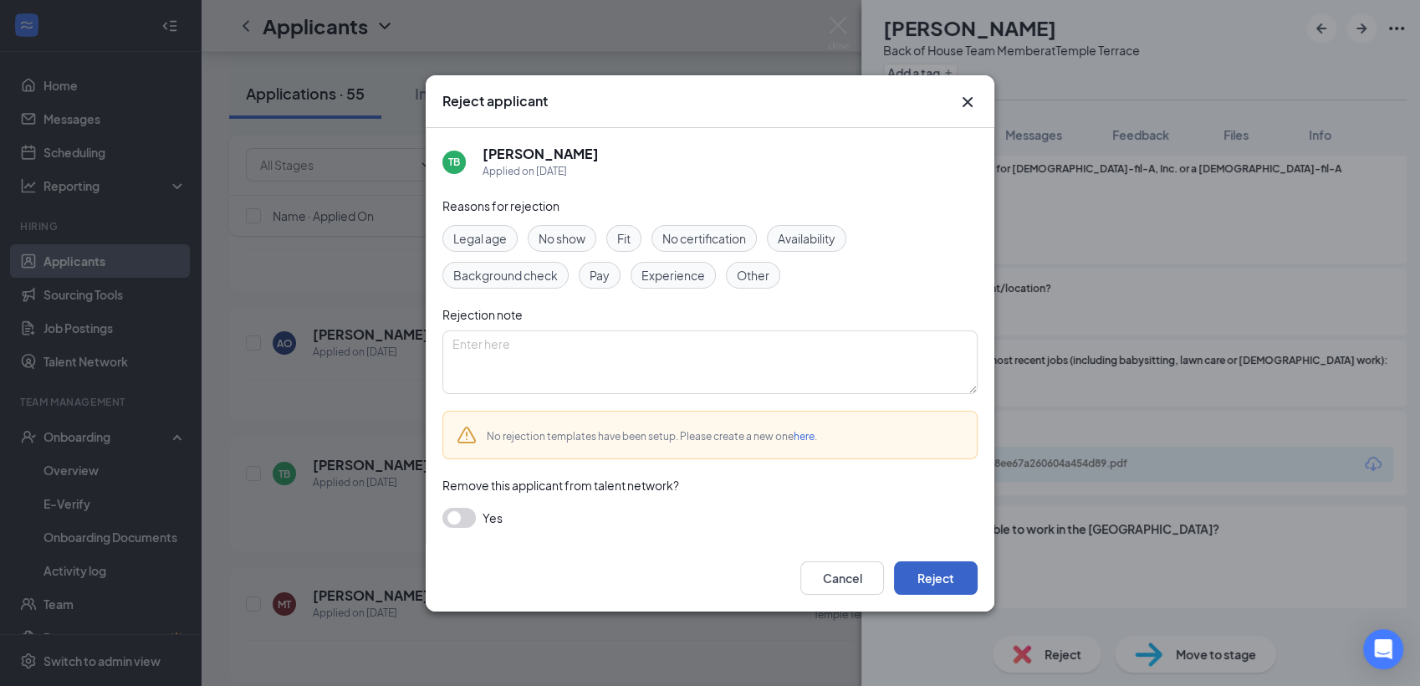
click at [936, 574] on button "Reject" at bounding box center [936, 577] width 84 height 33
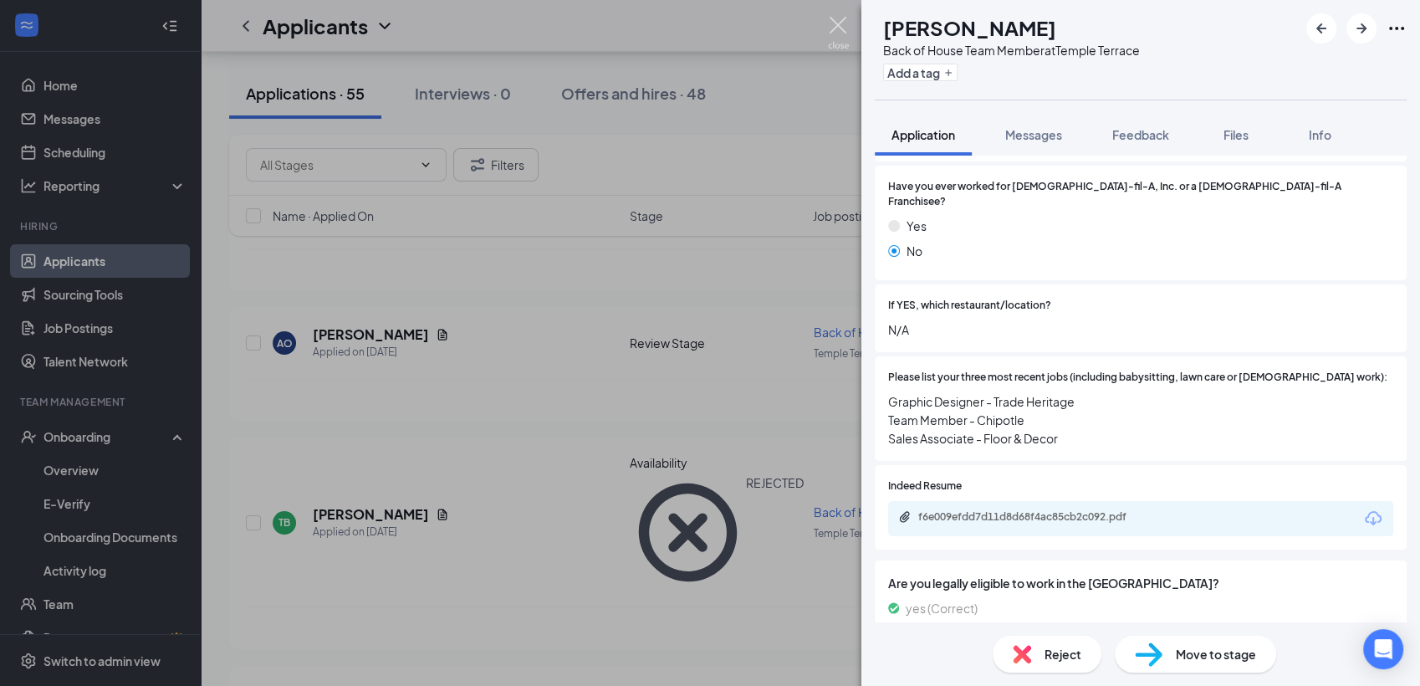
click at [839, 23] on img at bounding box center [838, 33] width 21 height 33
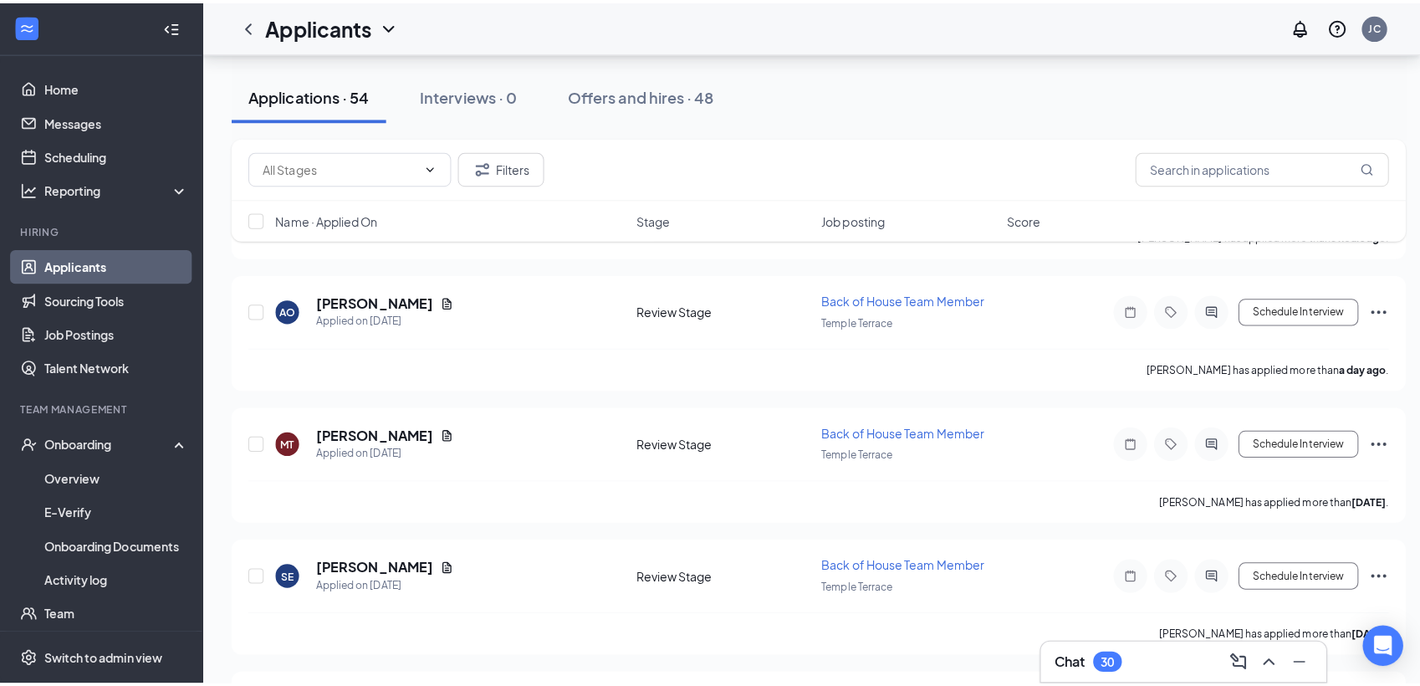
scroll to position [482, 0]
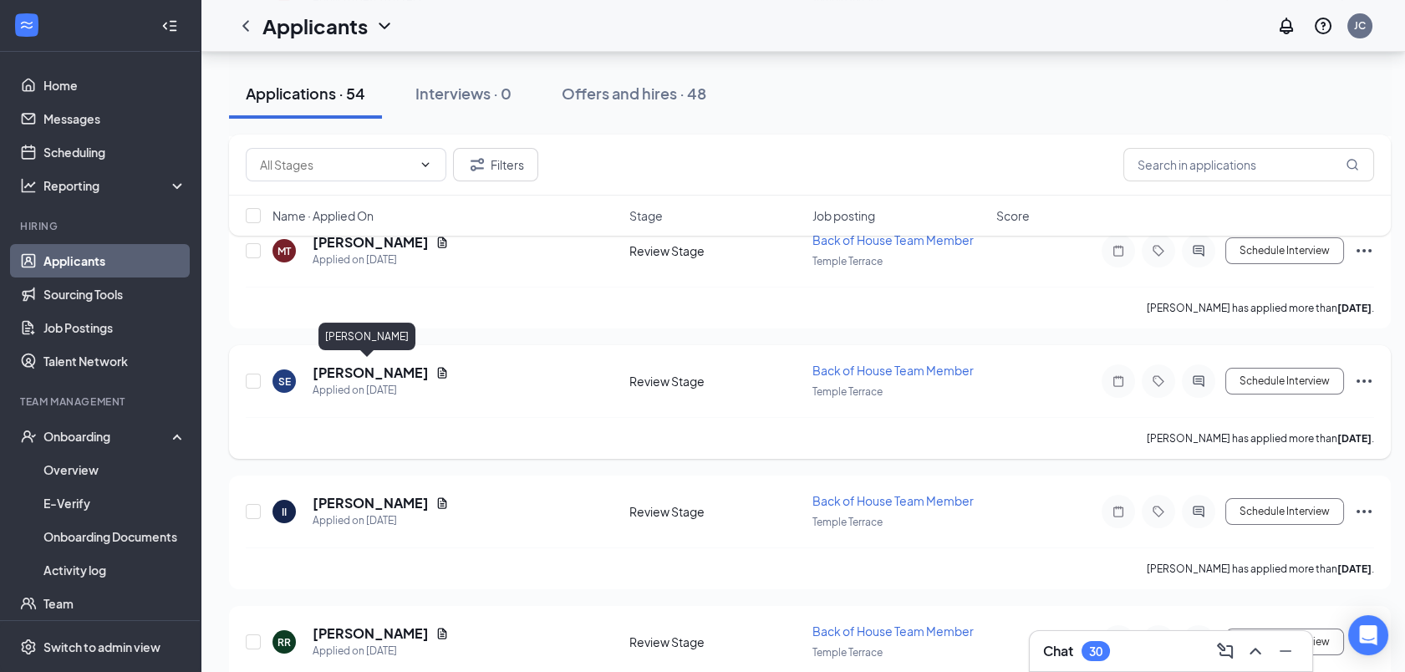
click at [375, 371] on h5 "[PERSON_NAME]" at bounding box center [371, 373] width 116 height 18
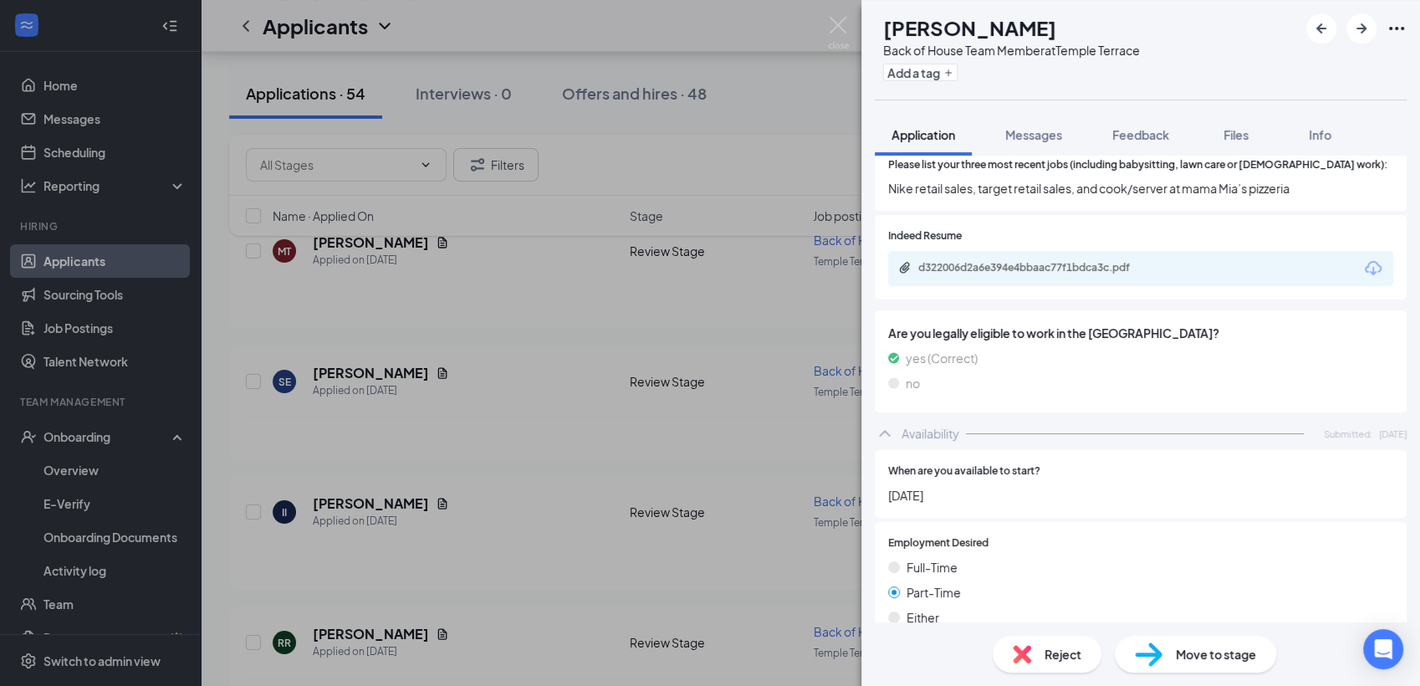
scroll to position [551, 0]
click at [1021, 263] on div "d322006d2a6e394e4bbaac77f1bdca3c.pdf" at bounding box center [1035, 269] width 234 height 13
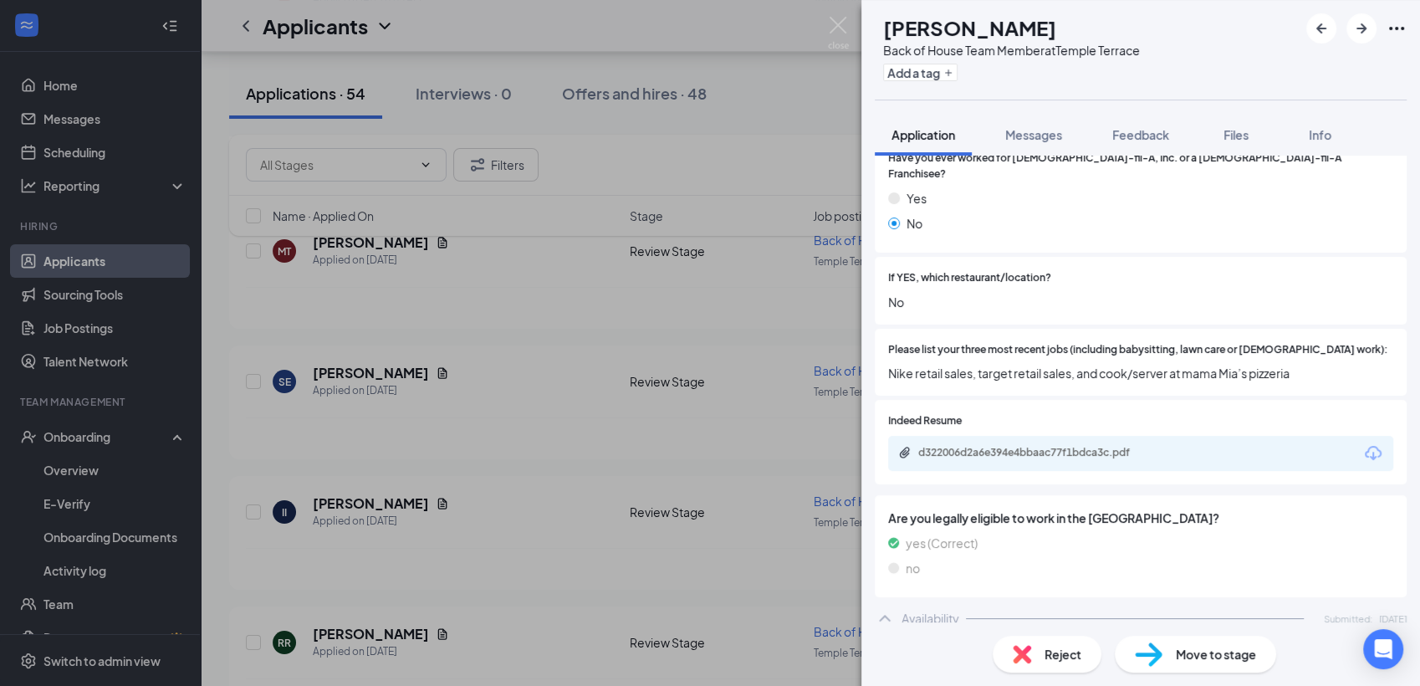
scroll to position [371, 0]
click at [1129, 133] on span "Feedback" at bounding box center [1140, 134] width 57 height 15
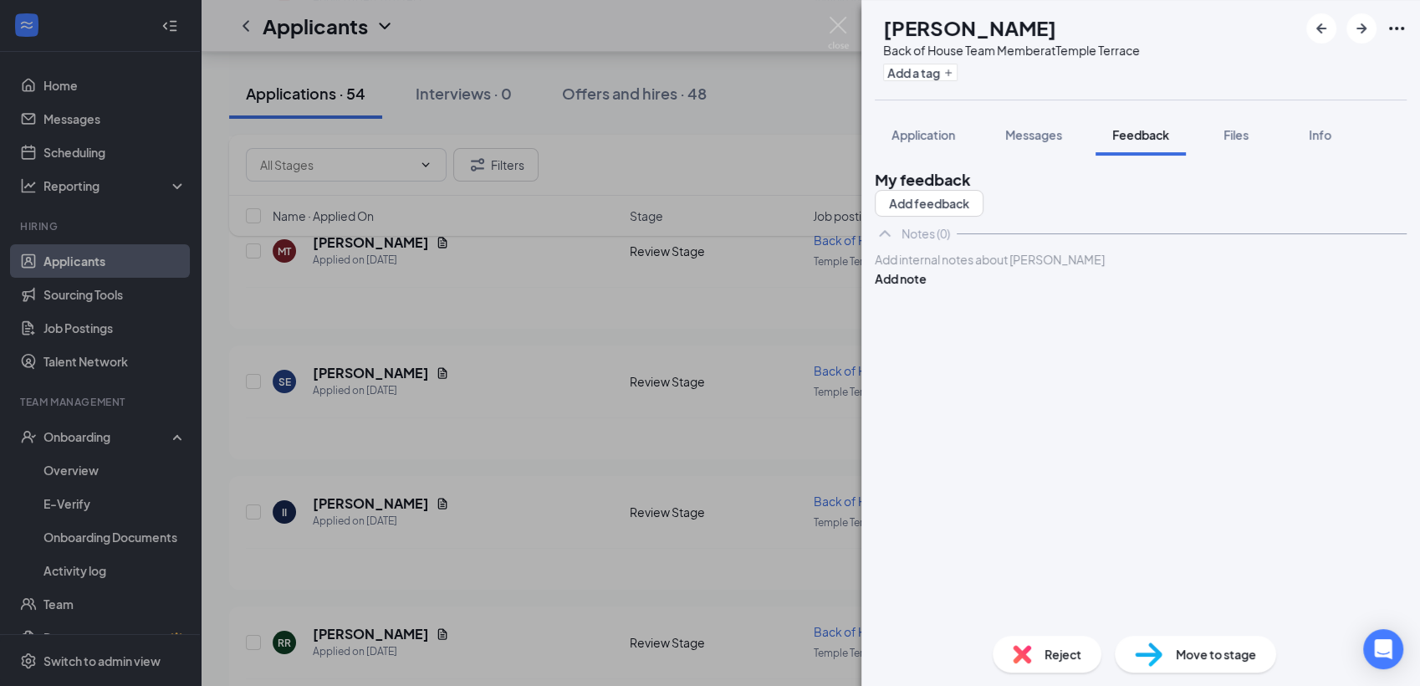
click at [959, 268] on div at bounding box center [1140, 260] width 530 height 18
click at [926, 288] on button "Add note" at bounding box center [901, 278] width 52 height 18
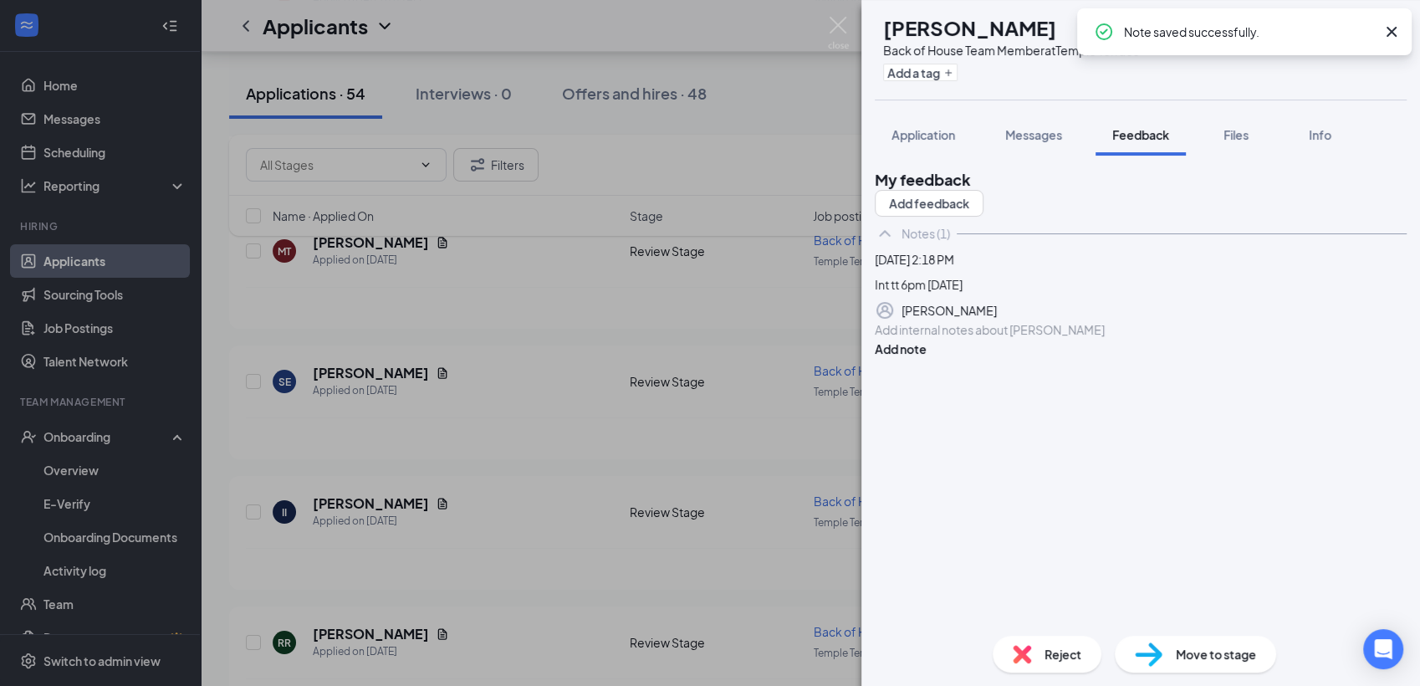
click at [1050, 646] on span "Reject" at bounding box center [1062, 654] width 37 height 18
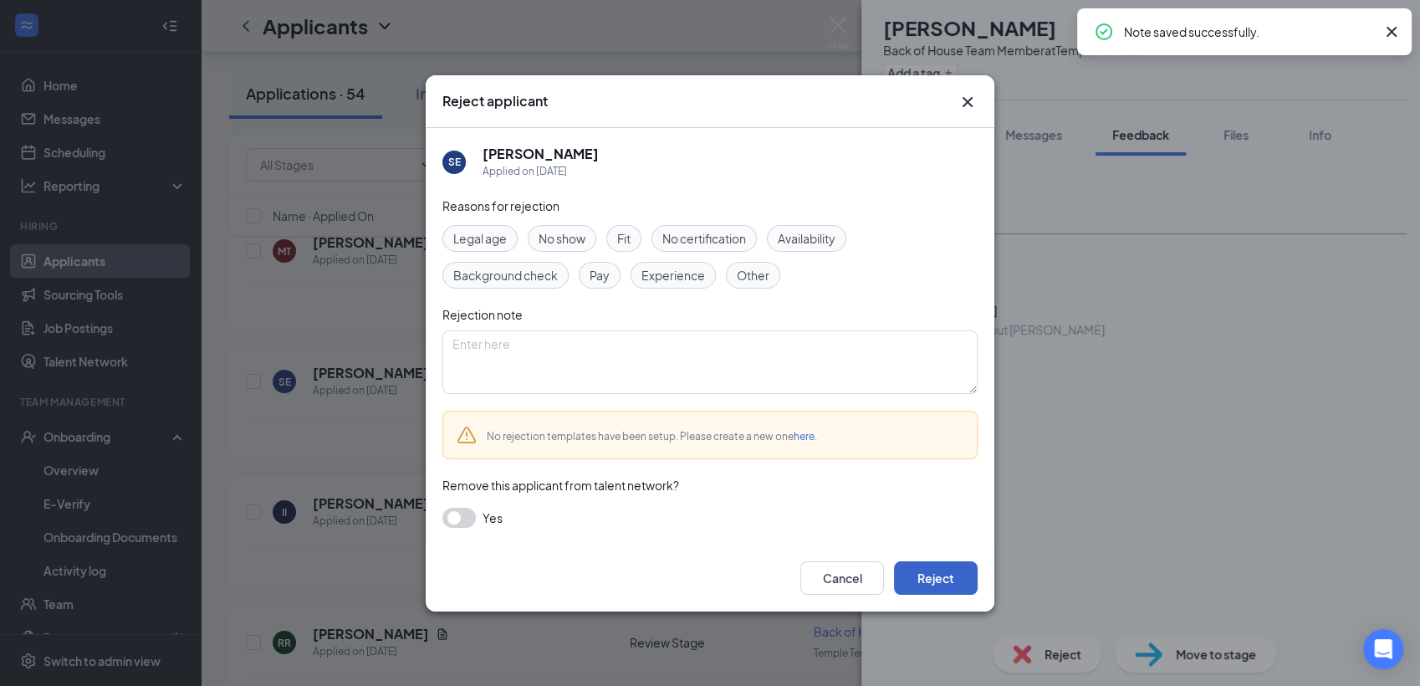
click at [910, 561] on button "Reject" at bounding box center [936, 577] width 84 height 33
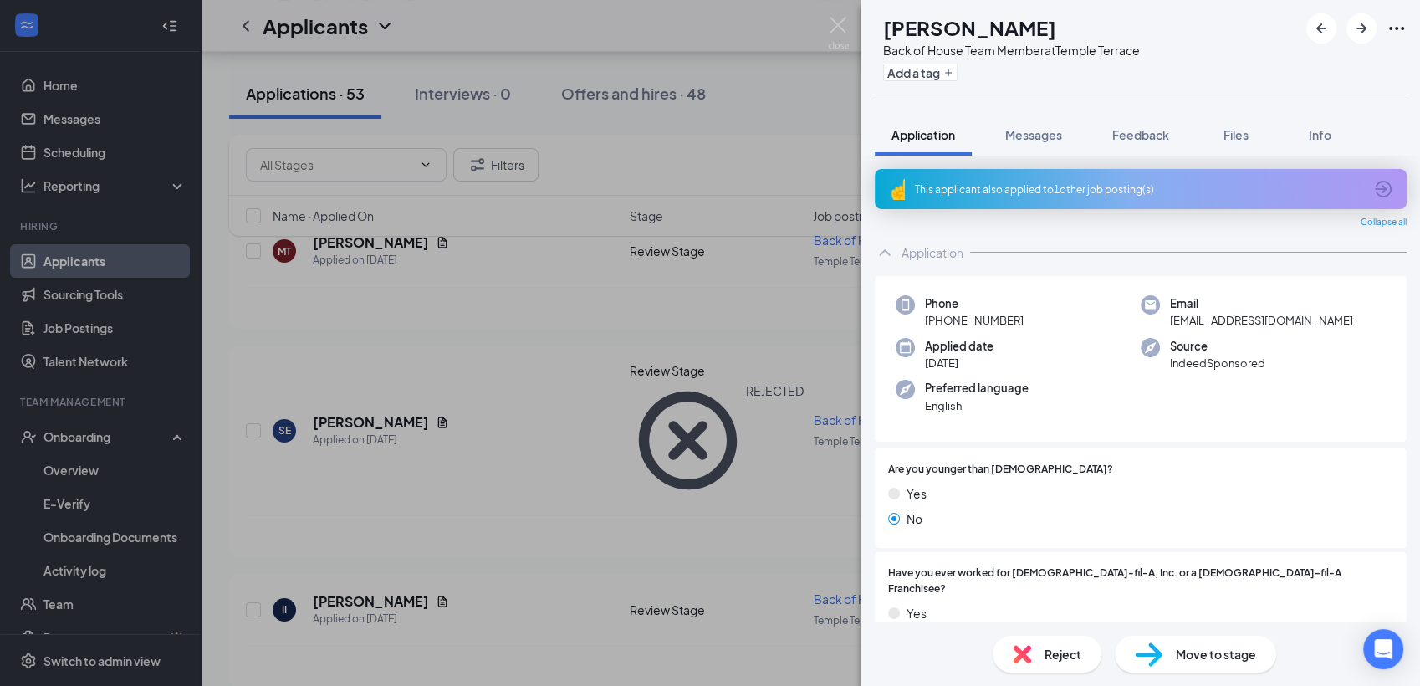
click at [1101, 191] on div "This applicant also applied to 1 other job posting(s)" at bounding box center [1139, 189] width 448 height 14
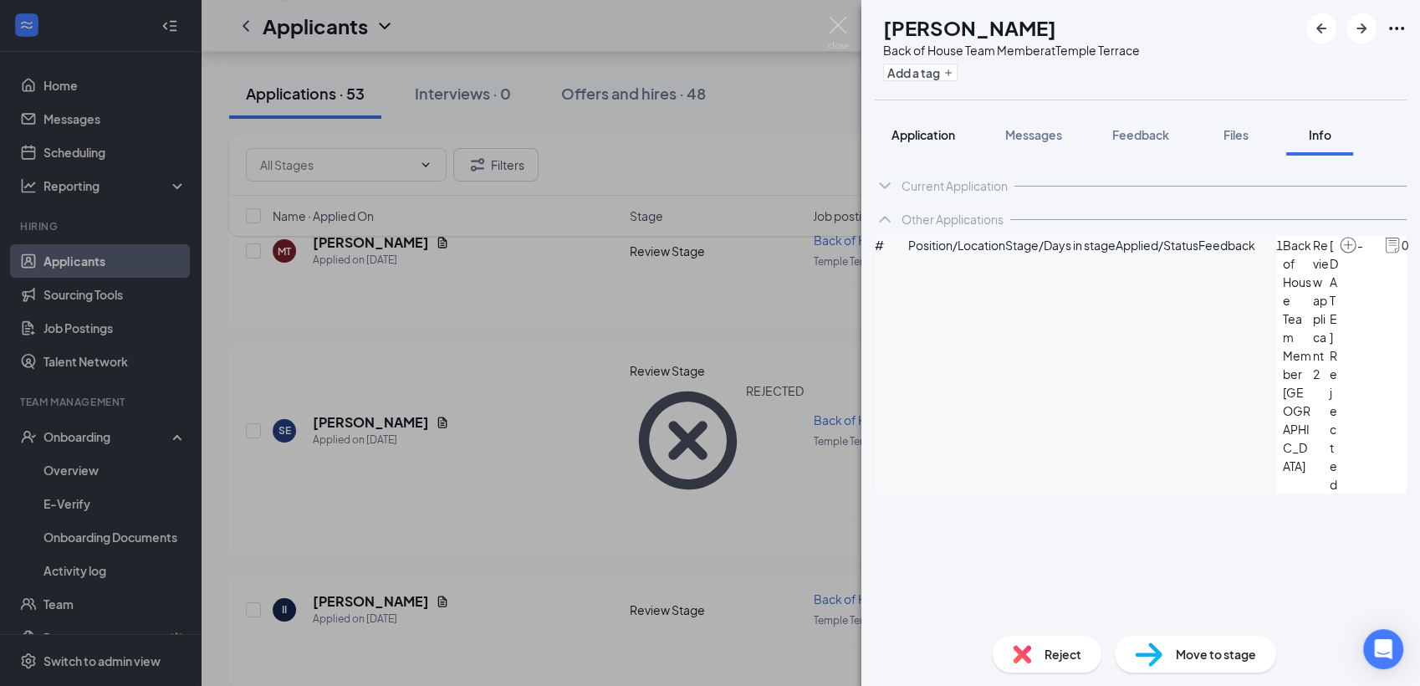
click at [924, 134] on span "Application" at bounding box center [923, 134] width 64 height 15
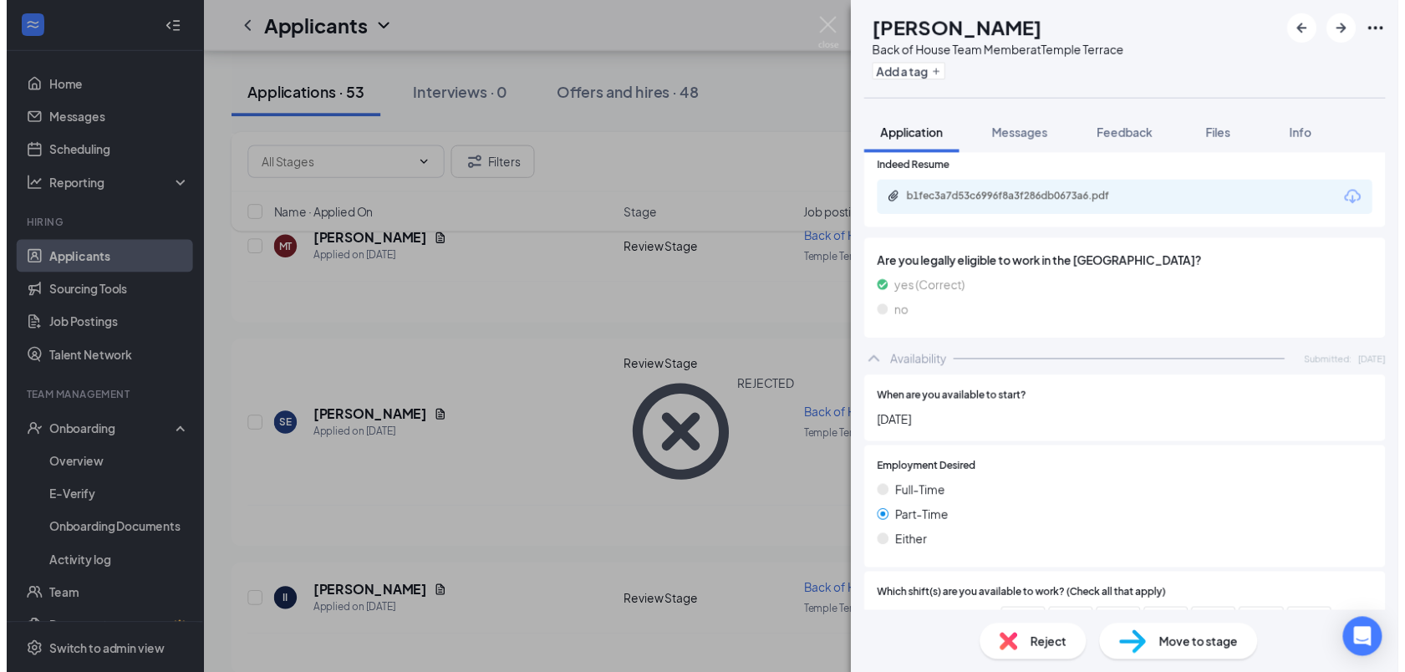
scroll to position [567, 0]
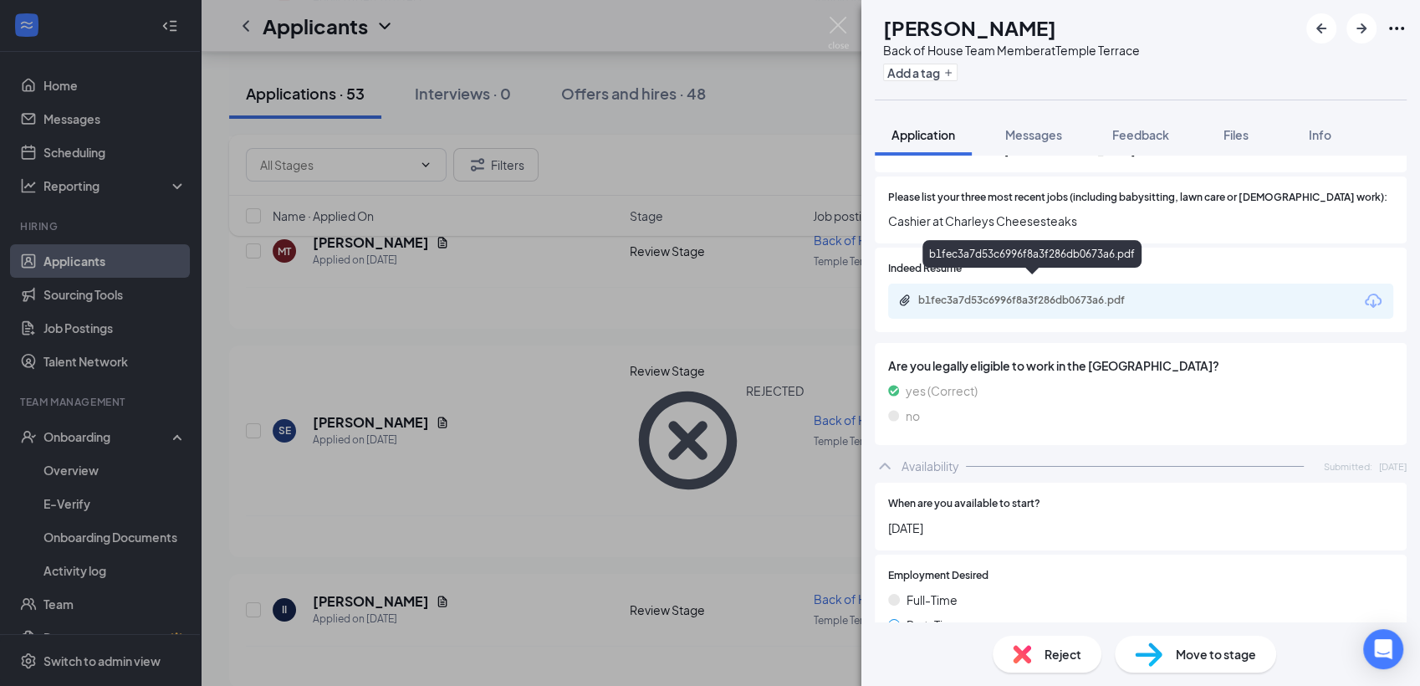
click at [999, 293] on div "b1fec3a7d53c6996f8a3f286db0673a6.pdf" at bounding box center [1035, 299] width 234 height 13
click at [836, 29] on img at bounding box center [838, 33] width 21 height 33
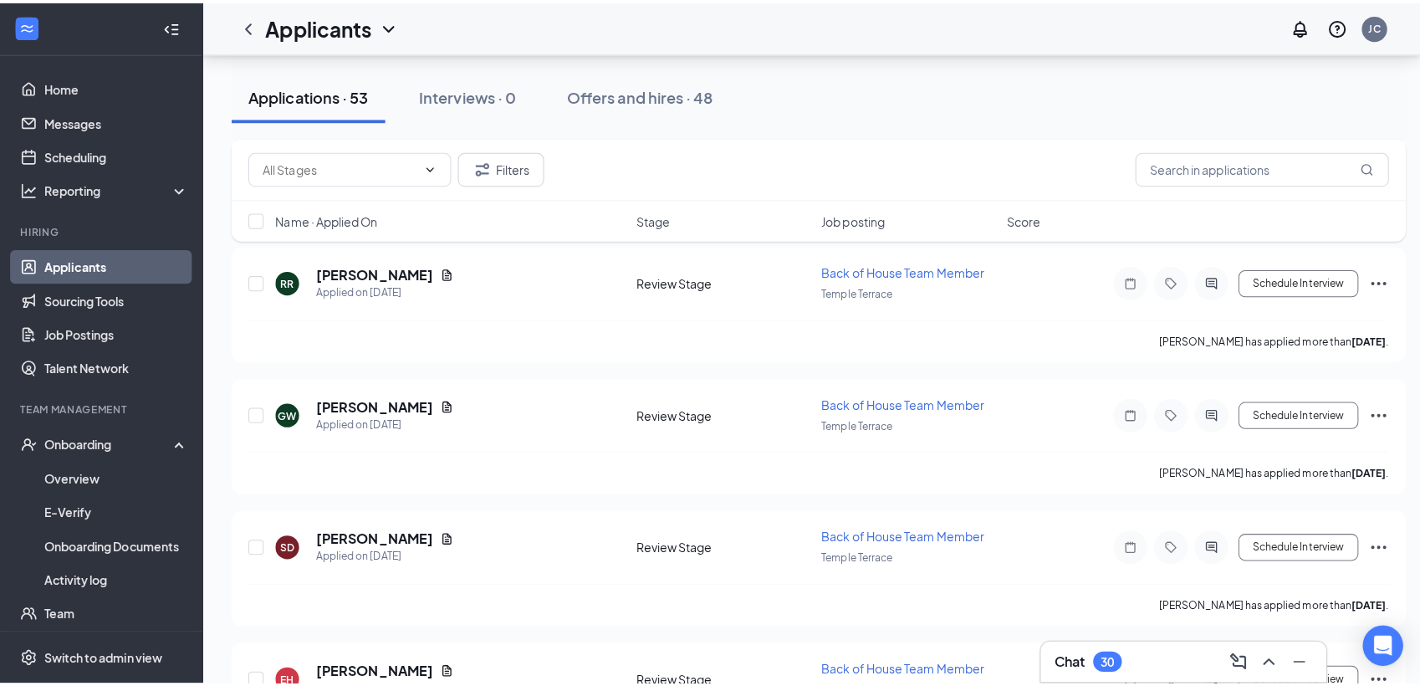
scroll to position [724, 0]
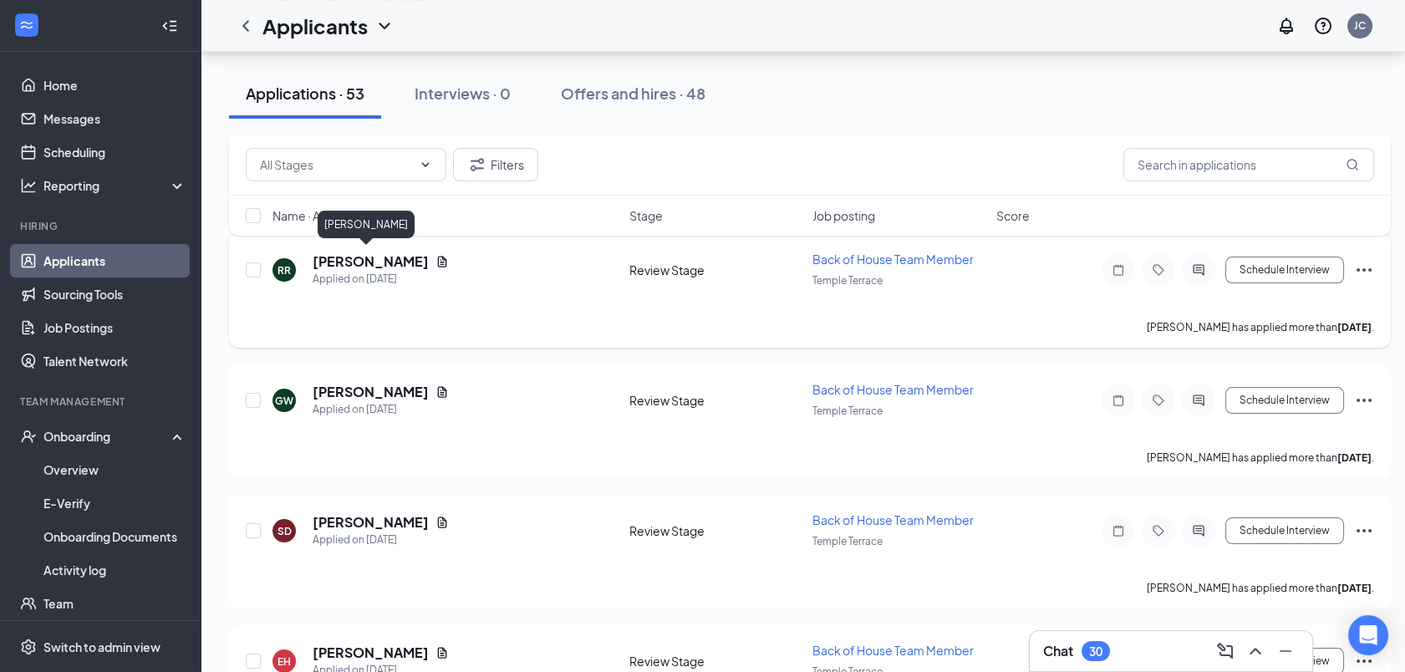
click at [372, 260] on h5 "[PERSON_NAME]" at bounding box center [371, 261] width 116 height 18
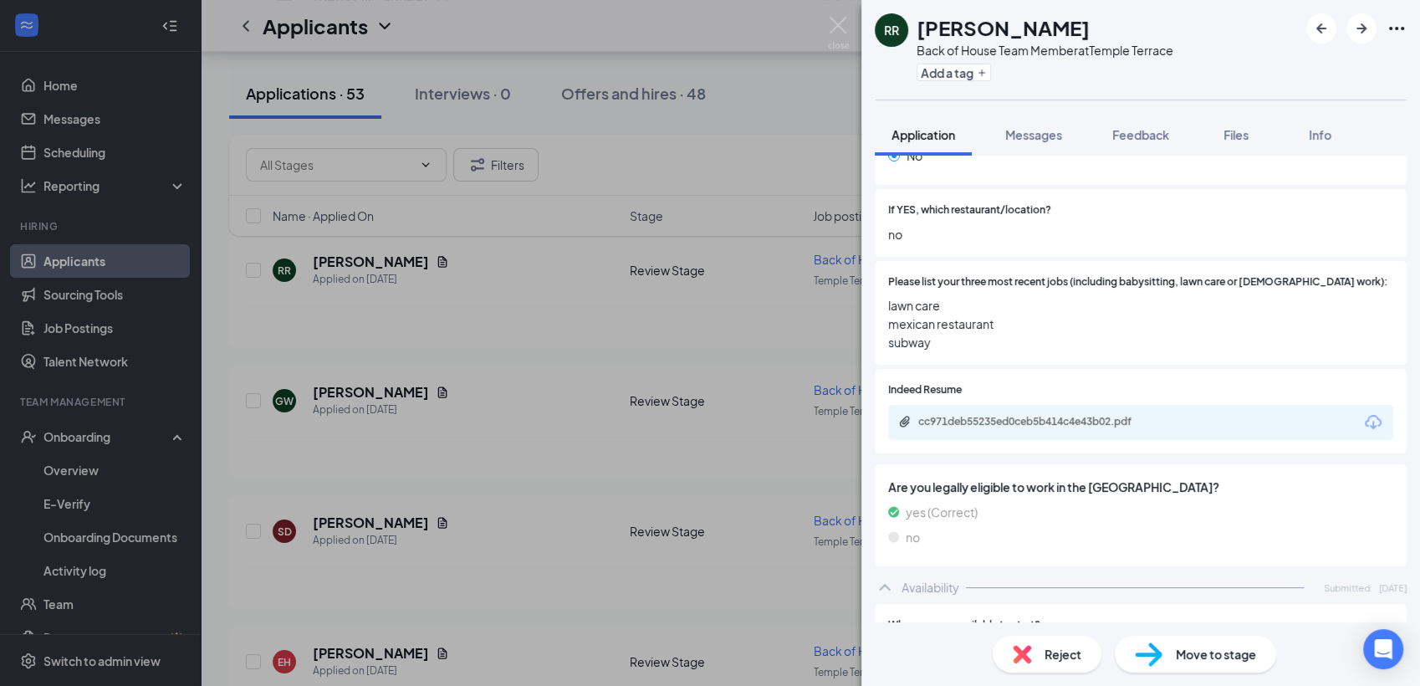
scroll to position [438, 0]
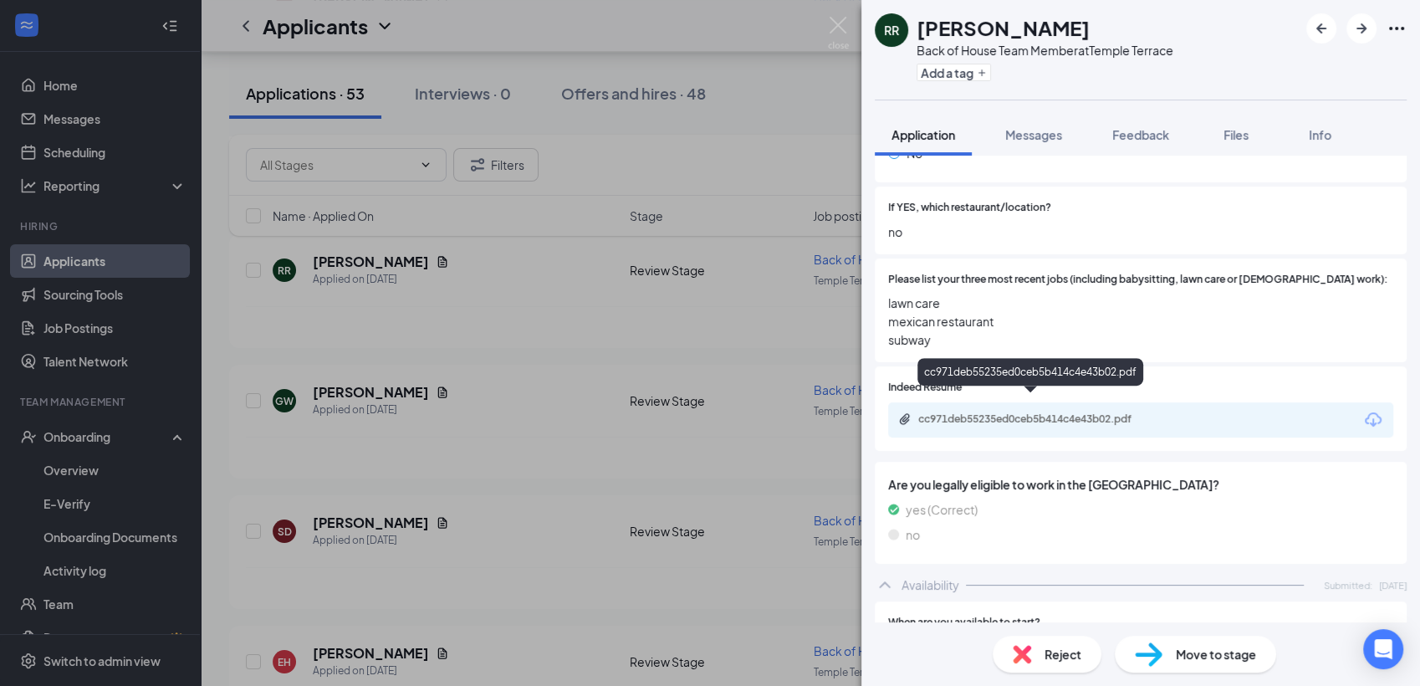
click at [960, 412] on div "cc971deb55235ed0ceb5b414c4e43b02.pdf" at bounding box center [1035, 418] width 234 height 13
click at [1040, 655] on div "Reject" at bounding box center [1046, 653] width 109 height 37
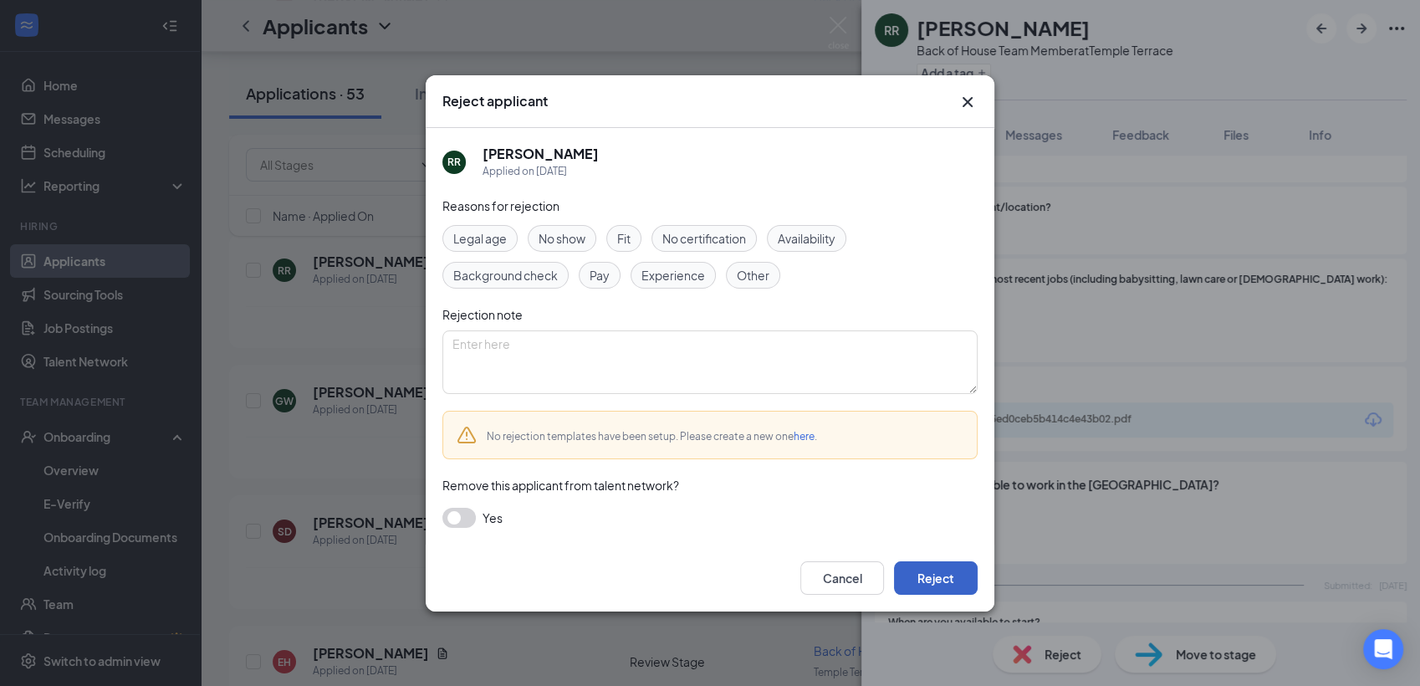
click at [949, 592] on button "Reject" at bounding box center [936, 577] width 84 height 33
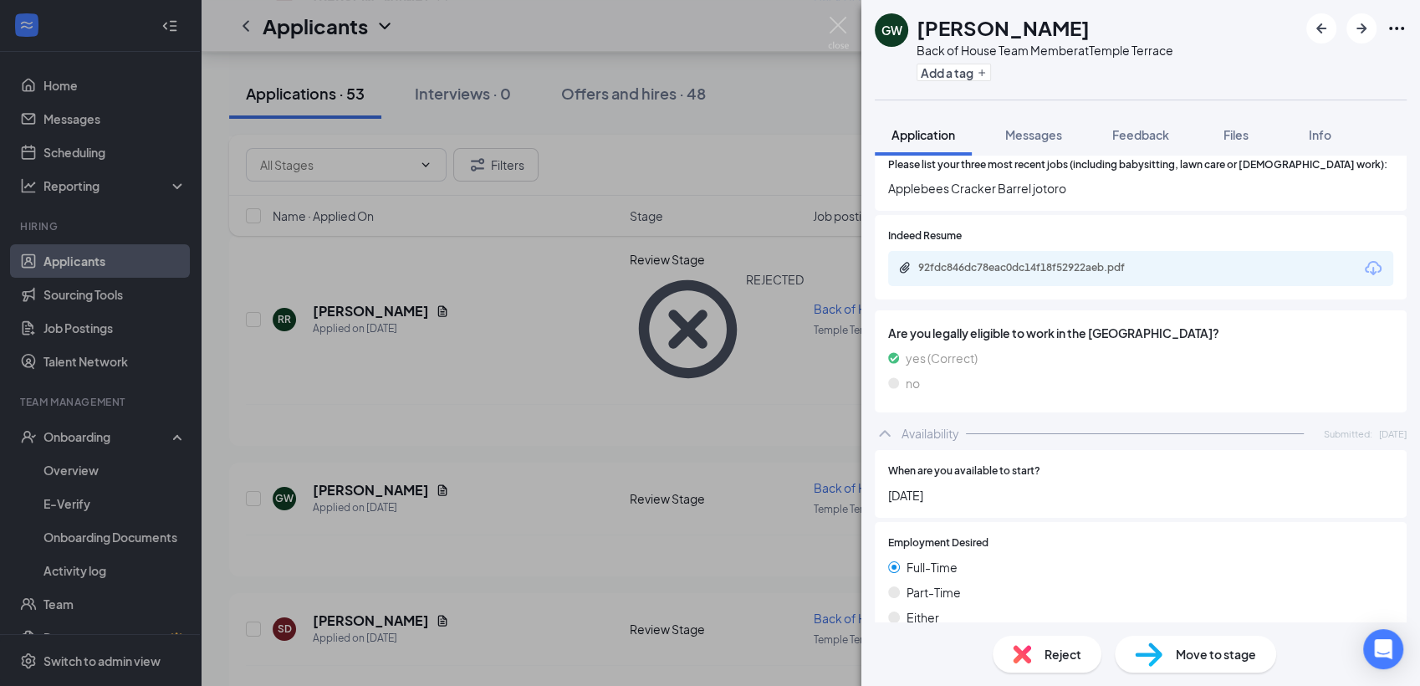
scroll to position [527, 0]
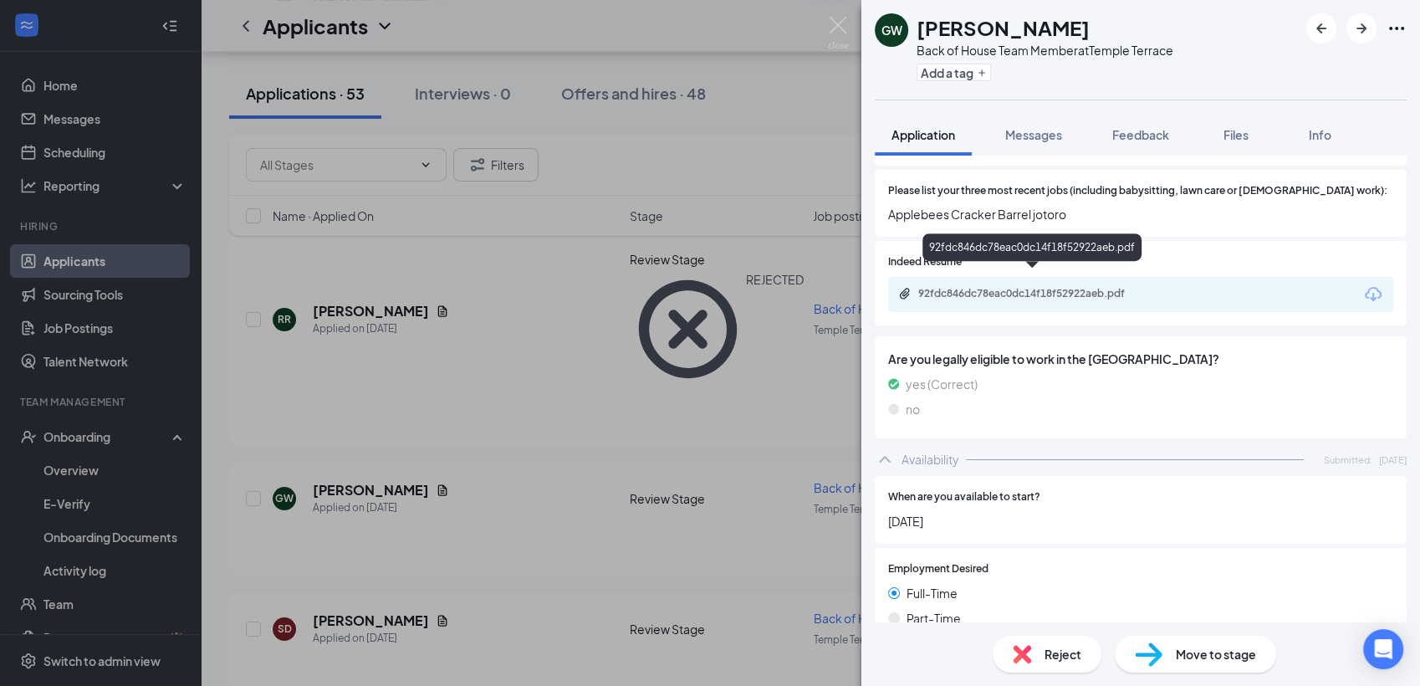
click at [1036, 287] on div "92fdc846dc78eac0dc14f18f52922aeb.pdf" at bounding box center [1035, 293] width 234 height 13
click at [1060, 650] on span "Reject" at bounding box center [1062, 654] width 37 height 18
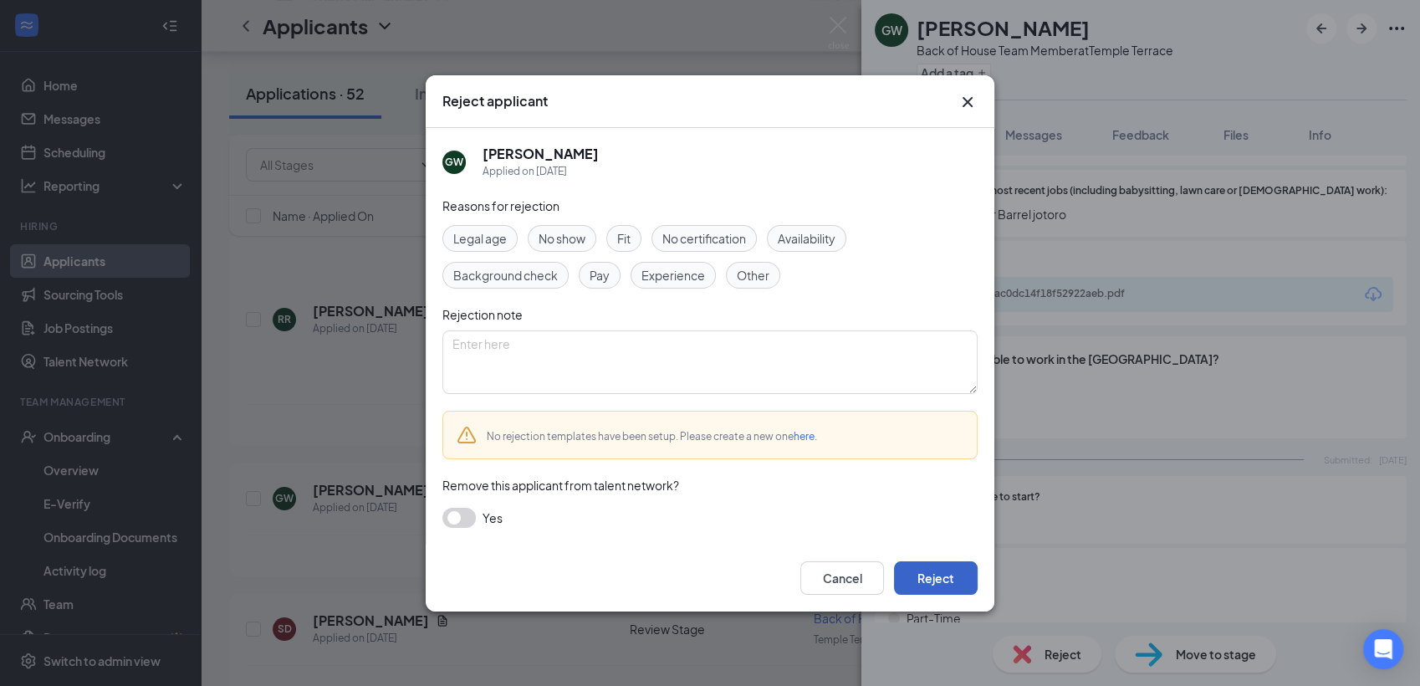
click at [925, 578] on button "Reject" at bounding box center [936, 577] width 84 height 33
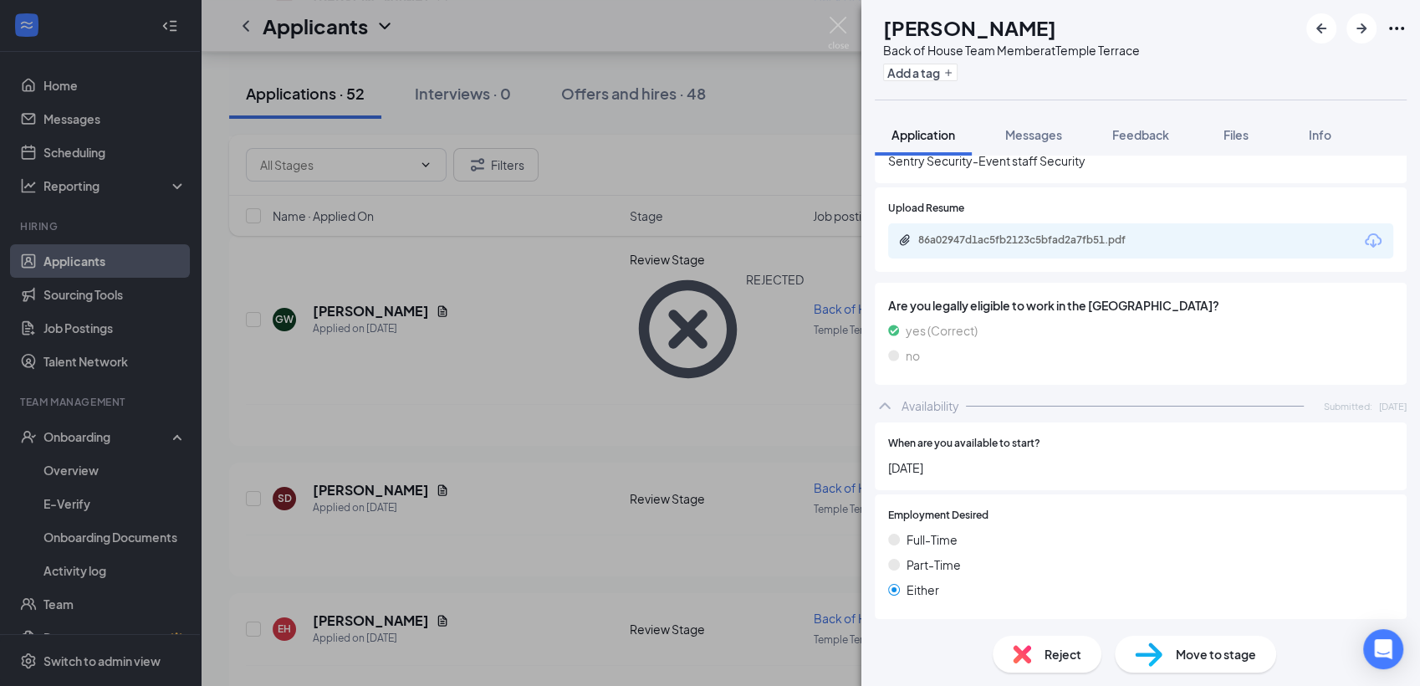
scroll to position [518, 0]
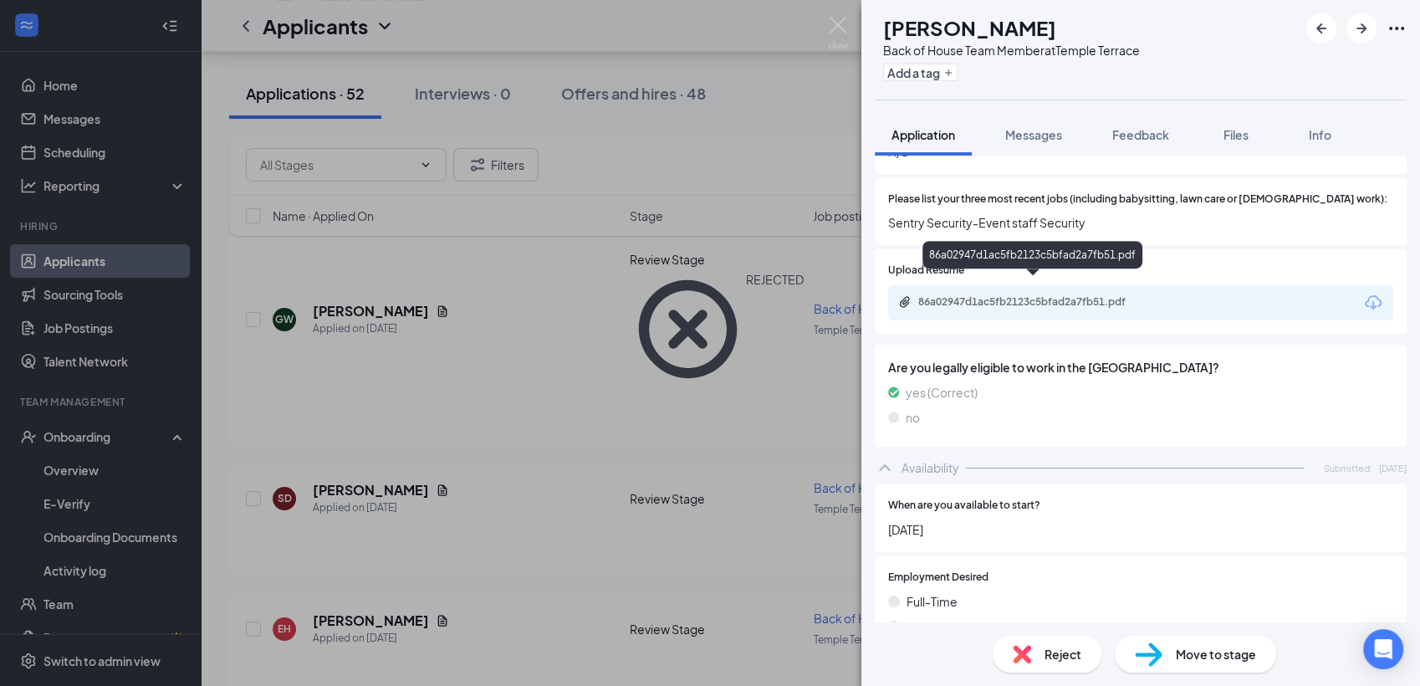
click at [1041, 295] on div "86a02947d1ac5fb2123c5bfad2a7fb51.pdf" at bounding box center [1033, 303] width 271 height 16
click at [1037, 655] on div "Reject" at bounding box center [1046, 653] width 109 height 37
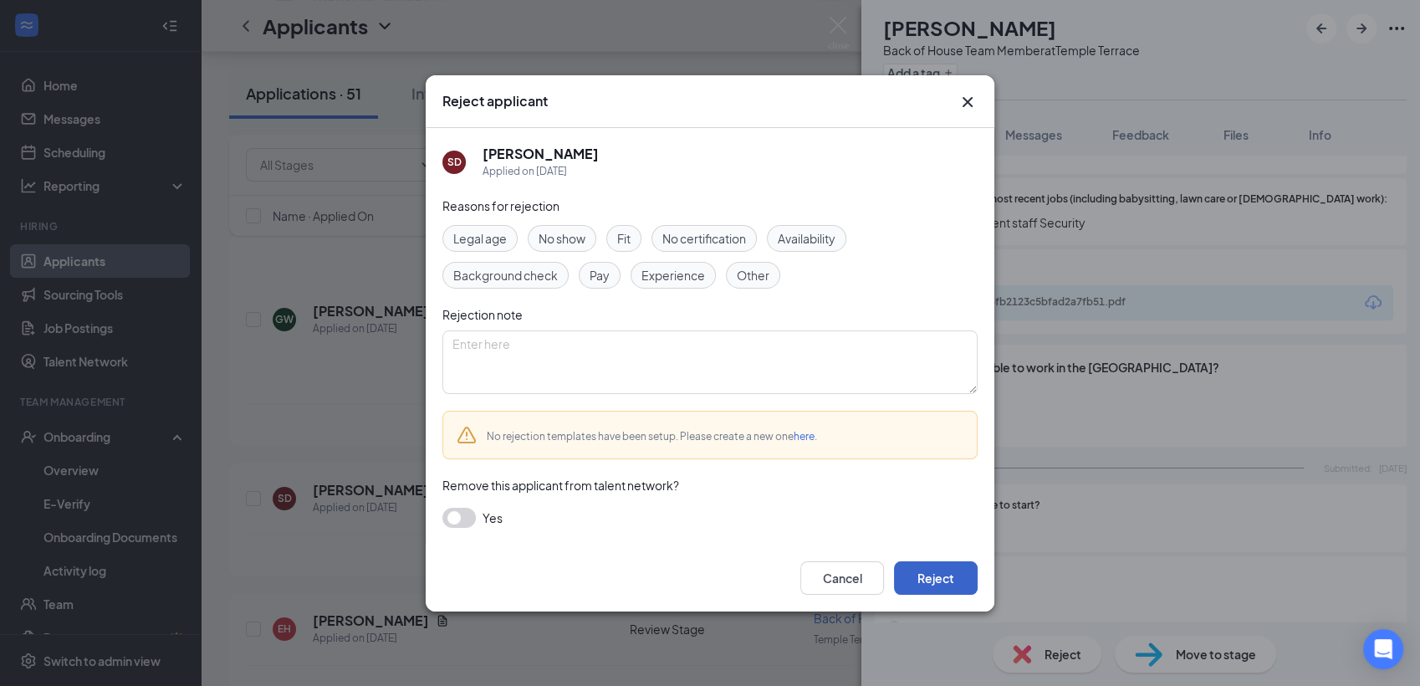
click at [938, 574] on button "Reject" at bounding box center [936, 577] width 84 height 33
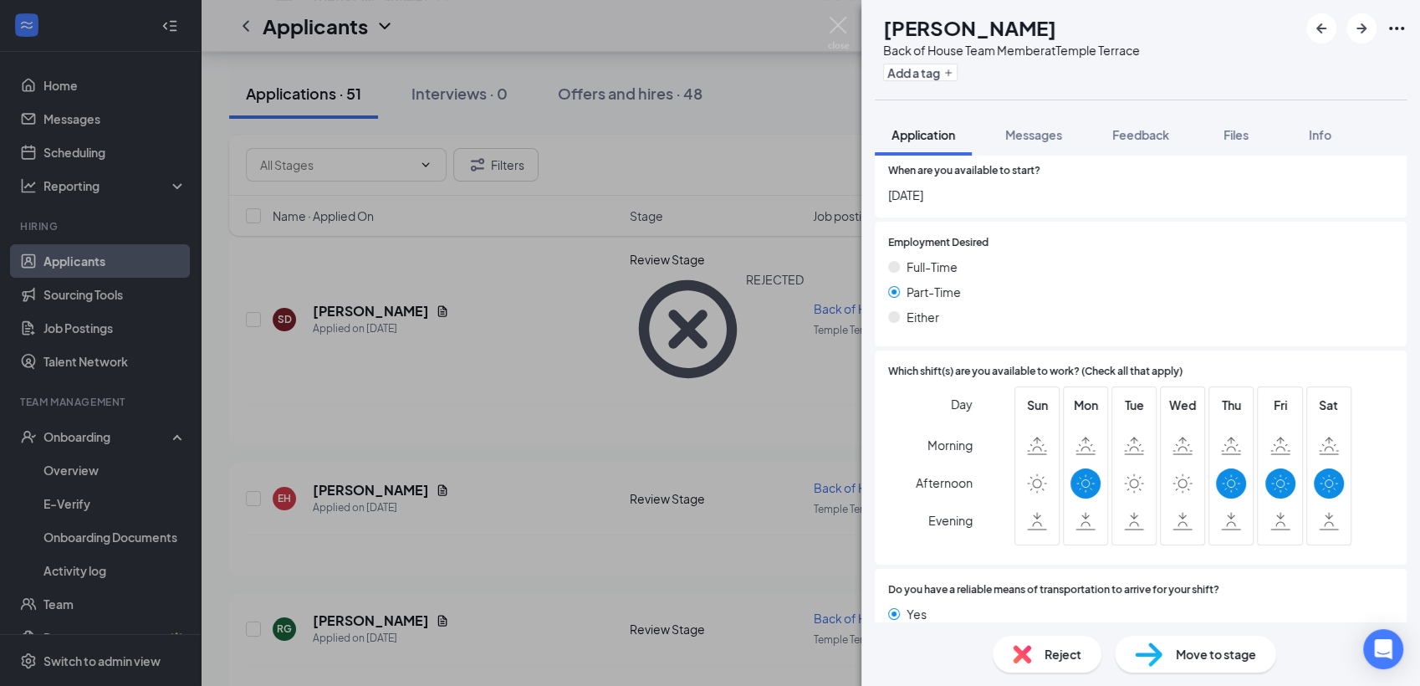
scroll to position [885, 0]
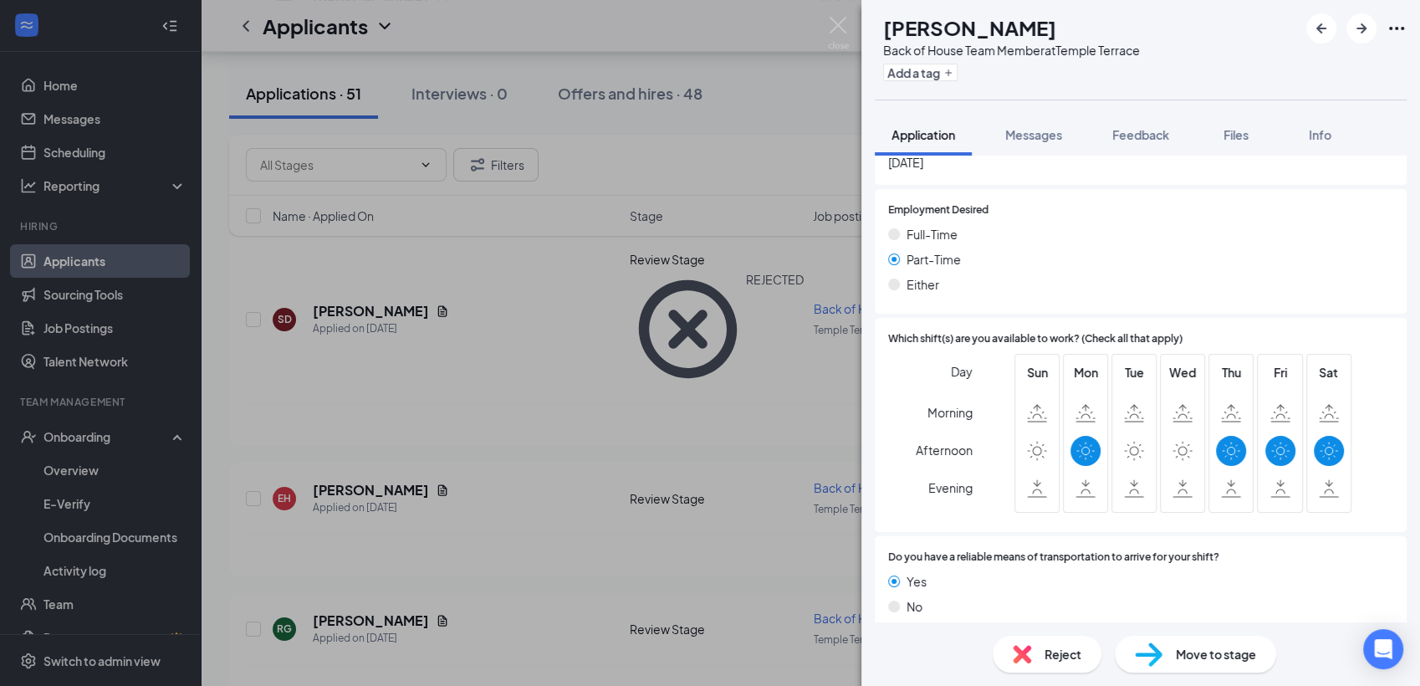
click at [1070, 663] on span "Reject" at bounding box center [1062, 654] width 37 height 18
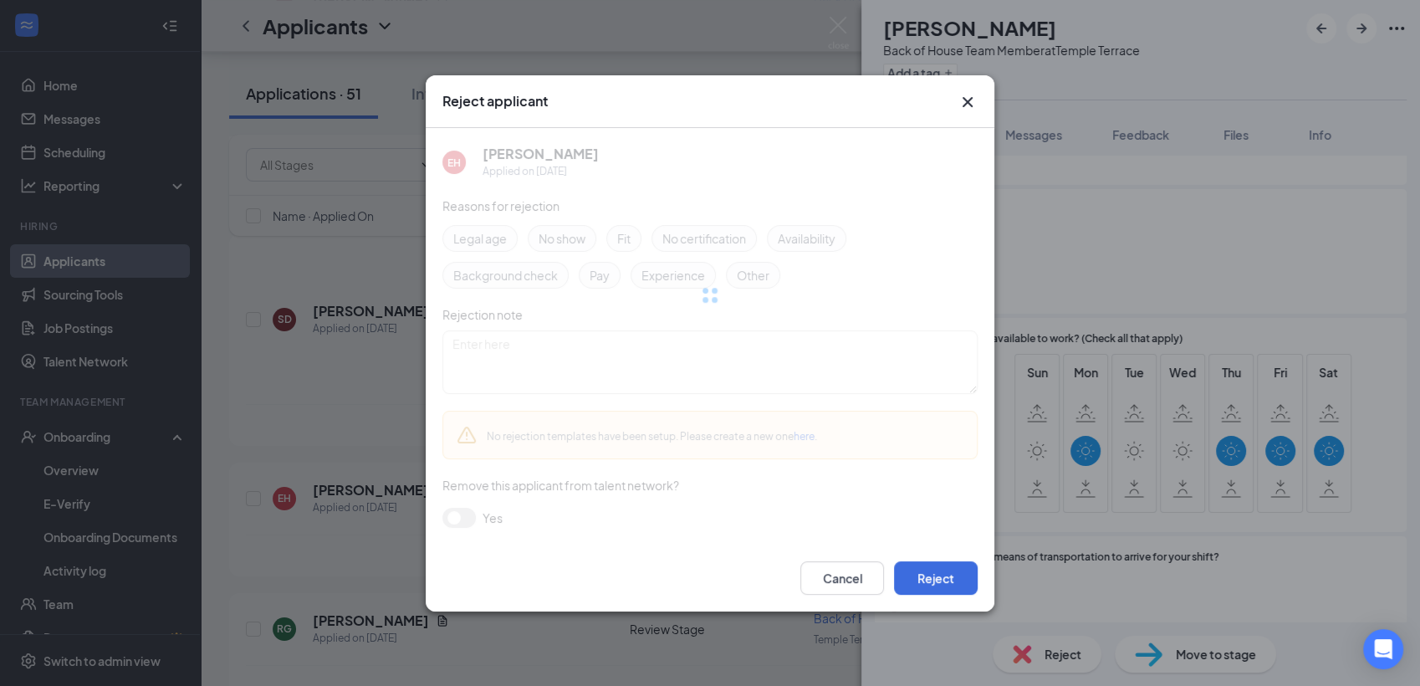
scroll to position [879, 0]
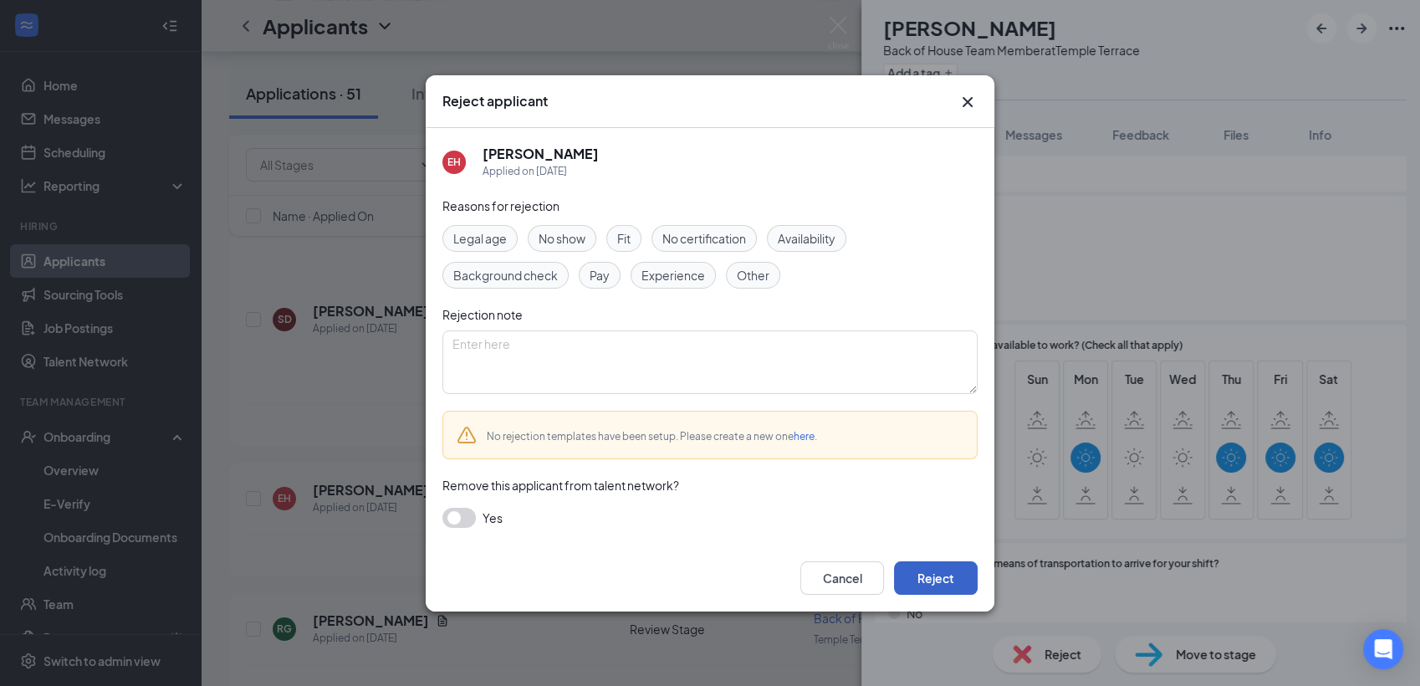
click at [915, 585] on button "Reject" at bounding box center [936, 577] width 84 height 33
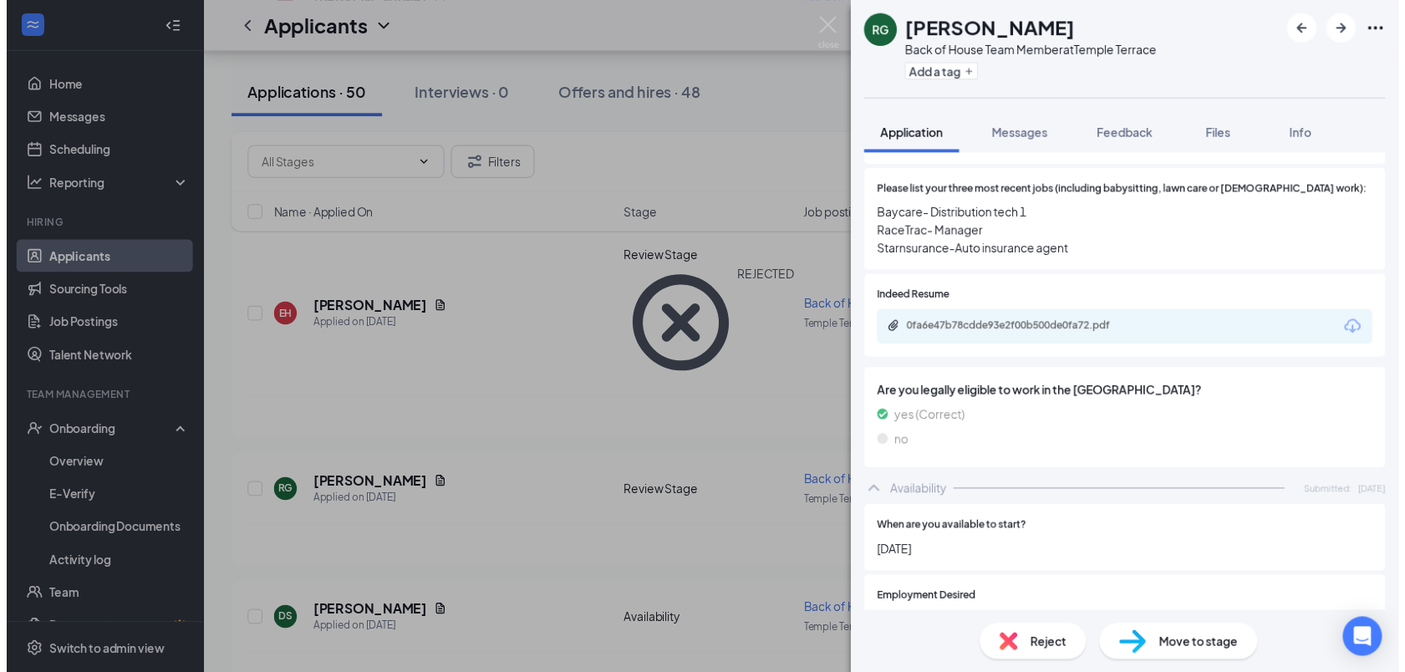
scroll to position [518, 0]
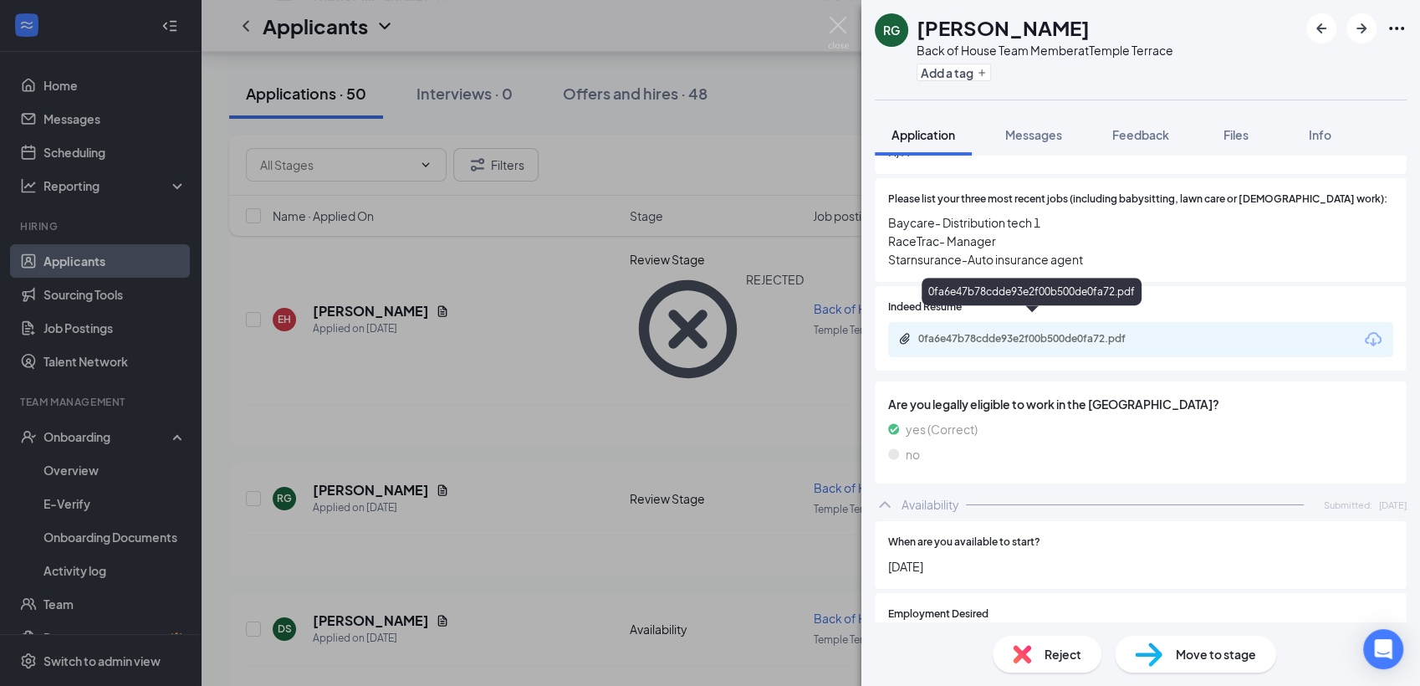
click at [1025, 332] on div "0fa6e47b78cdde93e2f00b500de0fa72.pdf" at bounding box center [1035, 338] width 234 height 13
click at [836, 23] on img at bounding box center [838, 33] width 21 height 33
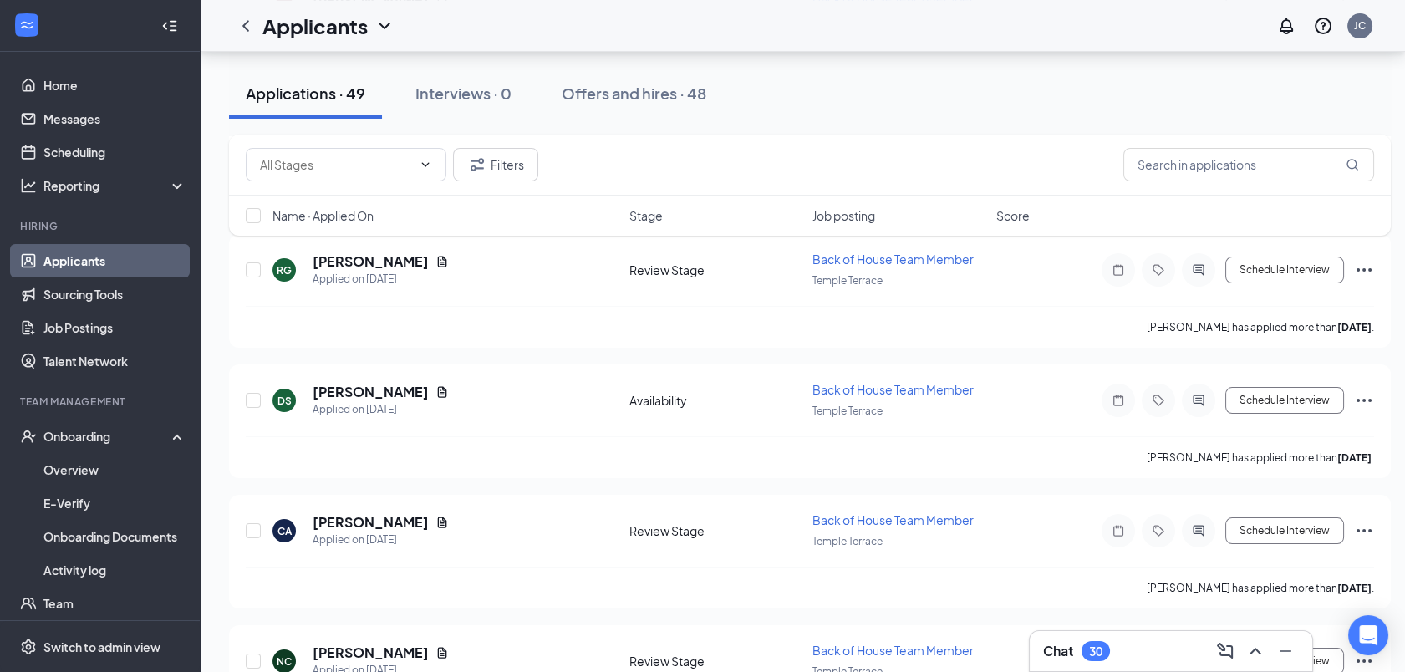
click at [92, 260] on link "Applicants" at bounding box center [114, 260] width 143 height 33
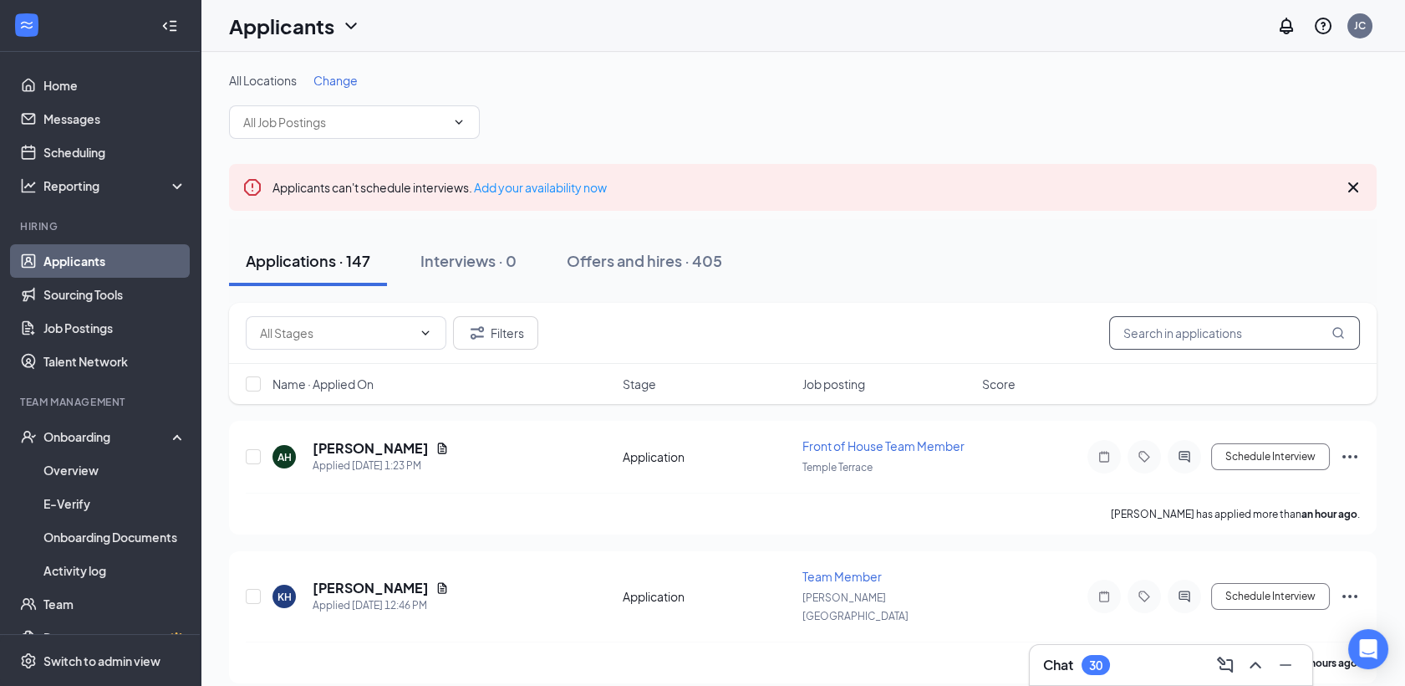
click at [1134, 332] on input "text" at bounding box center [1234, 332] width 251 height 33
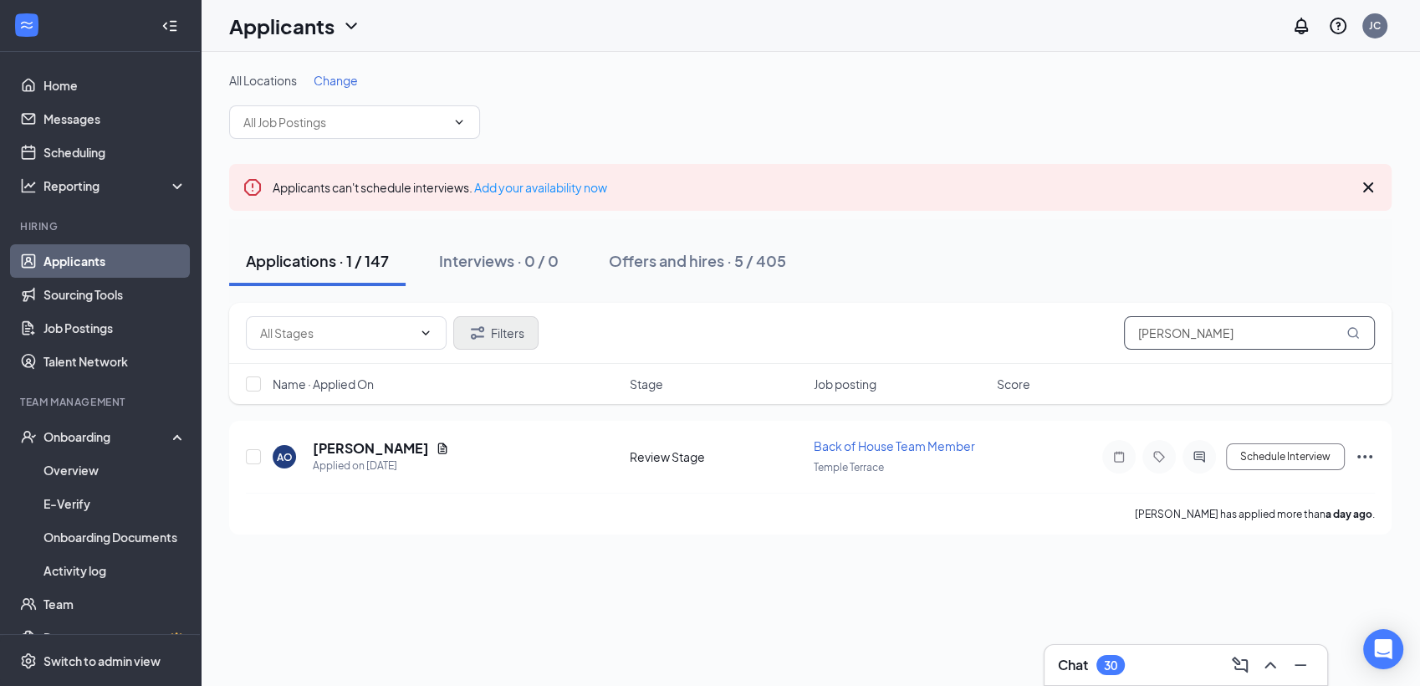
type input "[PERSON_NAME]"
click at [515, 348] on button "Filters" at bounding box center [495, 332] width 85 height 33
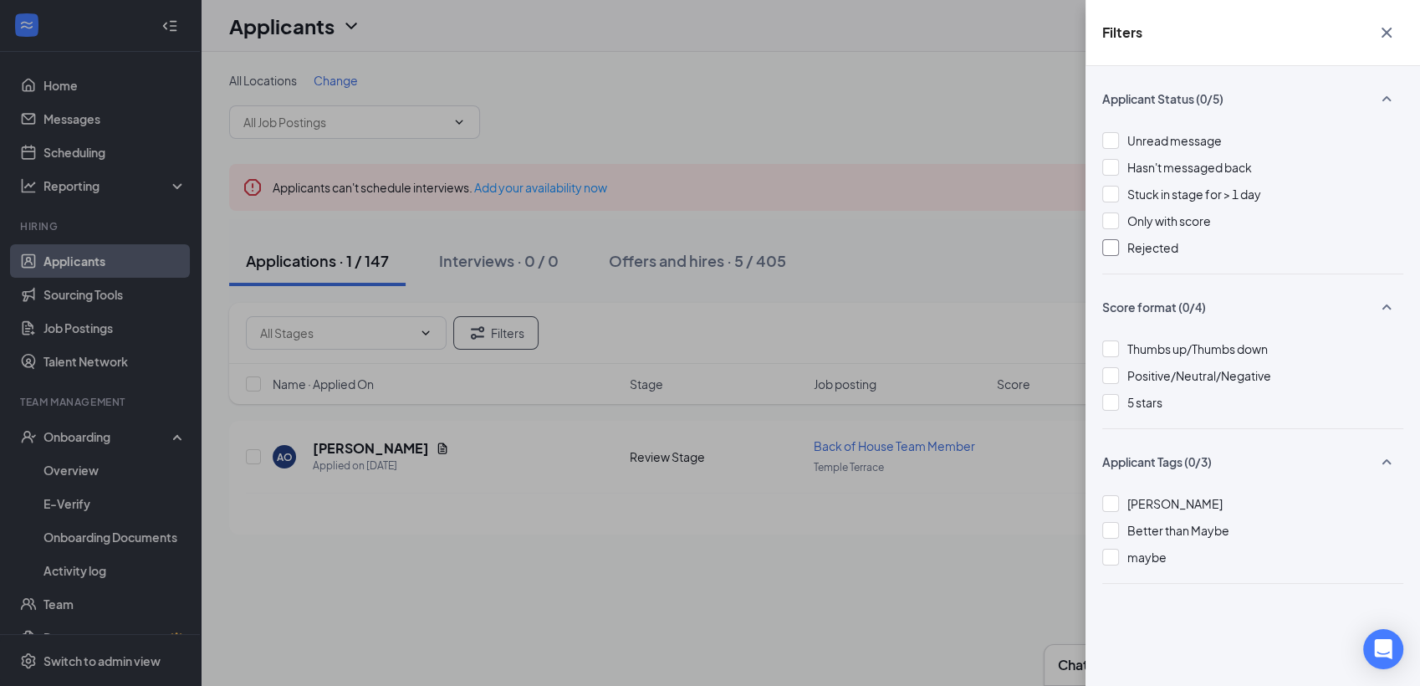
click at [1117, 251] on div at bounding box center [1110, 247] width 17 height 17
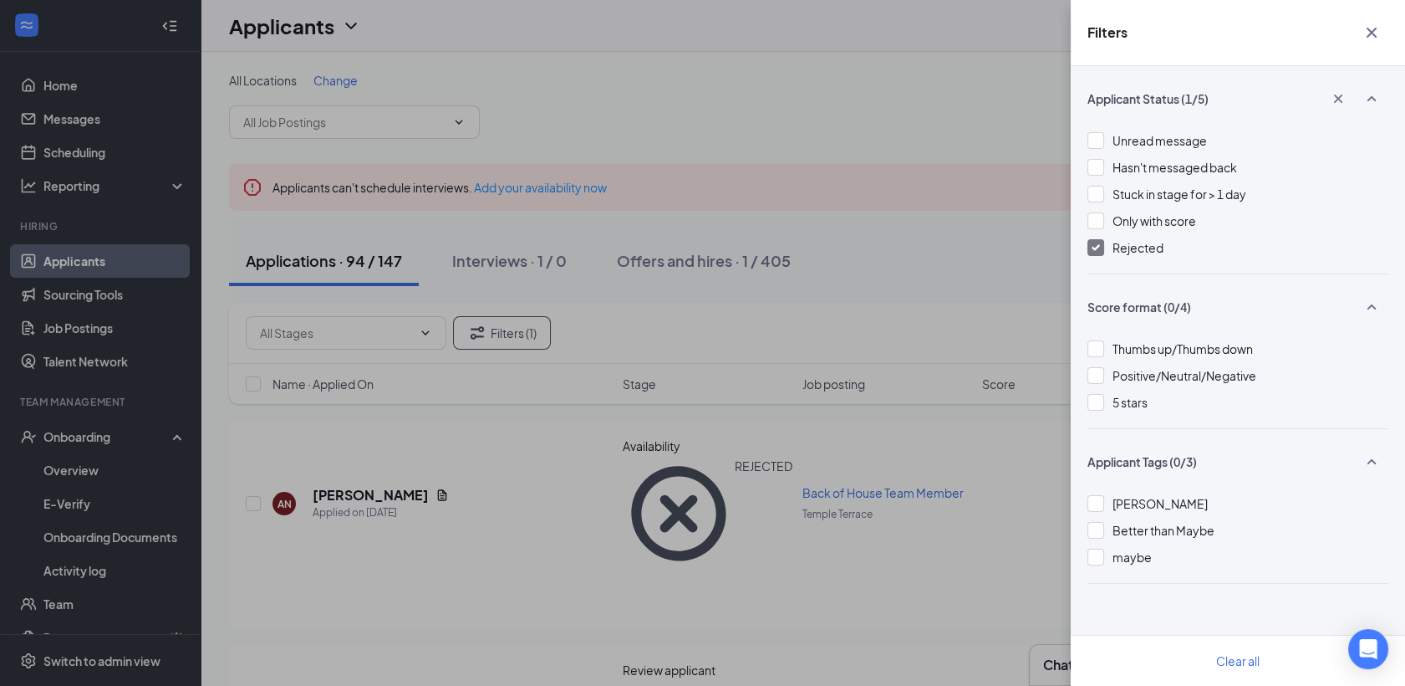
click at [375, 449] on div "Filters Applicant Status (1/5) Unread message Hasn't messaged back Stuck in sta…" at bounding box center [702, 343] width 1405 height 686
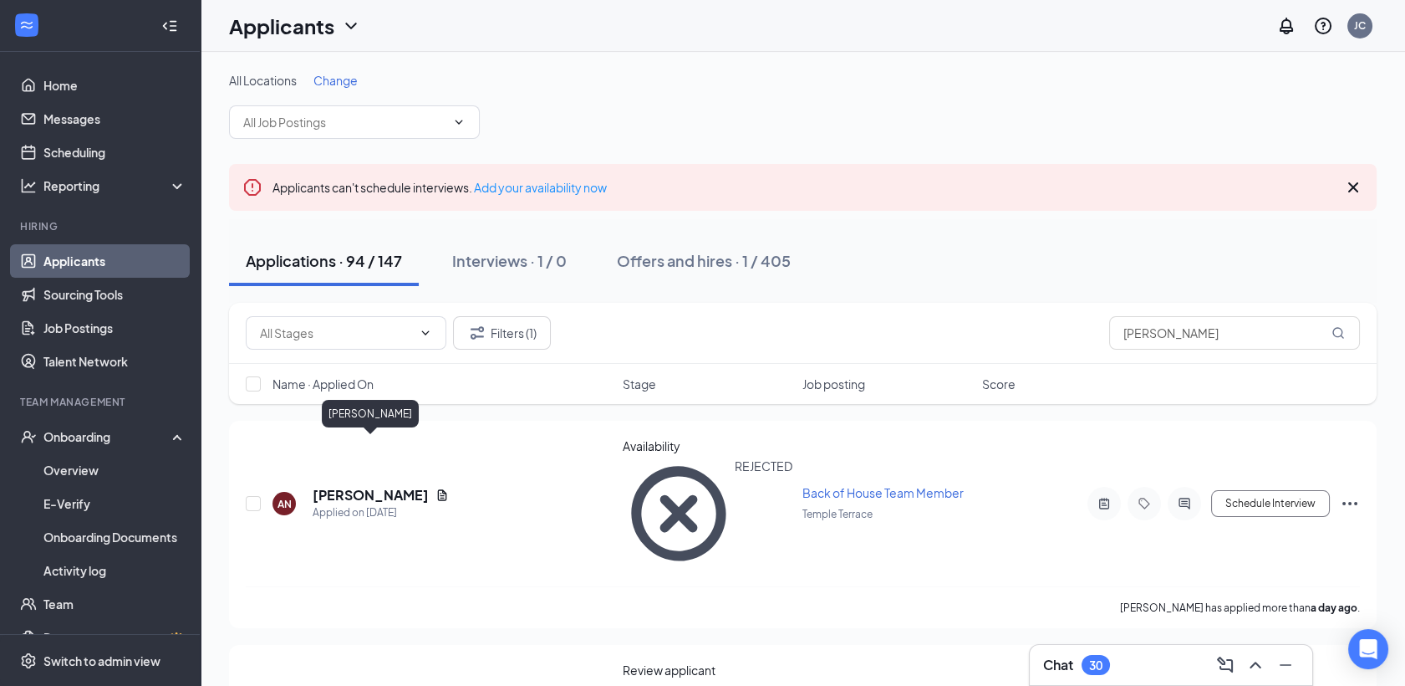
click at [375, 486] on h5 "[PERSON_NAME]" at bounding box center [371, 495] width 116 height 18
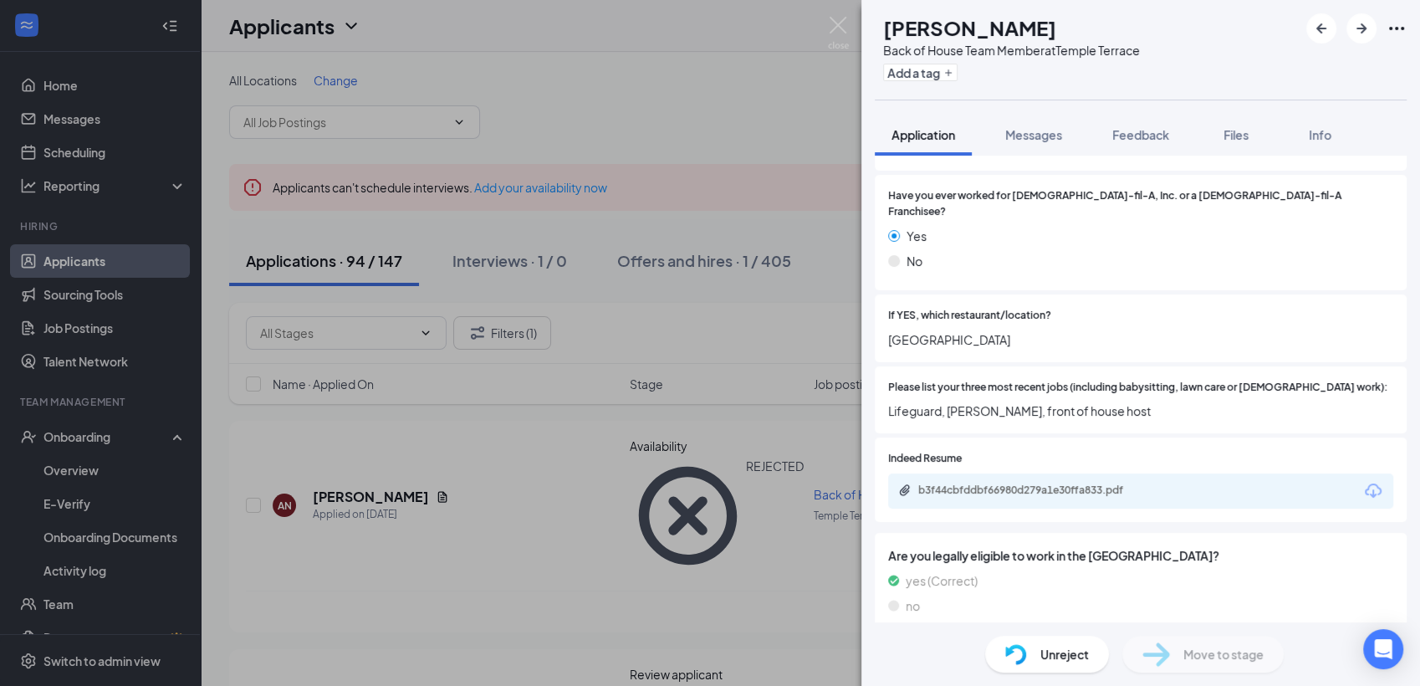
scroll to position [363, 0]
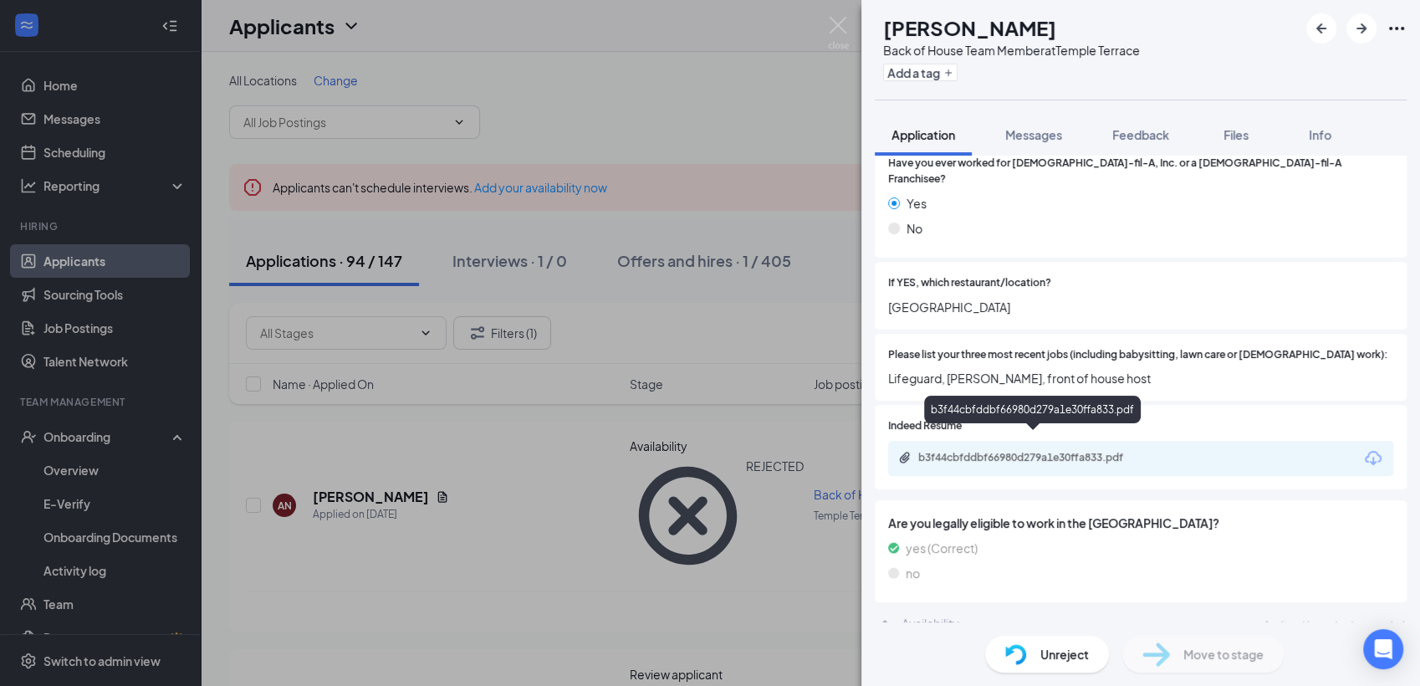
click at [1108, 451] on div "b3f44cbfddbf66980d279a1e30ffa833.pdf" at bounding box center [1035, 457] width 234 height 13
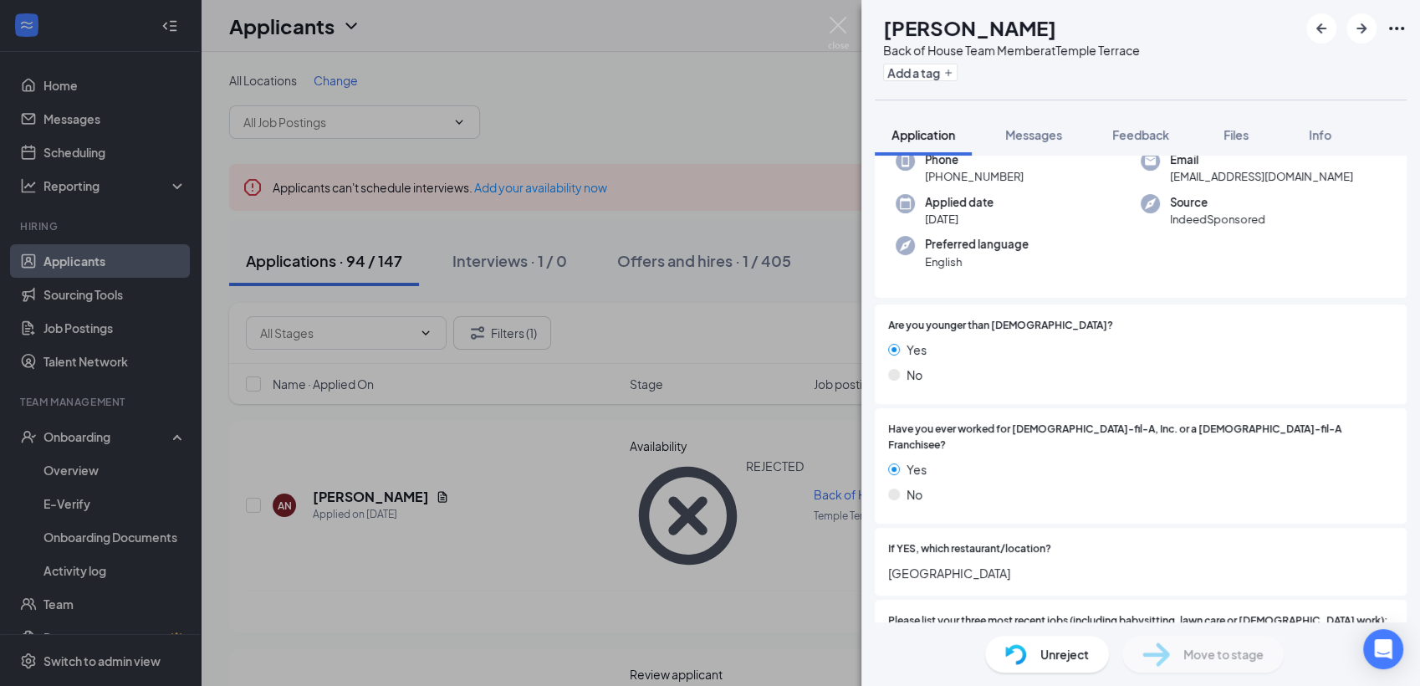
scroll to position [60, 0]
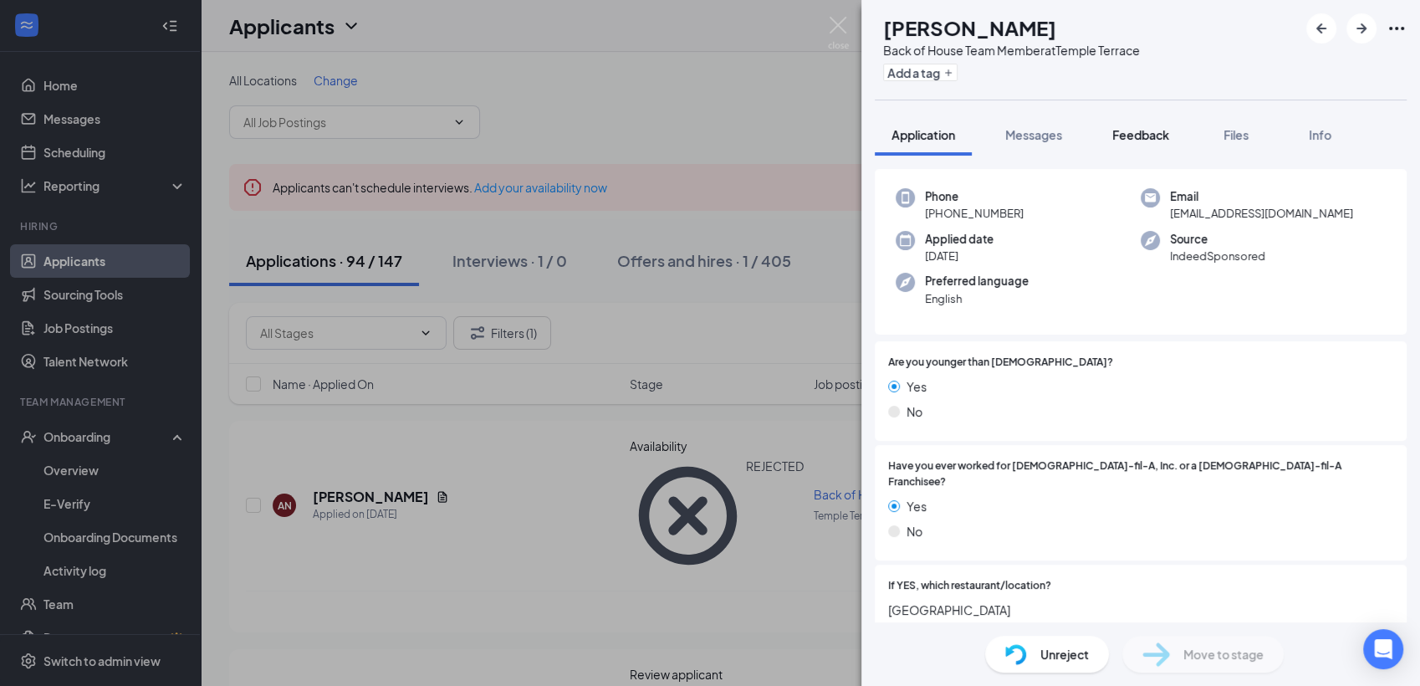
click at [1137, 144] on button "Feedback" at bounding box center [1140, 135] width 90 height 42
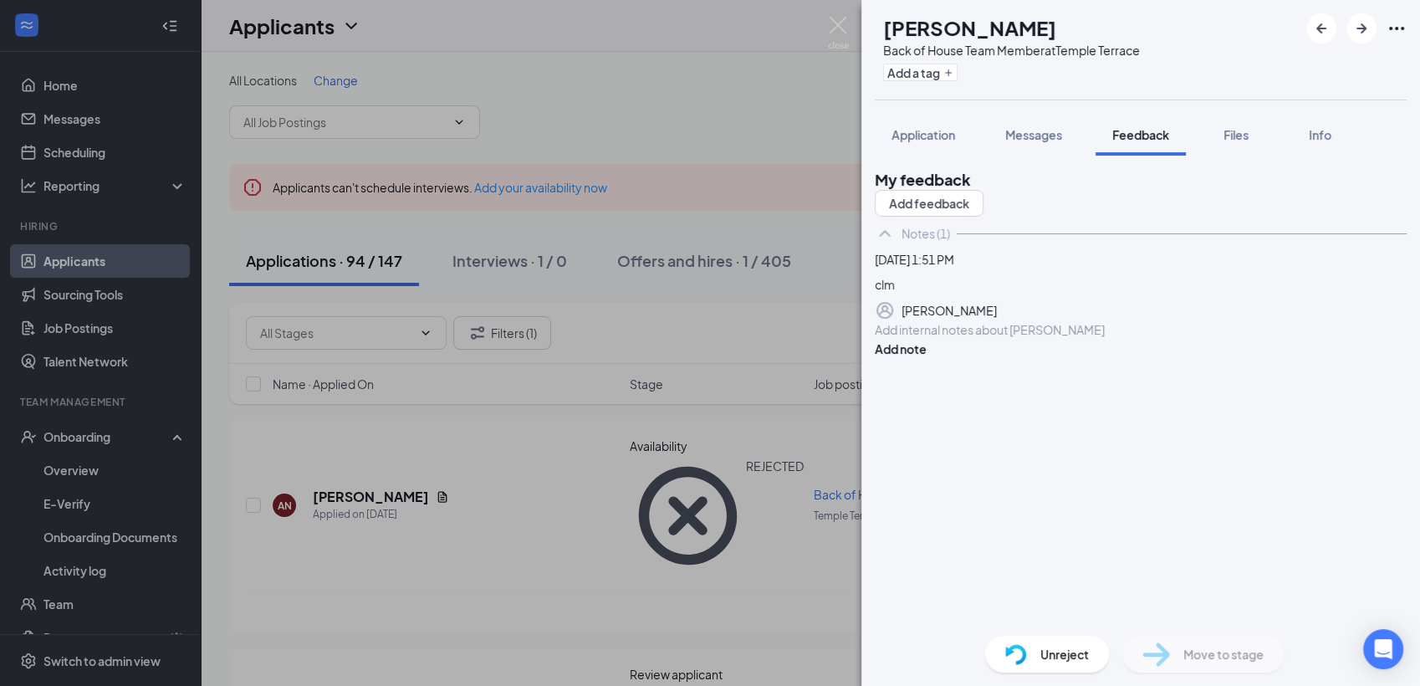
click at [923, 339] on div at bounding box center [1140, 330] width 530 height 18
click at [926, 358] on button "Add note" at bounding box center [901, 348] width 52 height 18
click at [837, 30] on img at bounding box center [838, 33] width 21 height 33
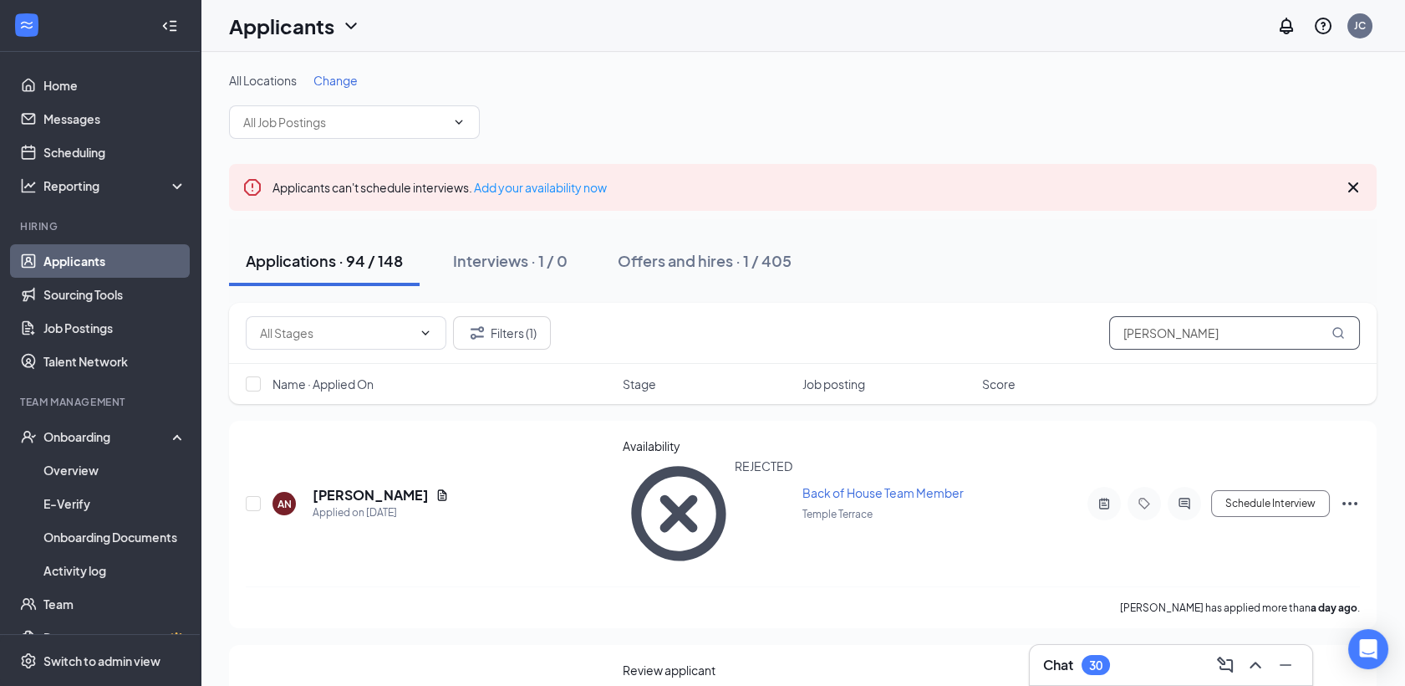
click at [1187, 337] on input "[PERSON_NAME]" at bounding box center [1234, 332] width 251 height 33
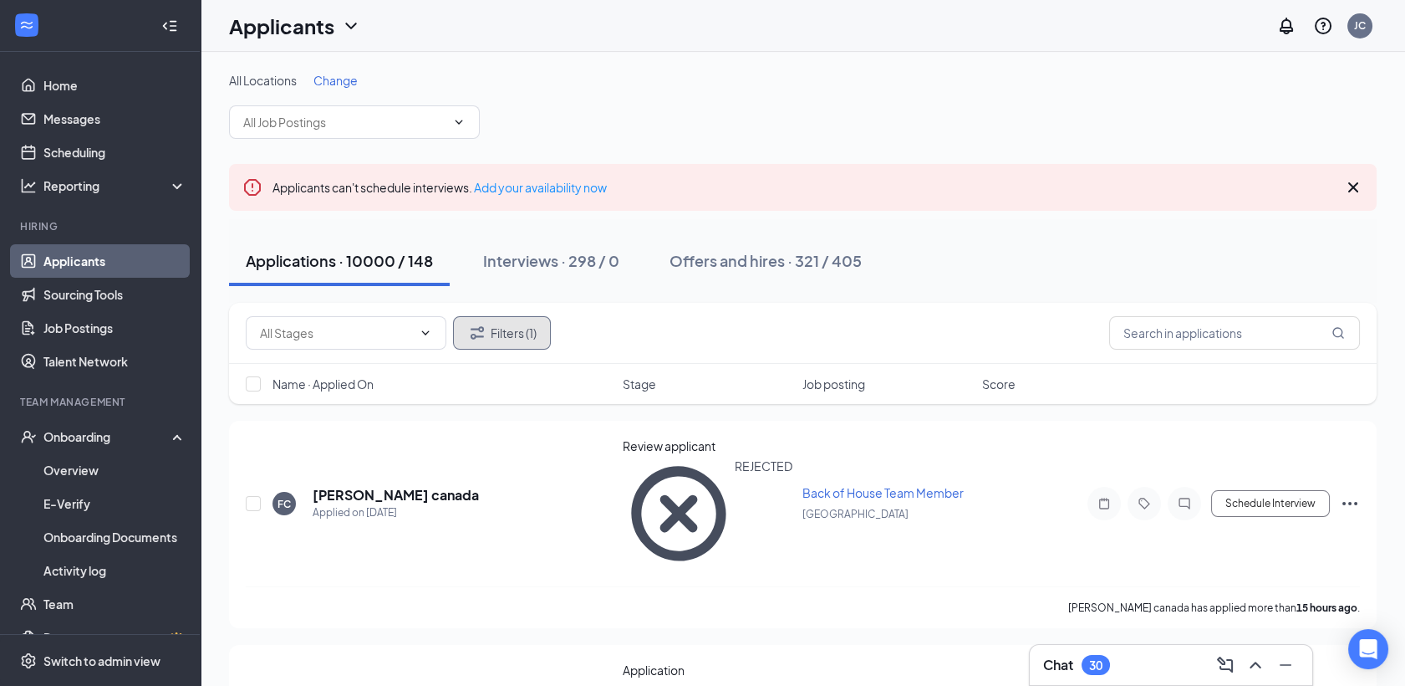
click at [516, 348] on button "Filters (1)" at bounding box center [502, 332] width 98 height 33
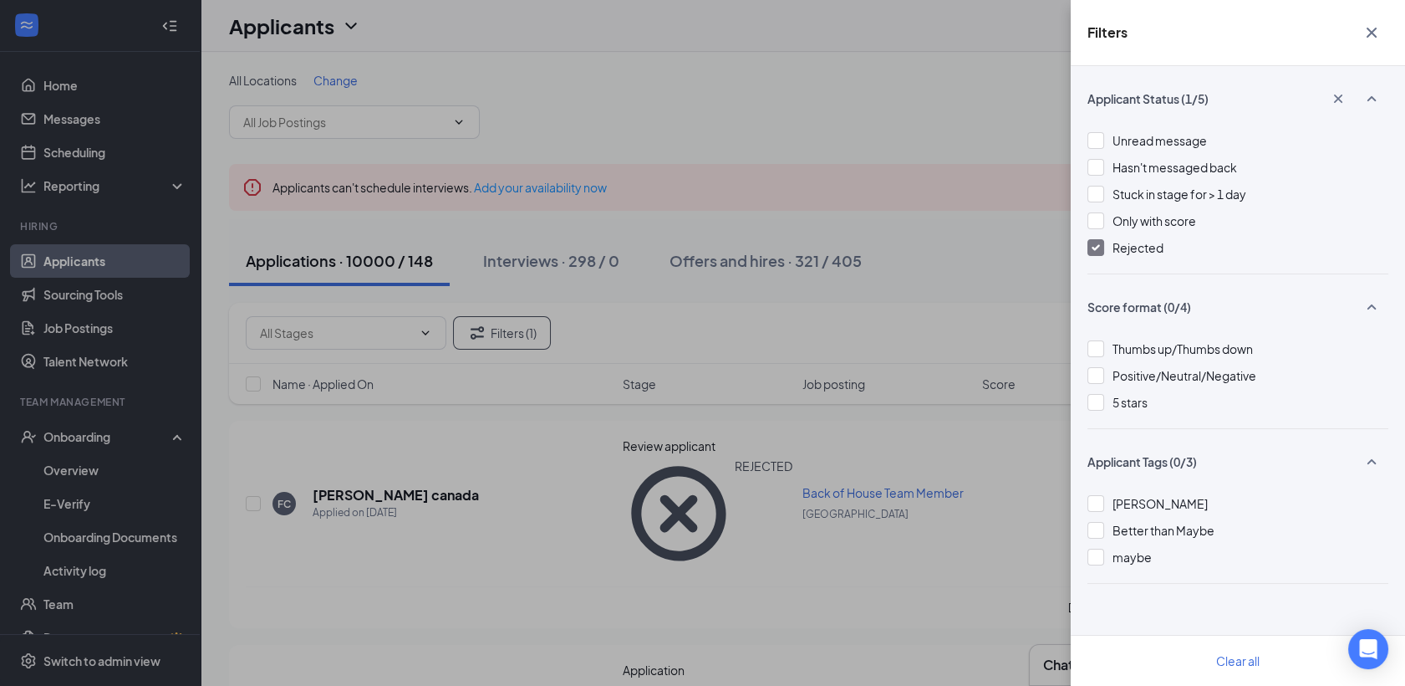
click at [1101, 249] on div at bounding box center [1096, 247] width 17 height 17
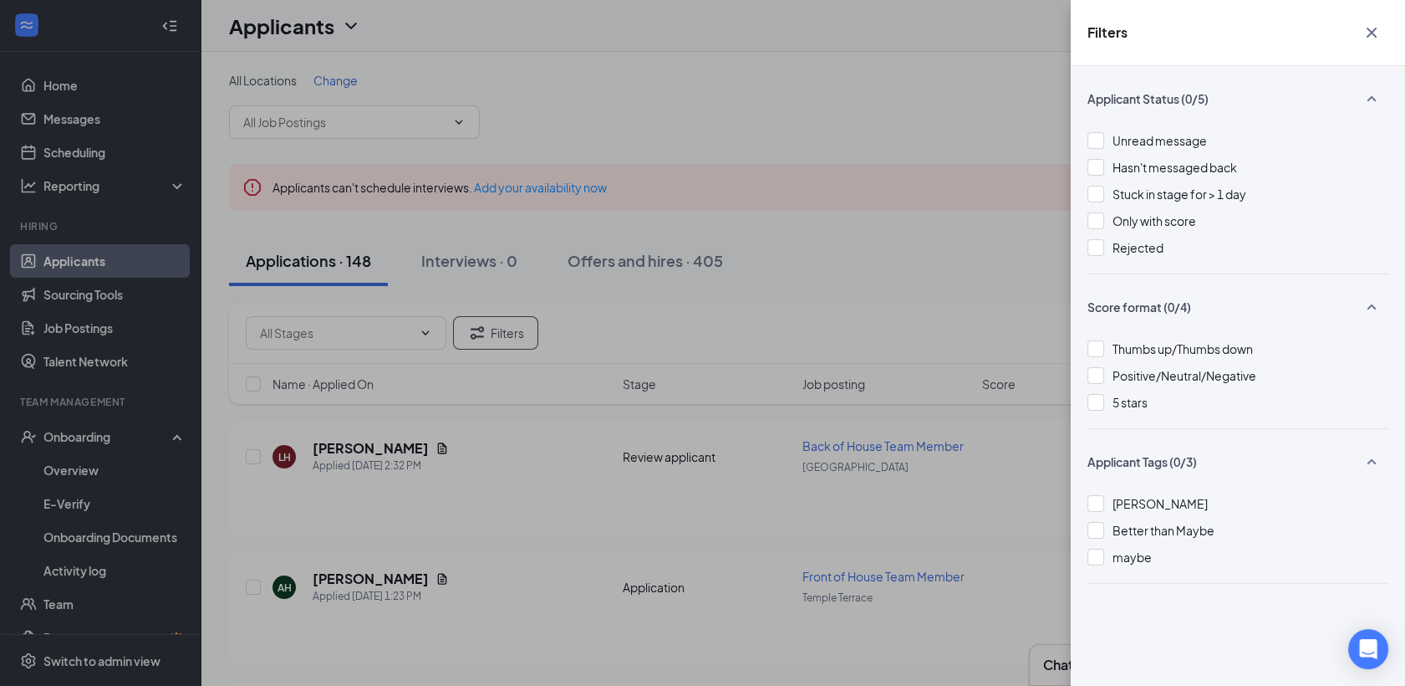
click at [100, 567] on div "Filters Applicant Status (0/5) Unread message Hasn't messaged back Stuck in sta…" at bounding box center [702, 343] width 1405 height 686
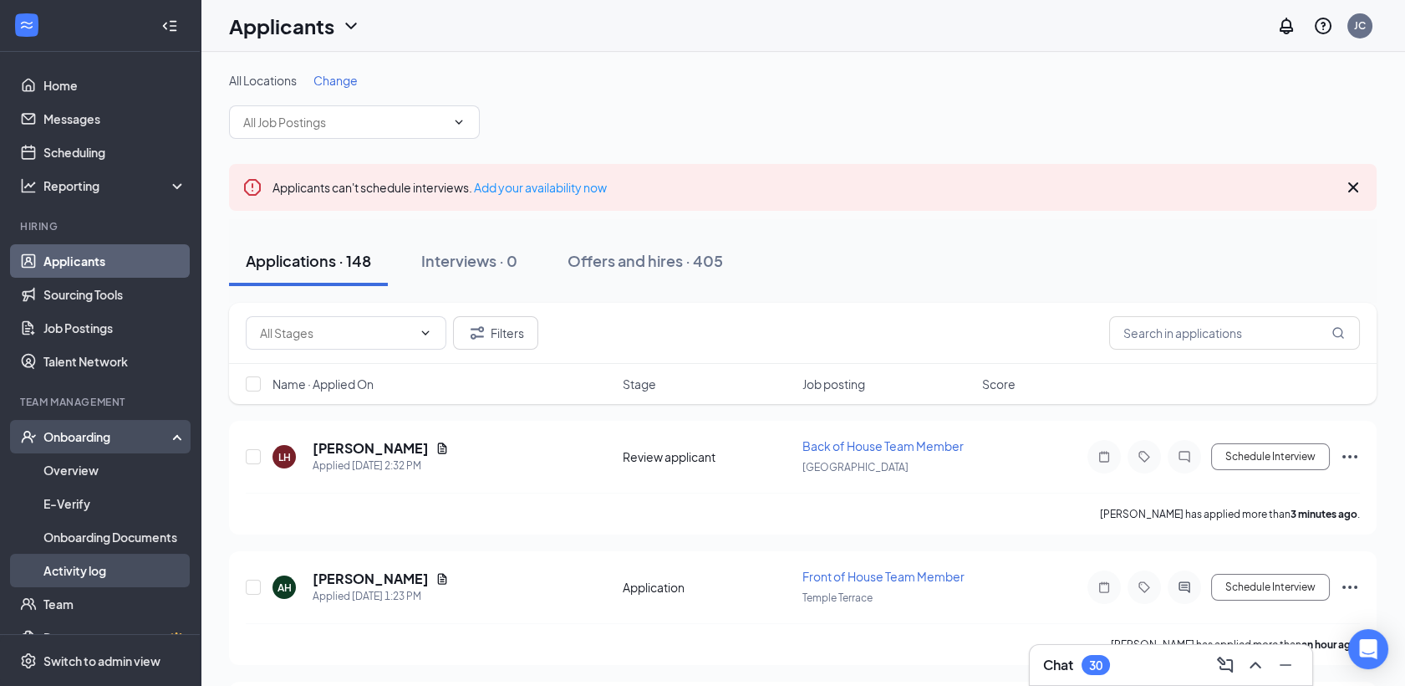
click at [101, 577] on link "Activity log" at bounding box center [114, 569] width 143 height 33
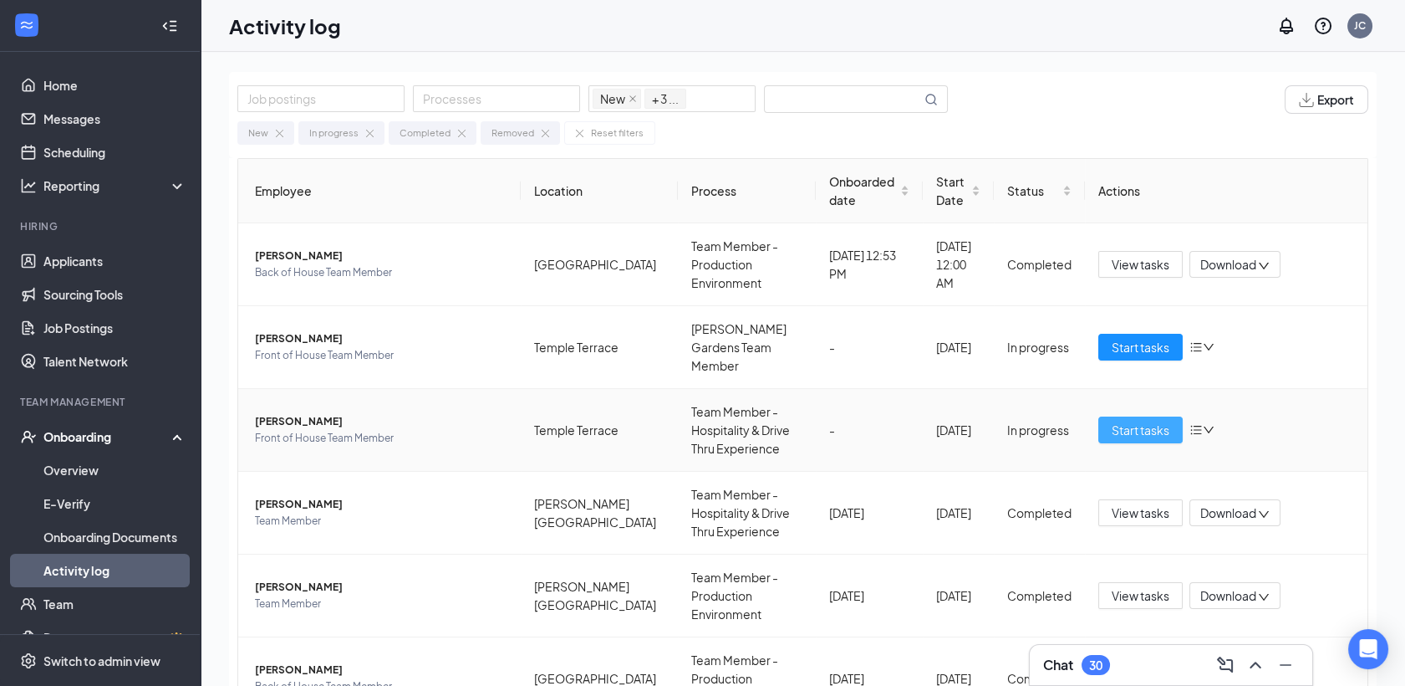
click at [1150, 421] on span "Start tasks" at bounding box center [1141, 430] width 58 height 18
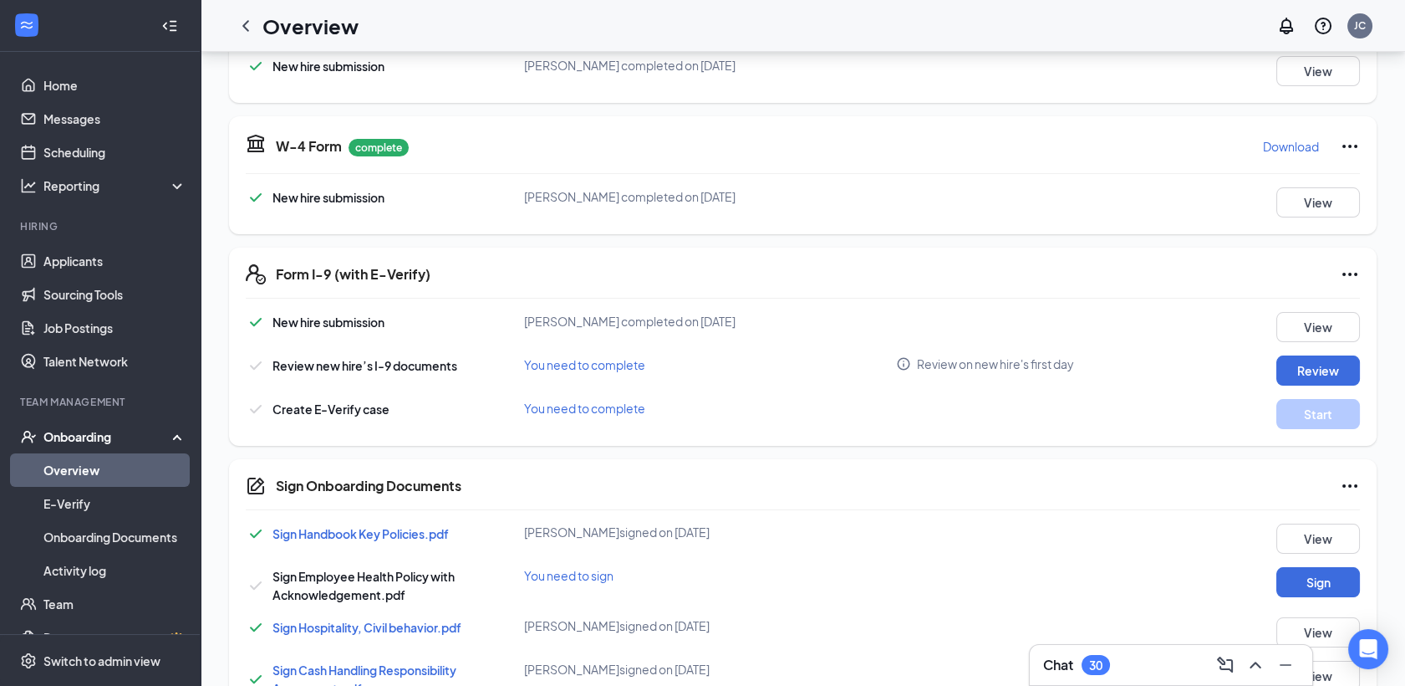
scroll to position [321, 0]
click at [1303, 370] on button "Review" at bounding box center [1319, 369] width 84 height 30
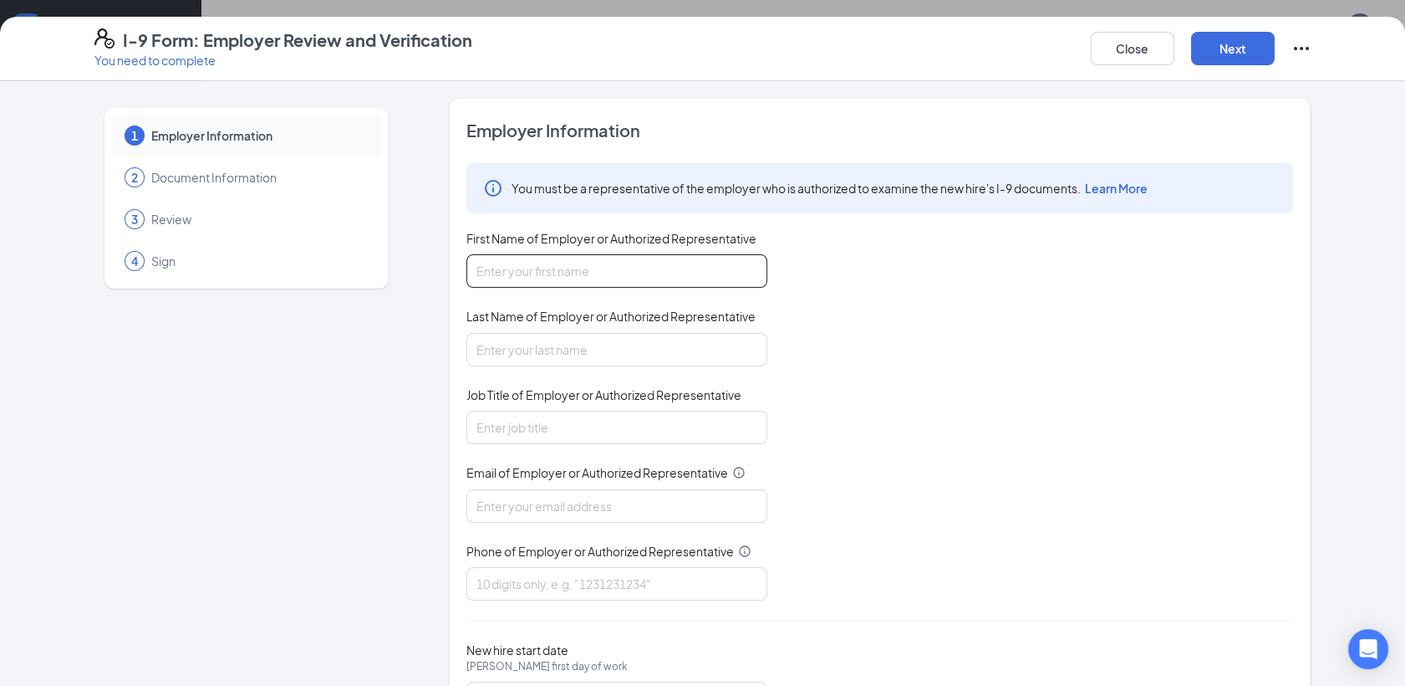
click at [590, 264] on input "First Name of Employer or Authorized Representative" at bounding box center [617, 270] width 301 height 33
type input "[PERSON_NAME]"
click at [516, 426] on input "Job Title of Employer or Authorized Representative" at bounding box center [617, 426] width 301 height 33
type input "Recruitment supervisor"
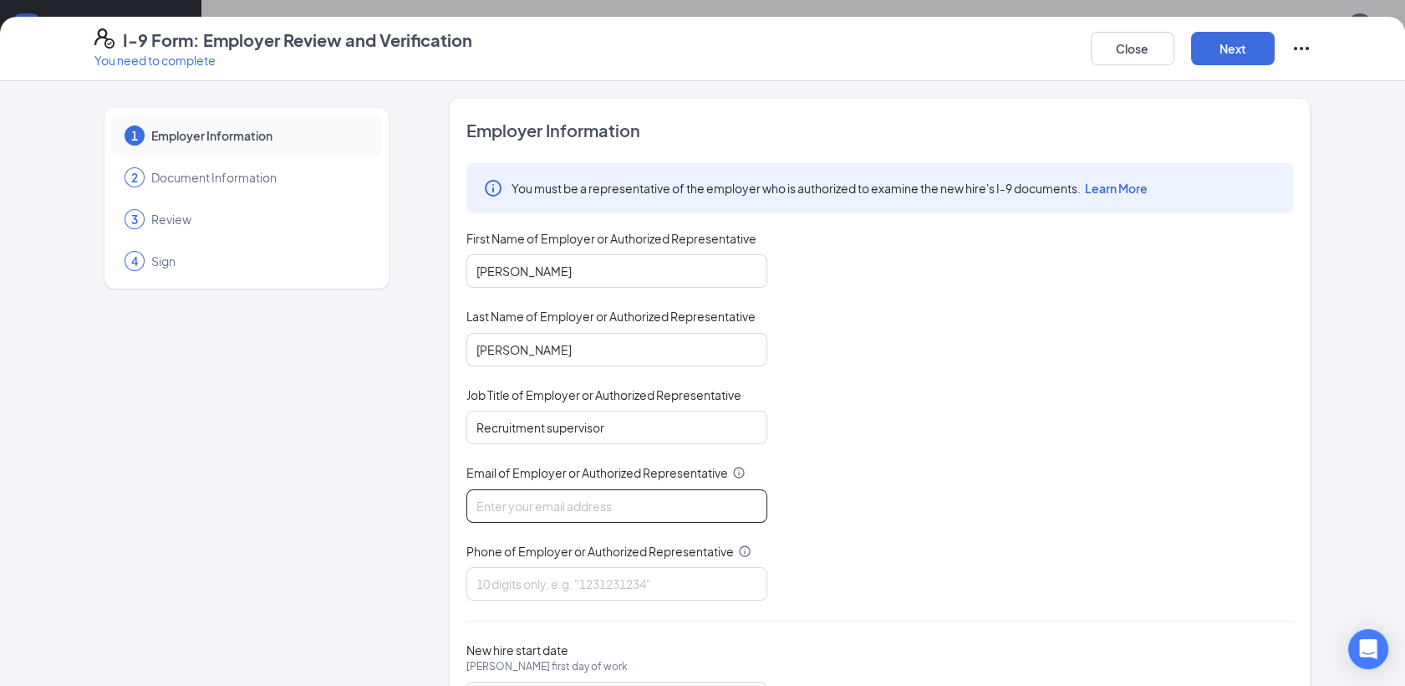
click at [532, 503] on input "Email of Employer or Authorized Representative" at bounding box center [617, 505] width 301 height 33
type input "[EMAIL_ADDRESS][DOMAIN_NAME]"
click at [571, 579] on input "Phone of Employer or Authorized Representative" at bounding box center [617, 583] width 301 height 33
type input "8136315110"
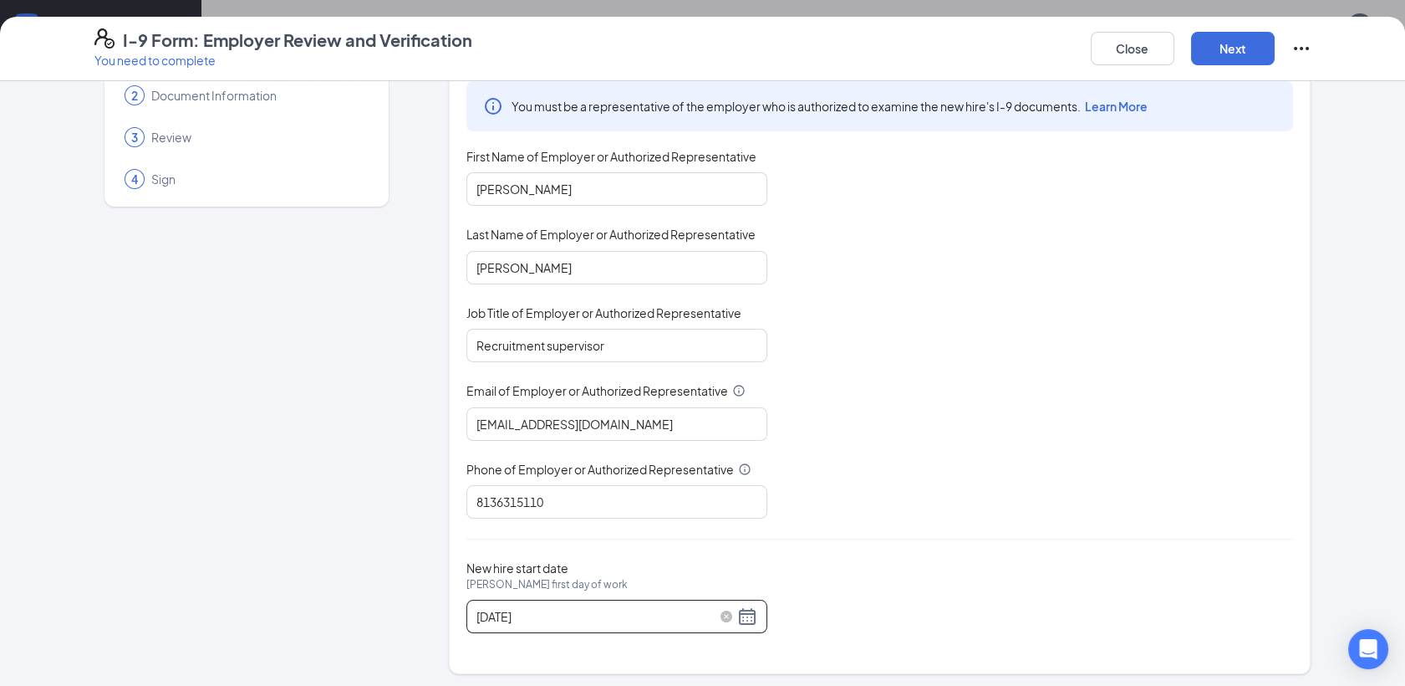
click at [740, 615] on div "[DATE]" at bounding box center [617, 616] width 281 height 20
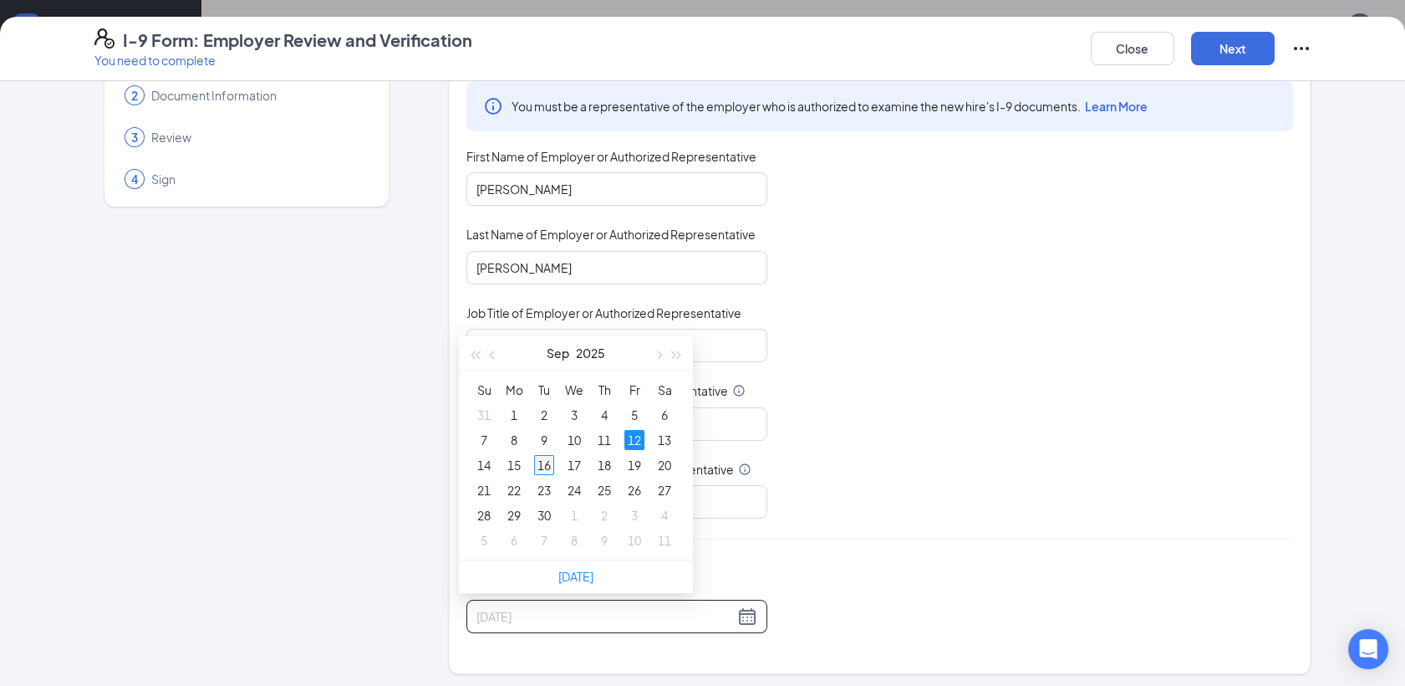
type input "[DATE]"
click at [542, 465] on div "16" at bounding box center [544, 465] width 20 height 20
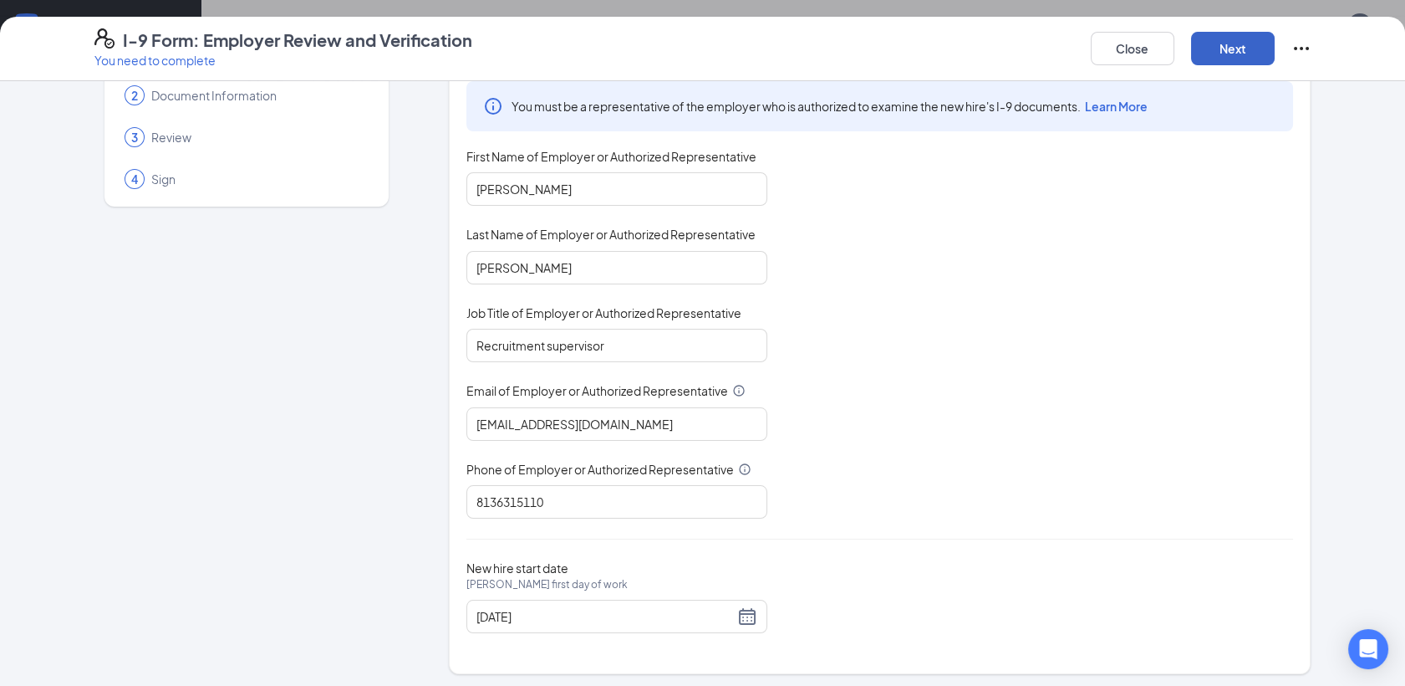
click at [1244, 58] on button "Next" at bounding box center [1233, 48] width 84 height 33
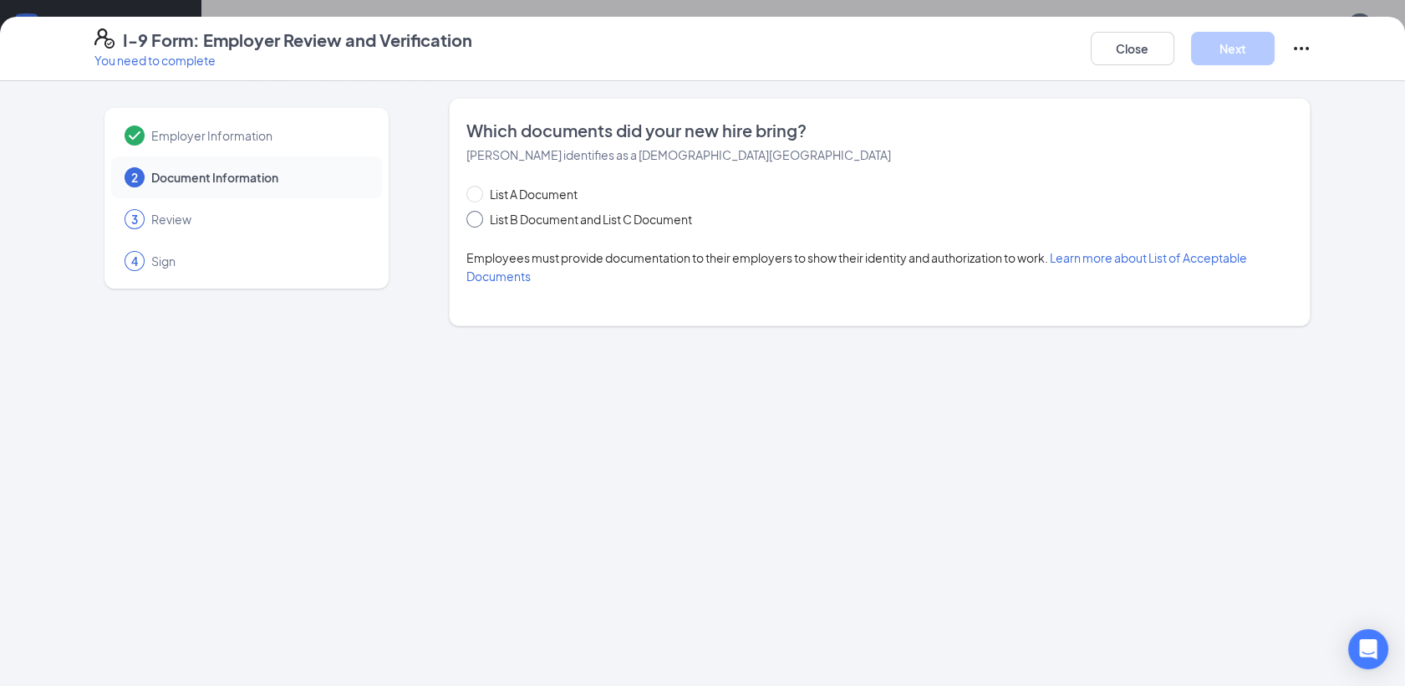
click at [473, 217] on input "List B Document and List C Document" at bounding box center [473, 217] width 12 height 12
radio input "true"
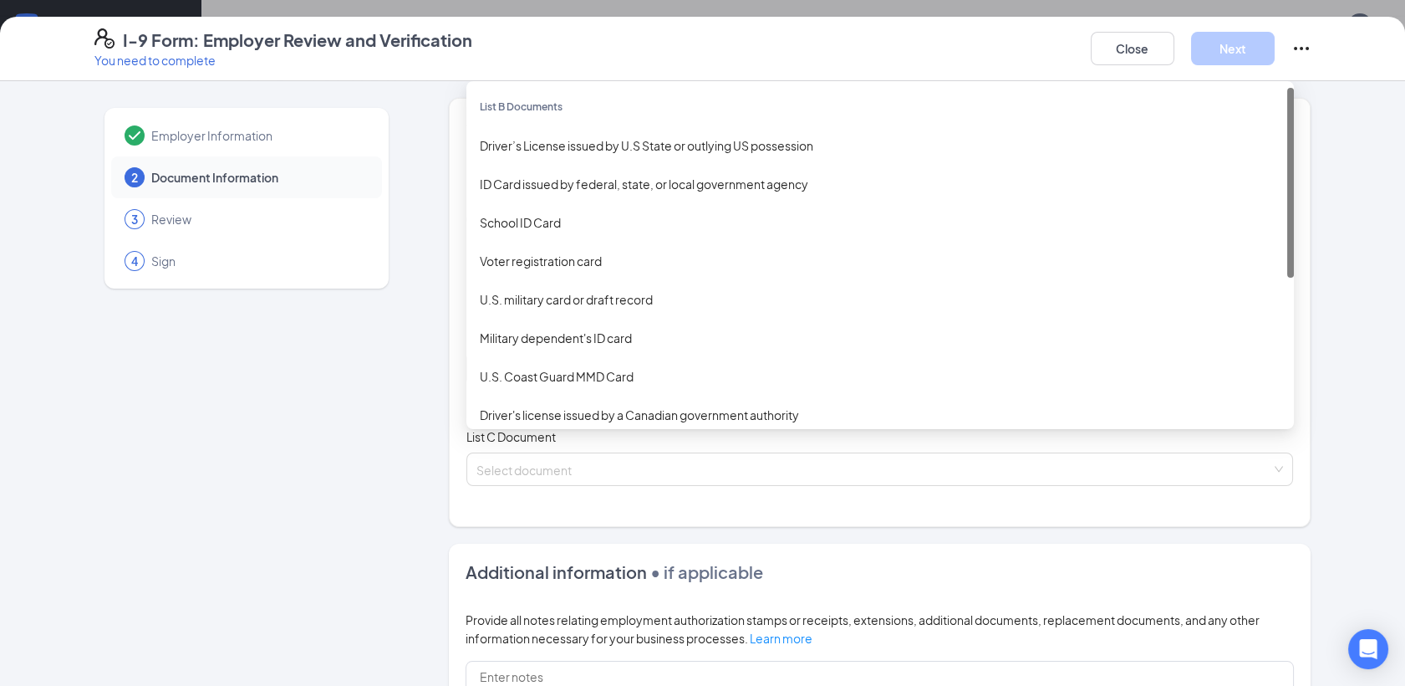
click at [507, 365] on div "Select document List B Documents Driver’s License issued by U.S State or outlyi…" at bounding box center [880, 368] width 827 height 33
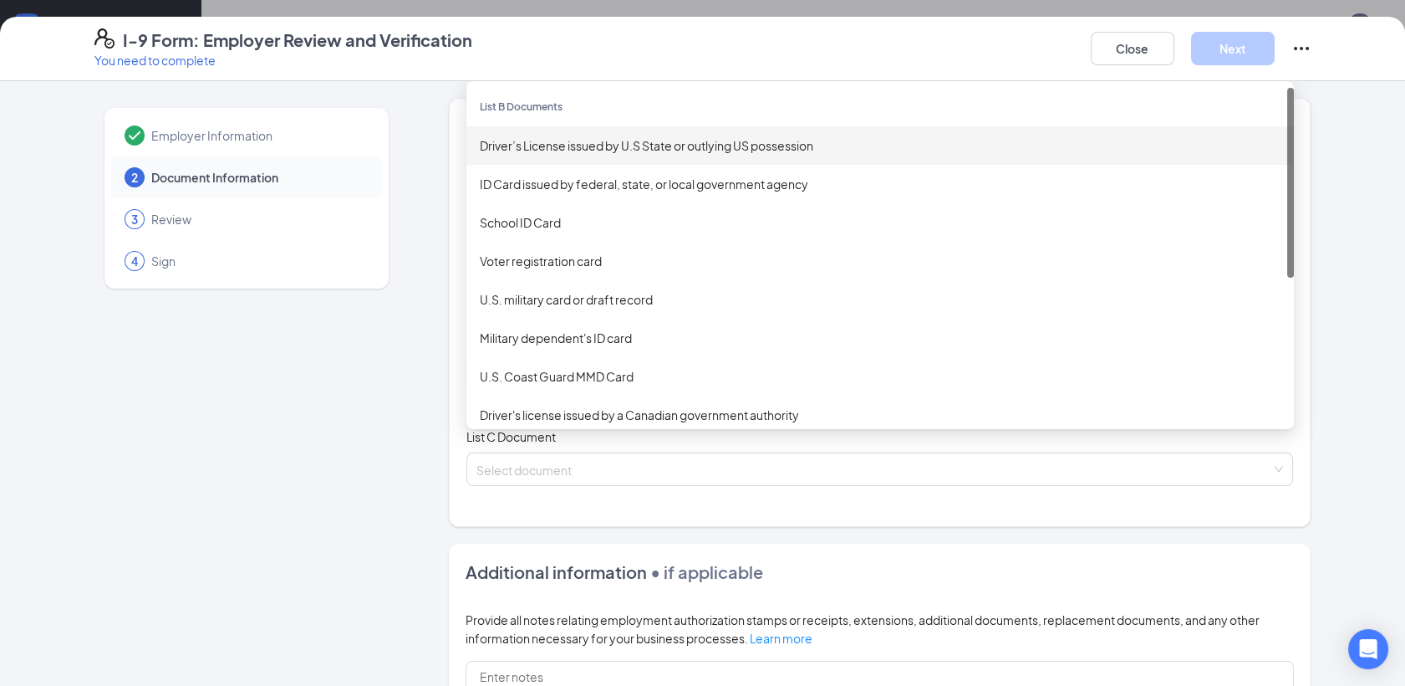
click at [580, 130] on div "Driver’s License issued by U.S State or outlying US possession" at bounding box center [881, 145] width 828 height 38
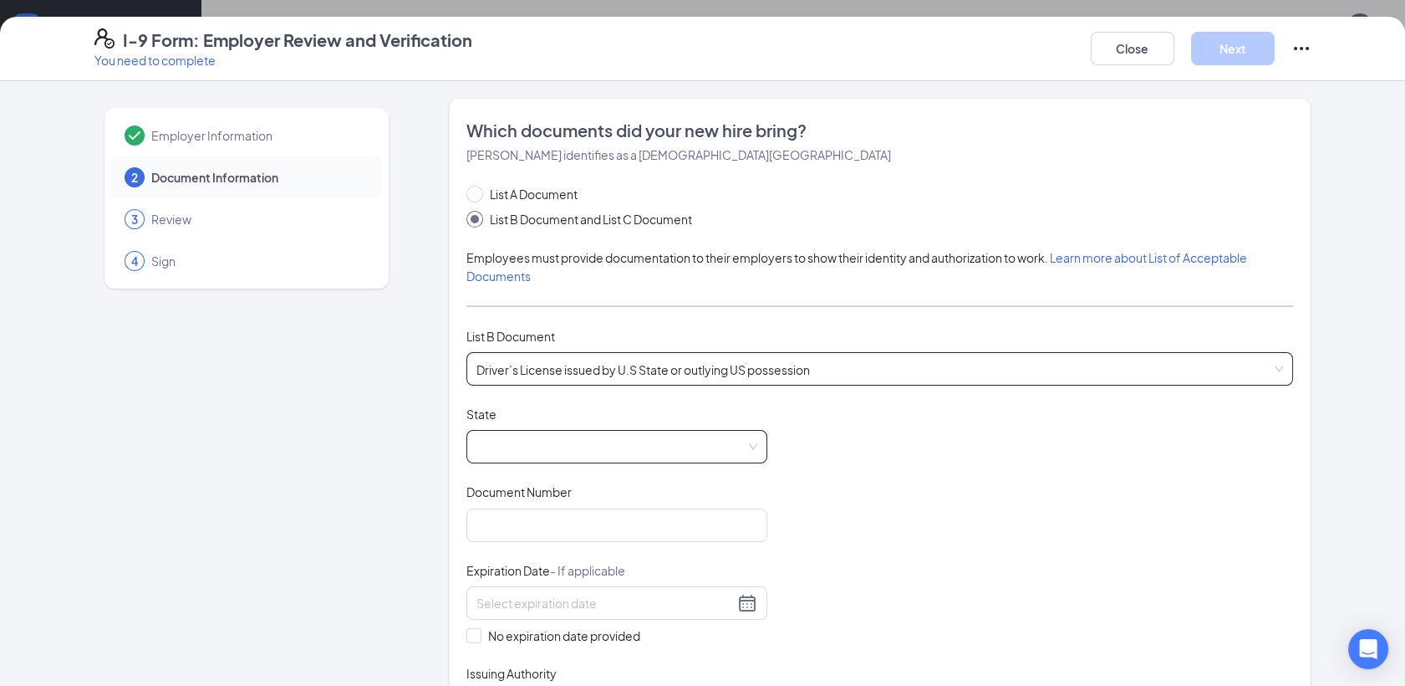
click at [520, 443] on span at bounding box center [617, 447] width 281 height 32
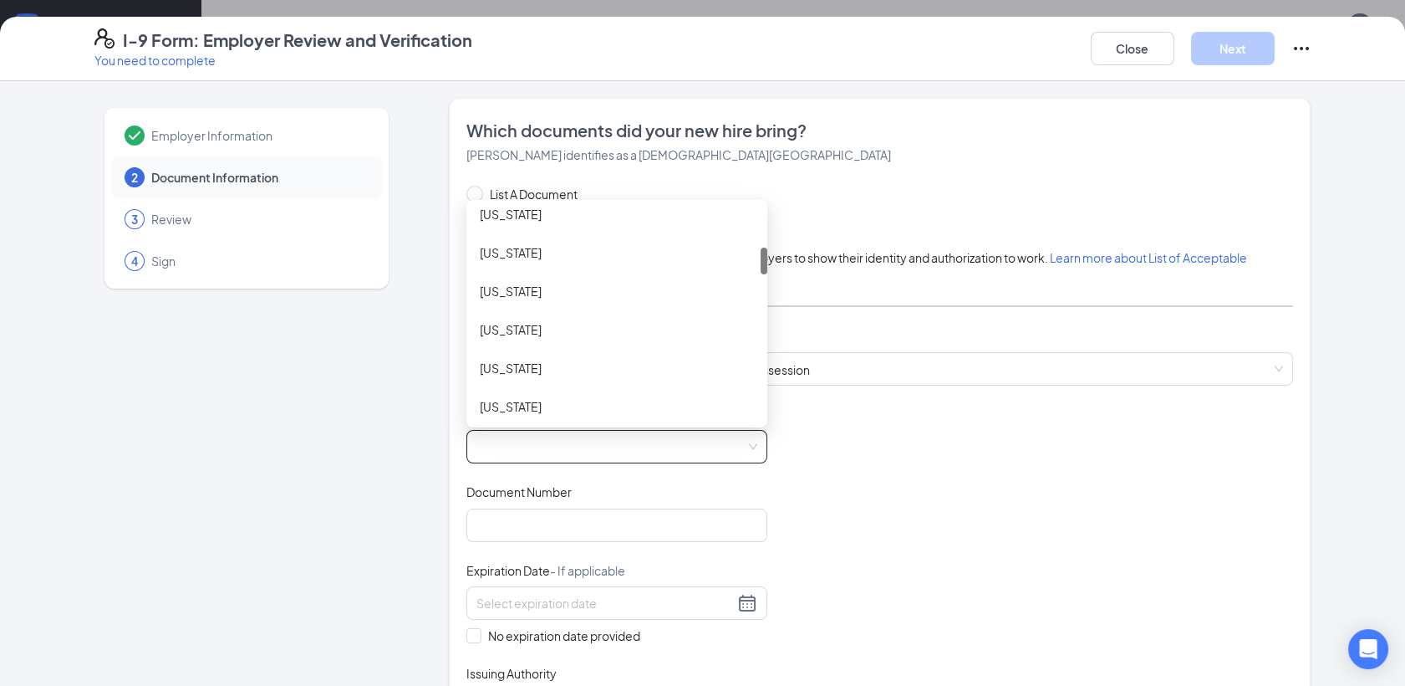
scroll to position [334, 0]
drag, startPoint x: 756, startPoint y: 224, endPoint x: 753, endPoint y: 267, distance: 42.7
click at [761, 267] on div at bounding box center [764, 260] width 7 height 27
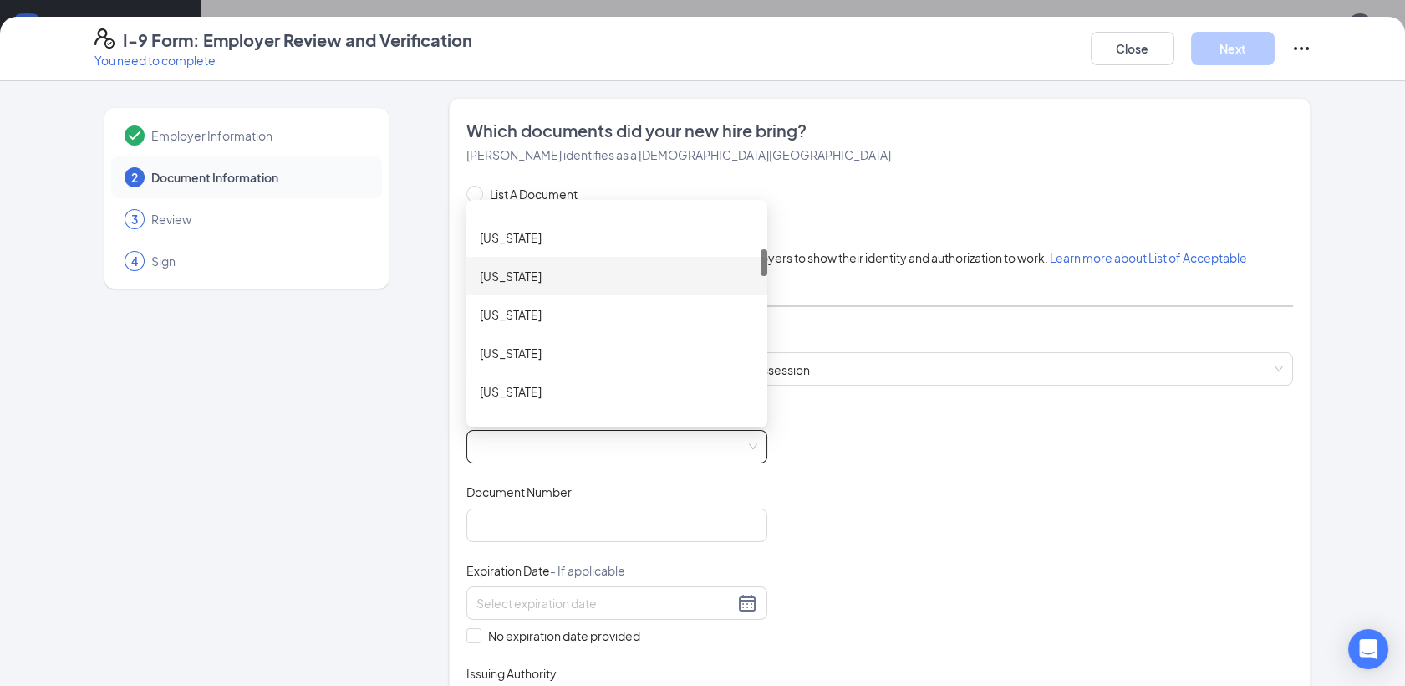
click at [517, 271] on div "[US_STATE]" at bounding box center [617, 276] width 274 height 18
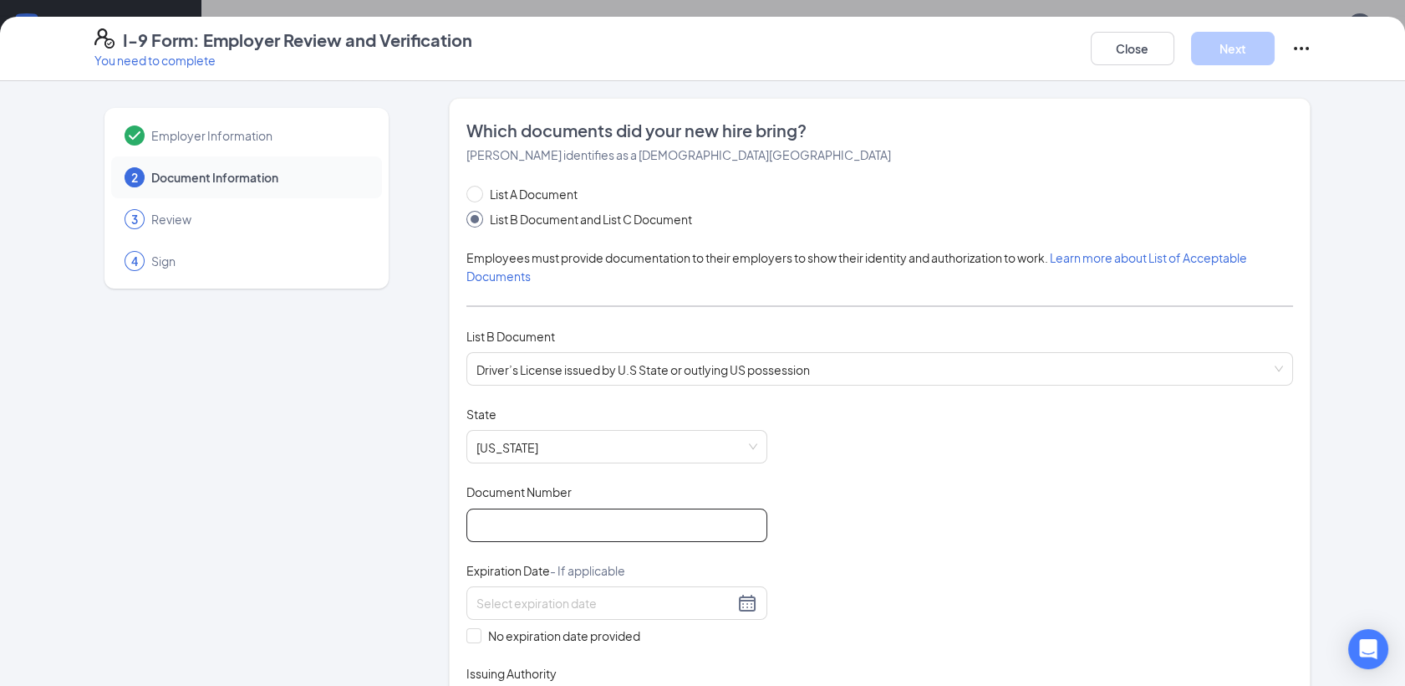
click at [523, 532] on input "Document Number" at bounding box center [617, 524] width 301 height 33
type input "m240115038340"
click at [512, 605] on input at bounding box center [606, 603] width 258 height 18
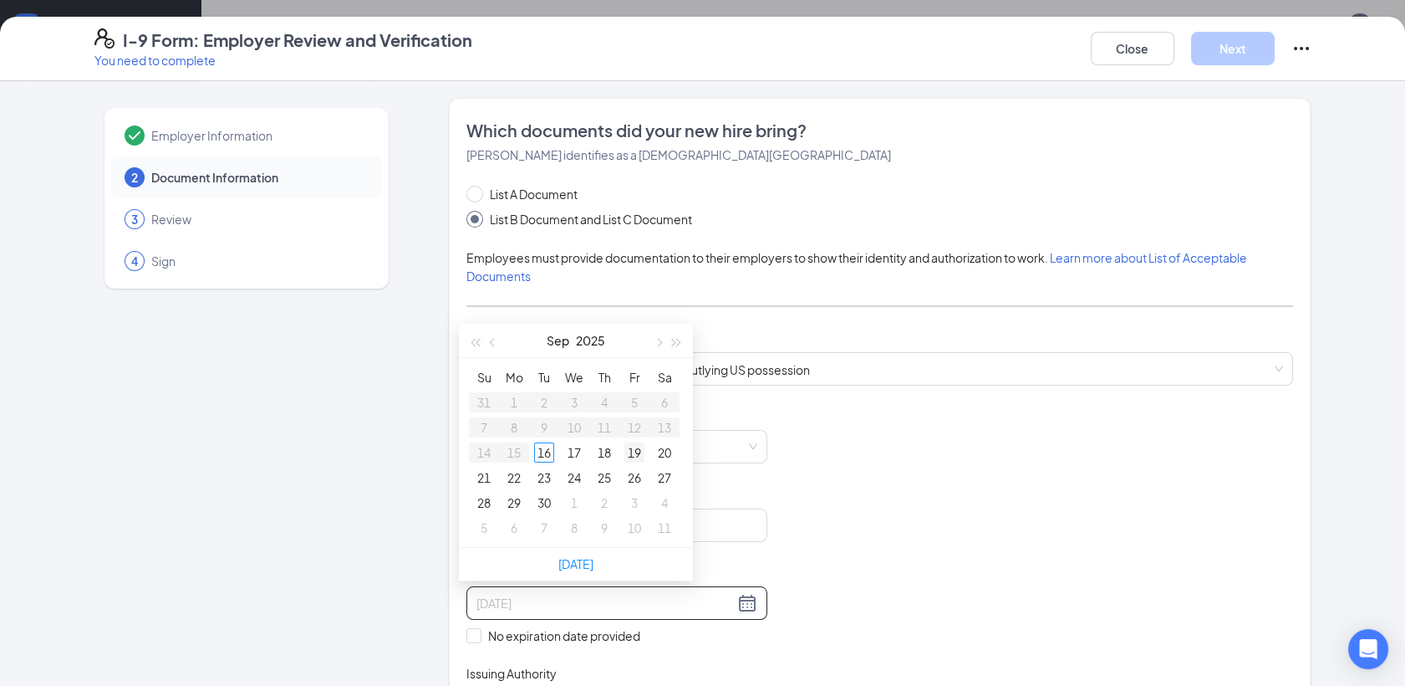
type input "[DATE]"
click at [681, 341] on button "button" at bounding box center [677, 340] width 18 height 33
type input "[DATE]"
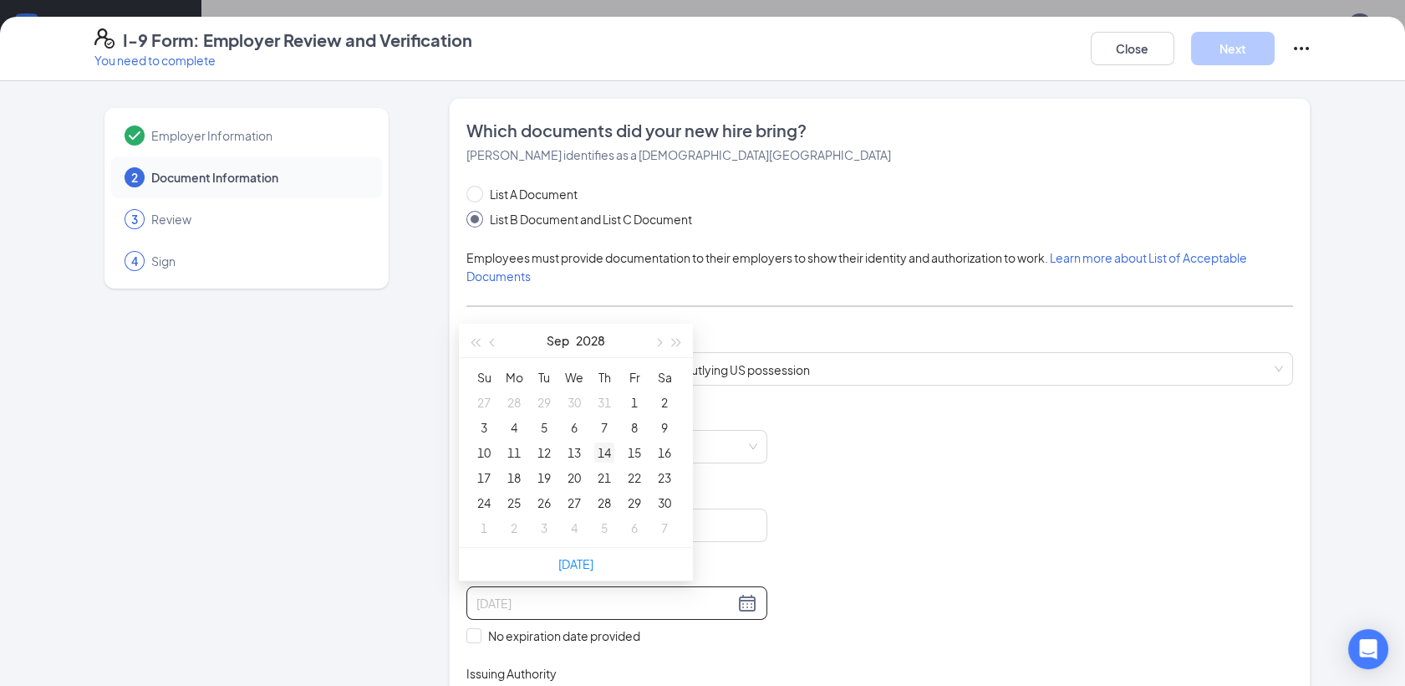
click at [604, 455] on div "14" at bounding box center [604, 452] width 20 height 20
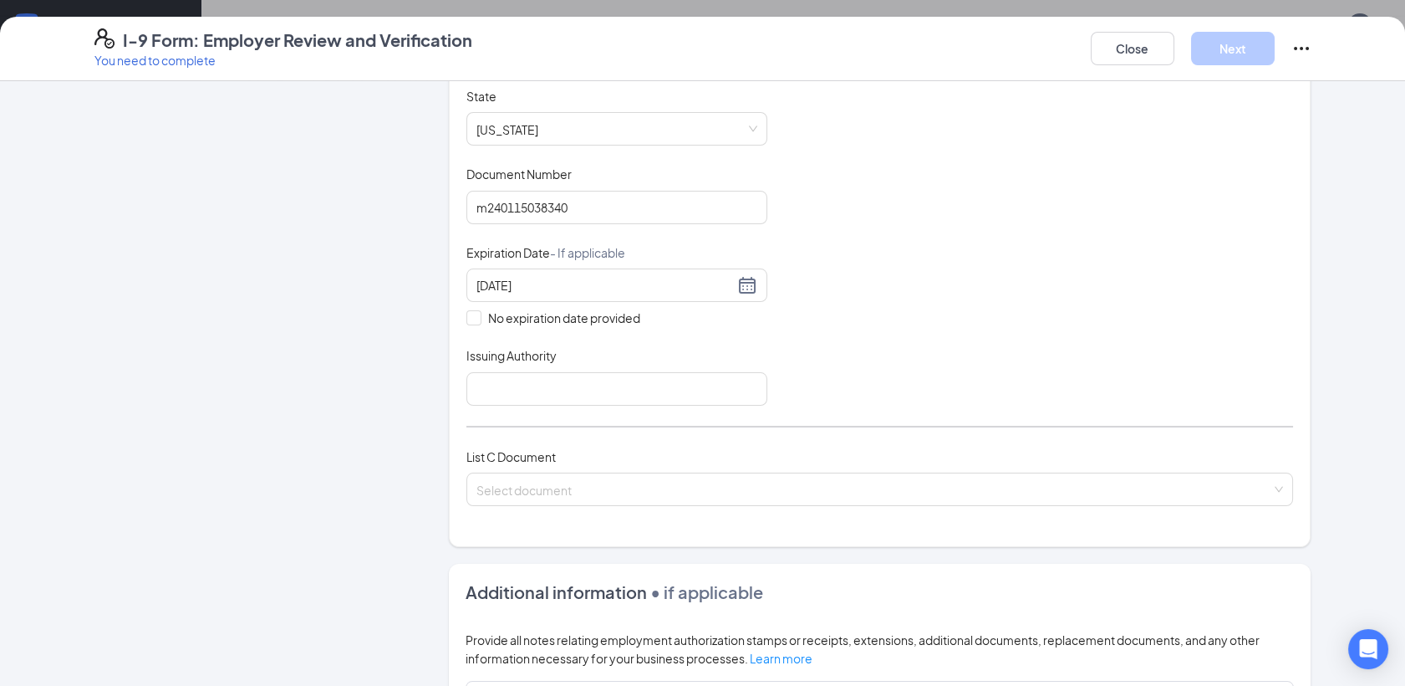
scroll to position [322, 0]
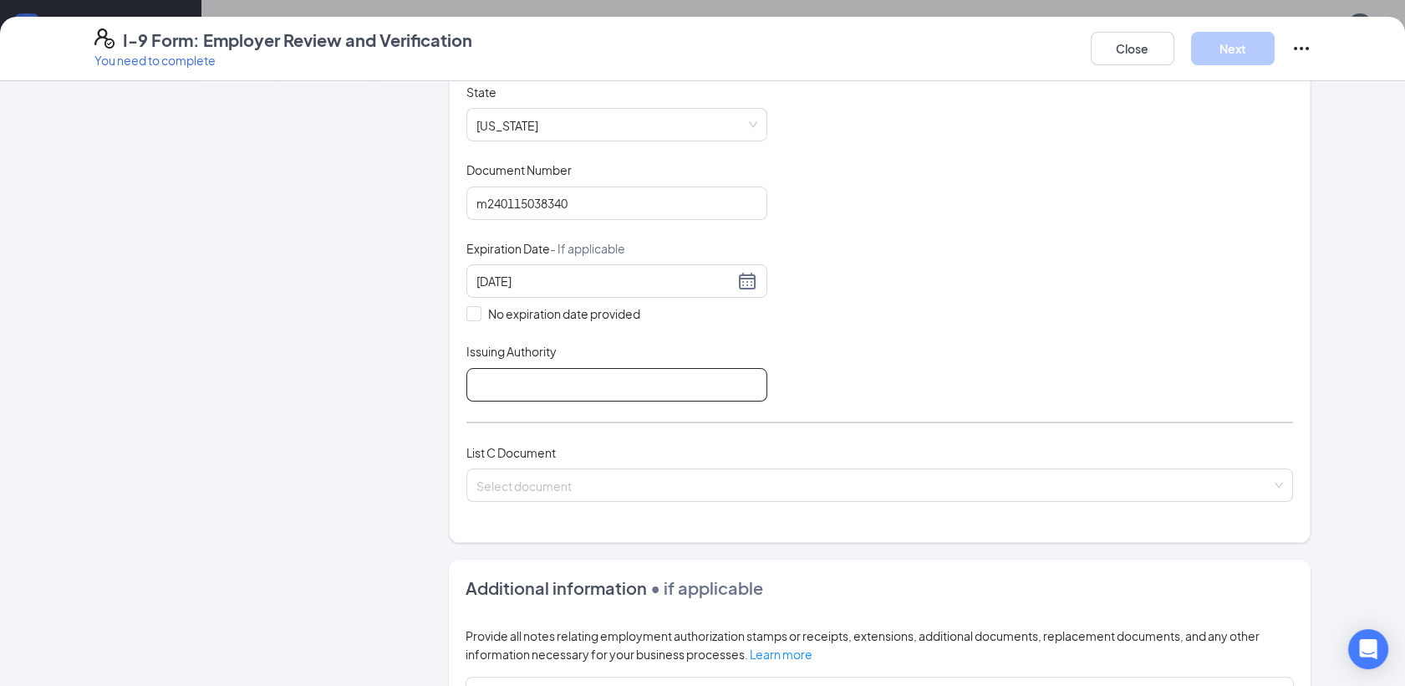
click at [729, 392] on input "Issuing Authority" at bounding box center [617, 384] width 301 height 33
type input "DMV"
click at [518, 472] on input "search" at bounding box center [874, 481] width 795 height 25
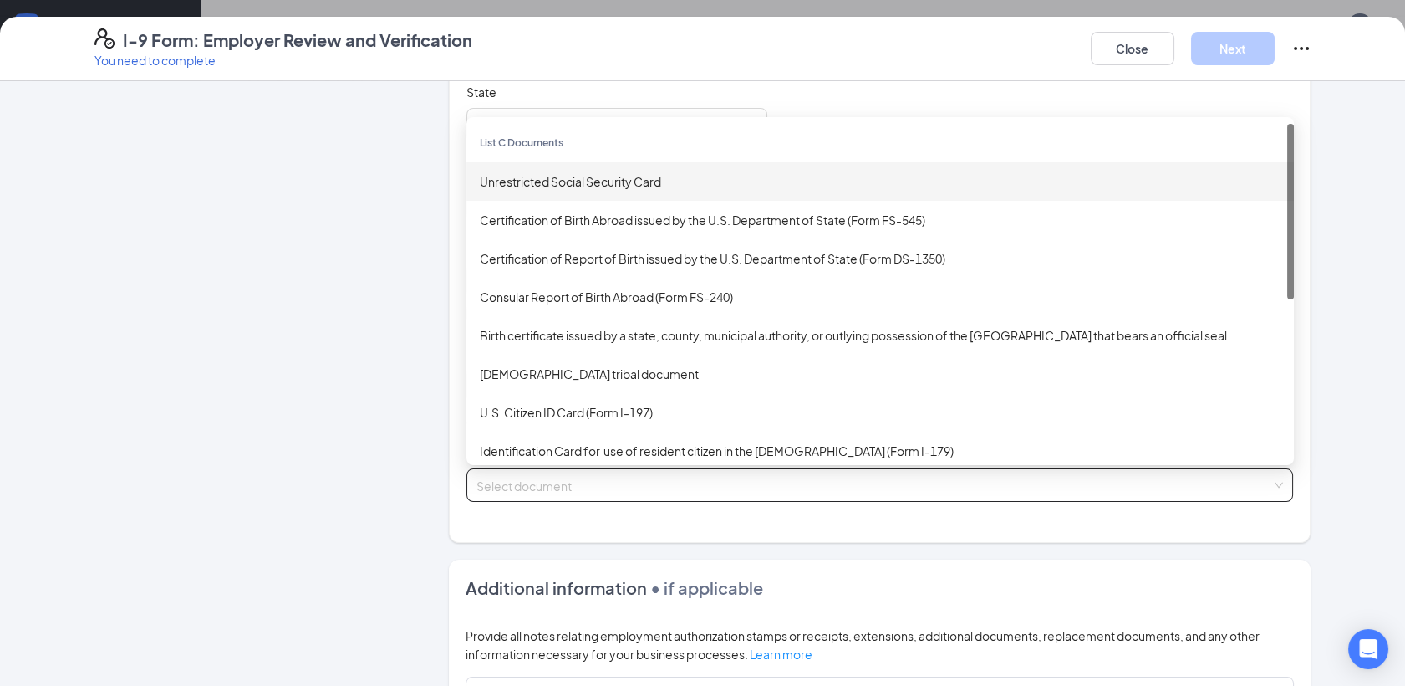
click at [530, 178] on div "Unrestricted Social Security Card" at bounding box center [880, 181] width 801 height 18
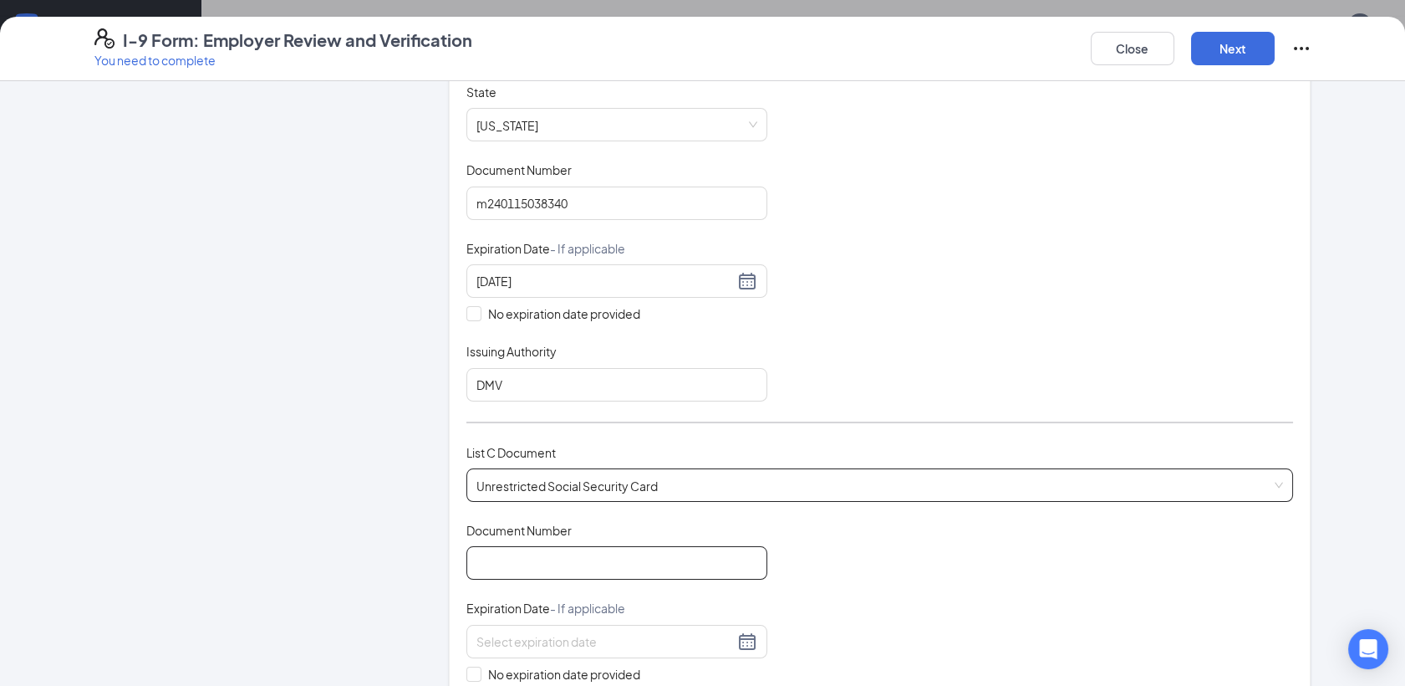
click at [621, 574] on input "Document Number" at bounding box center [617, 562] width 301 height 33
type input "769243028"
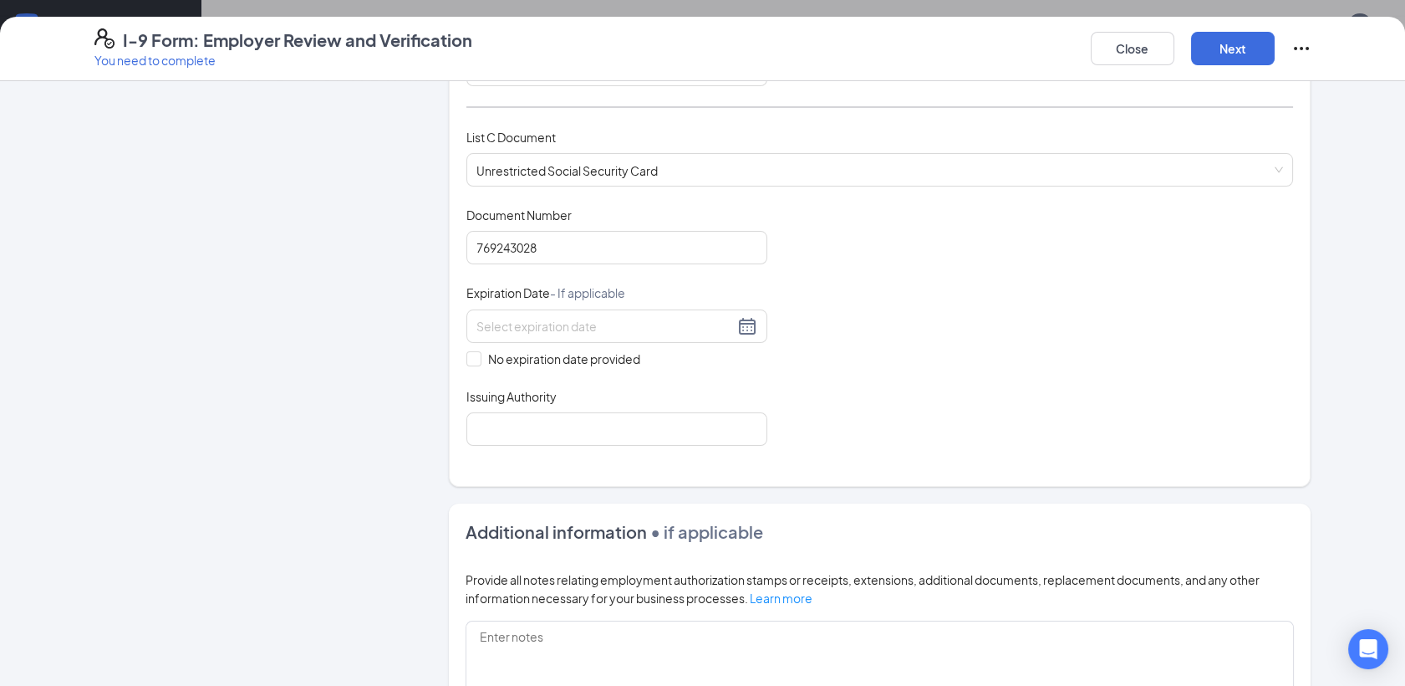
scroll to position [640, 0]
click at [471, 353] on span at bounding box center [474, 356] width 15 height 15
click at [471, 353] on input "No expiration date provided" at bounding box center [473, 355] width 12 height 12
checkbox input "true"
click at [520, 432] on input "Issuing Authority" at bounding box center [617, 429] width 301 height 33
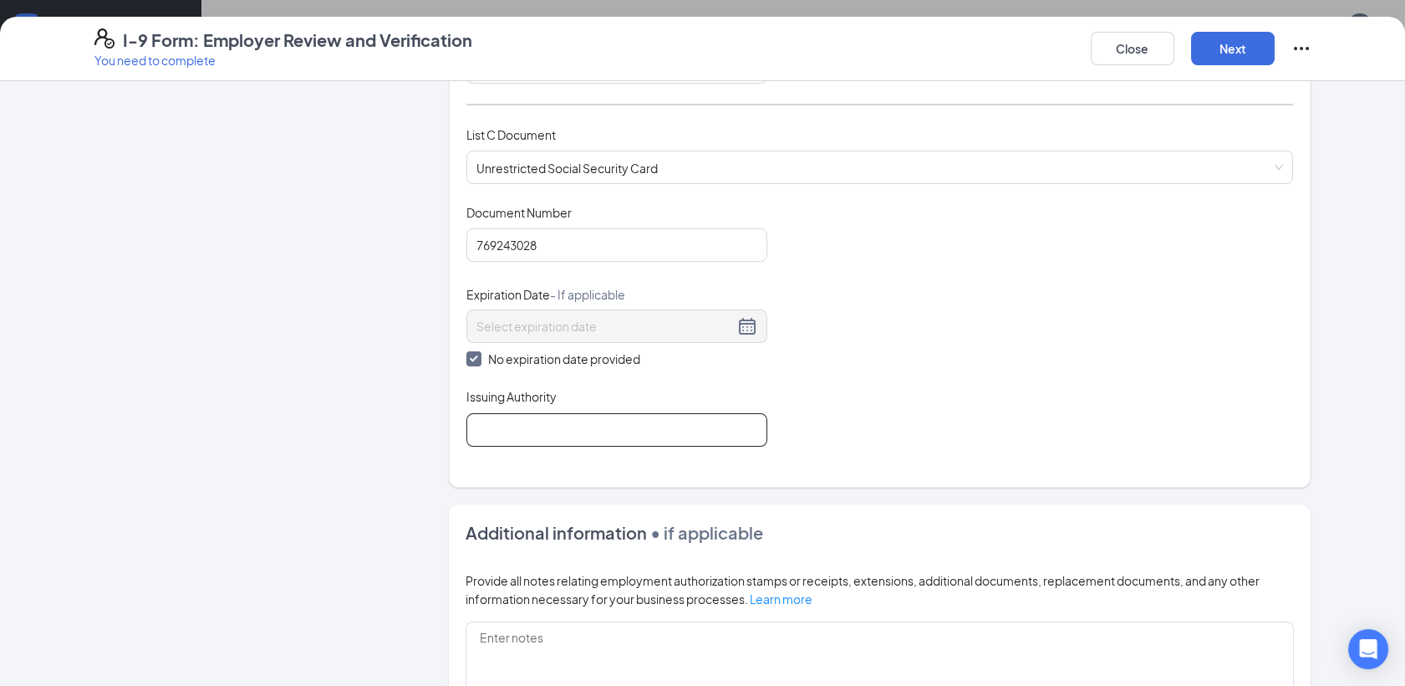
type input "SSA"
click at [1247, 52] on button "Next" at bounding box center [1233, 48] width 84 height 33
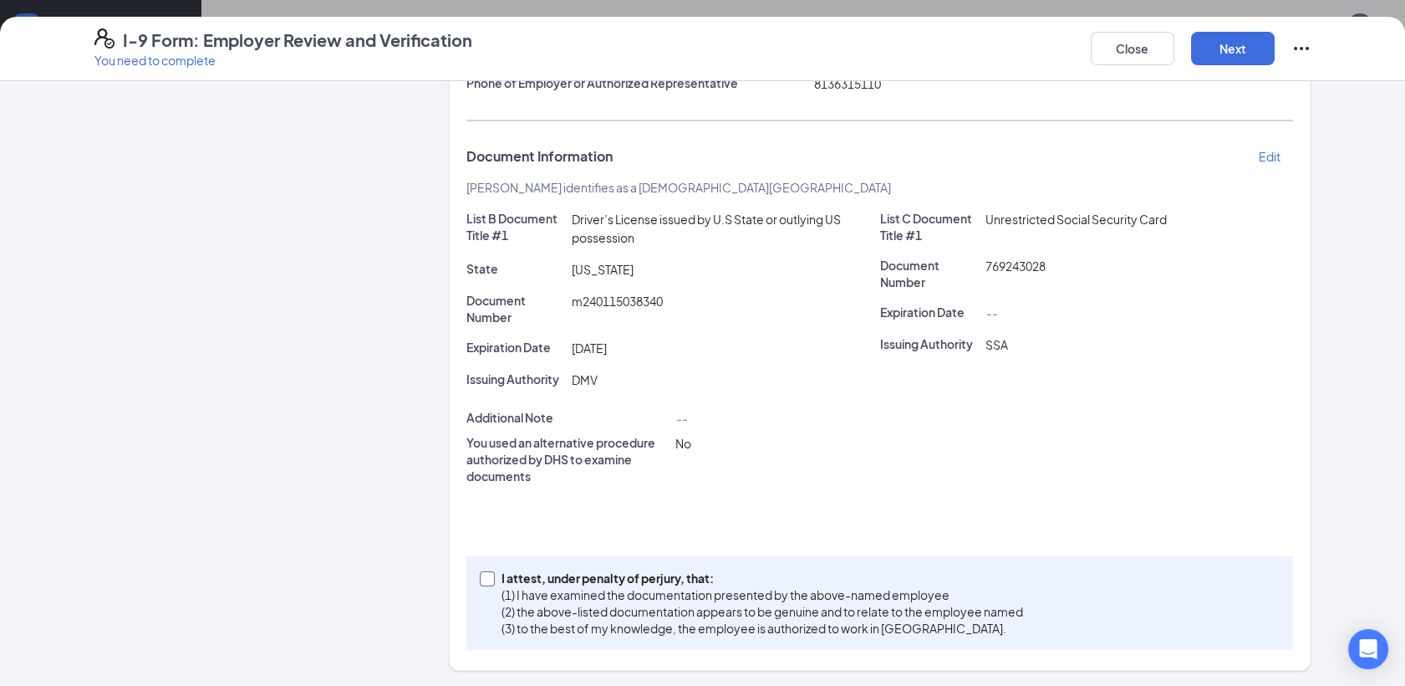
click at [483, 579] on input "I attest, under penalty of [PERSON_NAME], that: (1) I have examined the documen…" at bounding box center [486, 577] width 12 height 12
checkbox input "true"
click at [1244, 38] on button "Next" at bounding box center [1233, 48] width 84 height 33
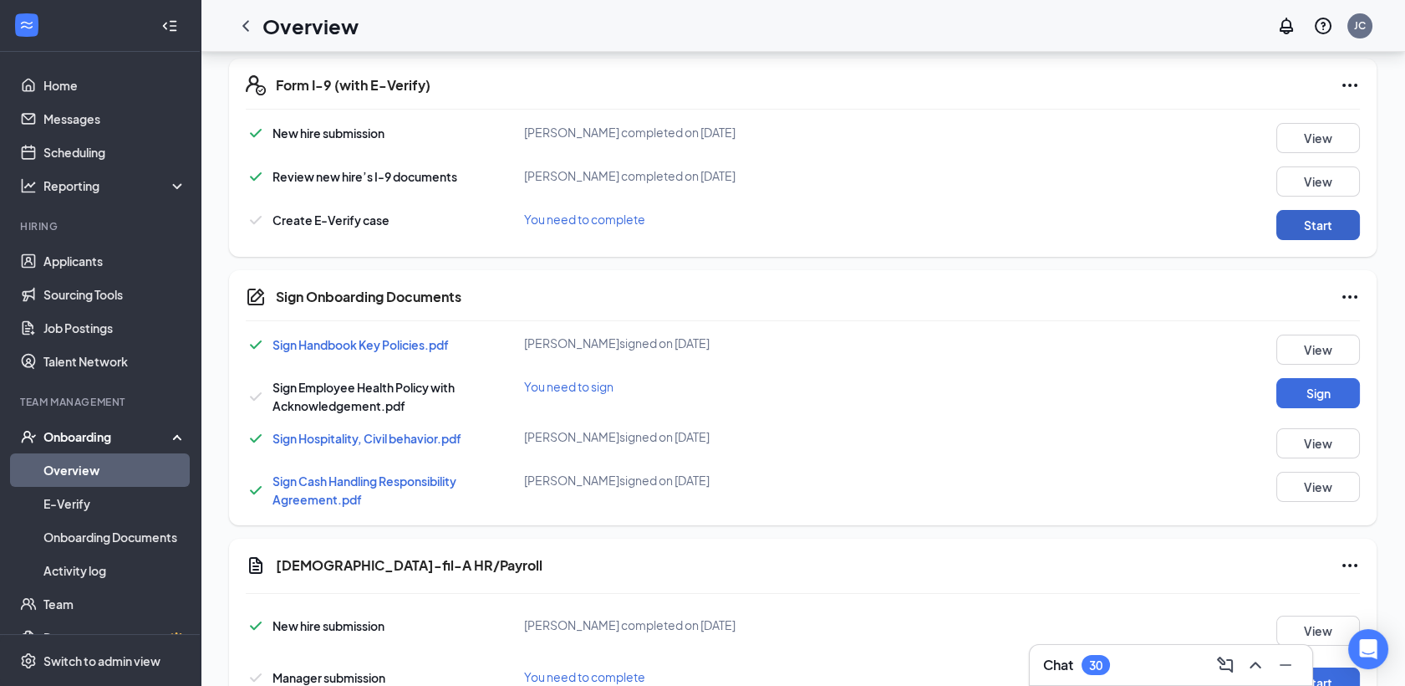
click at [1306, 231] on button "Start" at bounding box center [1319, 225] width 84 height 30
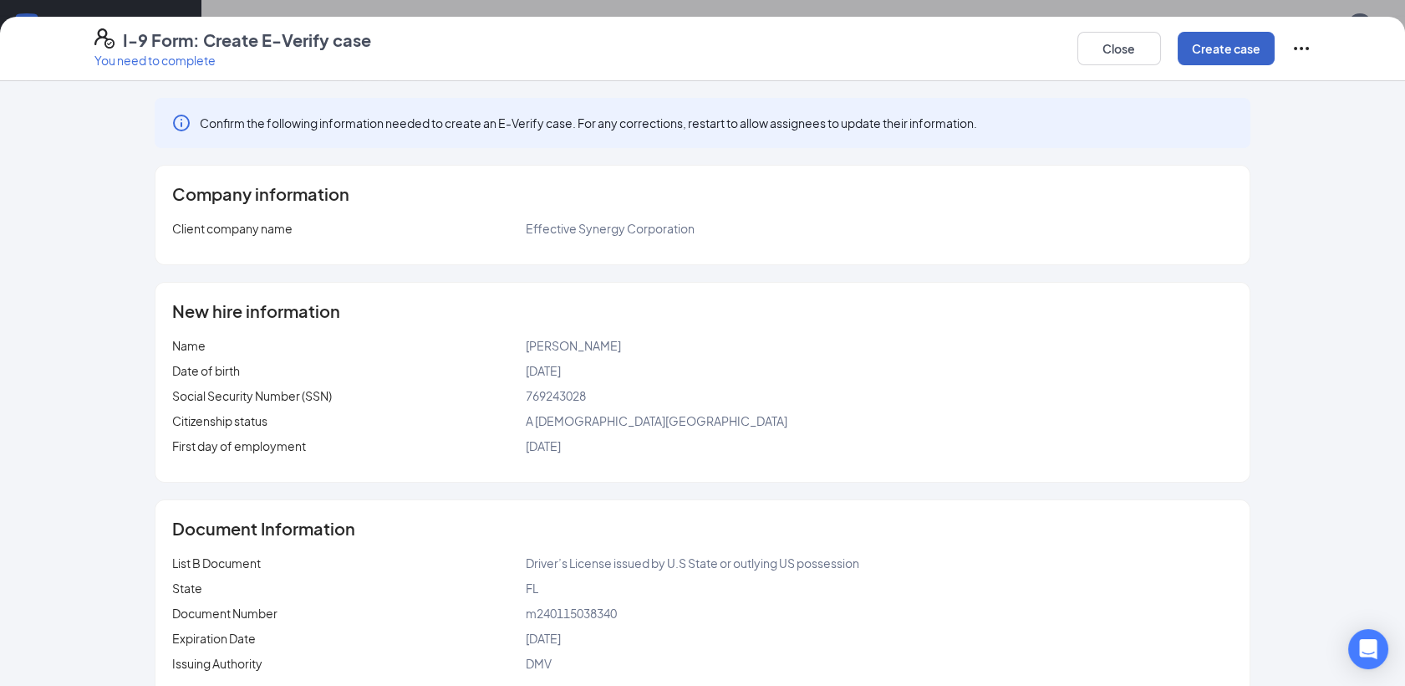
click at [1205, 39] on button "Create case" at bounding box center [1226, 48] width 97 height 33
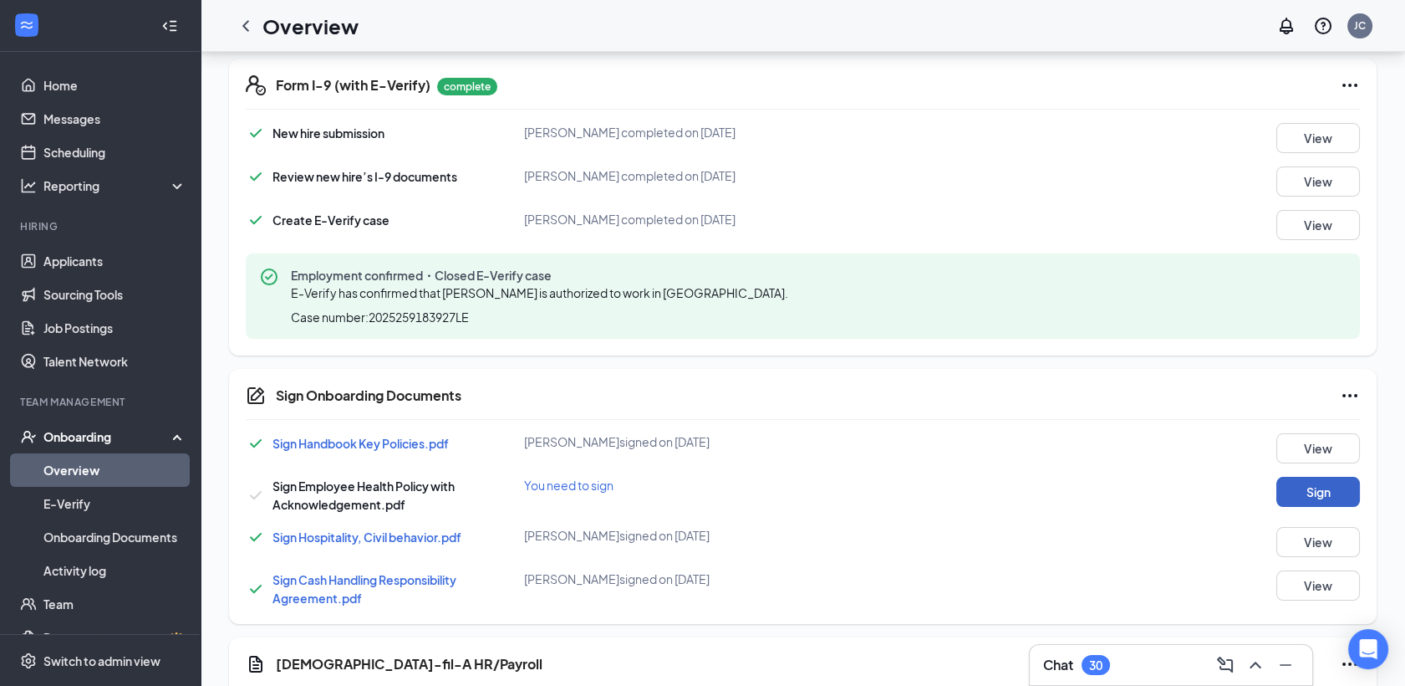
click at [1313, 493] on button "Sign" at bounding box center [1319, 492] width 84 height 30
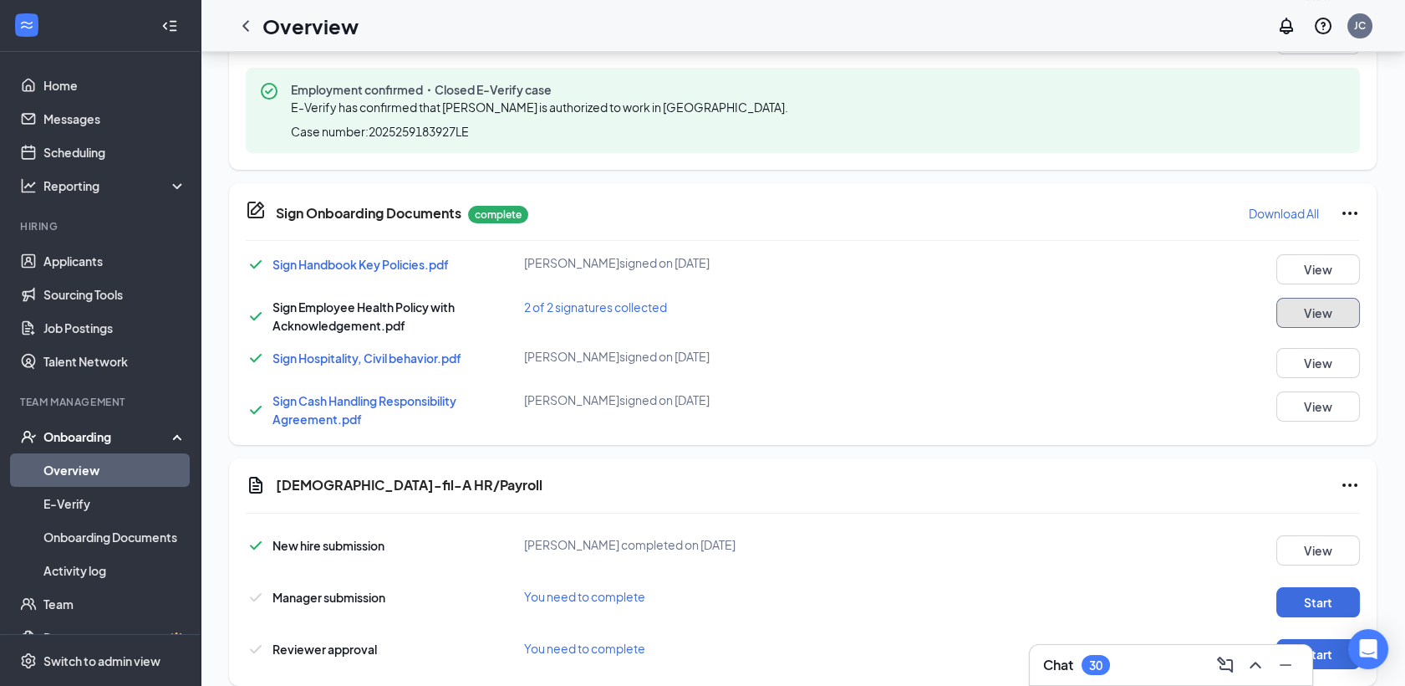
scroll to position [734, 0]
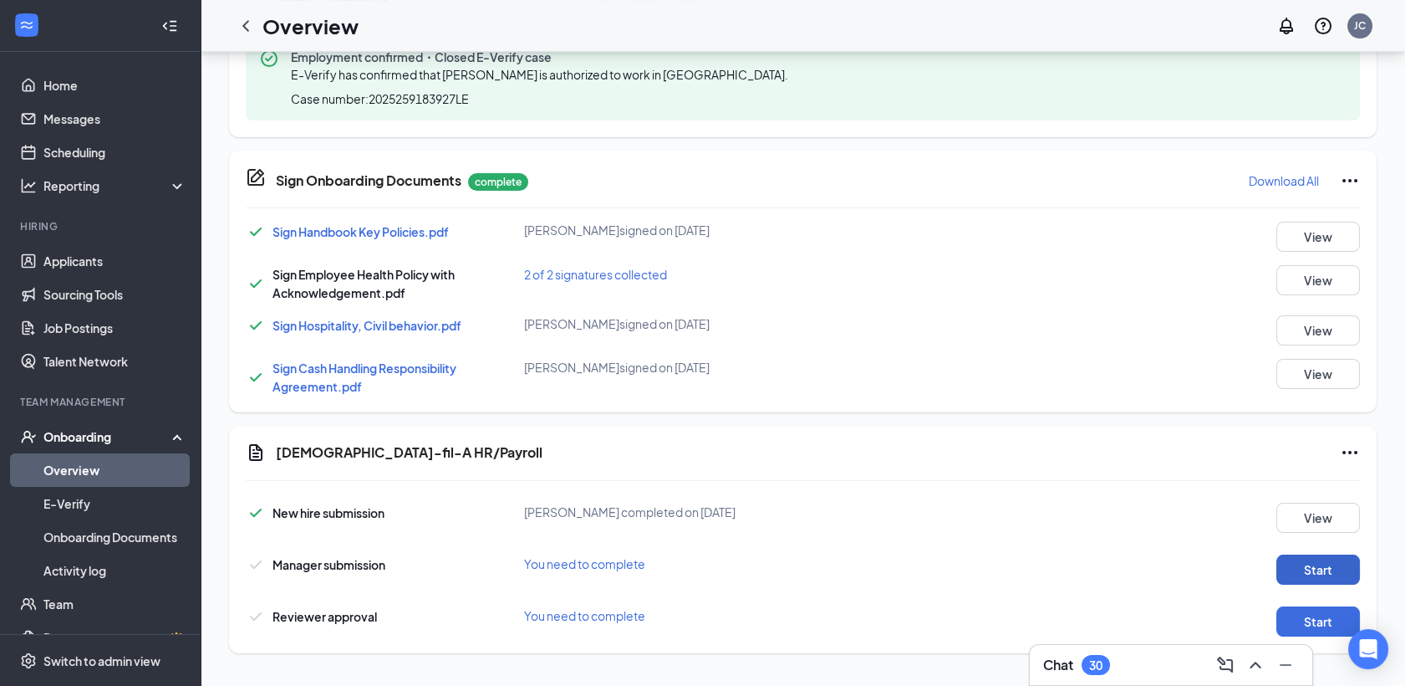
click at [1332, 563] on button "Start" at bounding box center [1319, 569] width 84 height 30
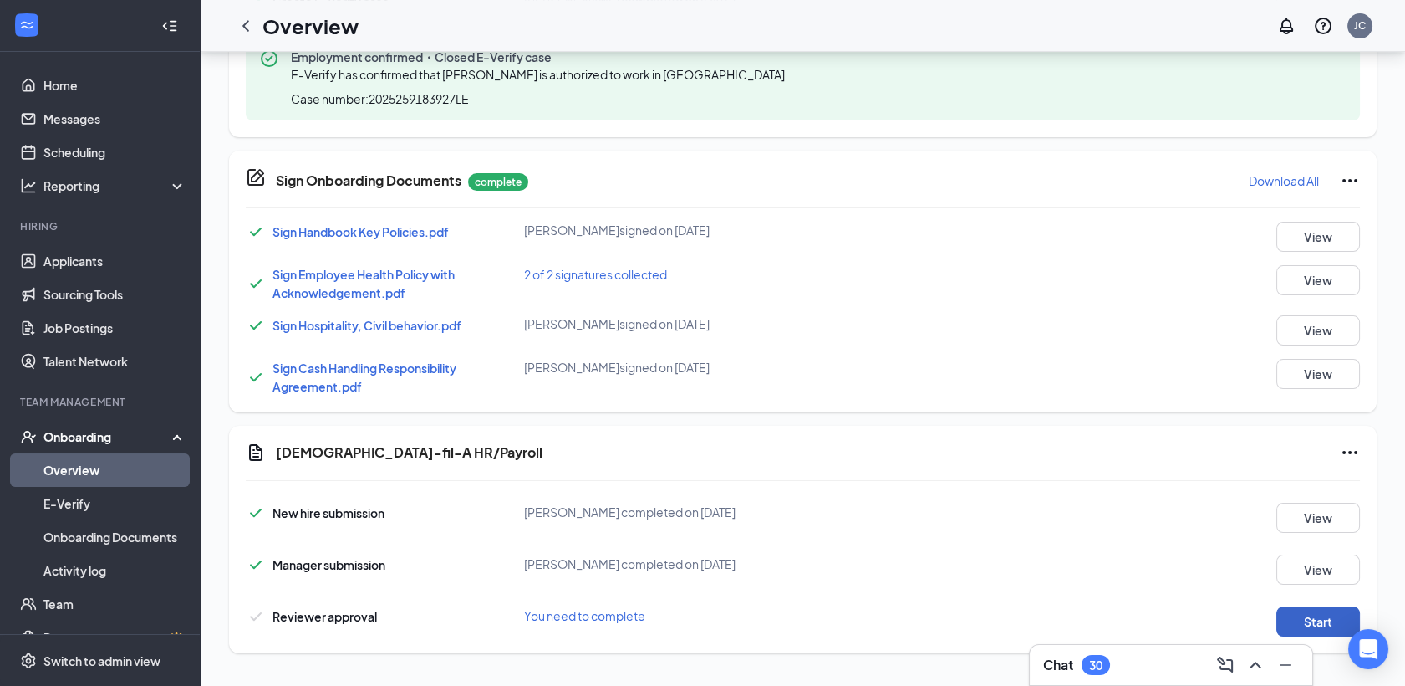
click at [1309, 619] on button "Start" at bounding box center [1319, 621] width 84 height 30
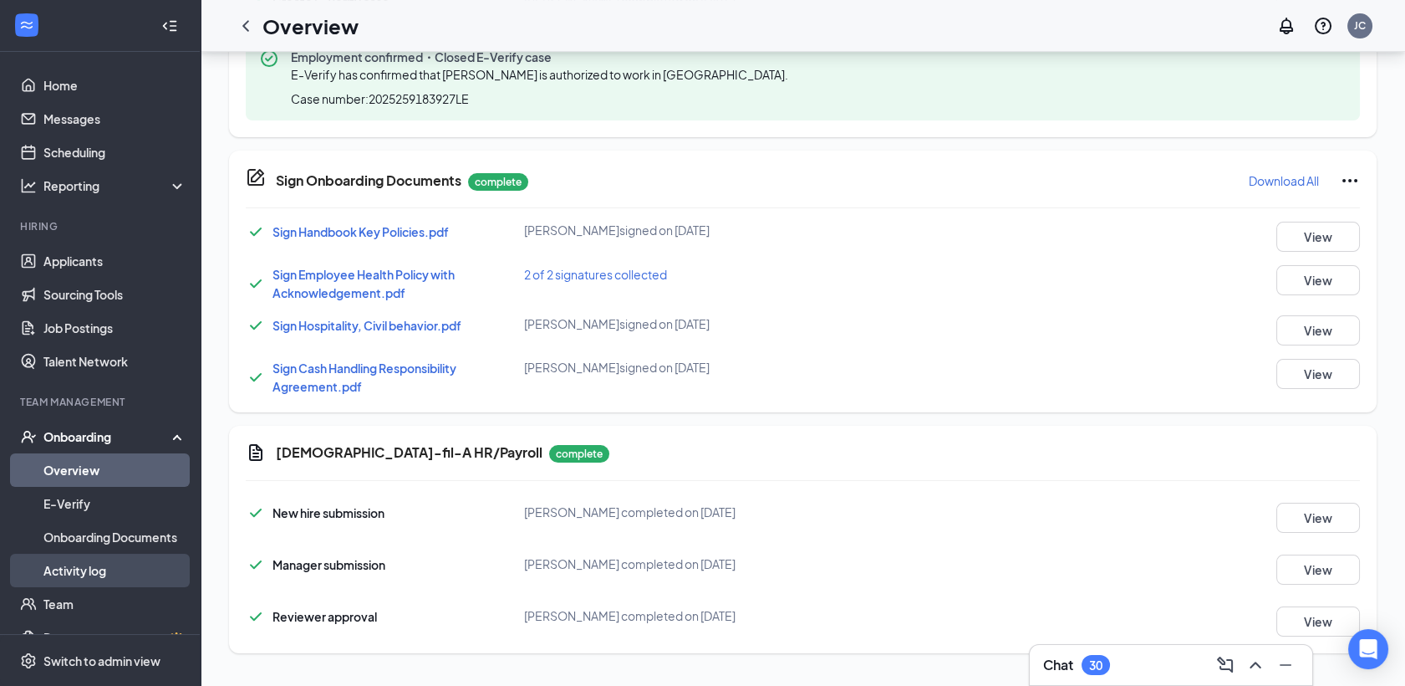
click at [103, 584] on link "Activity log" at bounding box center [114, 569] width 143 height 33
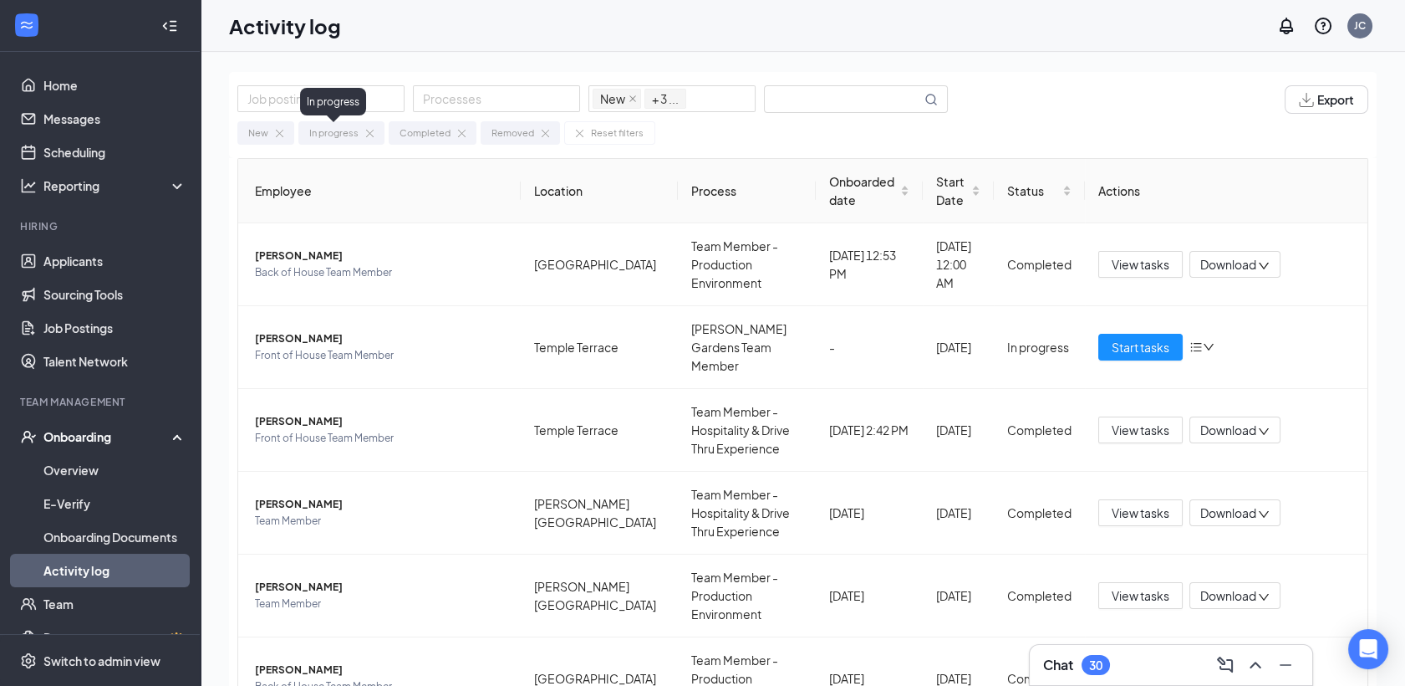
click at [316, 139] on div "In progress" at bounding box center [333, 132] width 49 height 15
click at [604, 135] on div "Reset filters" at bounding box center [617, 132] width 53 height 15
click at [330, 137] on div "In progress" at bounding box center [333, 132] width 49 height 15
click at [523, 99] on div at bounding box center [496, 99] width 159 height 20
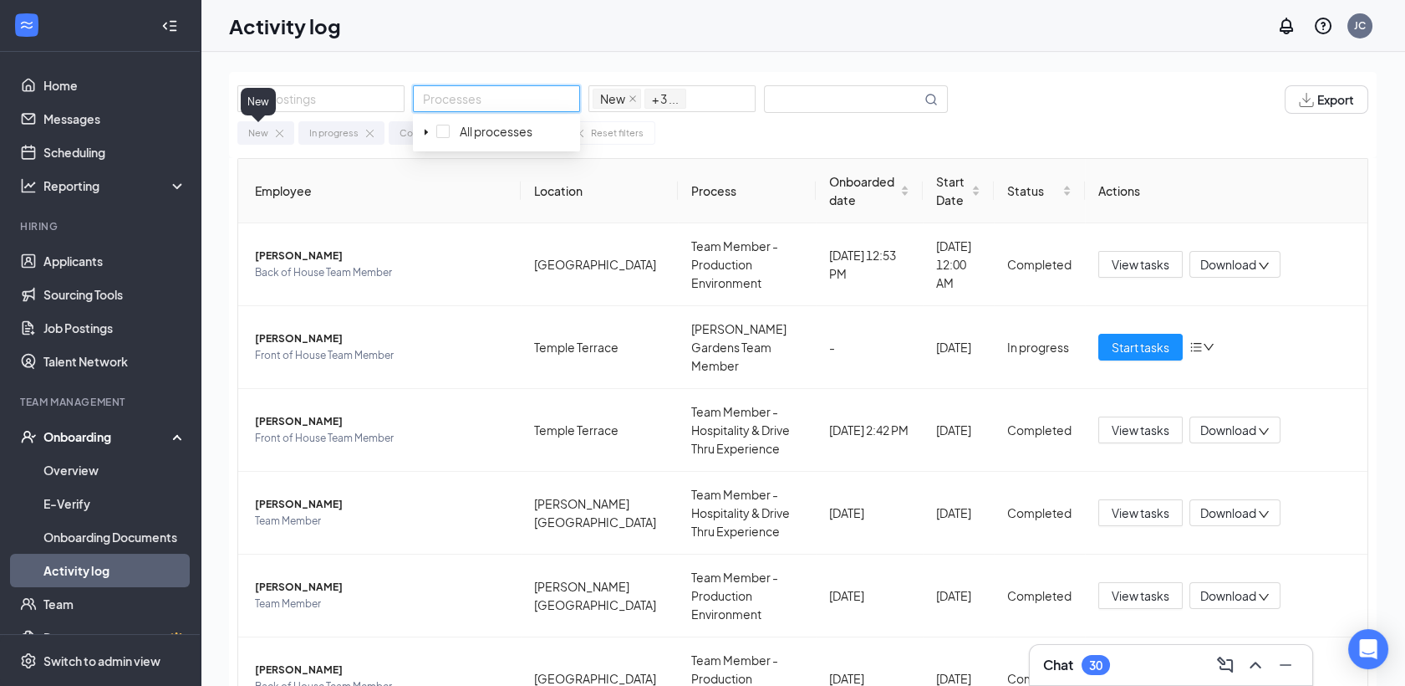
click at [254, 137] on div "New" at bounding box center [258, 132] width 20 height 15
click at [282, 137] on img at bounding box center [280, 134] width 8 height 8
click at [397, 138] on div "Completed" at bounding box center [372, 132] width 88 height 23
click at [397, 137] on img at bounding box center [401, 134] width 8 height 8
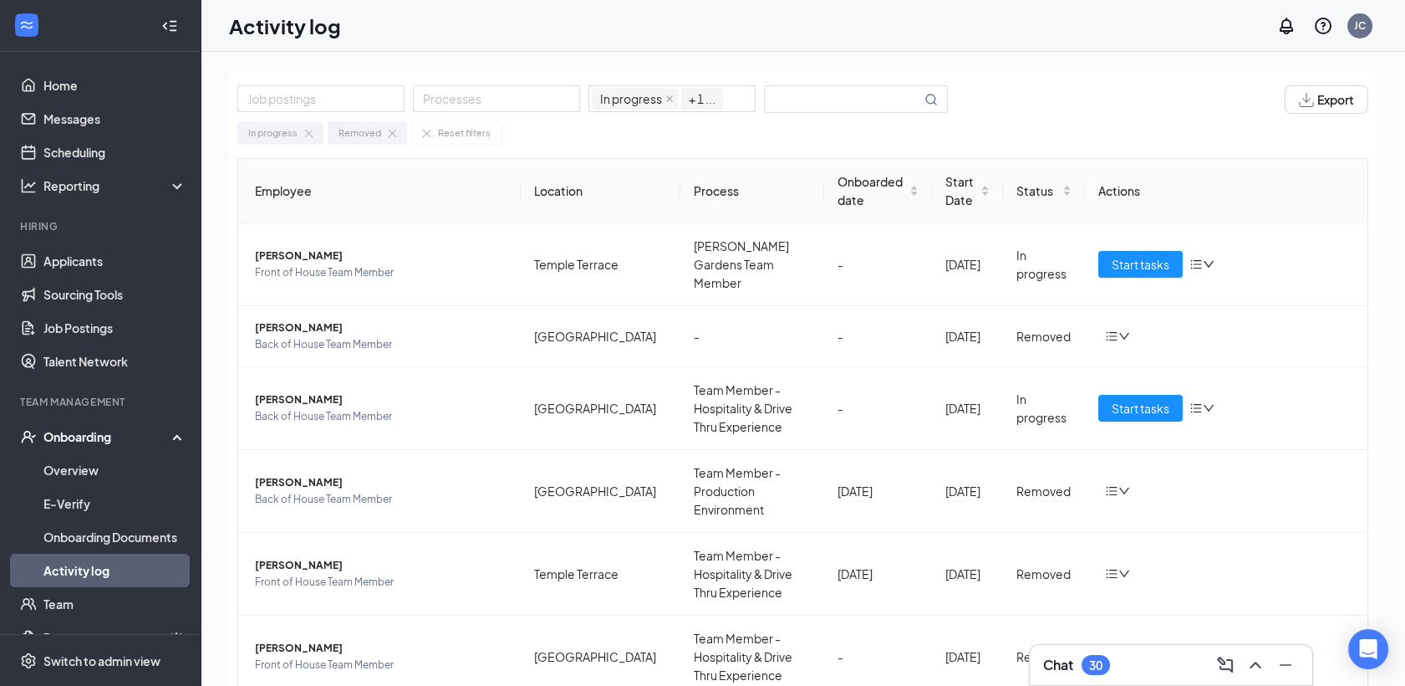
click at [389, 136] on img at bounding box center [393, 134] width 8 height 8
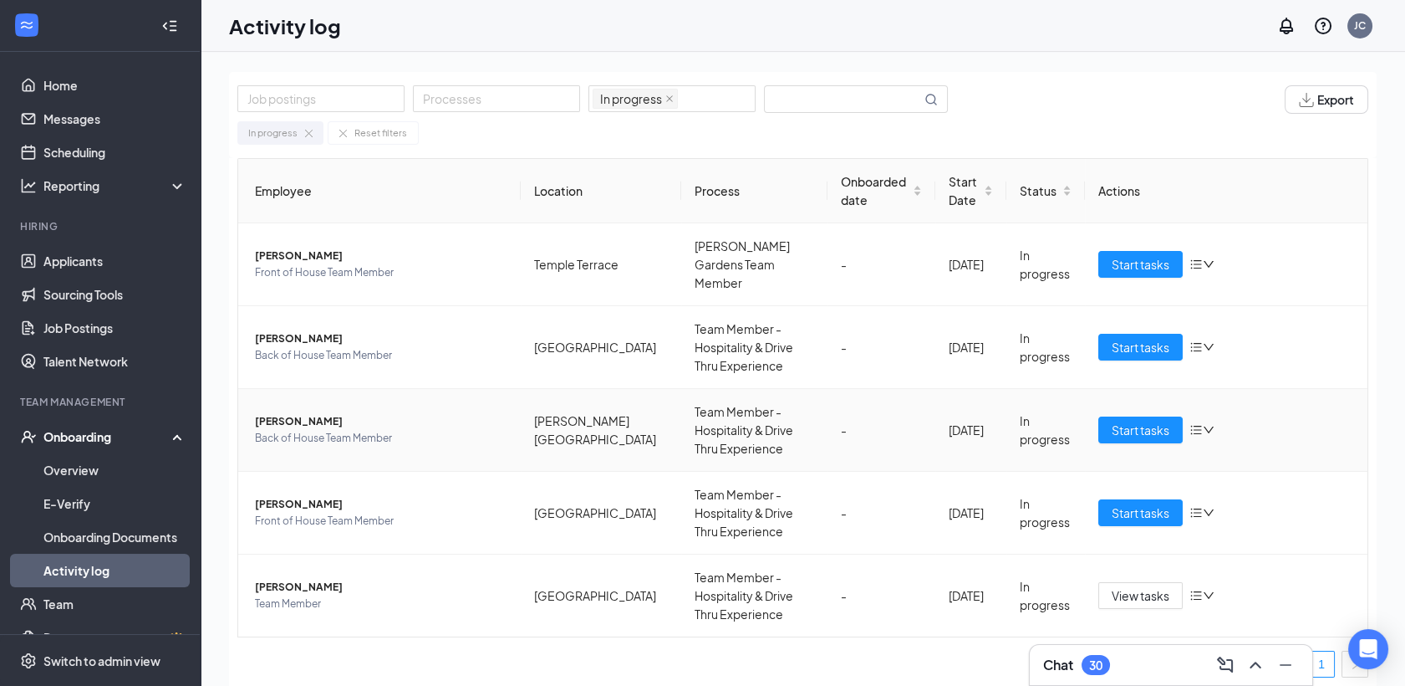
click at [1209, 424] on icon "down" at bounding box center [1209, 430] width 12 height 12
click at [1231, 482] on div "Remove from onboarding" at bounding box center [1272, 472] width 142 height 18
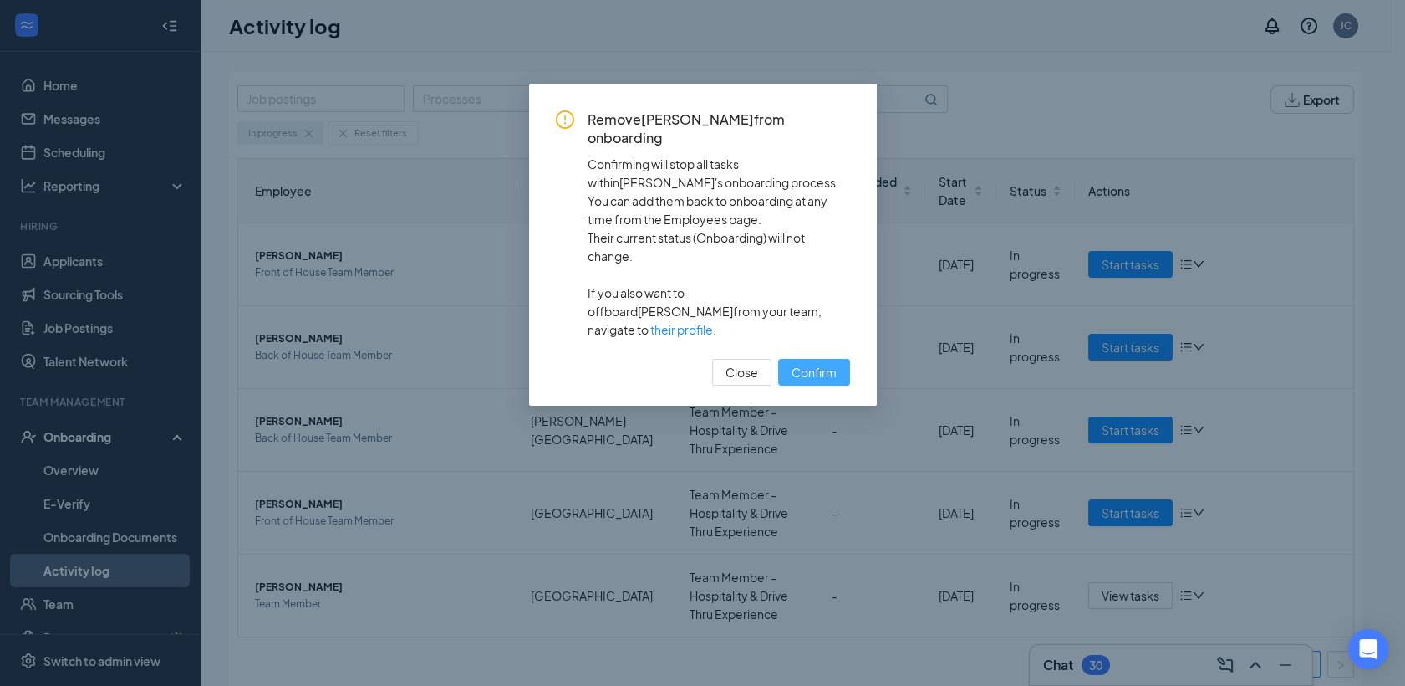
click at [822, 363] on span "Confirm" at bounding box center [814, 372] width 45 height 18
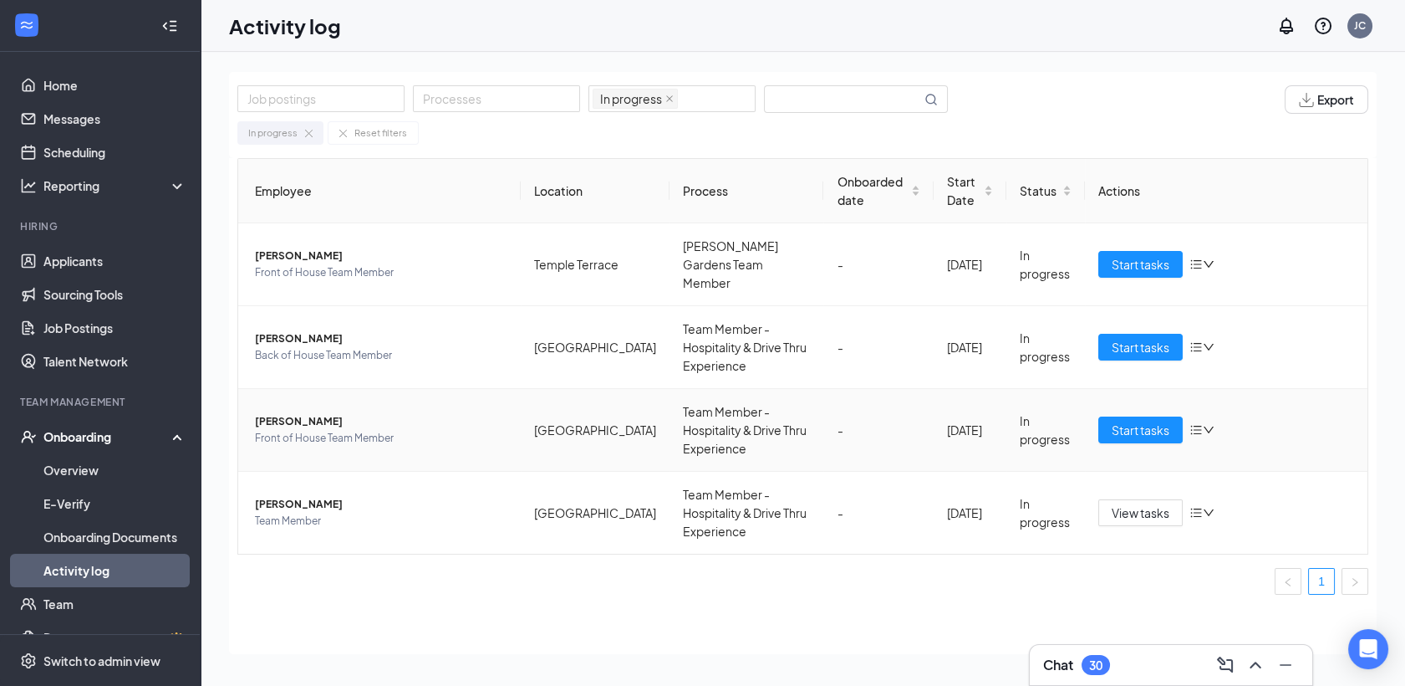
click at [1203, 423] on icon "bars" at bounding box center [1196, 429] width 13 height 13
click at [1239, 472] on div "Remove from onboarding" at bounding box center [1272, 463] width 142 height 18
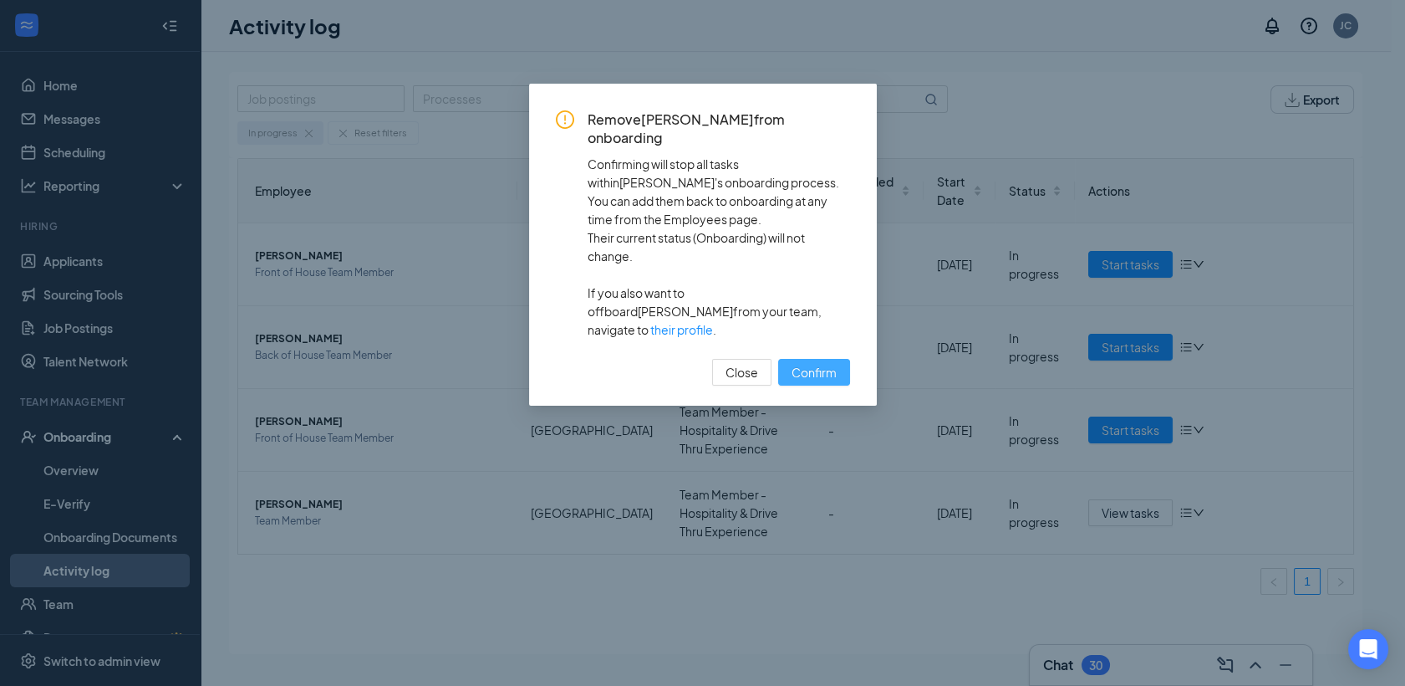
click at [828, 363] on span "Confirm" at bounding box center [814, 372] width 45 height 18
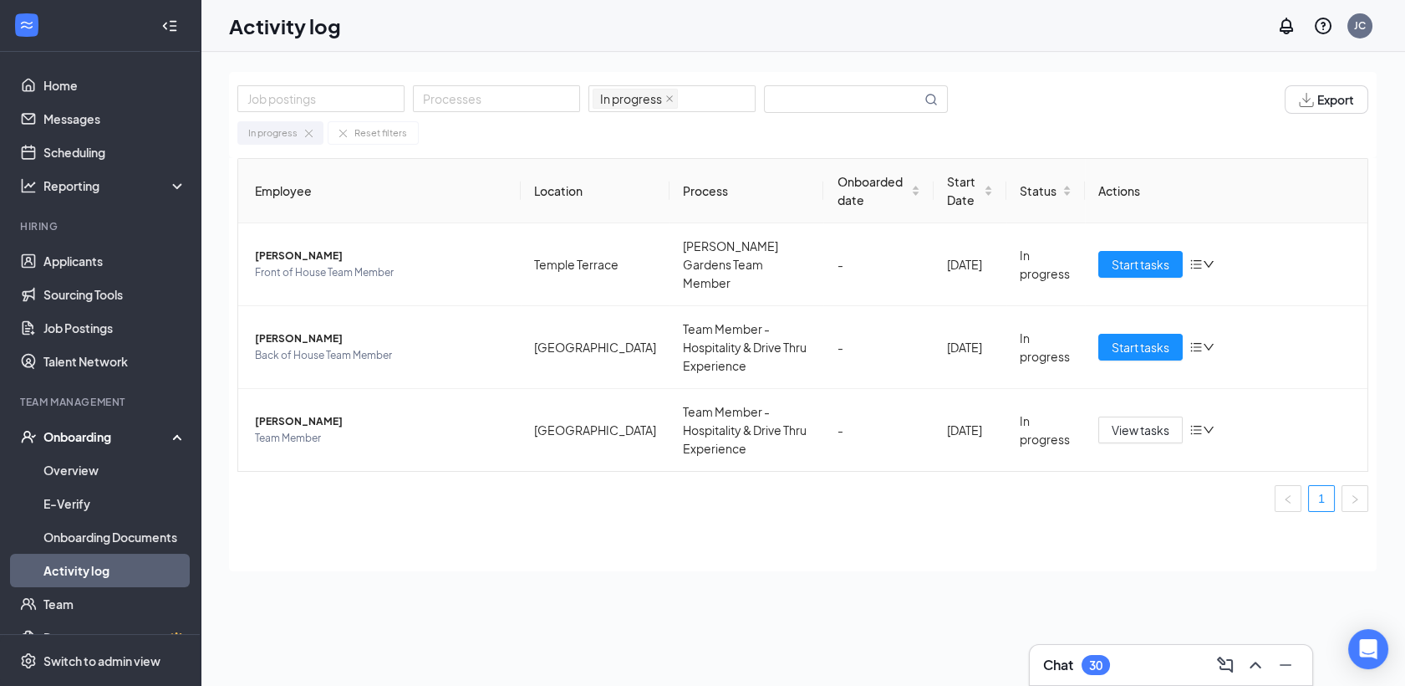
click at [381, 136] on div "Reset filters" at bounding box center [380, 132] width 53 height 15
